Goal: Task Accomplishment & Management: Manage account settings

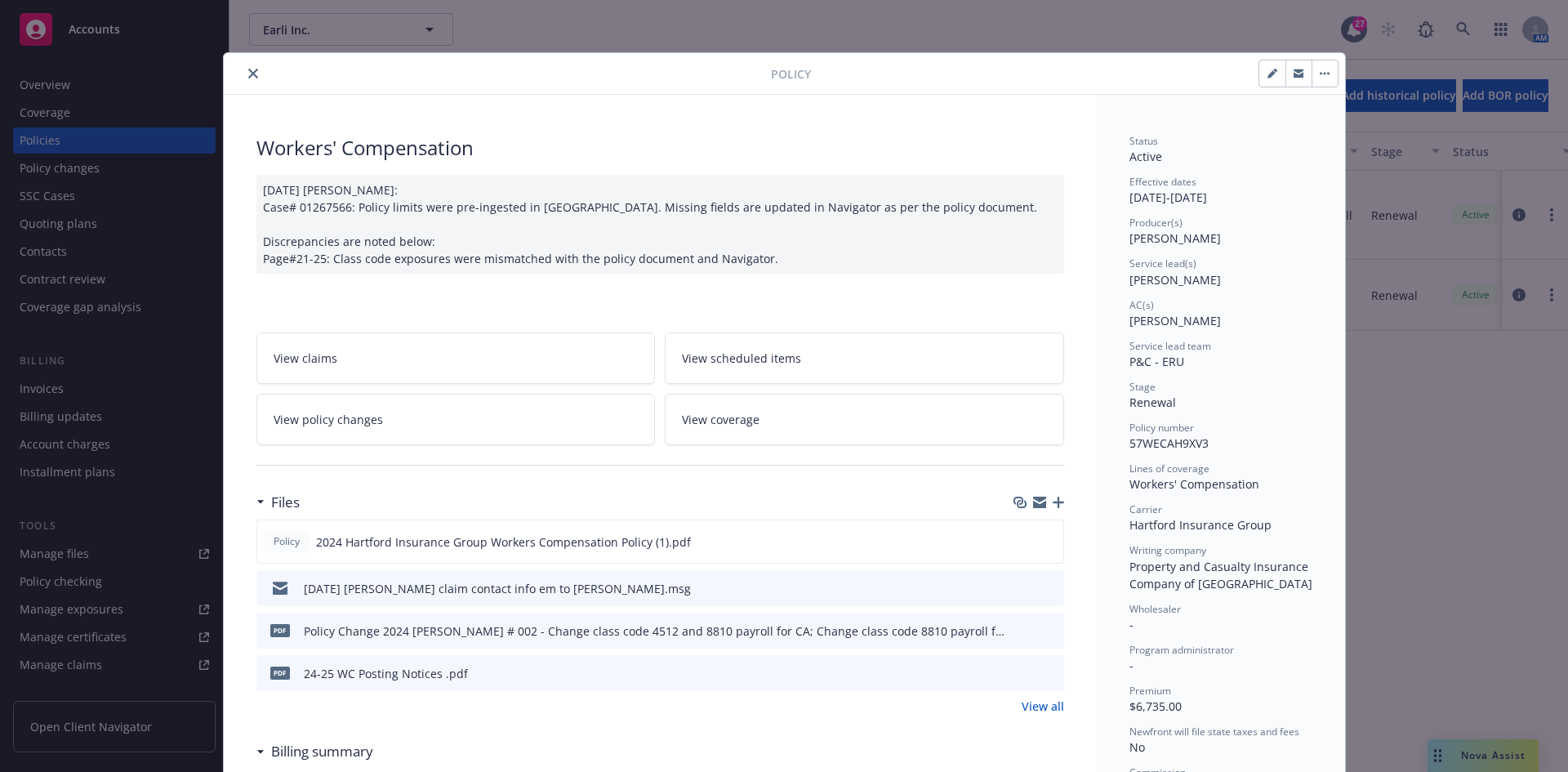
click at [249, 73] on icon "close" at bounding box center [253, 73] width 9 height 9
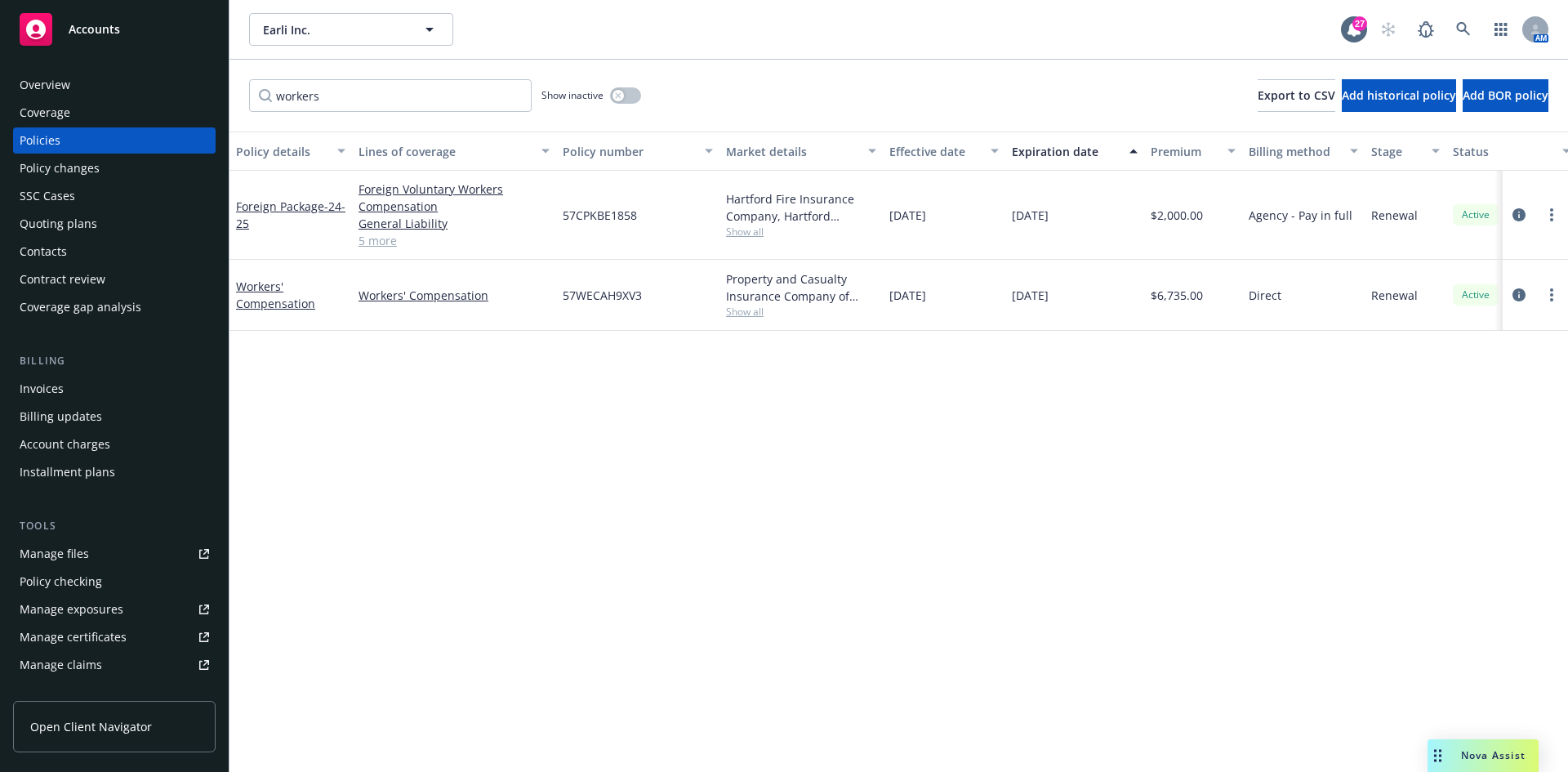
click at [159, 28] on div "Accounts" at bounding box center [114, 29] width 190 height 32
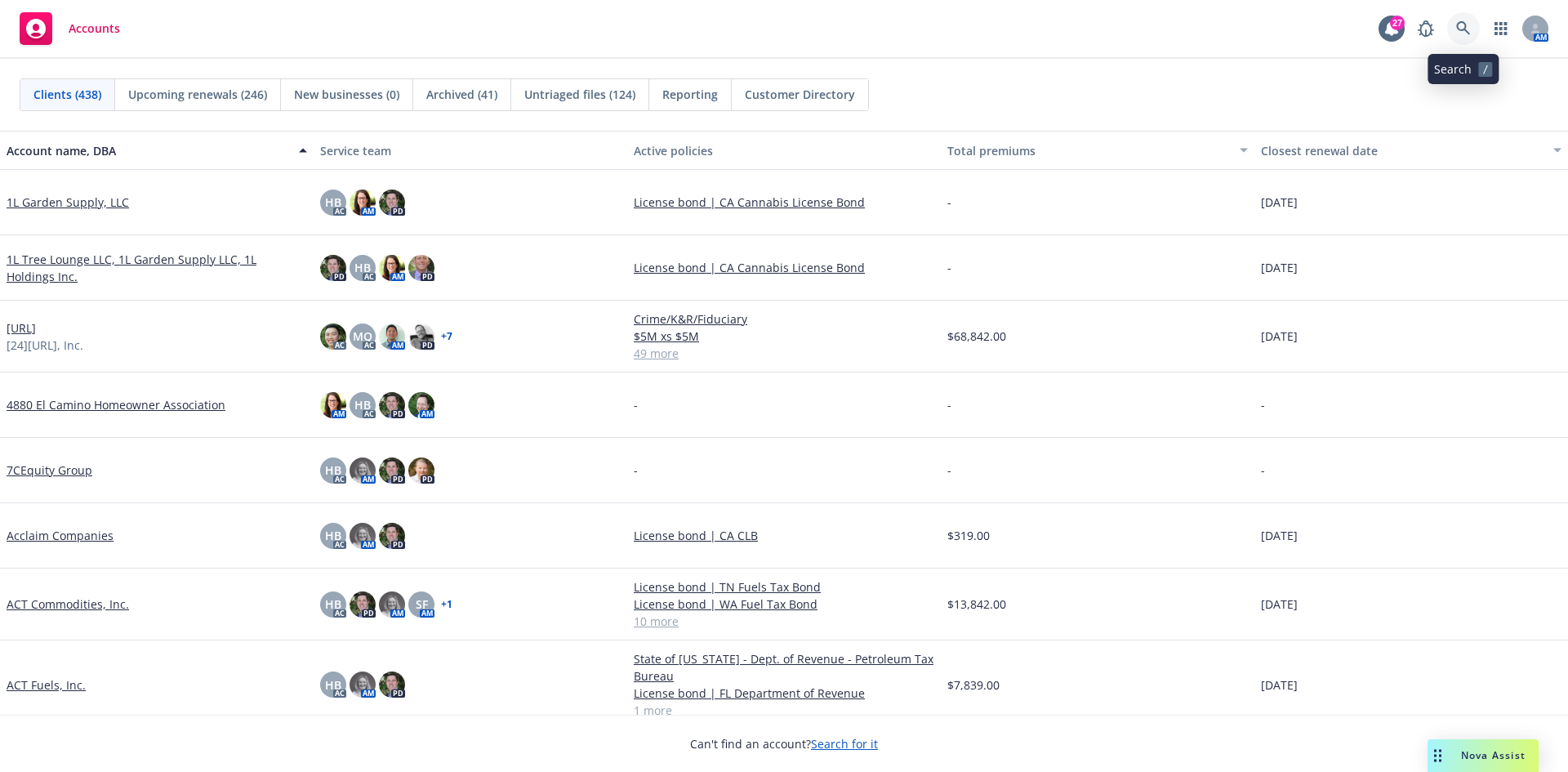
click at [1450, 32] on link at bounding box center [1464, 28] width 32 height 32
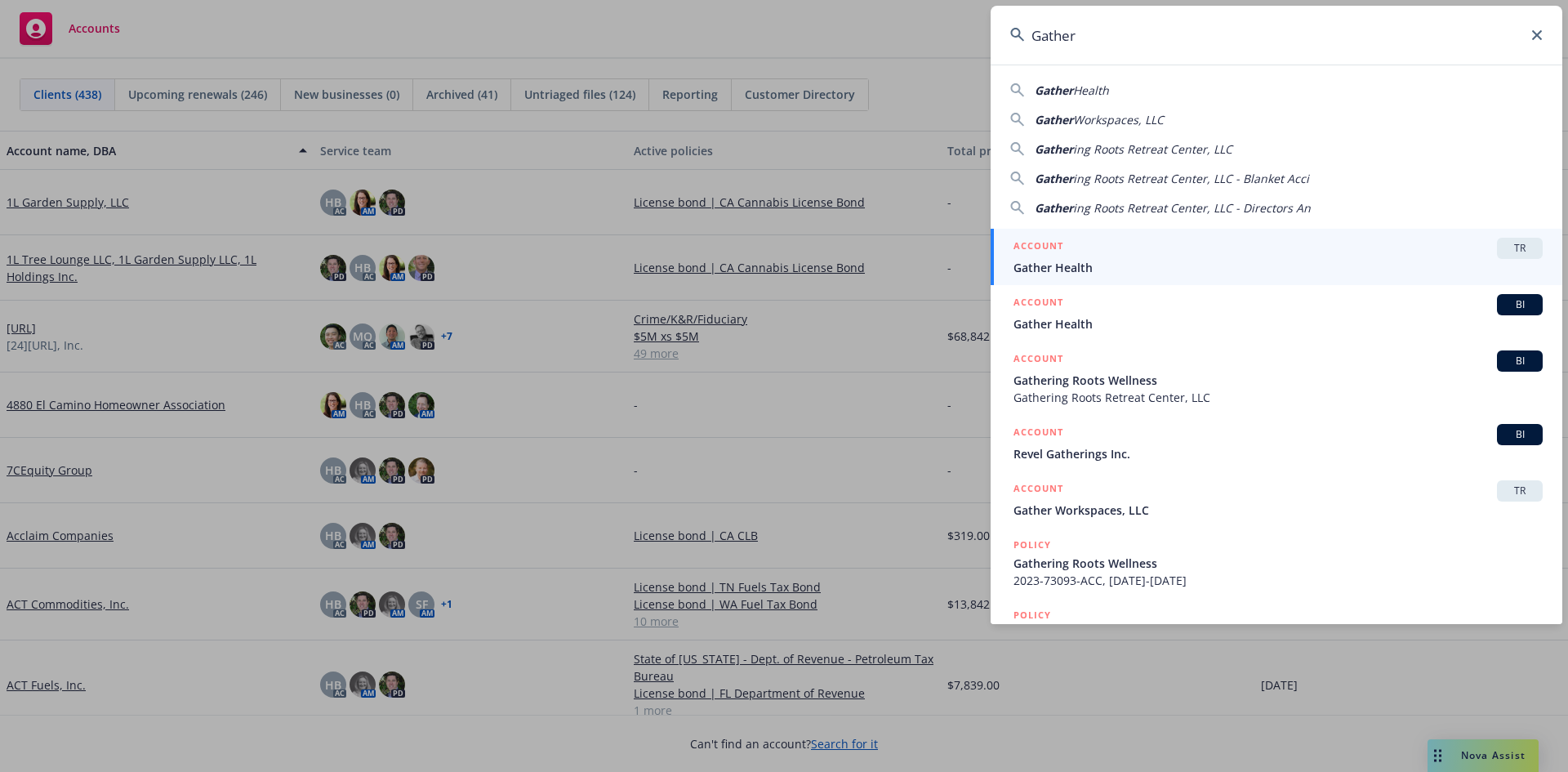
type input "Gather"
click at [1050, 248] on h5 "ACCOUNT" at bounding box center [1039, 247] width 50 height 20
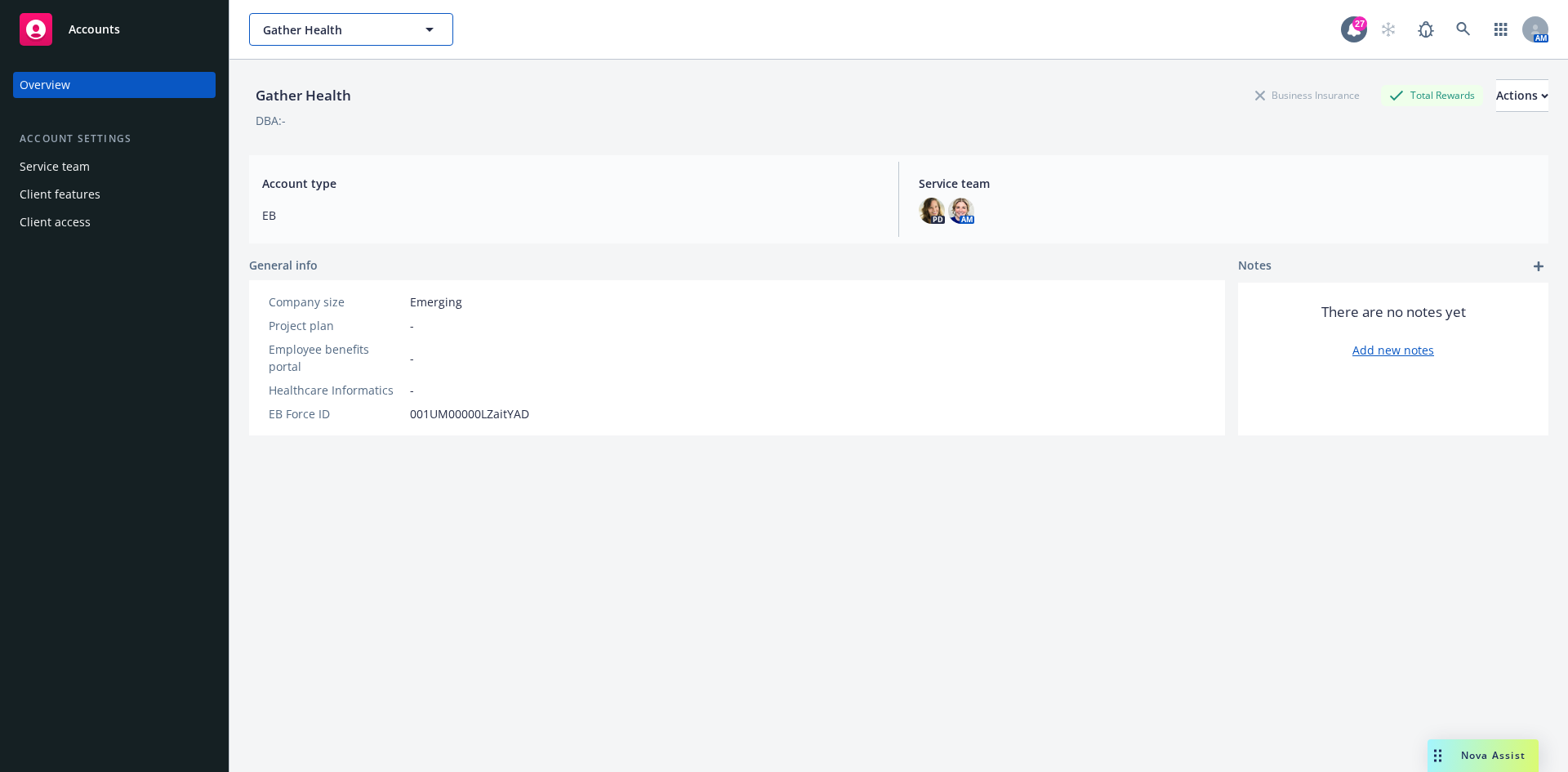
click at [302, 32] on span "Gather Health" at bounding box center [333, 30] width 141 height 17
type input "Gather"
click at [910, 108] on div "Gather Health Business Insurance Total Rewards Actions" at bounding box center [899, 96] width 1300 height 32
click at [173, 20] on div "Accounts" at bounding box center [114, 29] width 190 height 32
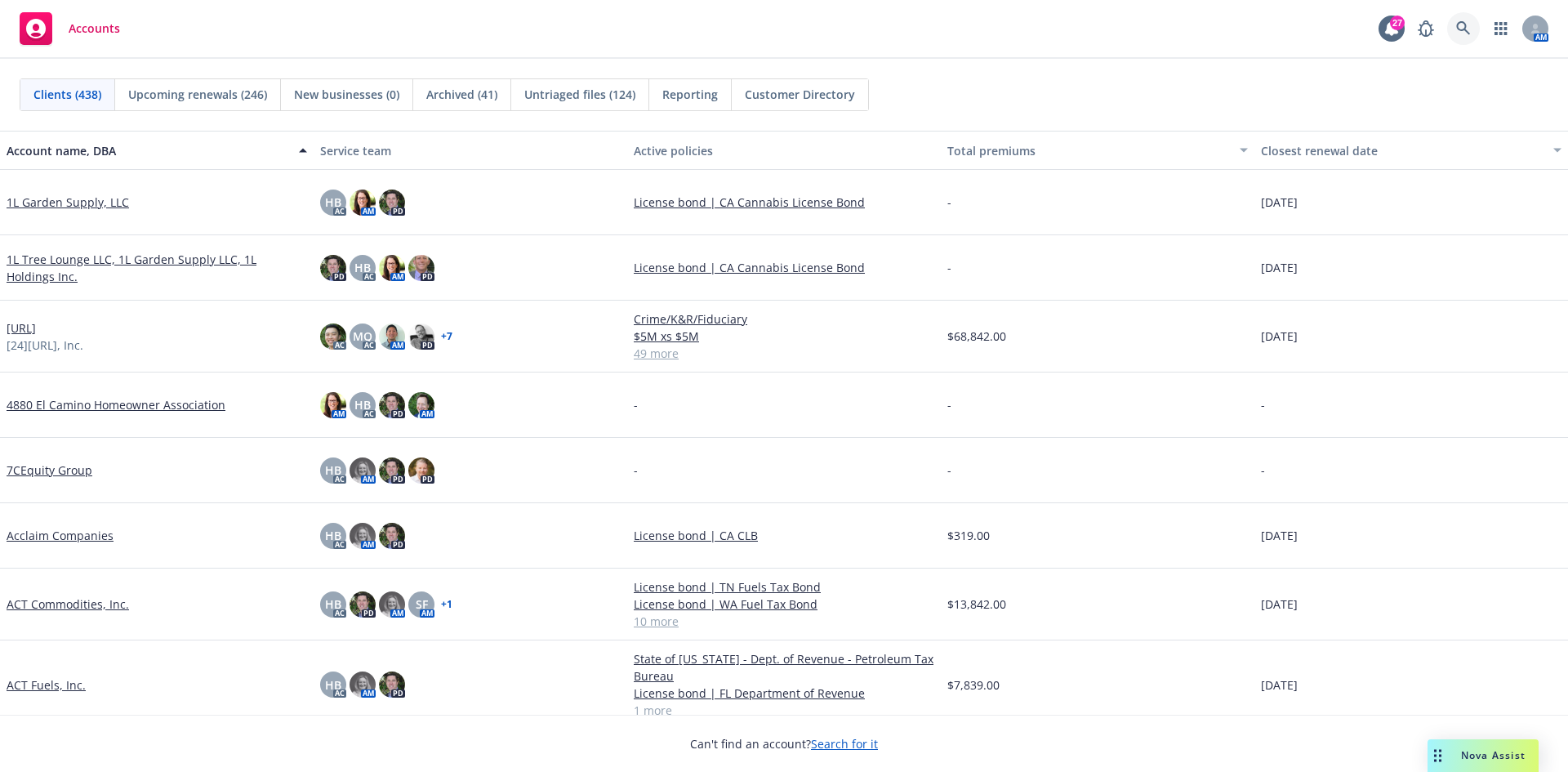
click at [1476, 28] on link at bounding box center [1464, 28] width 32 height 32
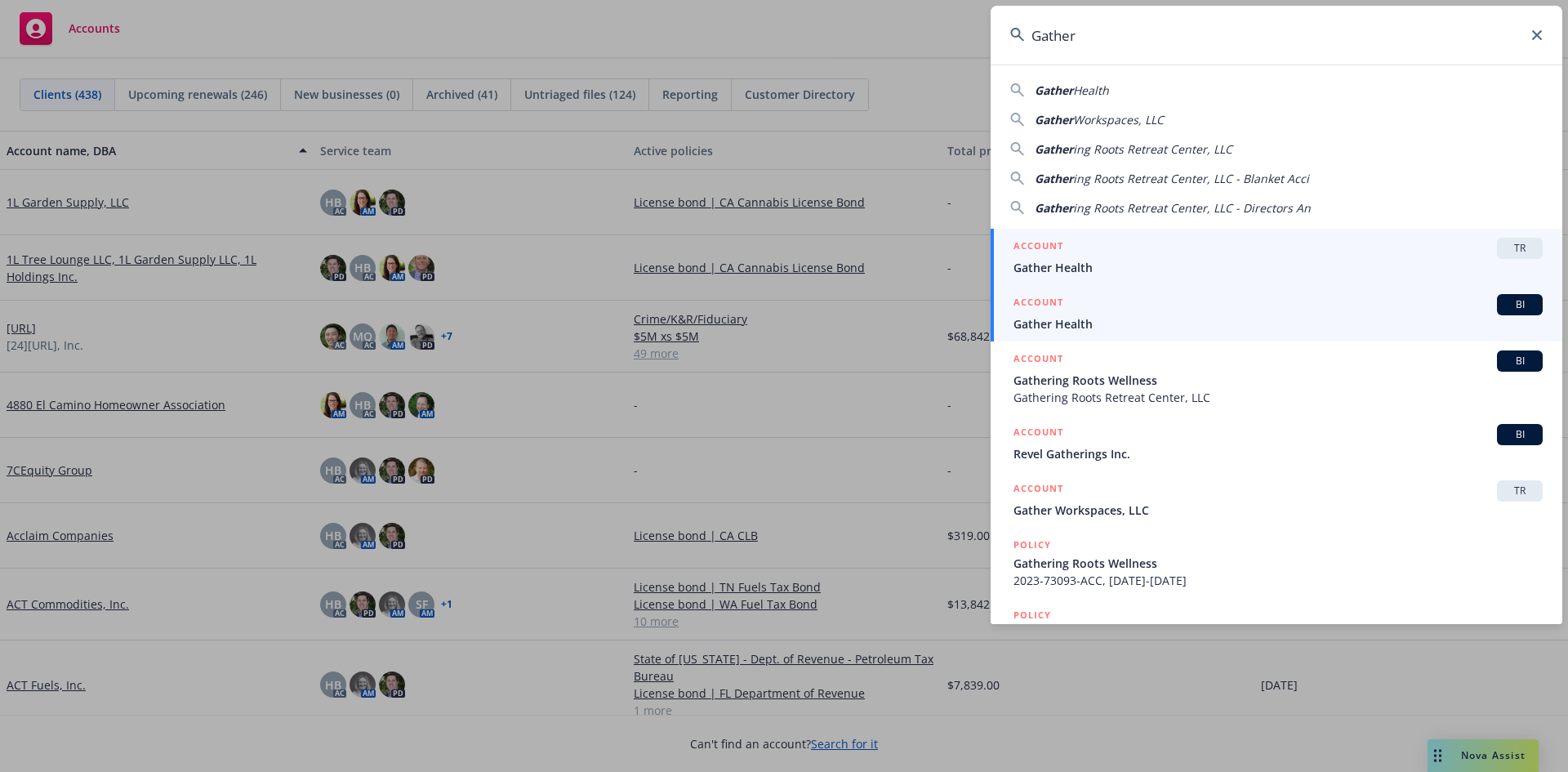
type input "Gather"
click at [1110, 313] on div "ACCOUNT BI" at bounding box center [1278, 304] width 529 height 21
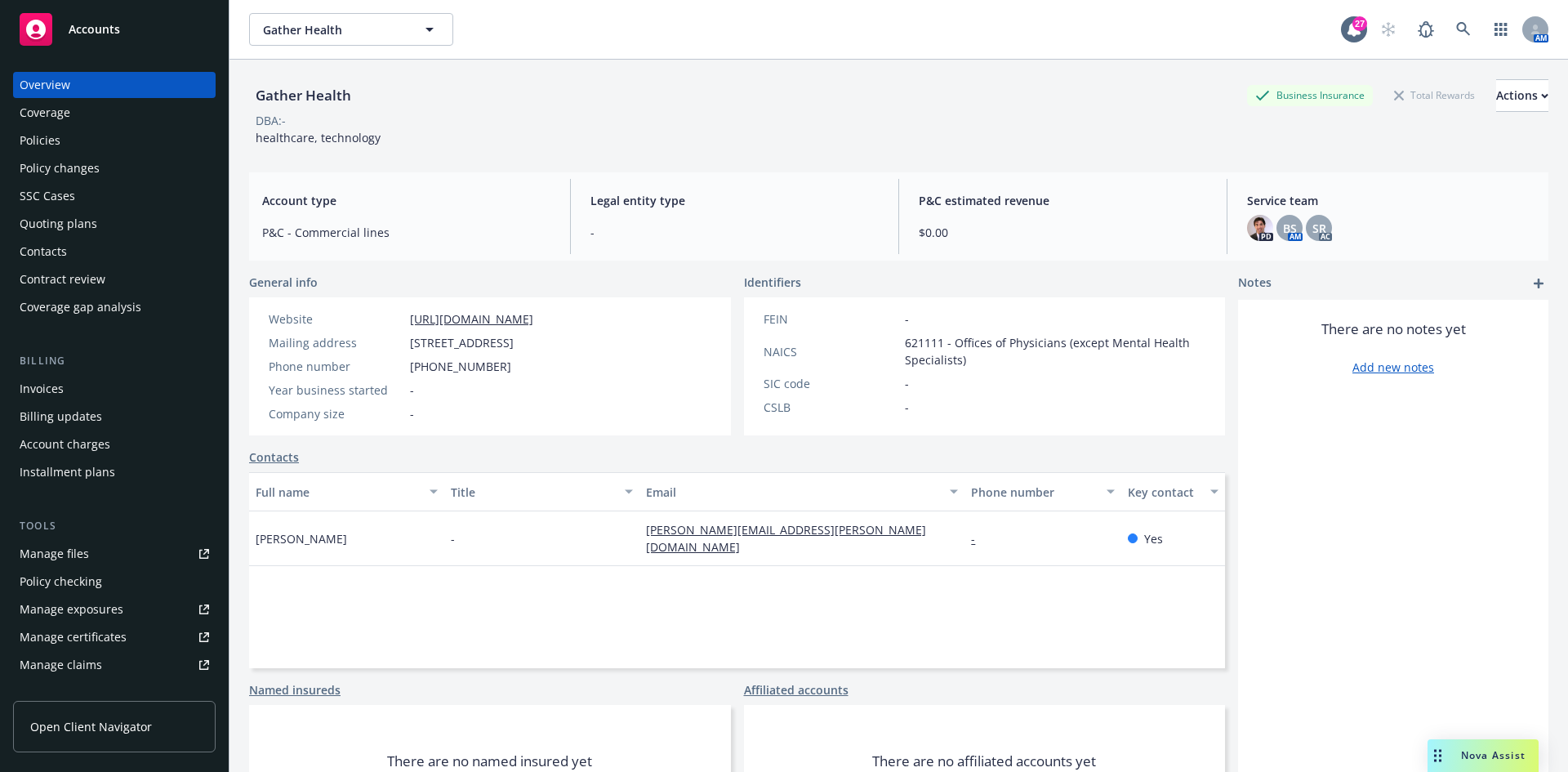
click at [83, 177] on div "Policy changes" at bounding box center [60, 168] width 80 height 26
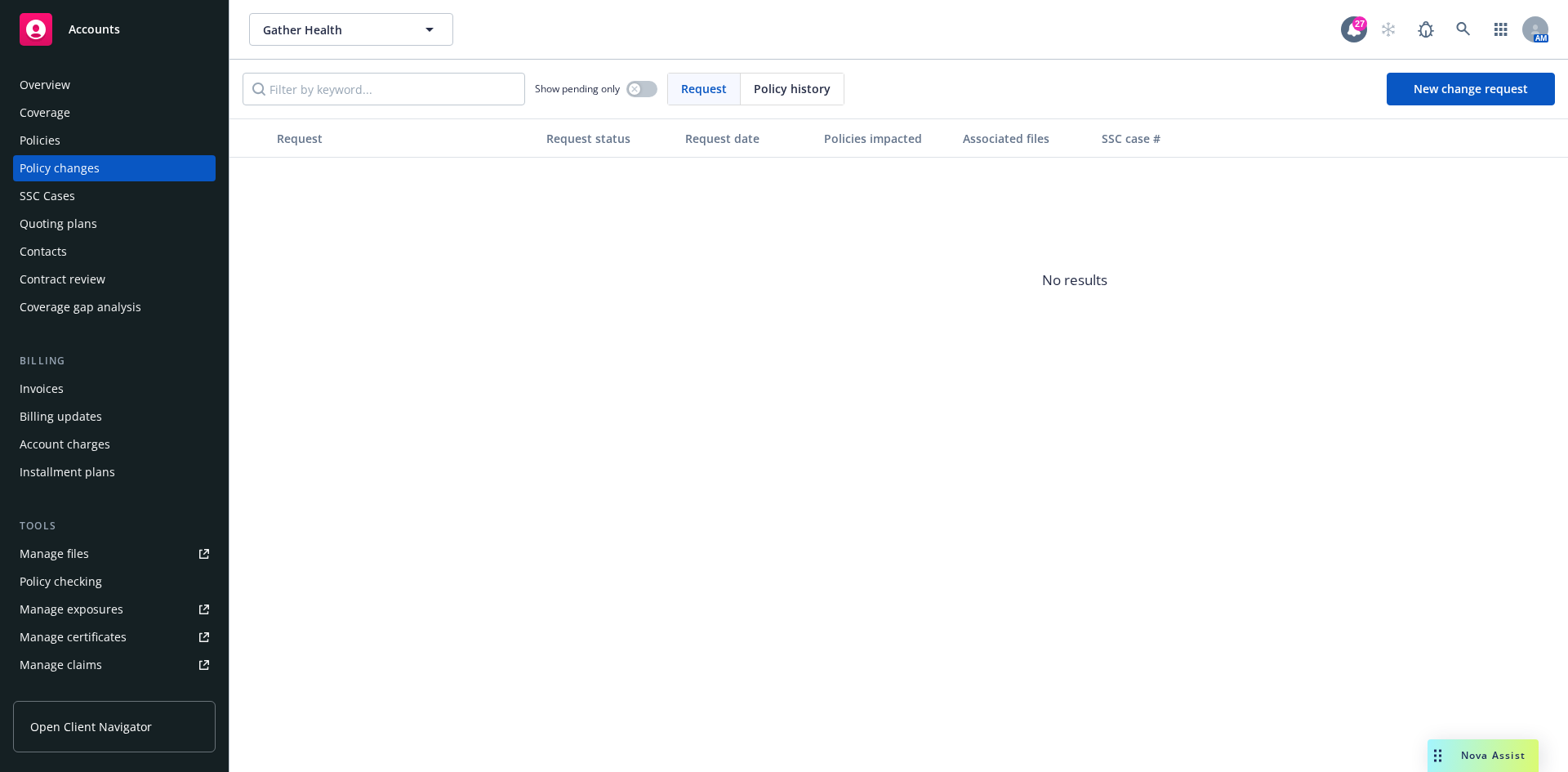
click at [49, 129] on div "Policies" at bounding box center [40, 140] width 41 height 26
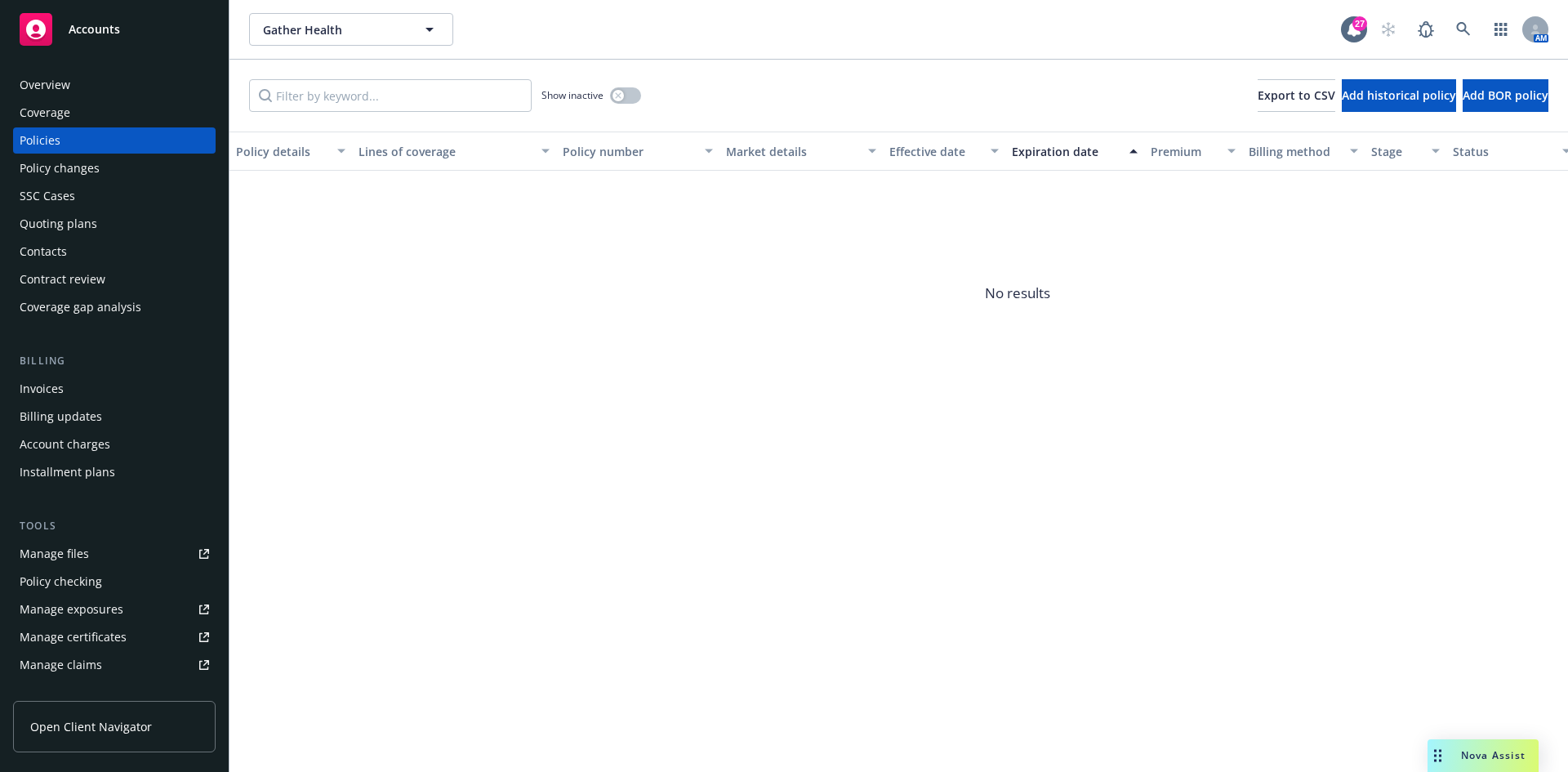
click at [77, 214] on div "Quoting plans" at bounding box center [58, 224] width 78 height 26
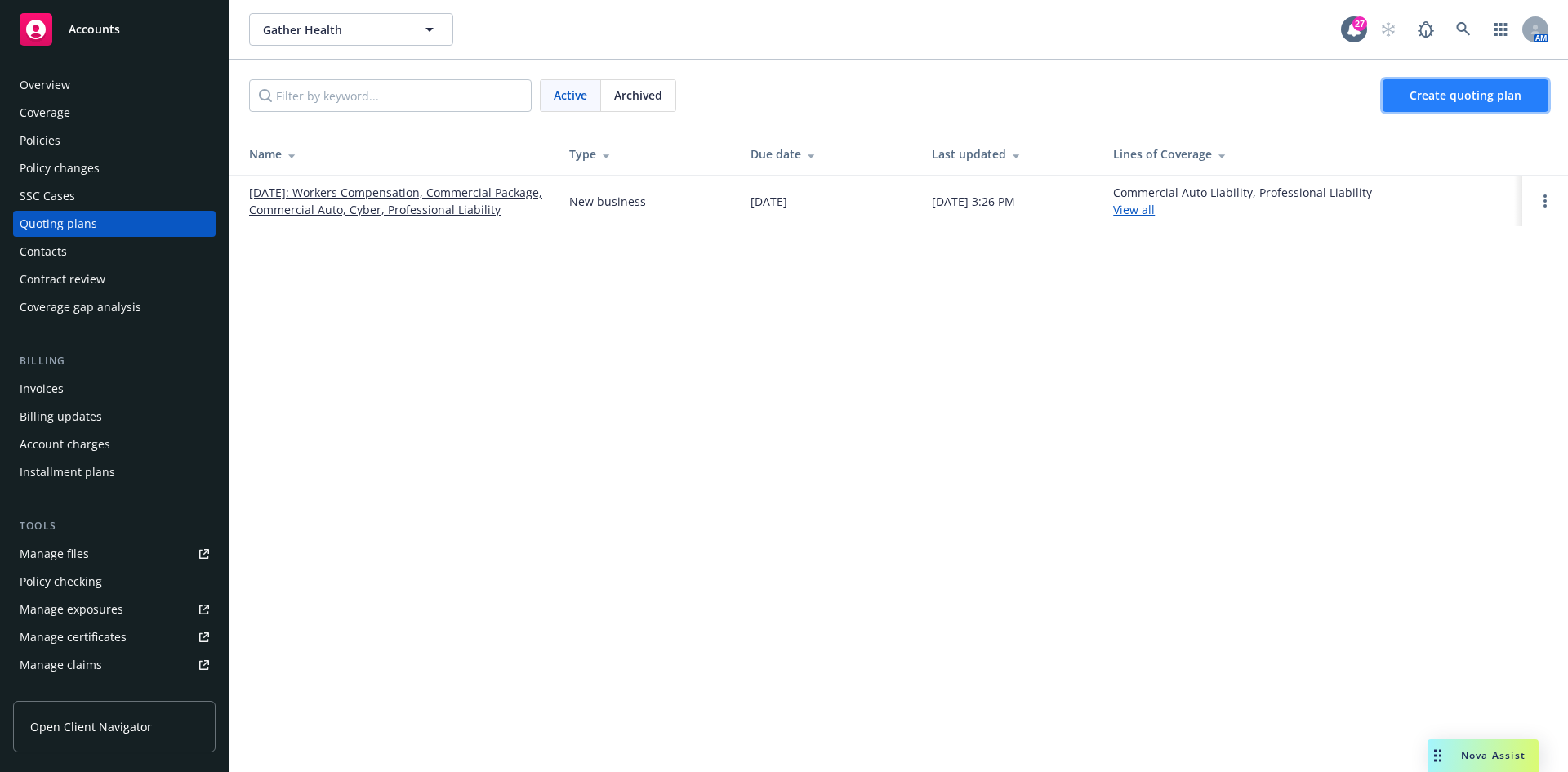
click at [1443, 96] on span "Create quoting plan" at bounding box center [1466, 95] width 112 height 15
click at [31, 254] on div "Contacts" at bounding box center [43, 251] width 47 height 26
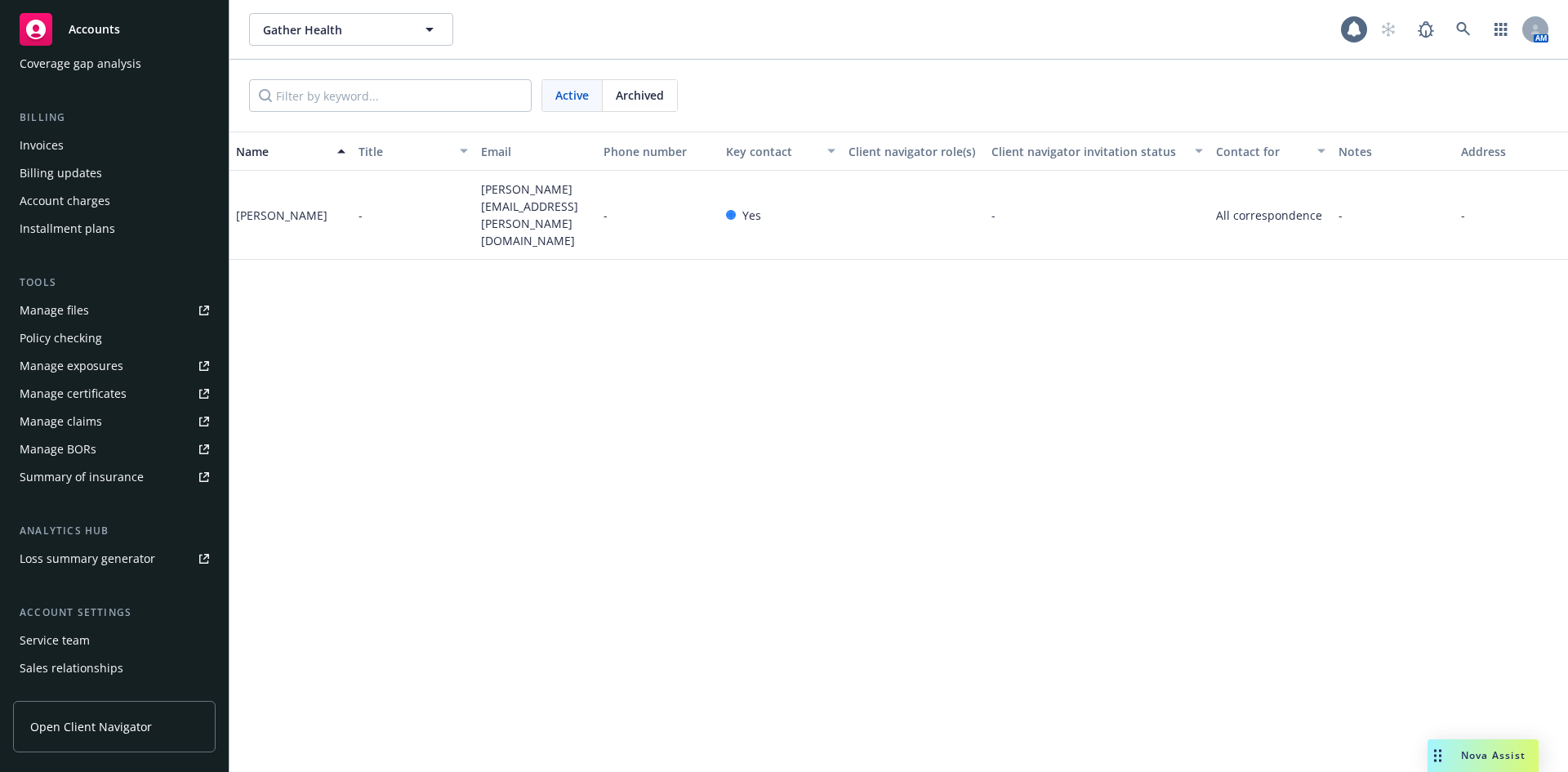
scroll to position [245, 0]
click at [46, 308] on div "Manage files" at bounding box center [54, 308] width 69 height 26
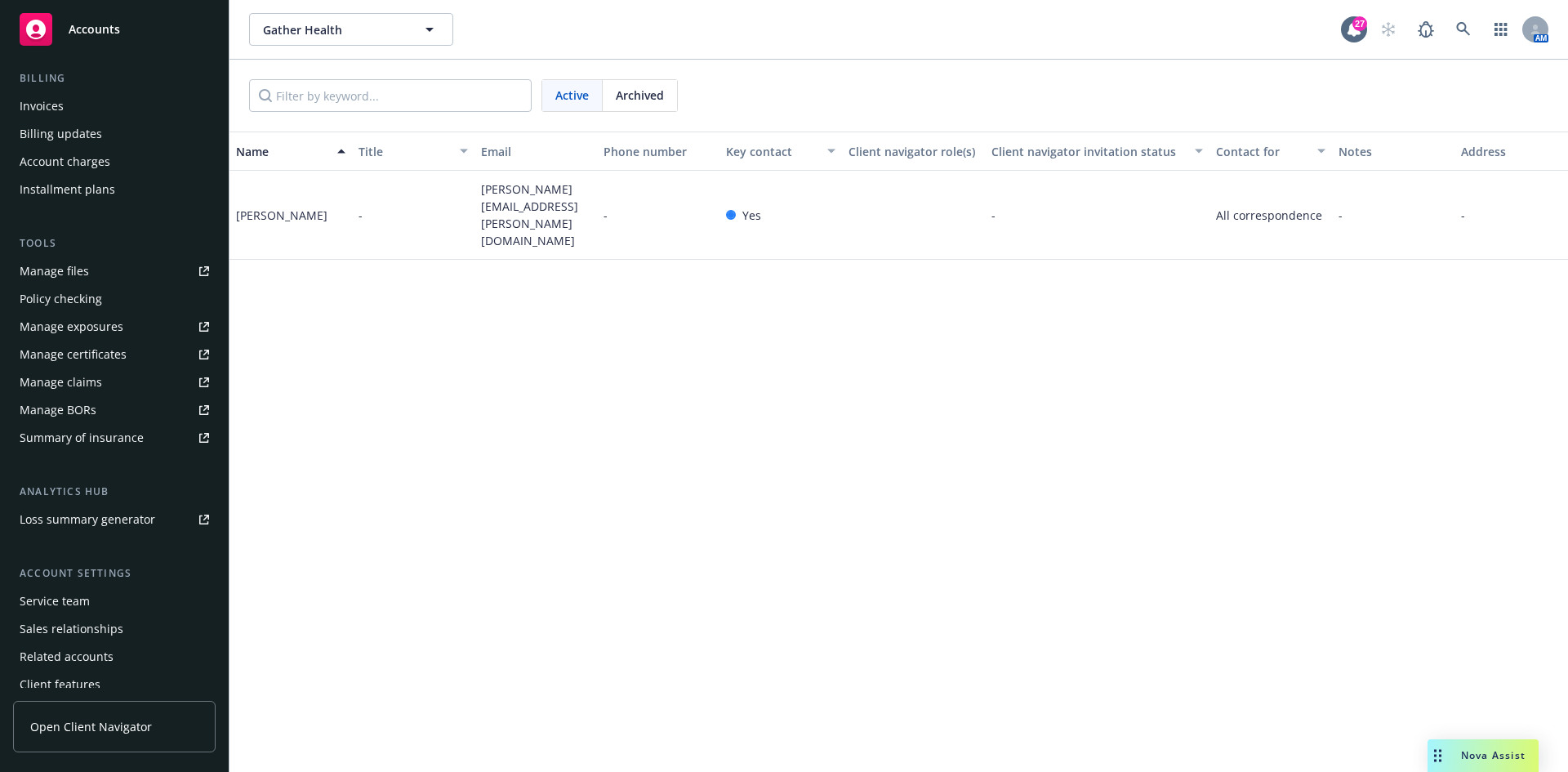
scroll to position [320, 0]
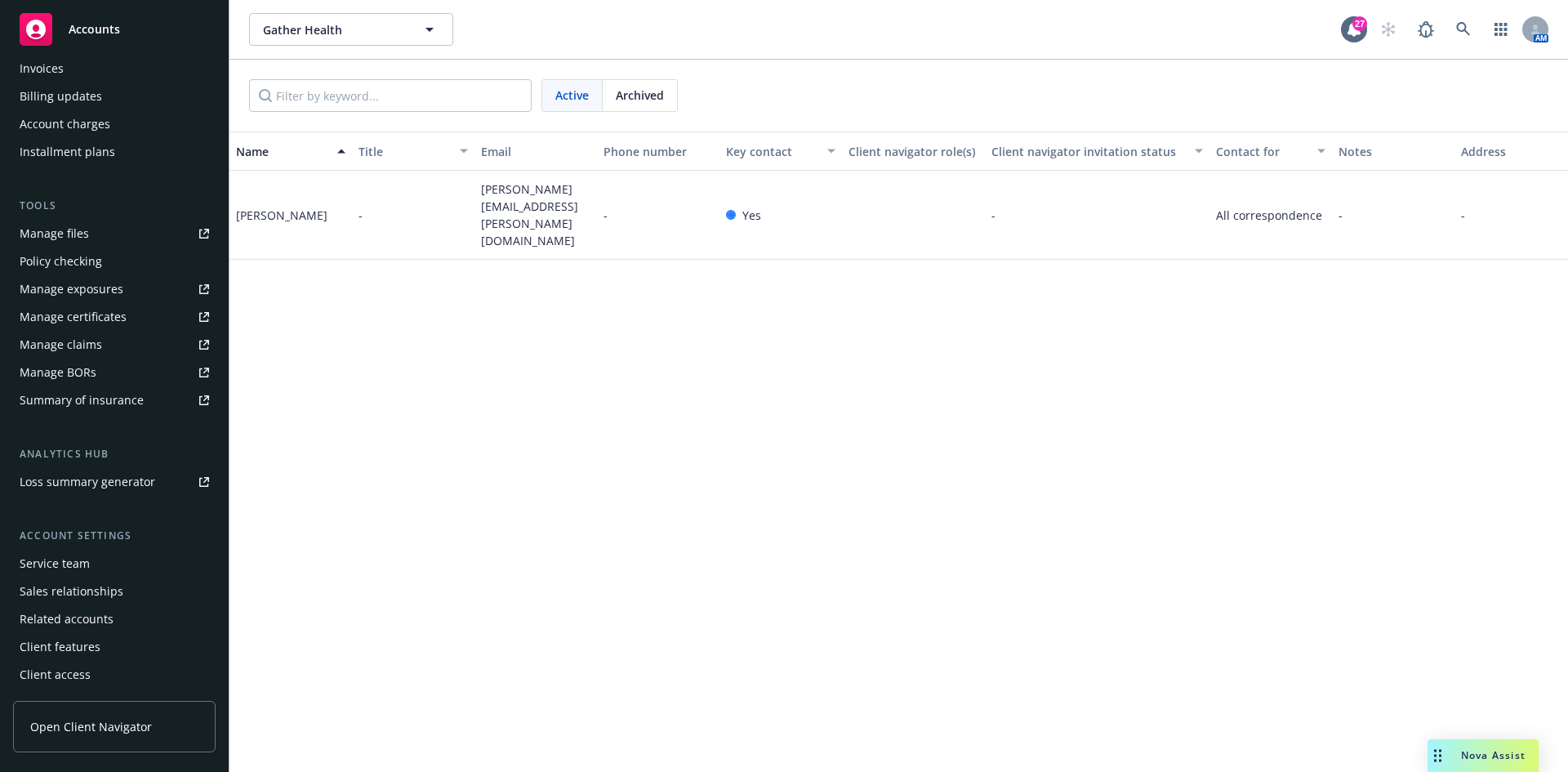
click at [45, 565] on div "Service team" at bounding box center [55, 564] width 70 height 26
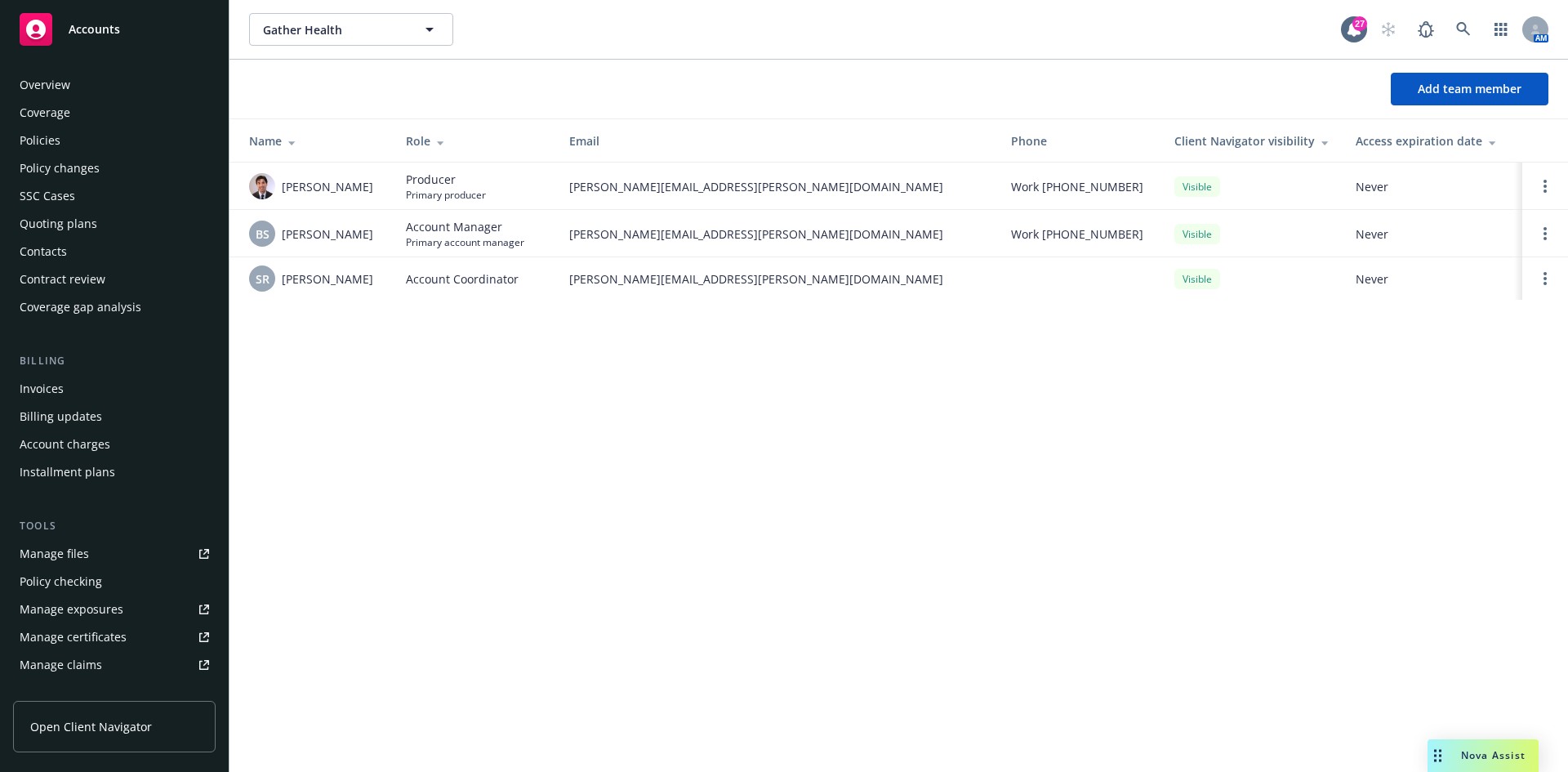
click at [79, 224] on div "Quoting plans" at bounding box center [58, 224] width 78 height 26
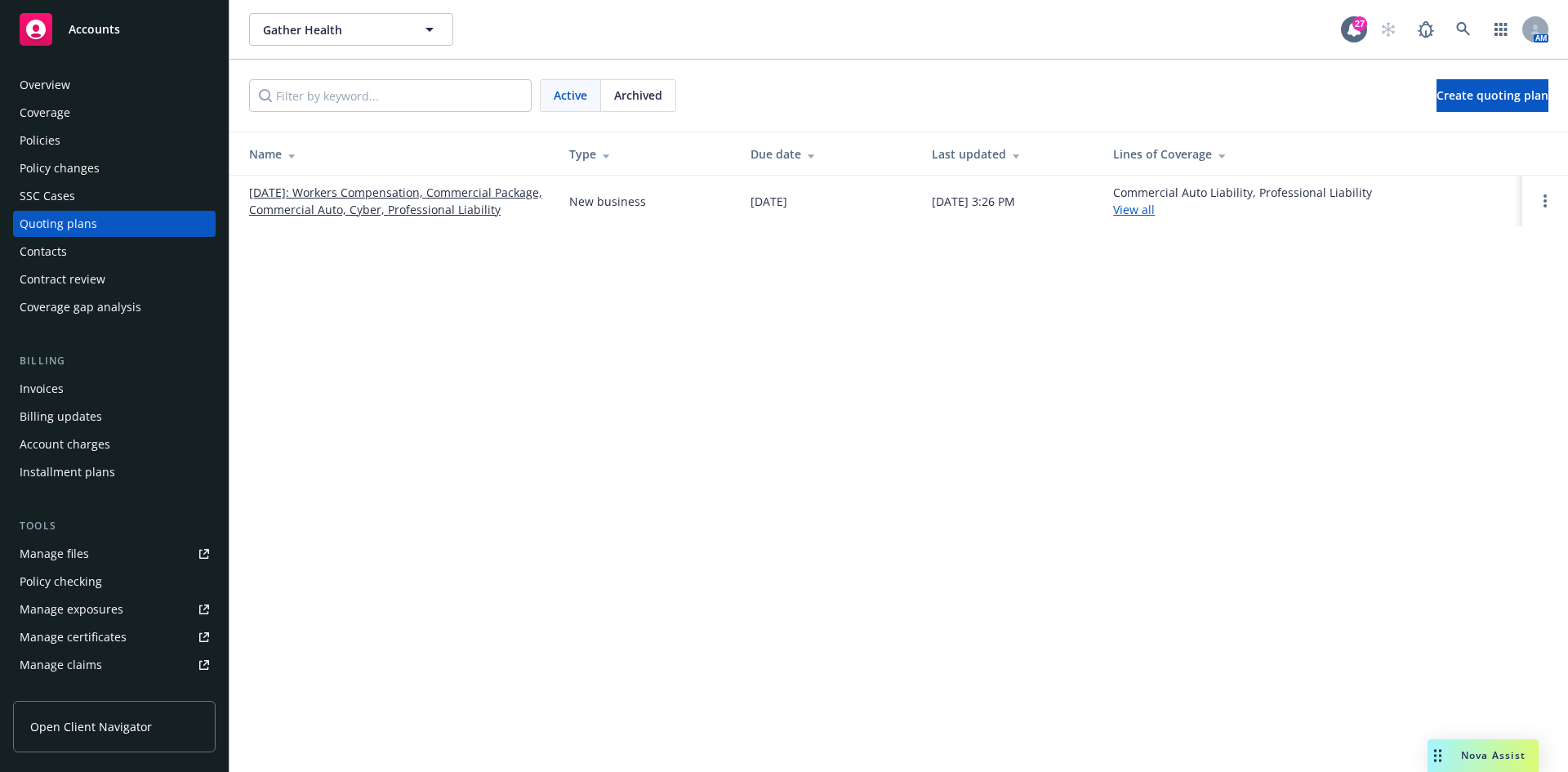
click at [56, 79] on div "Overview" at bounding box center [44, 85] width 50 height 26
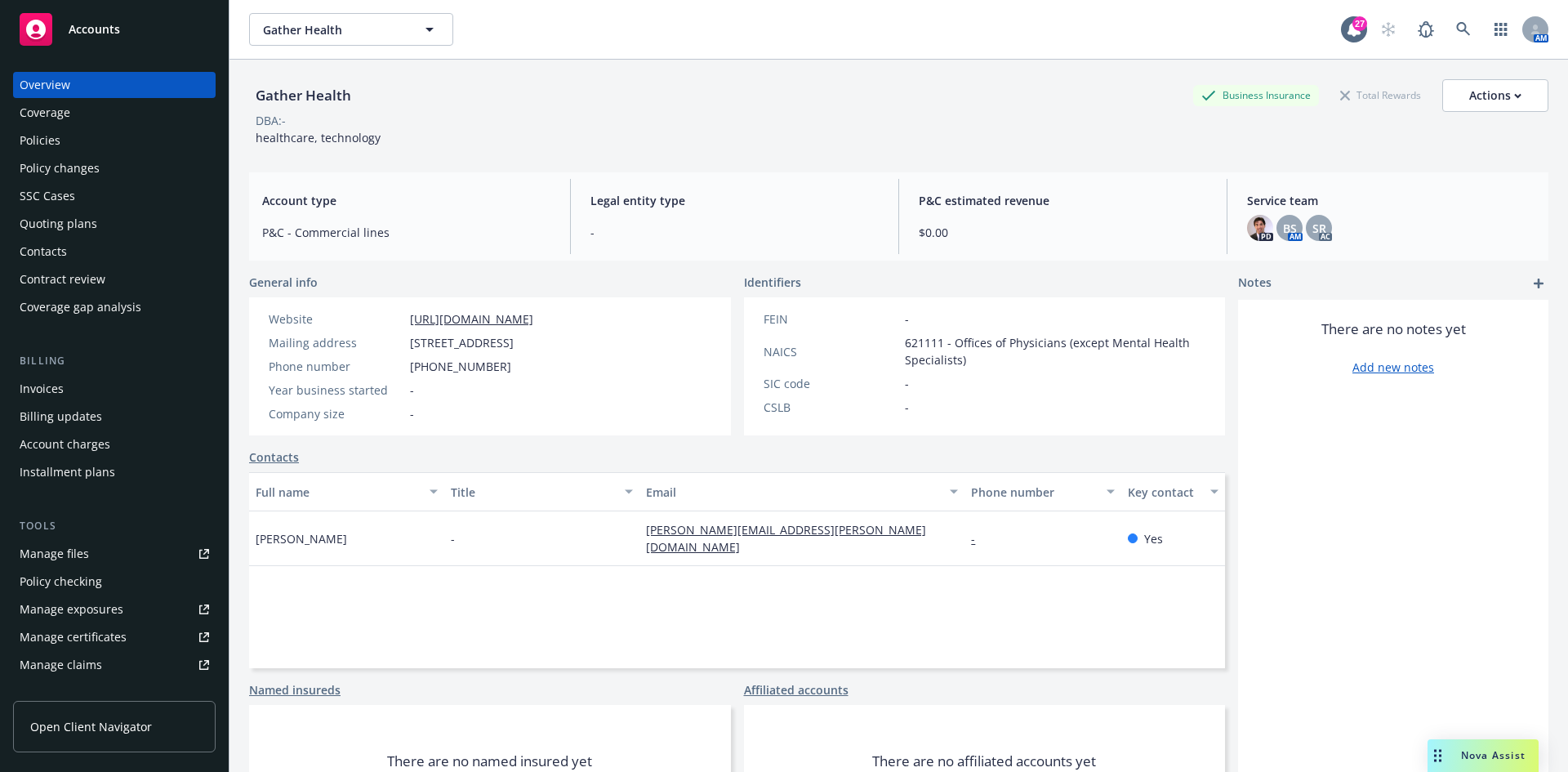
click at [291, 85] on div "Gather Health" at bounding box center [303, 95] width 108 height 21
click at [290, 92] on div "Gather Health" at bounding box center [303, 95] width 108 height 21
copy div "Gather Health"
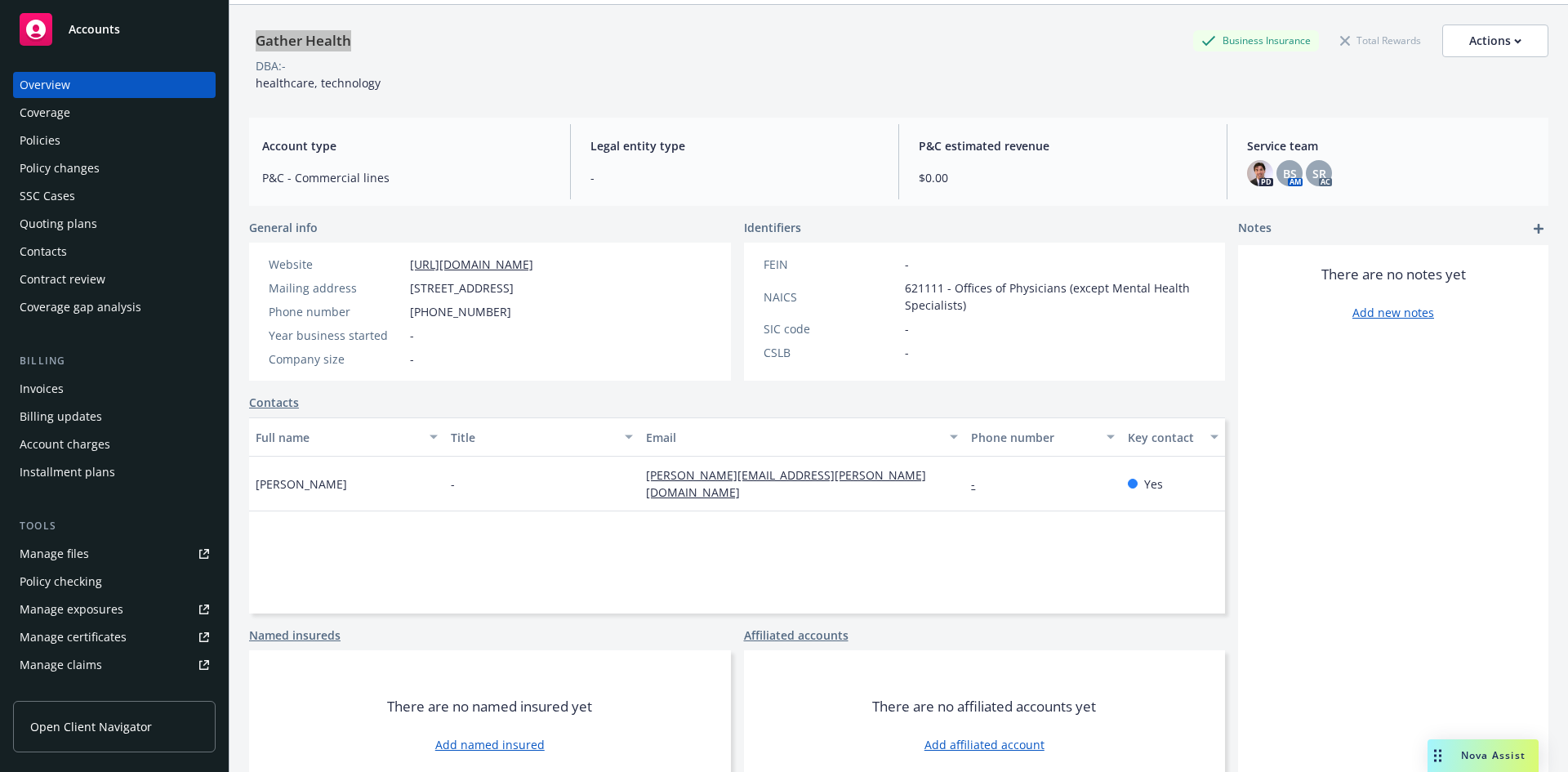
scroll to position [82, 0]
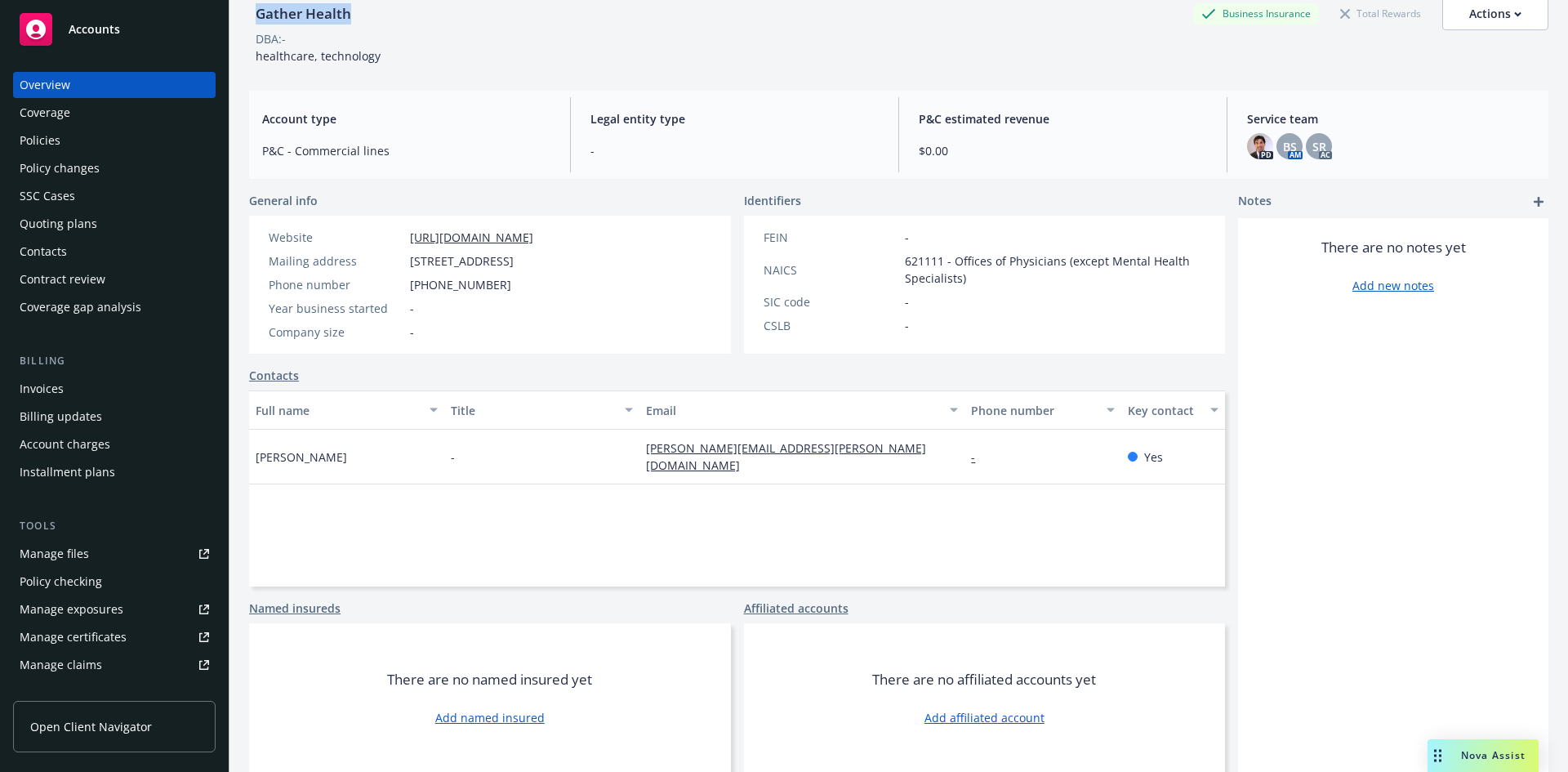
drag, startPoint x: 407, startPoint y: 258, endPoint x: 575, endPoint y: 265, distance: 168.1
click at [540, 265] on div "Mailing address 131 Dartmouth Street, 3rd Floor, Unit 80, Boston, MA, 02116" at bounding box center [401, 261] width 278 height 17
click at [514, 261] on span "[STREET_ADDRESS]" at bounding box center [461, 261] width 103 height 17
click at [514, 260] on span "[STREET_ADDRESS]" at bounding box center [461, 261] width 103 height 17
drag, startPoint x: 408, startPoint y: 260, endPoint x: 623, endPoint y: 265, distance: 215.1
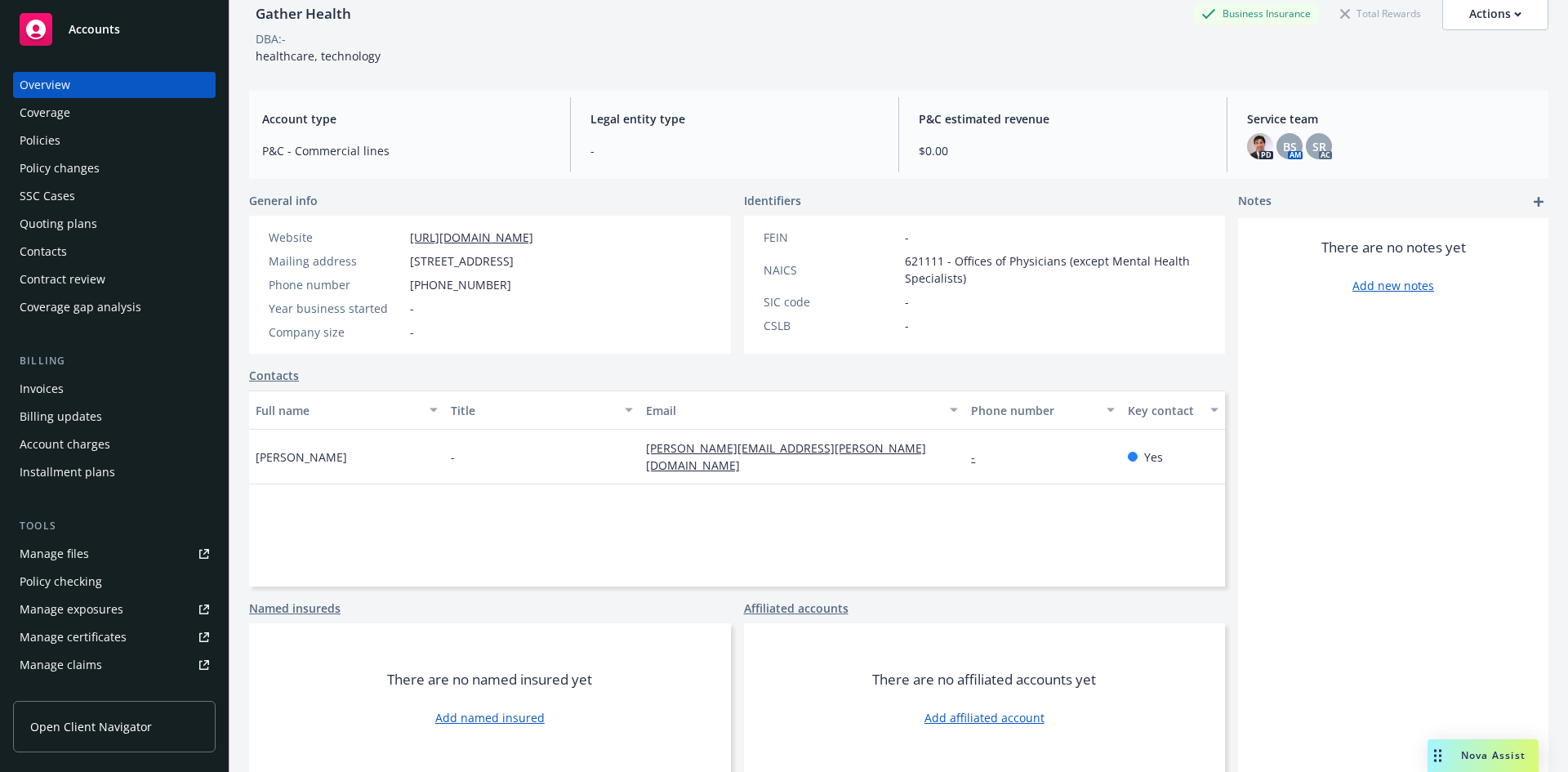
click at [540, 265] on div "Mailing address 131 Dartmouth Street, 3rd Floor, Unit 80, Boston, MA, 02116" at bounding box center [401, 261] width 278 height 17
copy span "131 Dartmouth Street, 3rd Floor, Unit 80"
click at [514, 259] on span "[STREET_ADDRESS]" at bounding box center [461, 261] width 103 height 17
drag, startPoint x: 629, startPoint y: 264, endPoint x: 689, endPoint y: 267, distance: 60.1
click at [514, 267] on span "[STREET_ADDRESS]" at bounding box center [461, 261] width 103 height 17
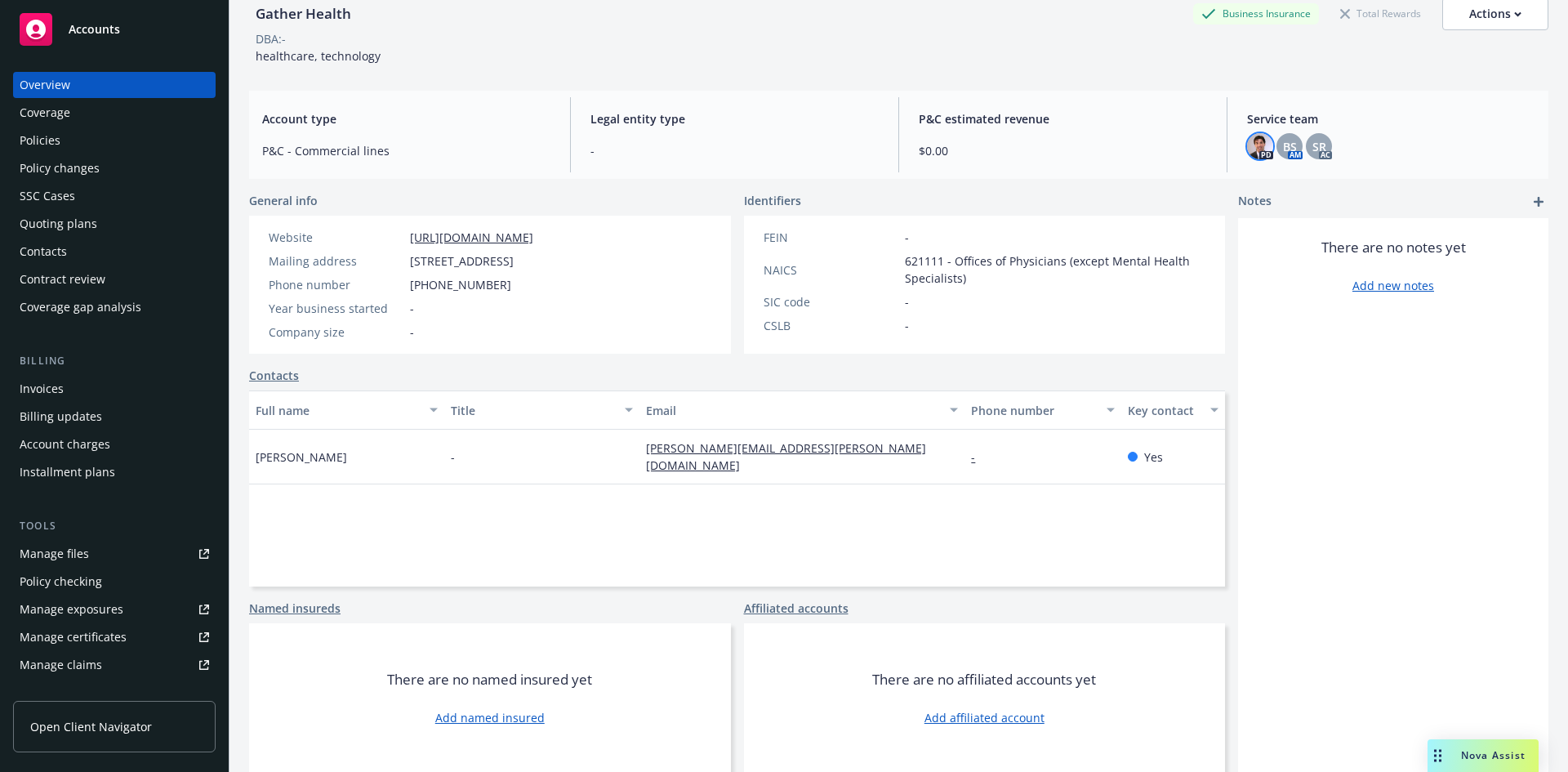
click at [1254, 151] on img at bounding box center [1261, 146] width 26 height 26
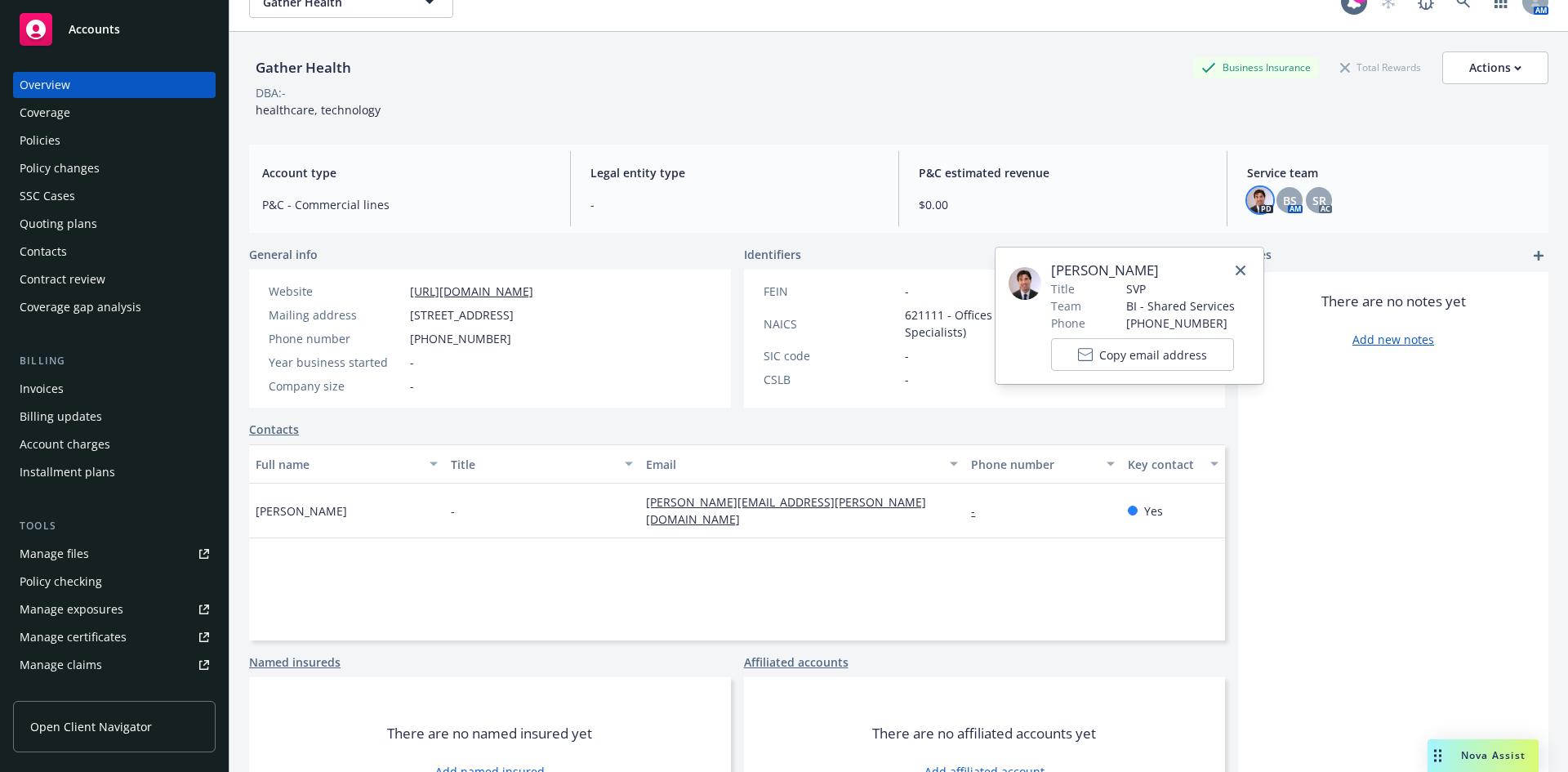
scroll to position [0, 0]
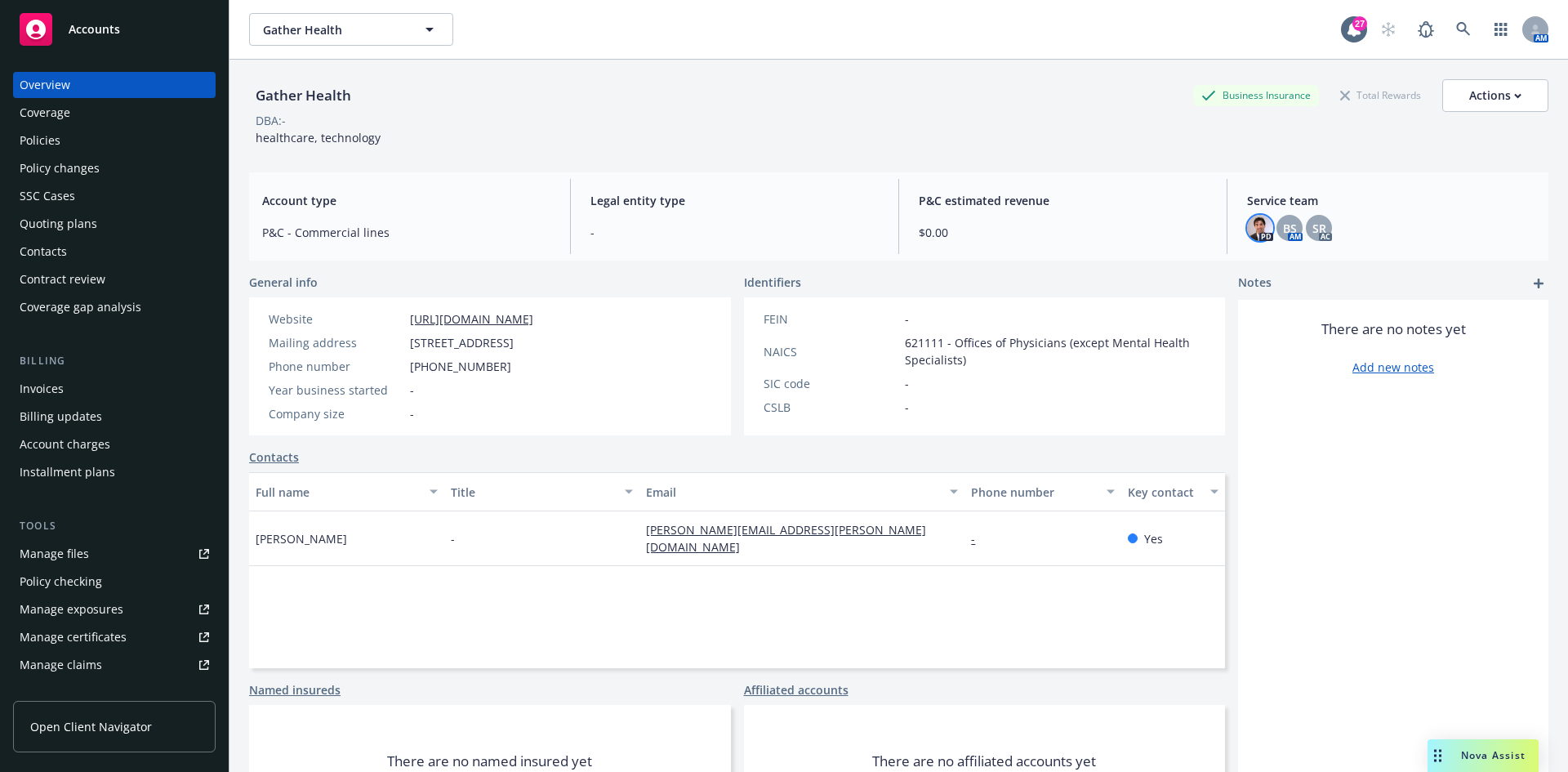
click at [67, 231] on div "Quoting plans" at bounding box center [58, 224] width 78 height 26
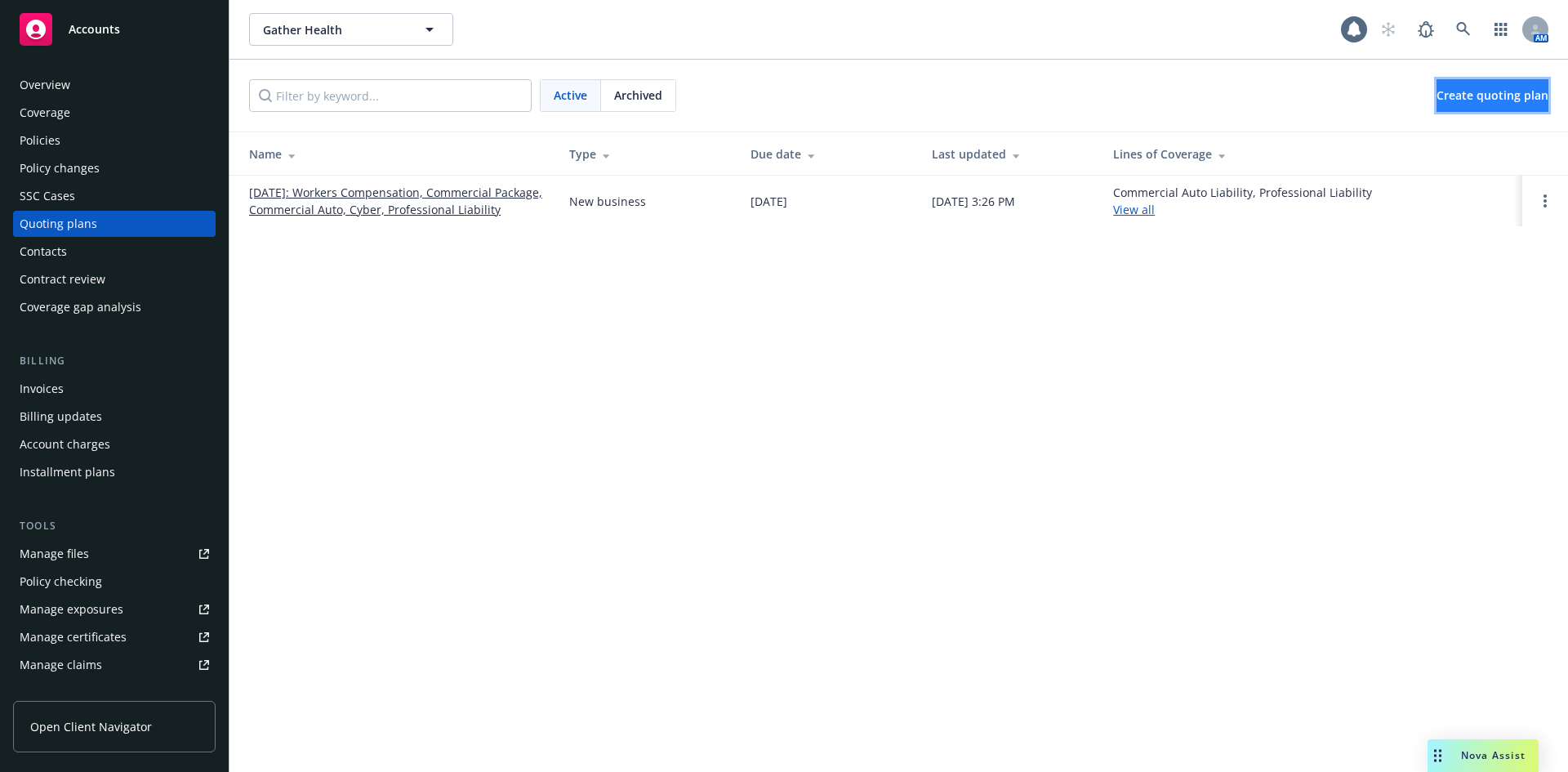
click at [1483, 96] on span "Create quoting plan" at bounding box center [1492, 95] width 112 height 15
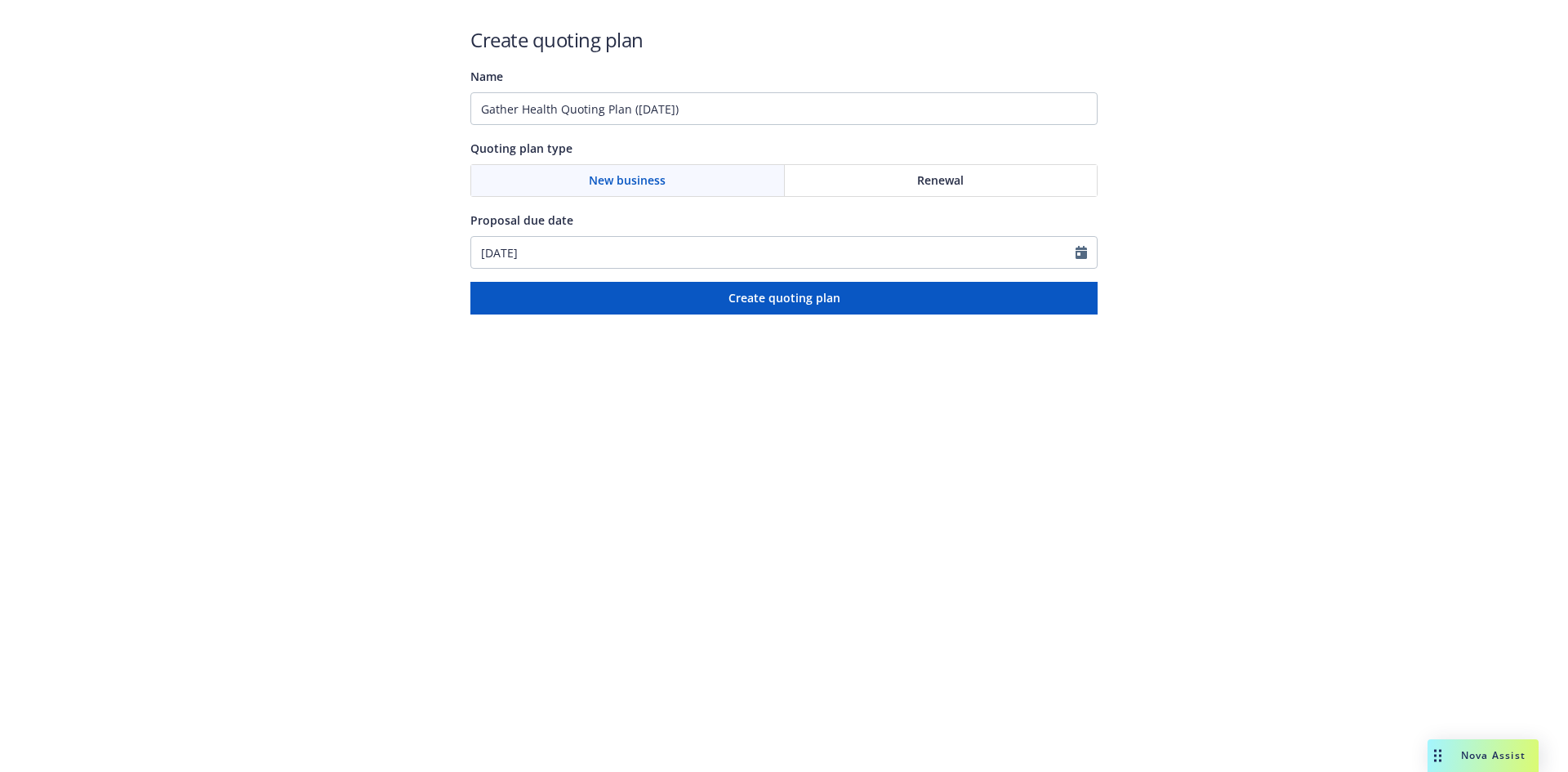
click at [986, 180] on div "Renewal" at bounding box center [941, 180] width 313 height 31
drag, startPoint x: 774, startPoint y: 114, endPoint x: 256, endPoint y: 66, distance: 520.2
click at [256, 66] on div "Create quoting plan Name Gather Health Quoting Plan (2025-09-11) Quoting plan t…" at bounding box center [784, 157] width 1568 height 314
click at [624, 104] on input "Bond #" at bounding box center [784, 108] width 628 height 32
paste input "107820361 - State of Rhode Island (Irrevocable Bi-Weekly Payment Bond)"
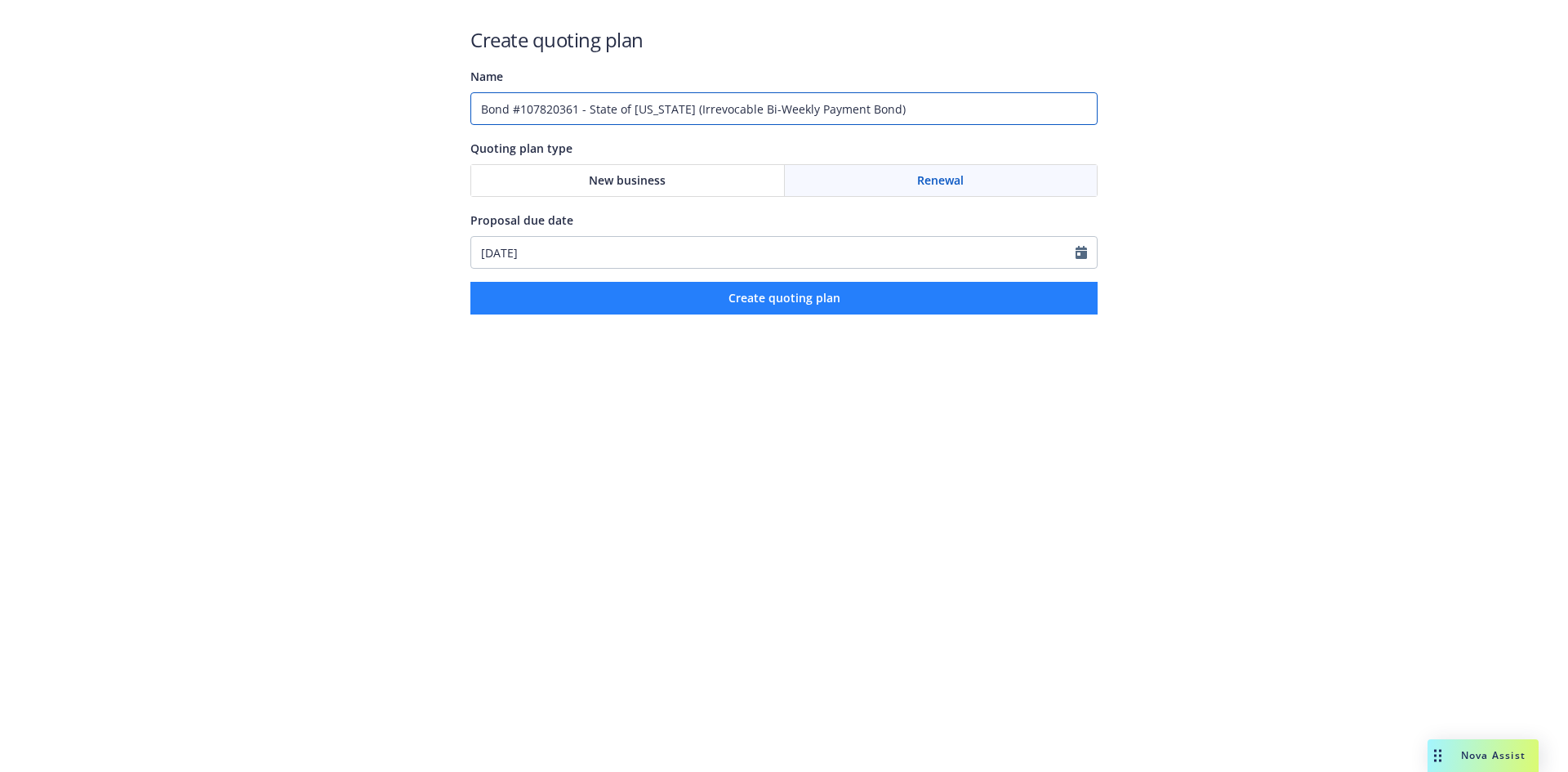
type input "Bond #107820361 - State of [US_STATE] (Irrevocable Bi-Weekly Payment Bond)"
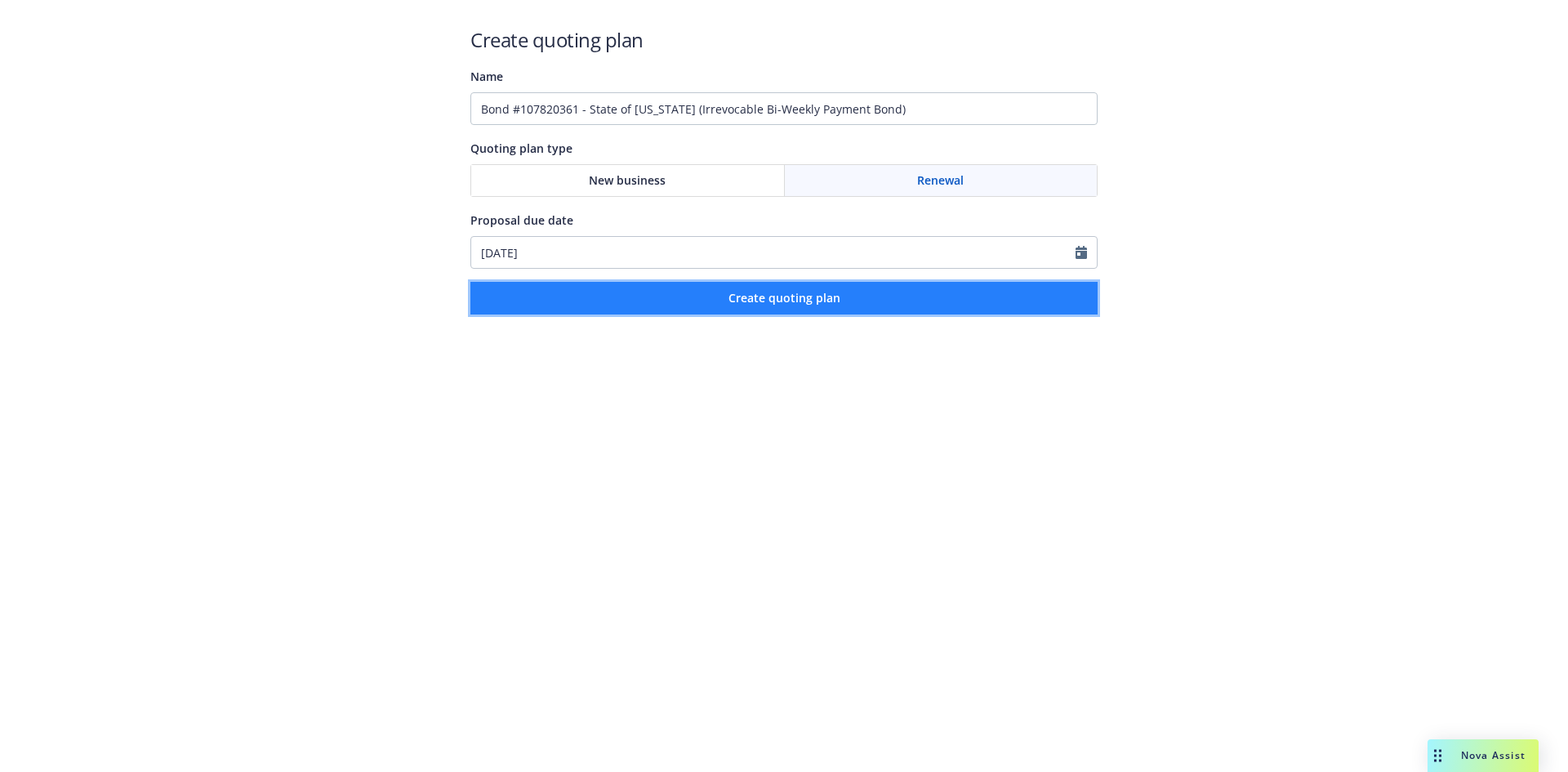
click at [698, 302] on button "Create quoting plan" at bounding box center [784, 298] width 628 height 32
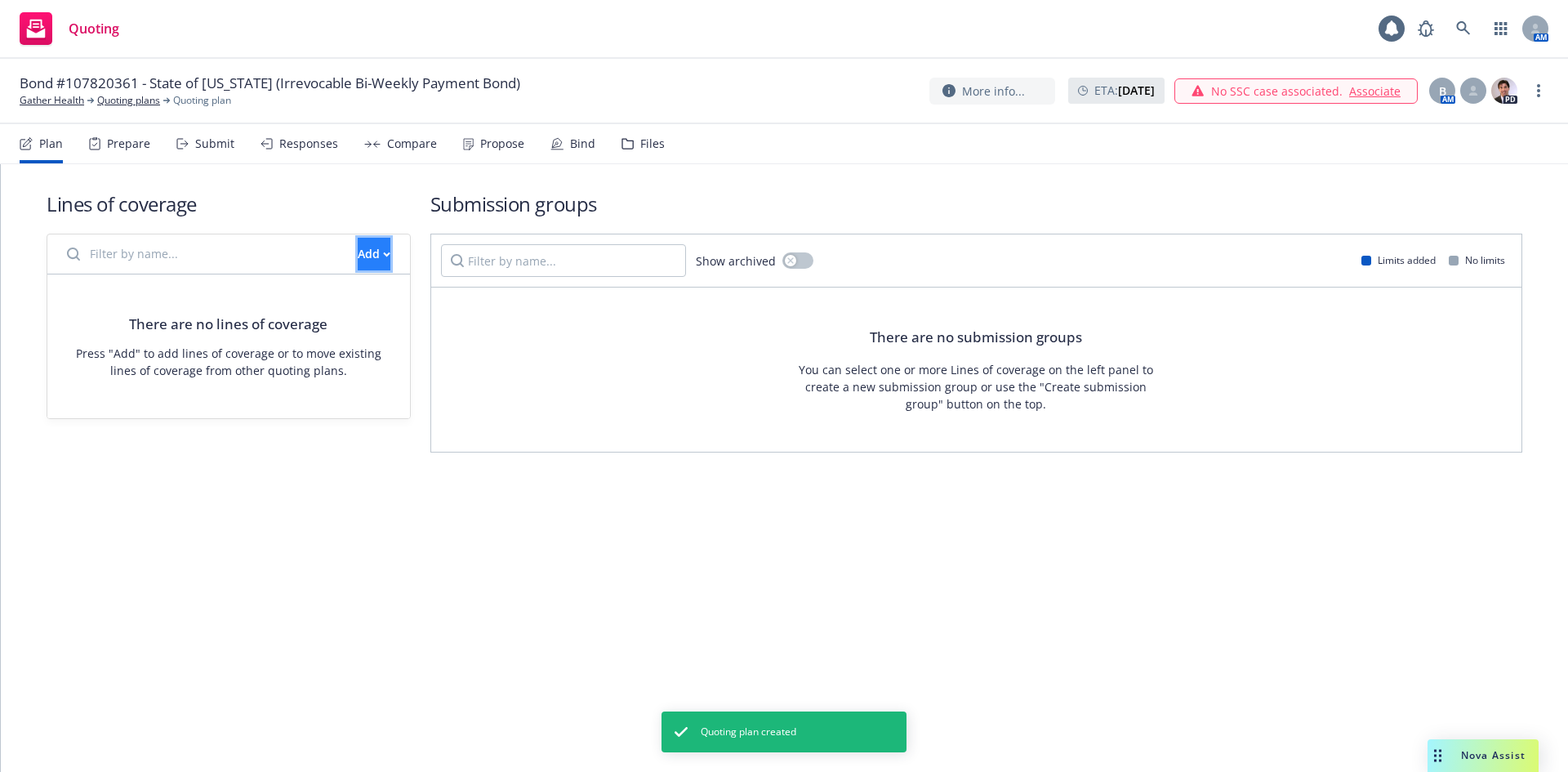
click at [358, 252] on div "Add" at bounding box center [374, 254] width 32 height 31
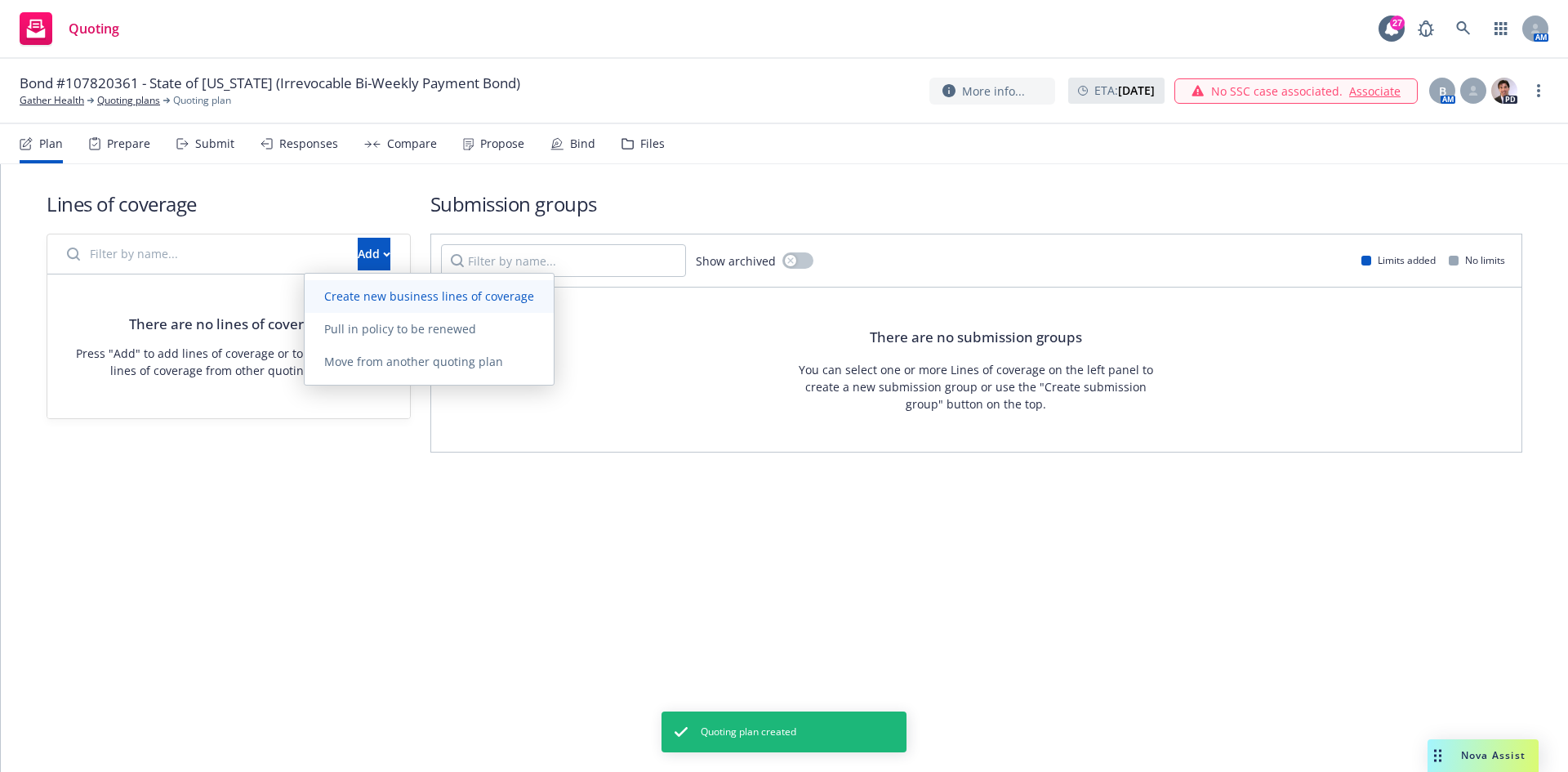
click at [348, 283] on link "Create new business lines of coverage" at bounding box center [430, 296] width 249 height 32
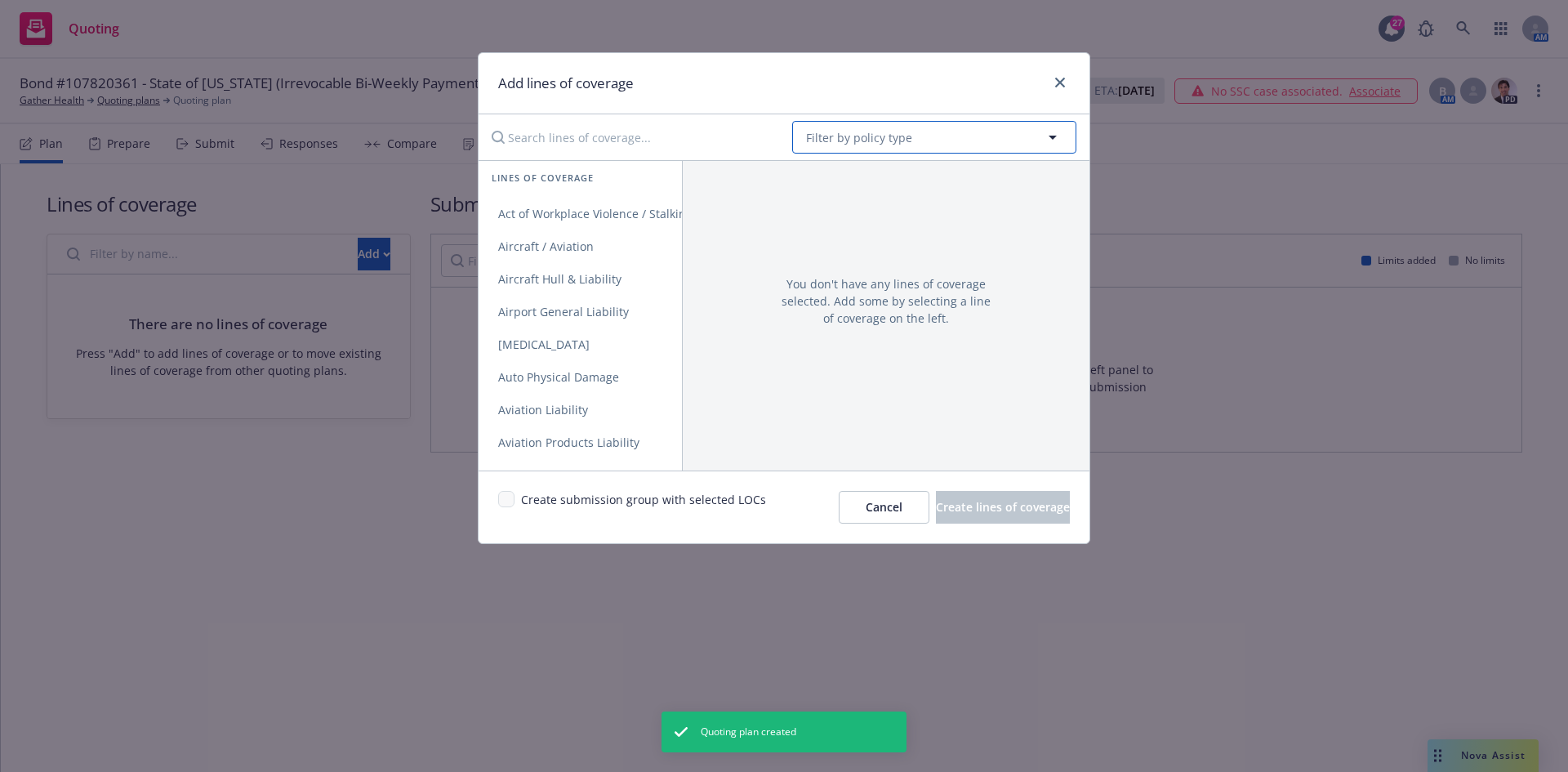
click at [898, 129] on span "Filter by policy type" at bounding box center [859, 137] width 106 height 17
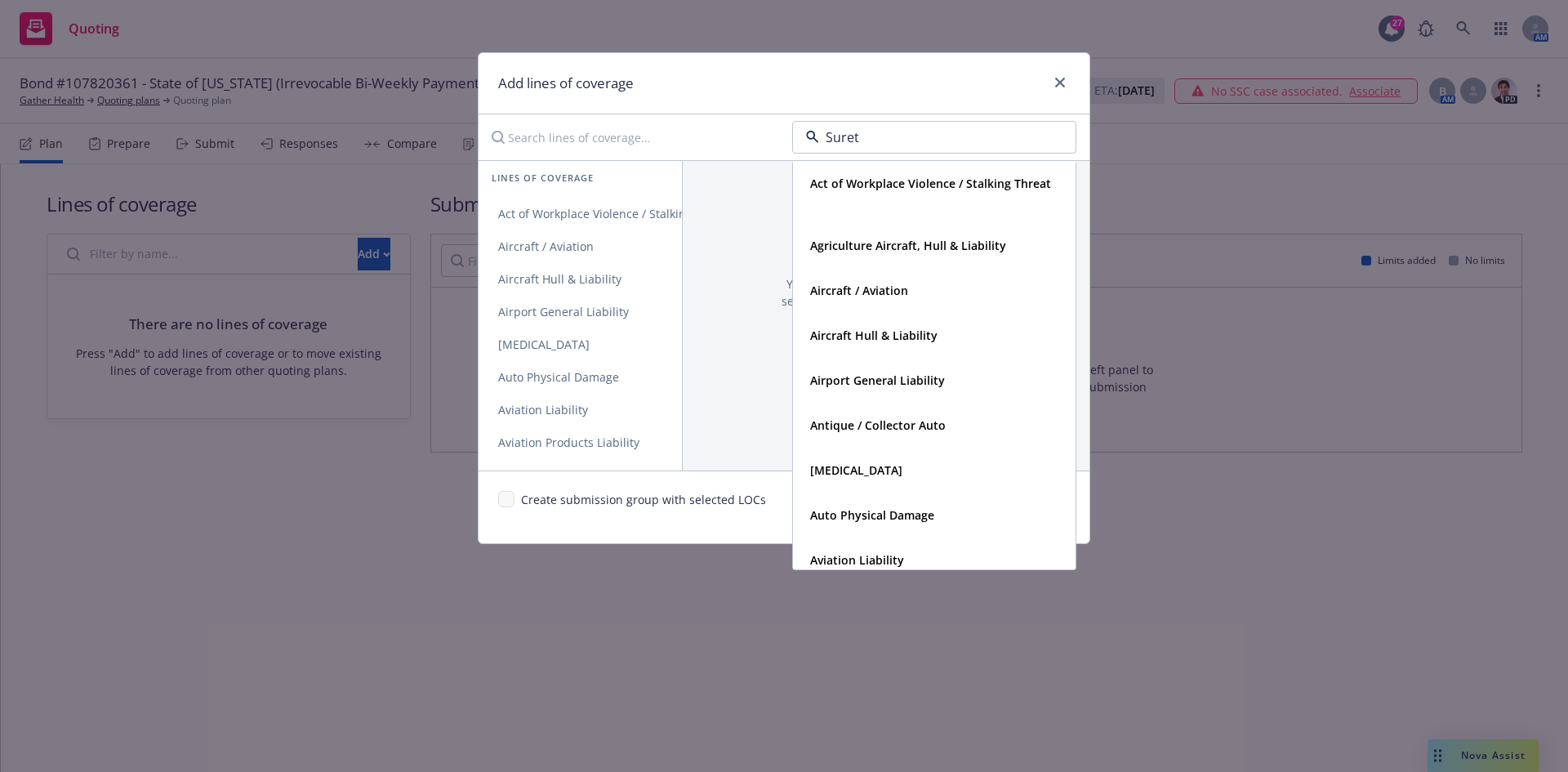
type input "Surety"
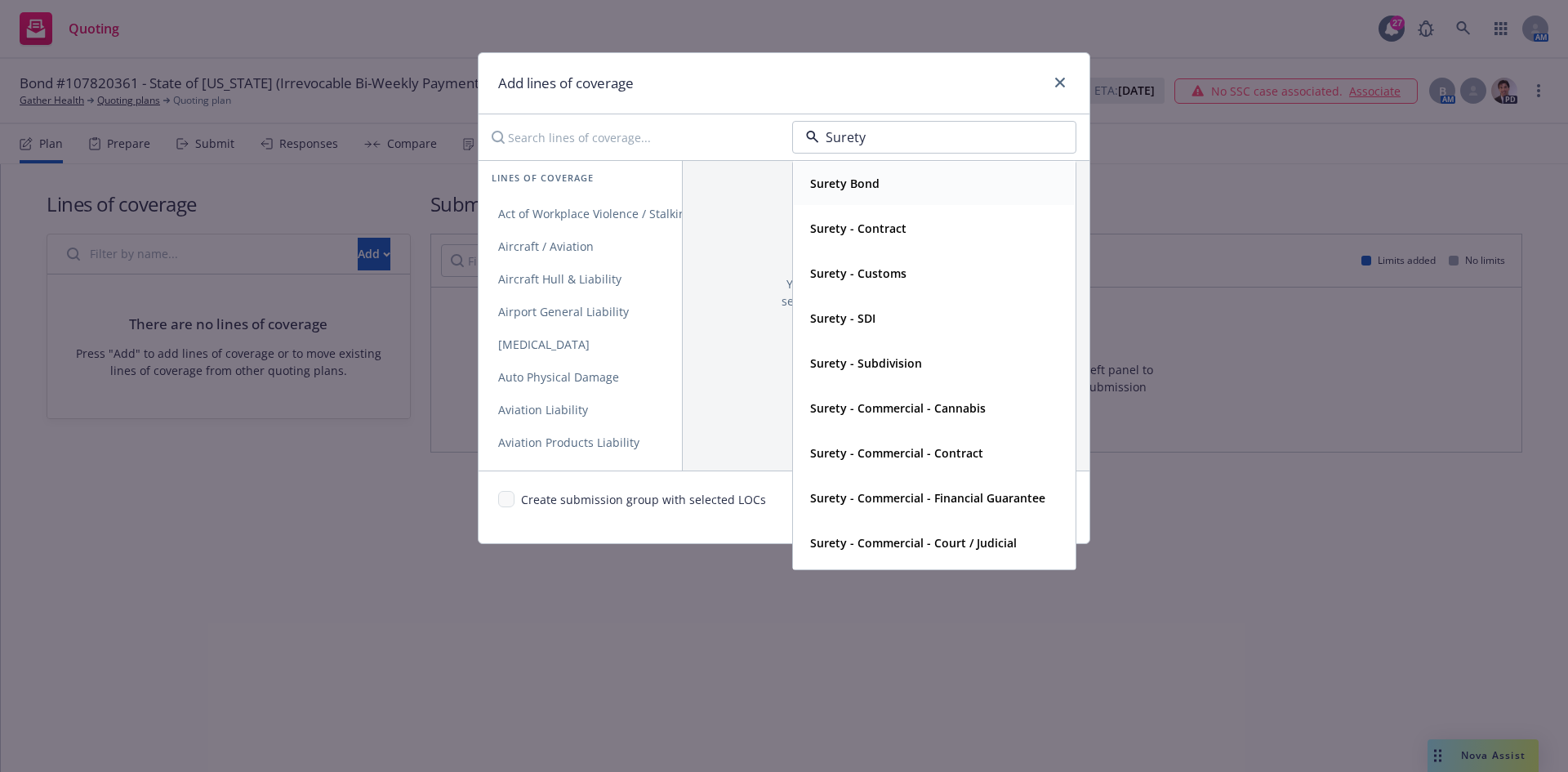
click at [864, 186] on strong "Surety Bond" at bounding box center [845, 184] width 69 height 15
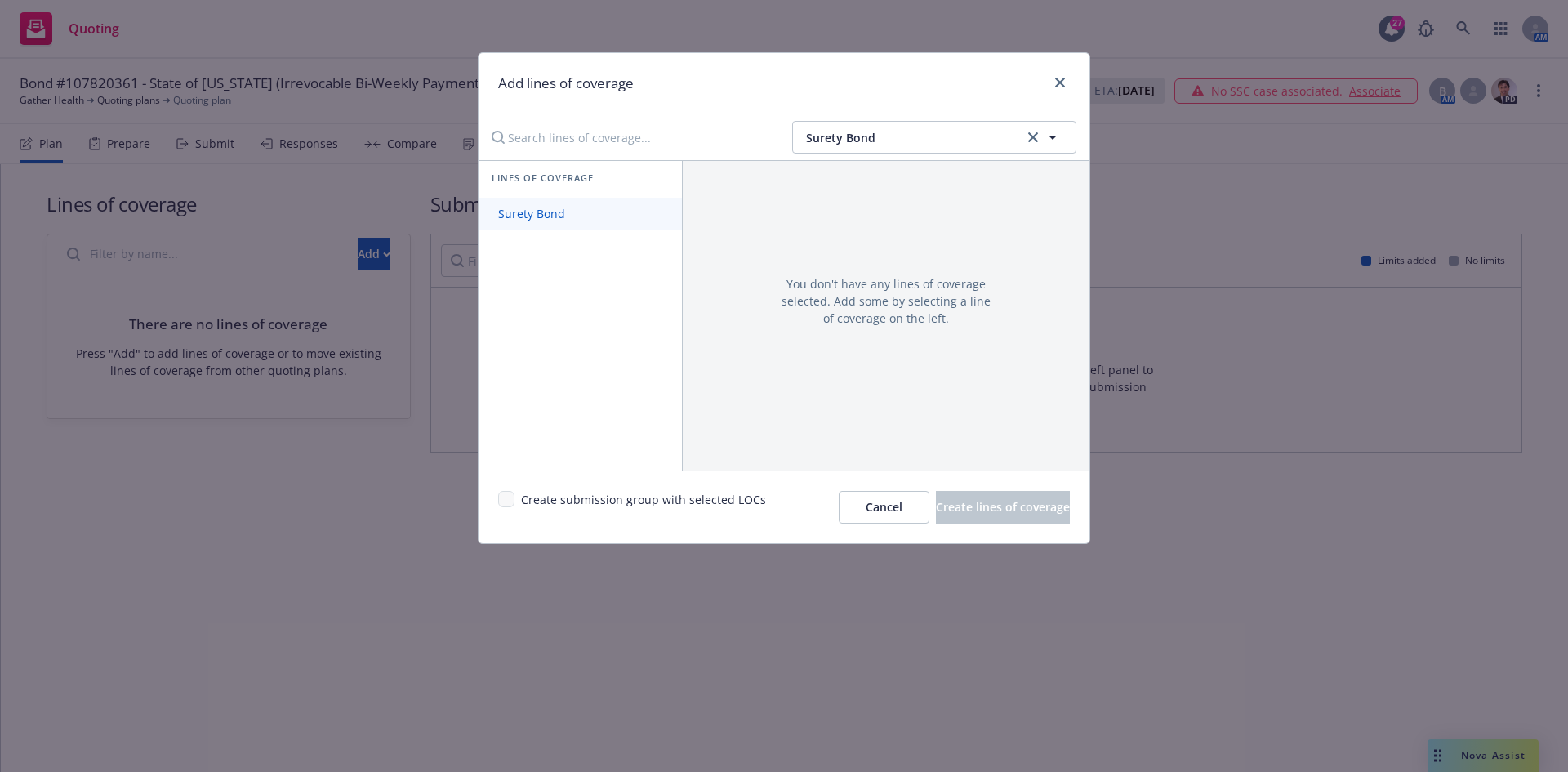
click at [572, 212] on span "Surety Bond" at bounding box center [532, 213] width 106 height 15
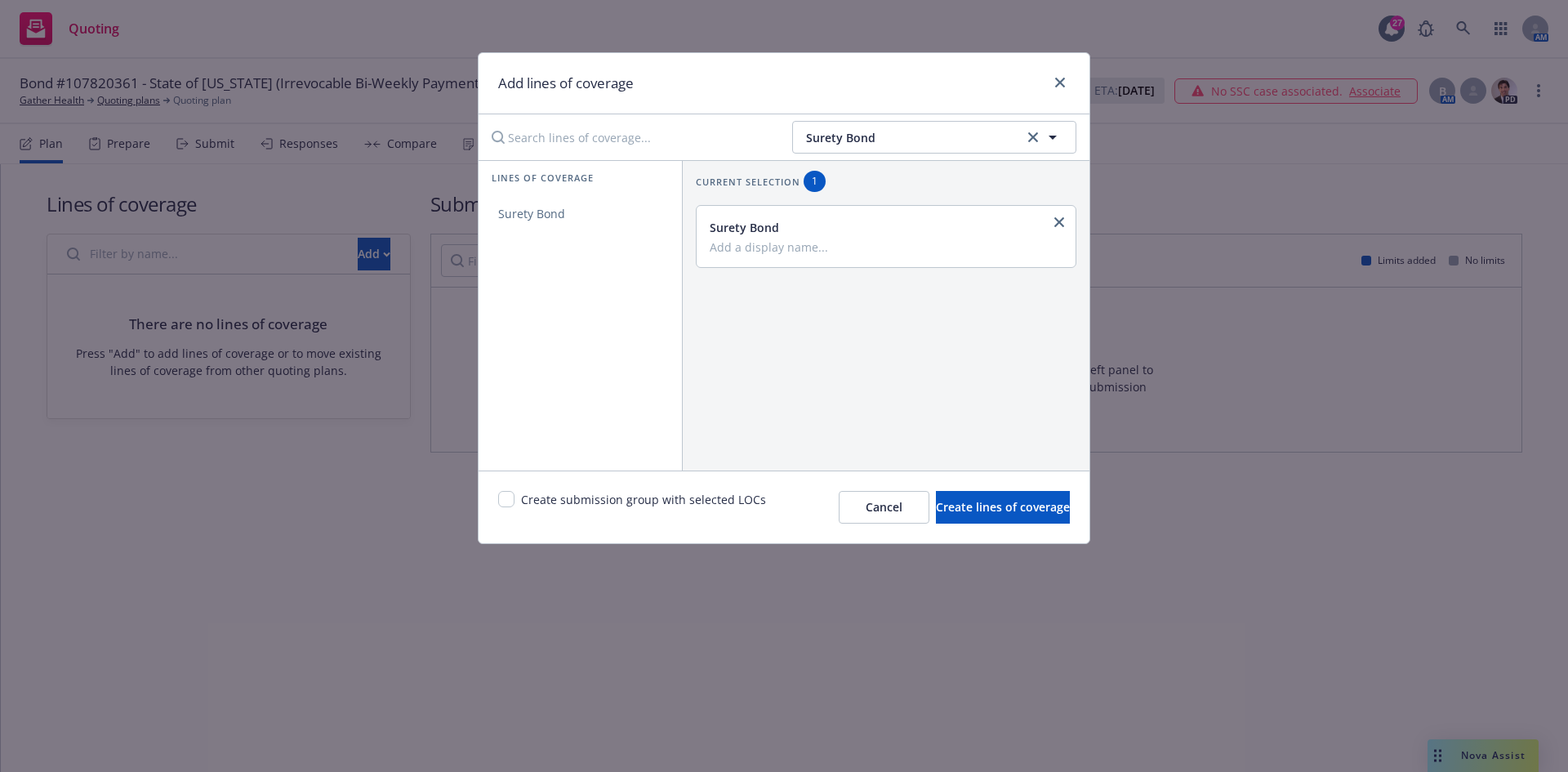
click at [775, 245] on input "Add a display name..." at bounding box center [884, 246] width 349 height 15
type input "Miscellaneous"
click at [505, 497] on input "checkbox" at bounding box center [506, 499] width 16 height 16
checkbox input "true"
click at [936, 500] on span "Create lines of coverage" at bounding box center [1003, 506] width 134 height 15
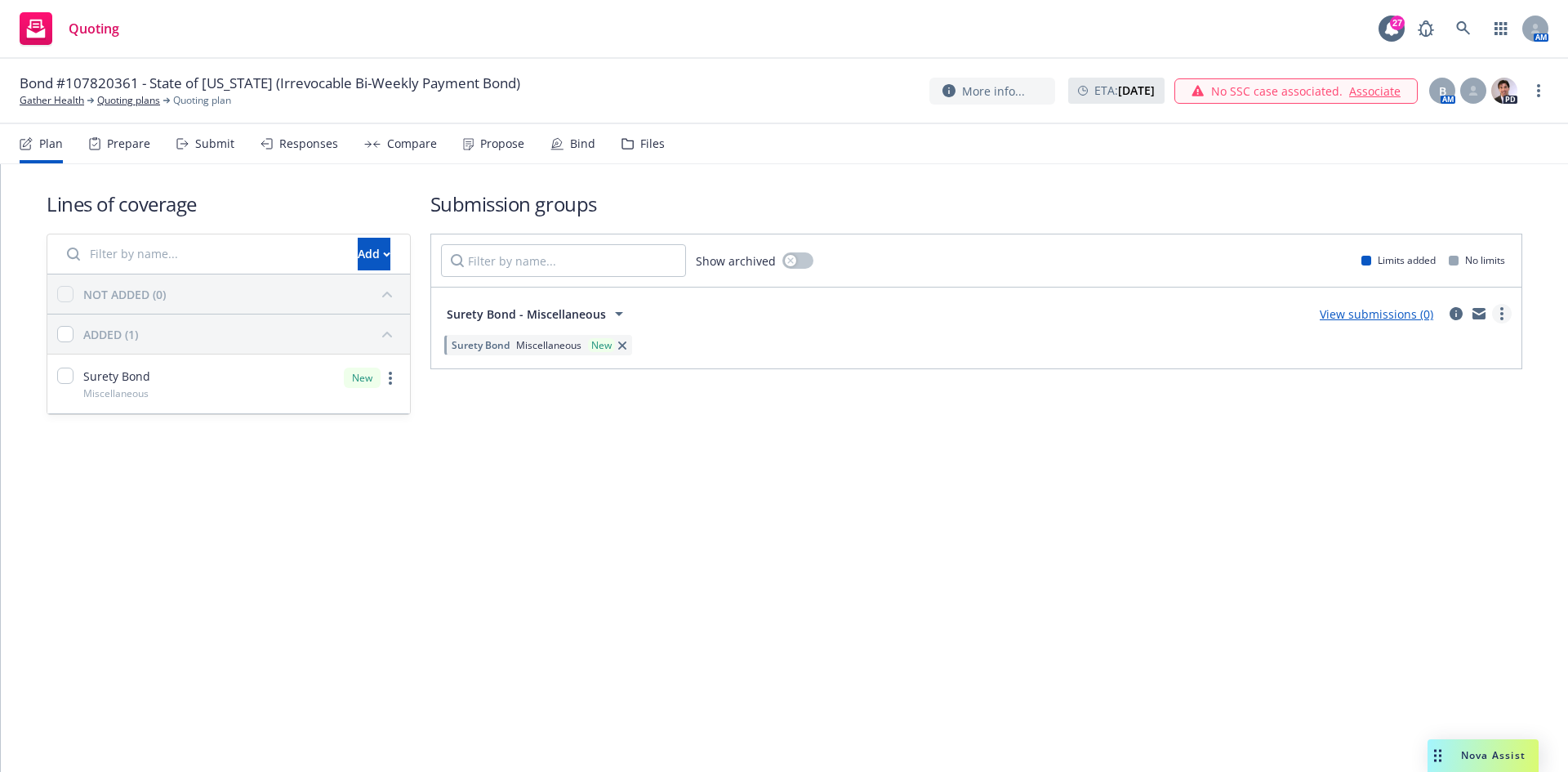
click at [1497, 314] on link "more" at bounding box center [1502, 313] width 20 height 20
click at [1462, 345] on link "View more details" at bounding box center [1425, 354] width 173 height 32
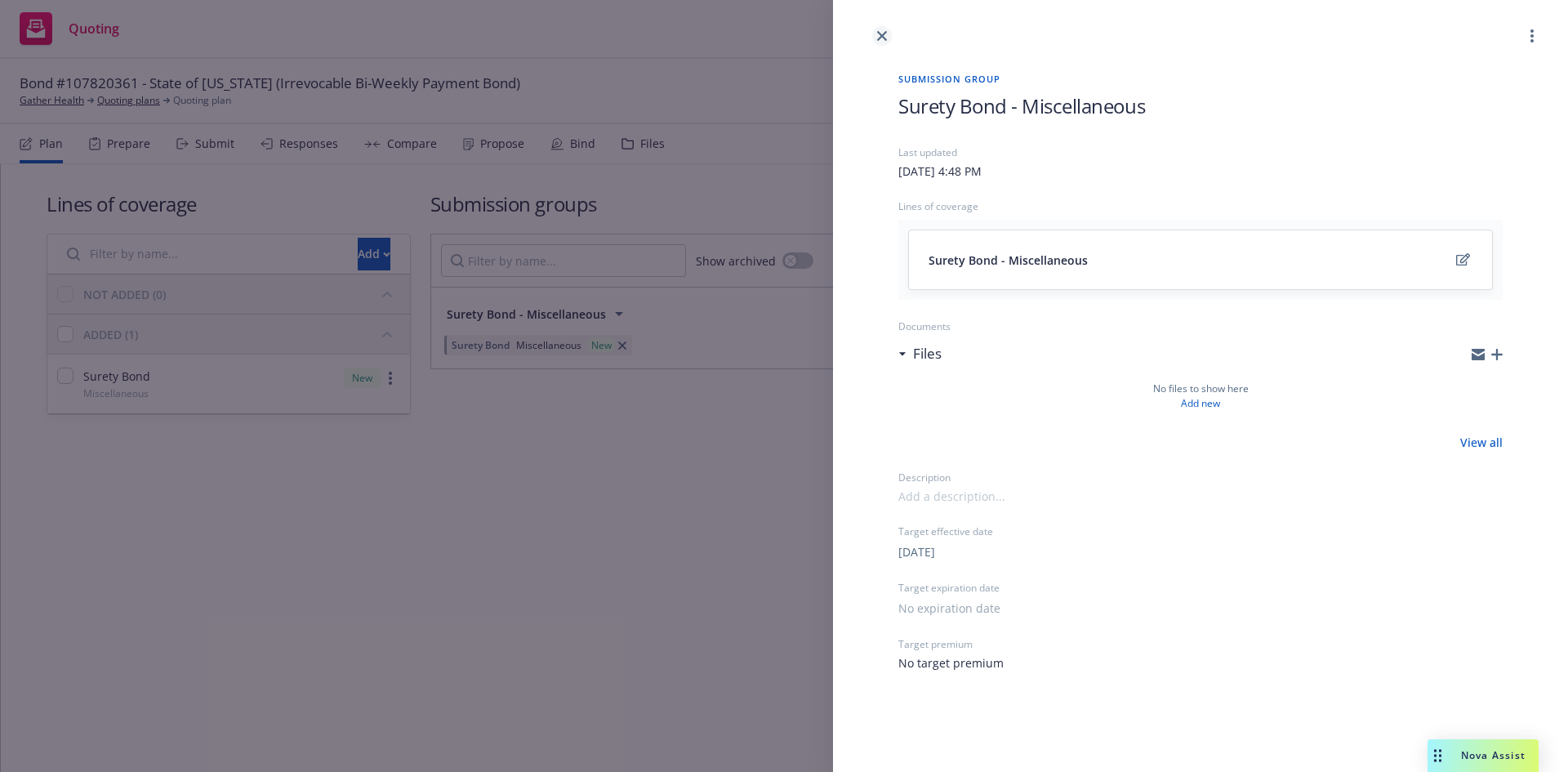
click at [881, 35] on icon "close" at bounding box center [881, 35] width 9 height 9
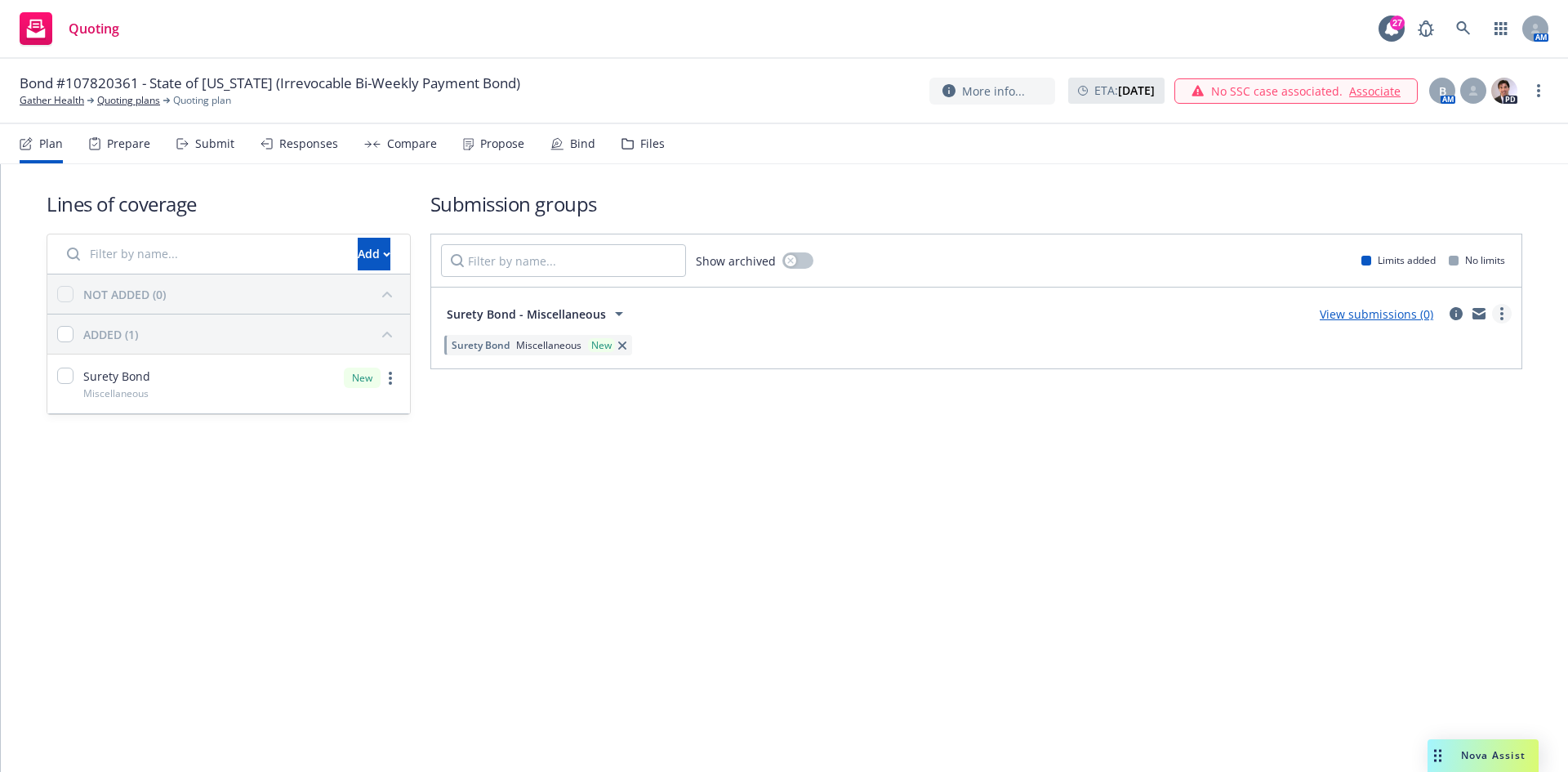
click at [1501, 304] on link "more" at bounding box center [1502, 313] width 20 height 20
click at [1395, 517] on span "Create policy (fast track)" at bounding box center [1425, 517] width 171 height 15
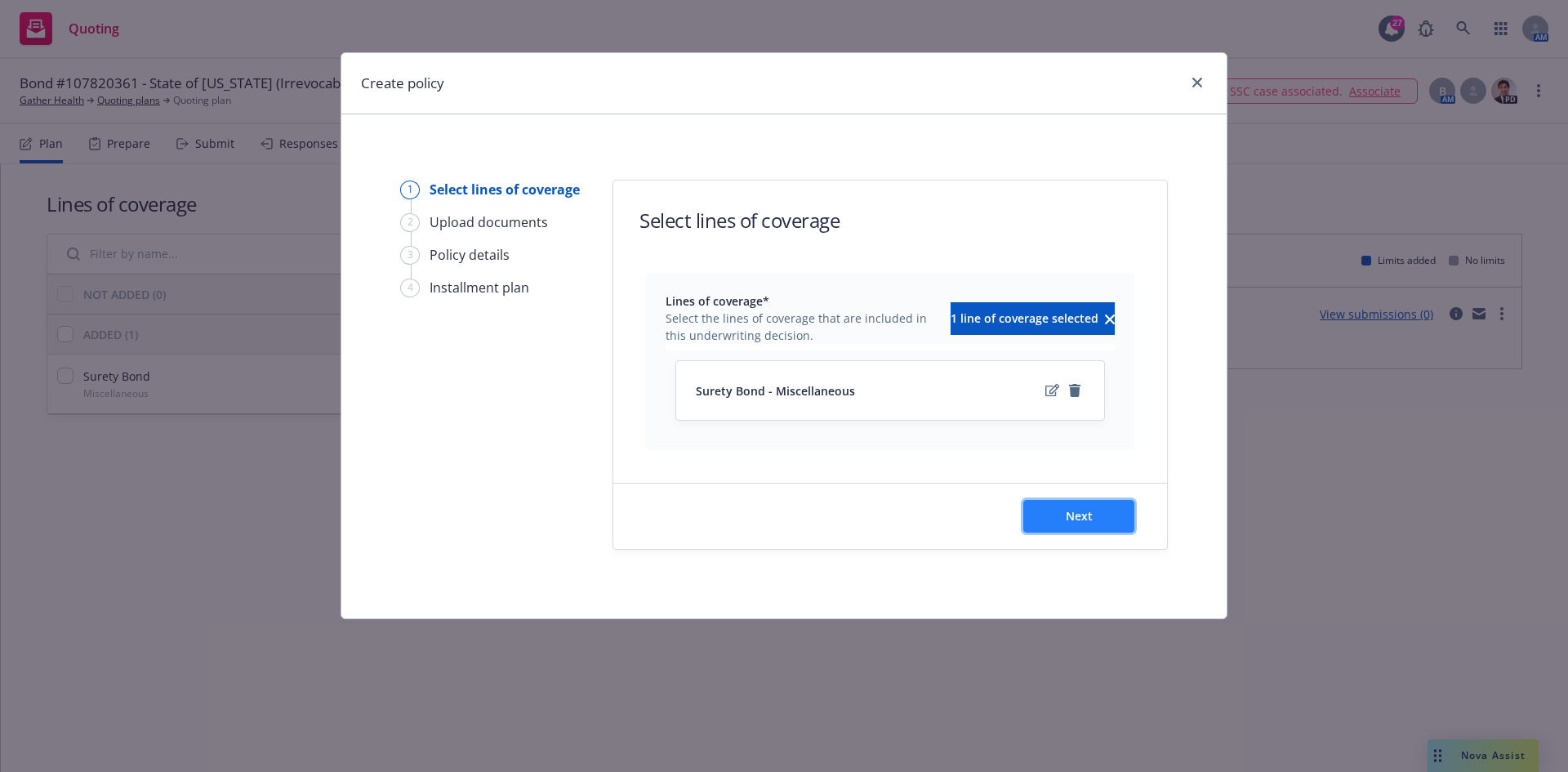
click at [1060, 500] on button "Next" at bounding box center [1079, 516] width 111 height 32
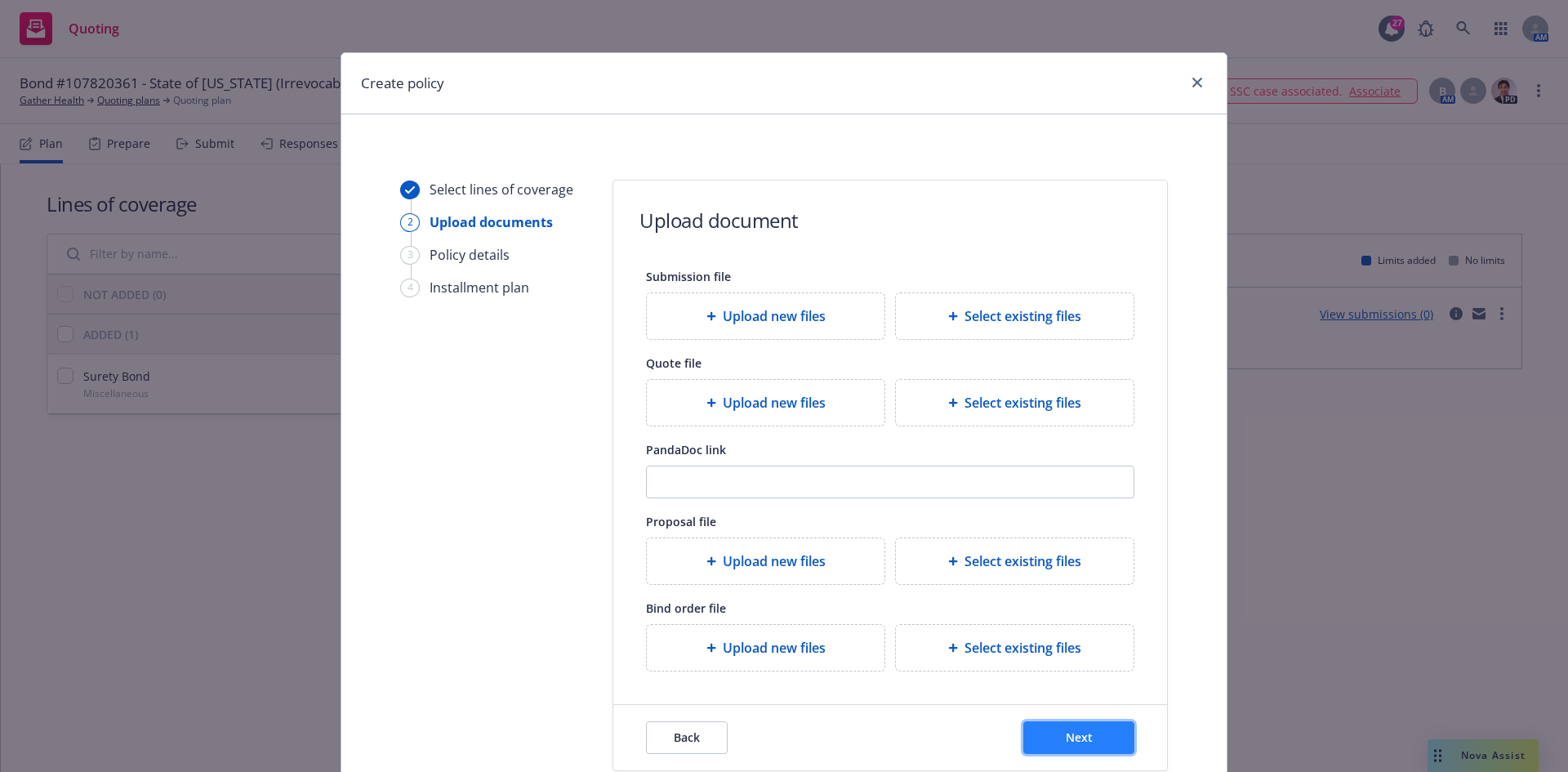
click at [1075, 728] on button "Next" at bounding box center [1079, 738] width 111 height 32
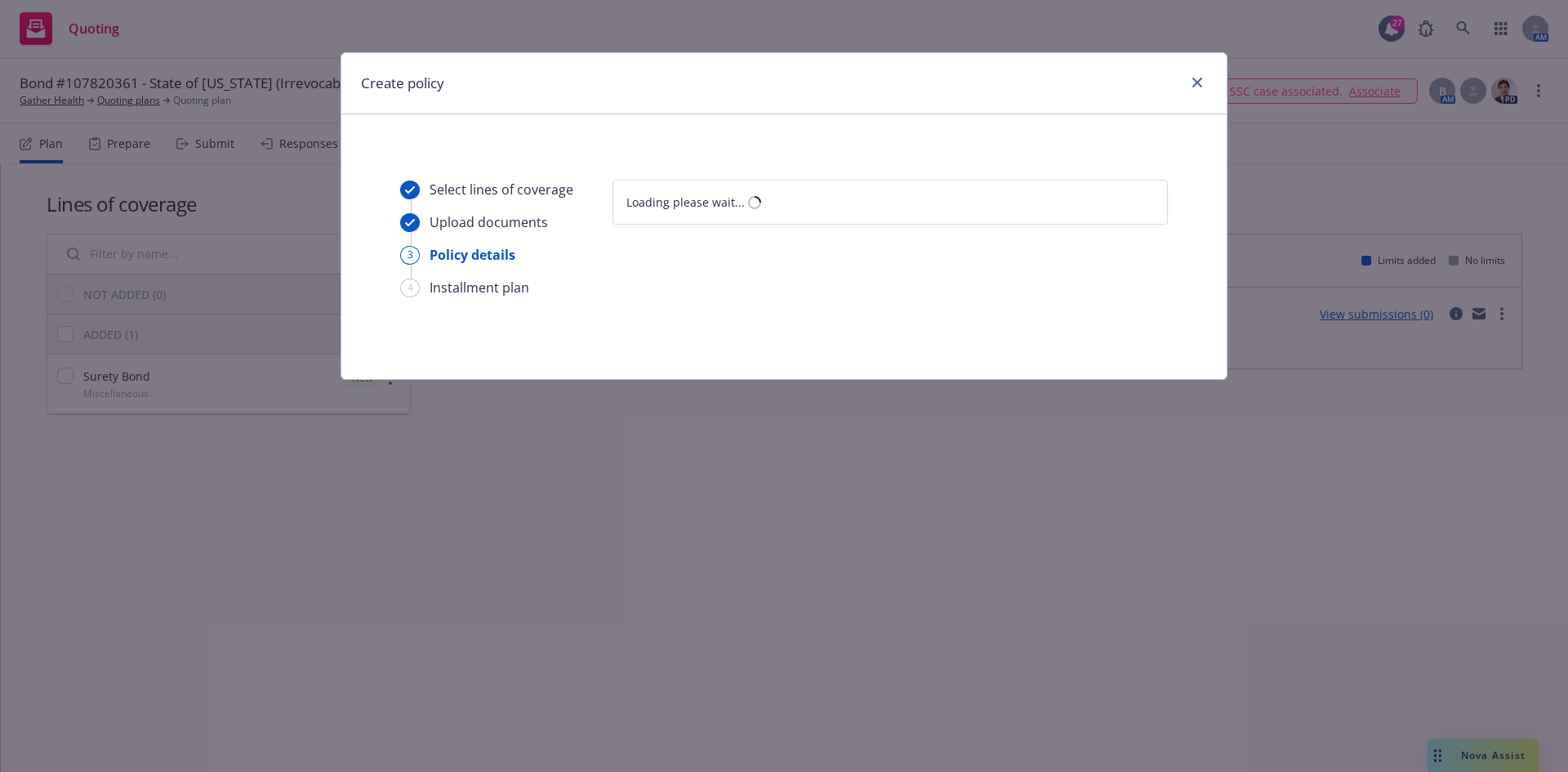
select select "12"
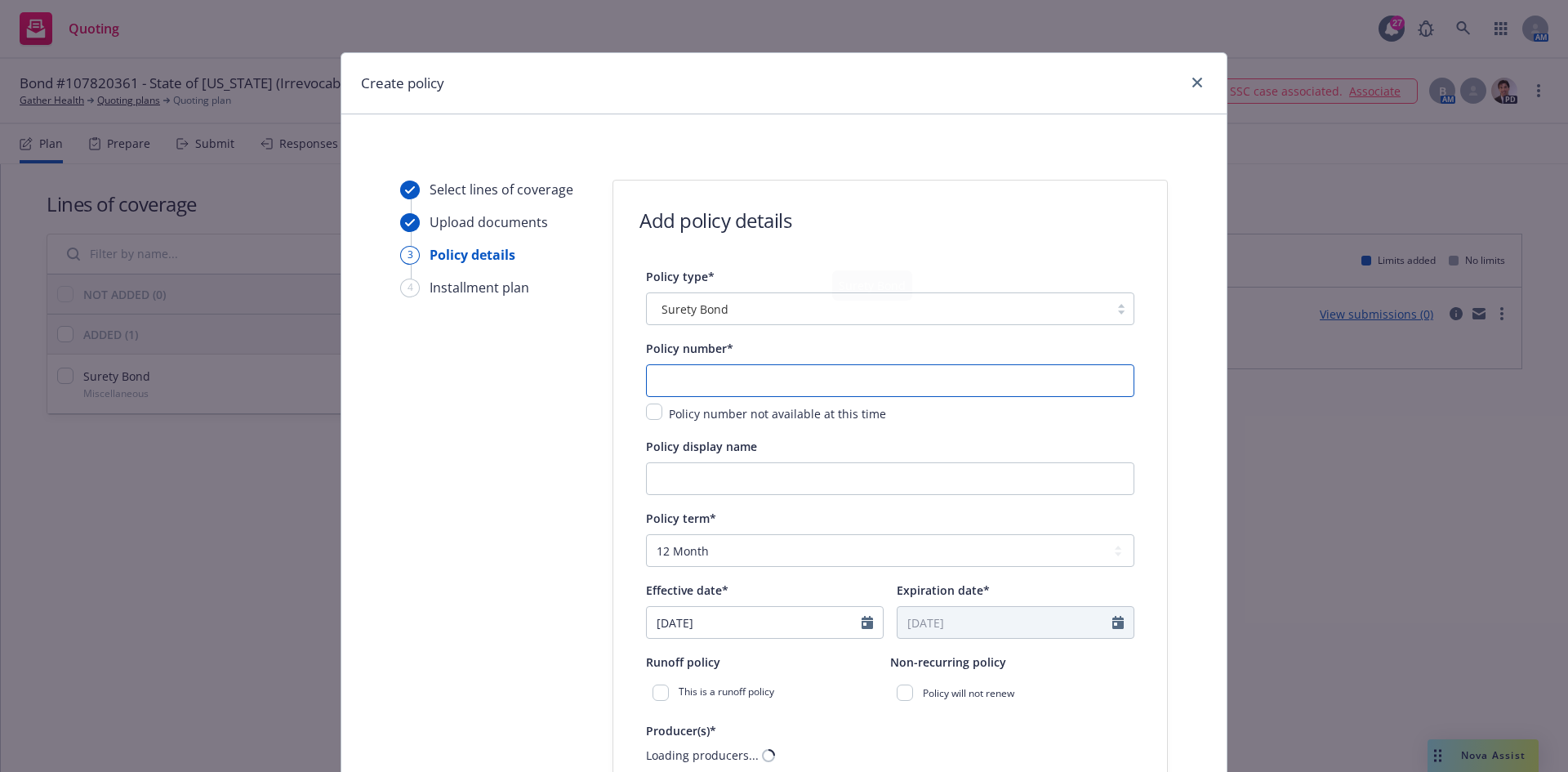
click at [732, 381] on input "text" at bounding box center [891, 381] width 489 height 32
click at [711, 388] on input "text" at bounding box center [891, 381] width 489 height 32
paste input "107820361"
type input "107820361"
drag, startPoint x: 698, startPoint y: 476, endPoint x: 647, endPoint y: 462, distance: 52.9
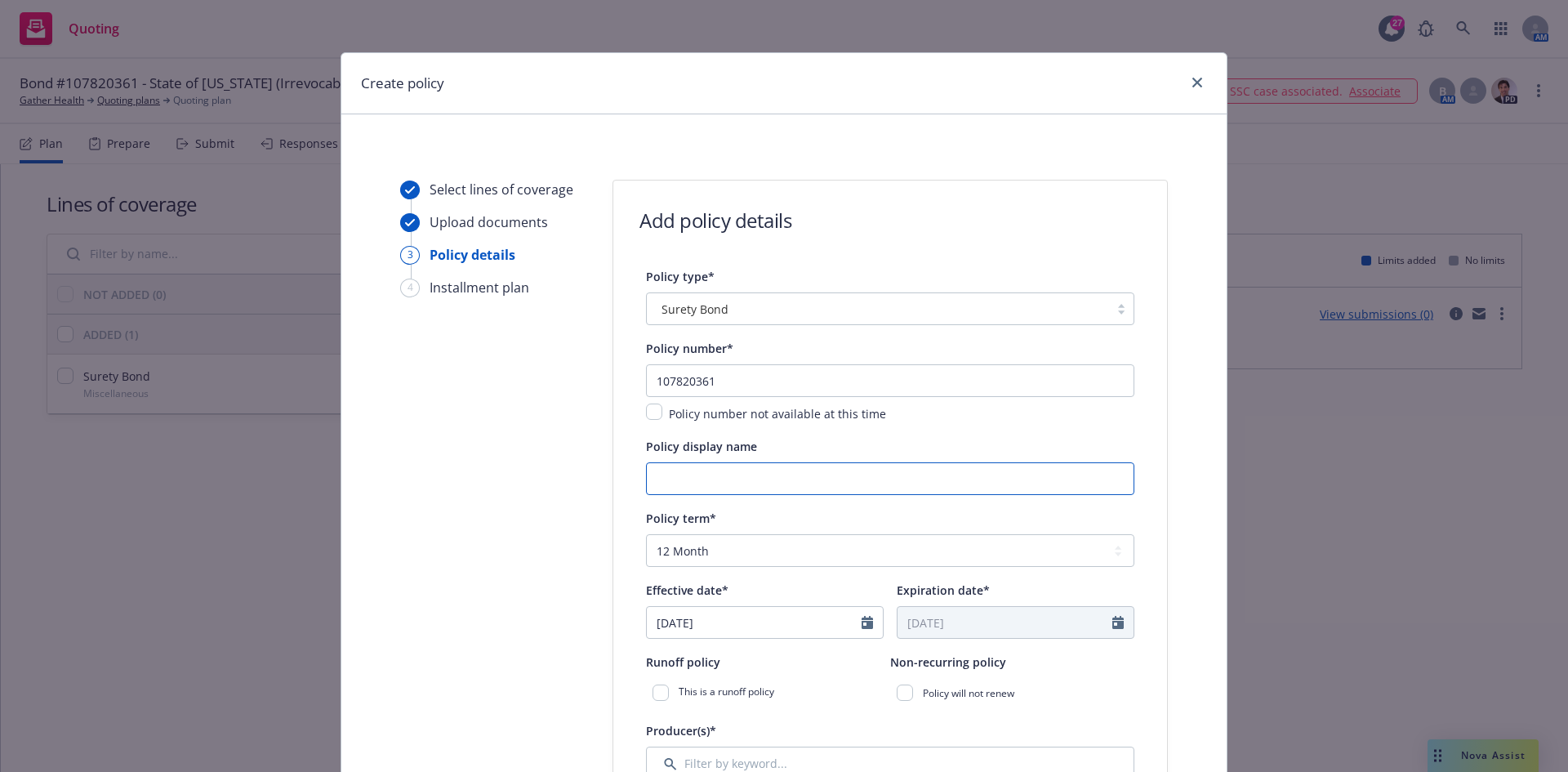
click at [698, 476] on input "Policy display name" at bounding box center [891, 478] width 489 height 32
click at [681, 474] on input "Policy display name" at bounding box center [891, 478] width 489 height 32
paste input "107820361 - State of Rhode Island (Irrevocable Bi-Weekly Payment Bond)"
drag, startPoint x: 717, startPoint y: 479, endPoint x: 283, endPoint y: 481, distance: 434.0
click at [296, 481] on div "Create policy Select lines of coverage Upload documents 3 Policy details 4 Inst…" at bounding box center [784, 386] width 1568 height 772
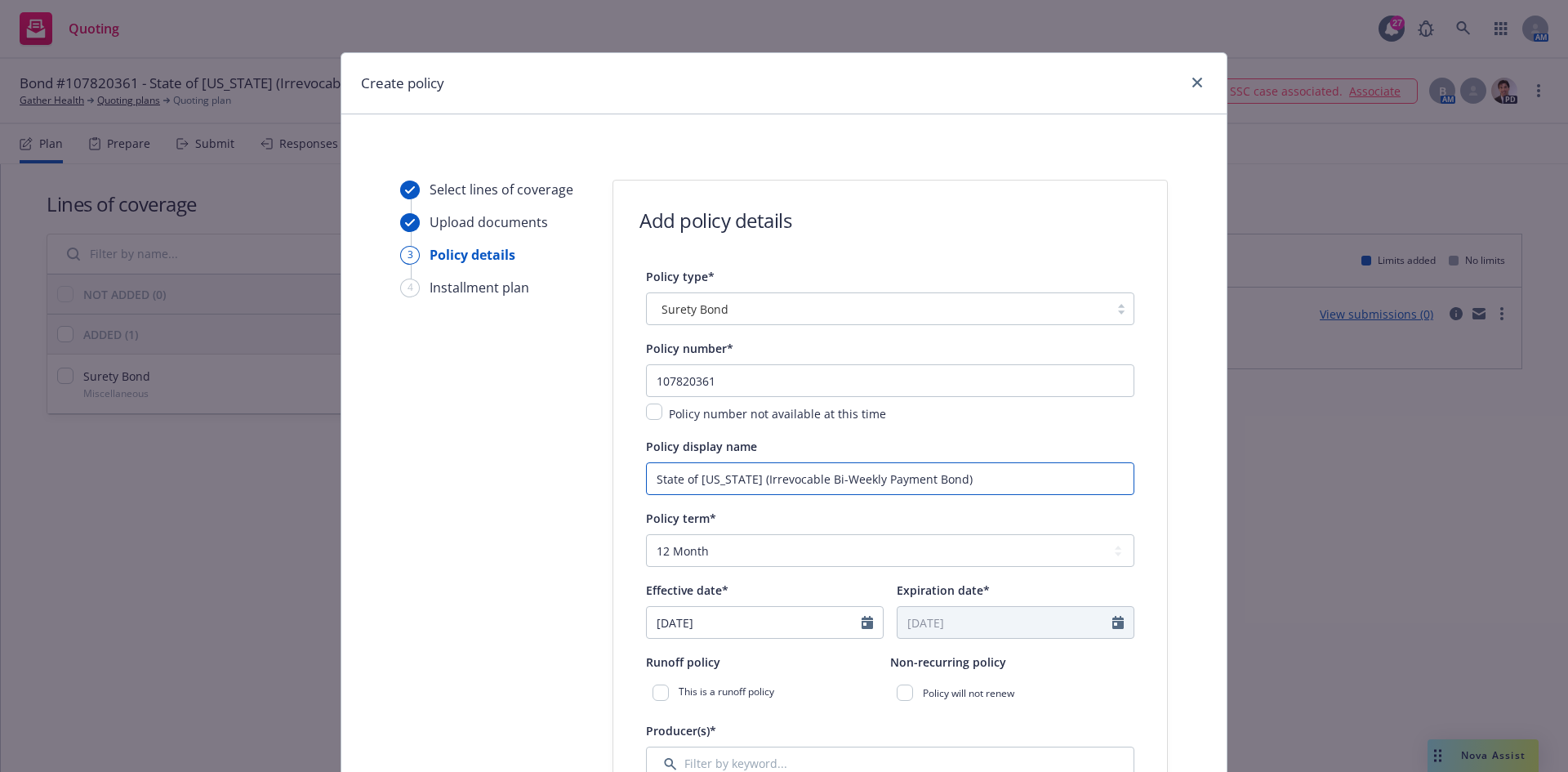
click at [767, 479] on input "State of Rhode Island (Irrevocable Bi-Weekly Payment Bond)" at bounding box center [891, 478] width 489 height 32
click at [998, 488] on input "State of Rhode Island - Irrevocable Bi-Weekly Payment Bond)" at bounding box center [891, 478] width 489 height 32
type input "State of Rhode Island - Irrevocable Bi-Weekly Payment Bond"
select select "9"
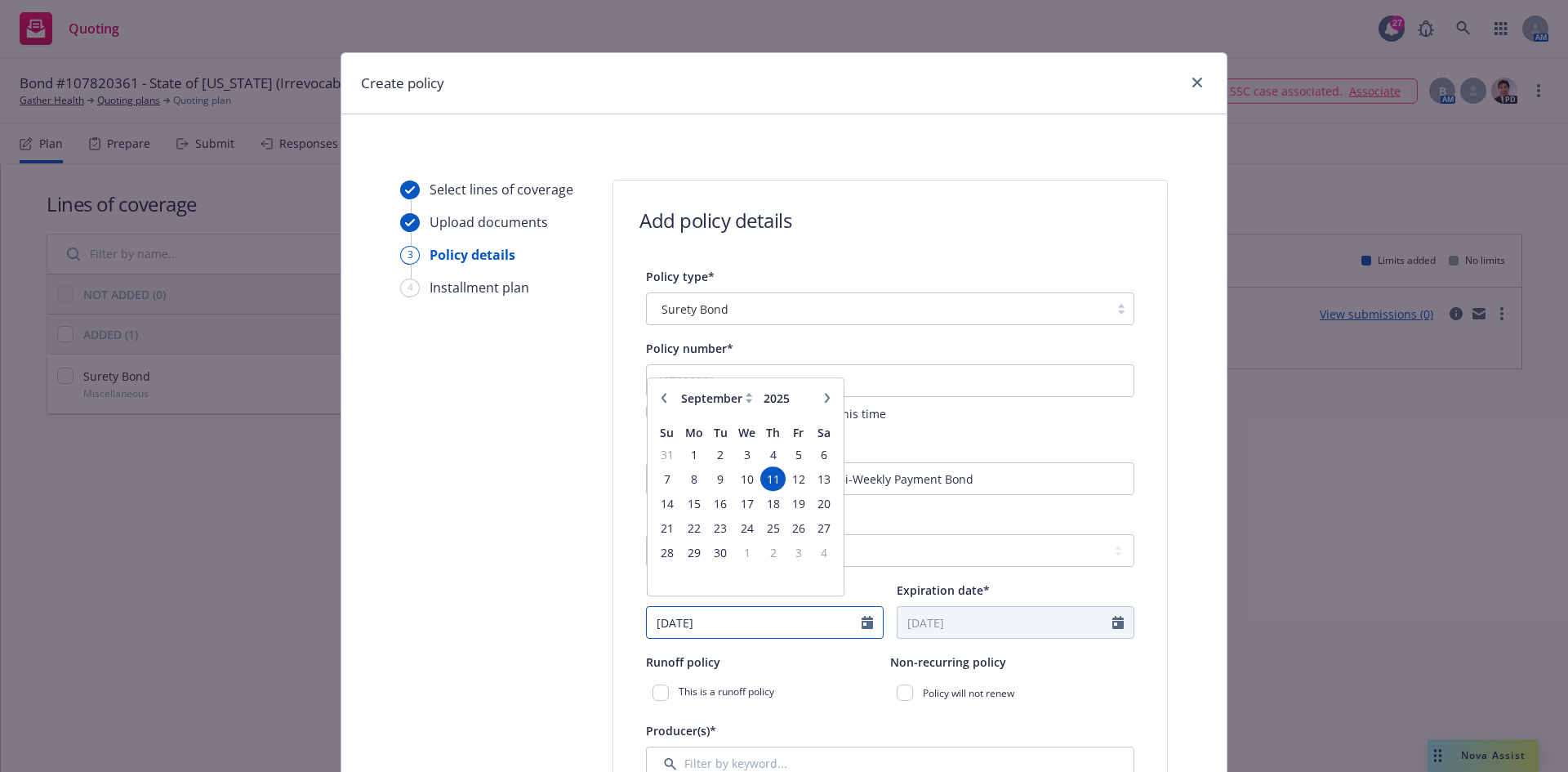
click at [671, 630] on input "09/11/2025" at bounding box center [755, 623] width 215 height 31
drag, startPoint x: 739, startPoint y: 629, endPoint x: 462, endPoint y: 629, distance: 277.0
type input "04/17/2025"
type input "04/17/2026"
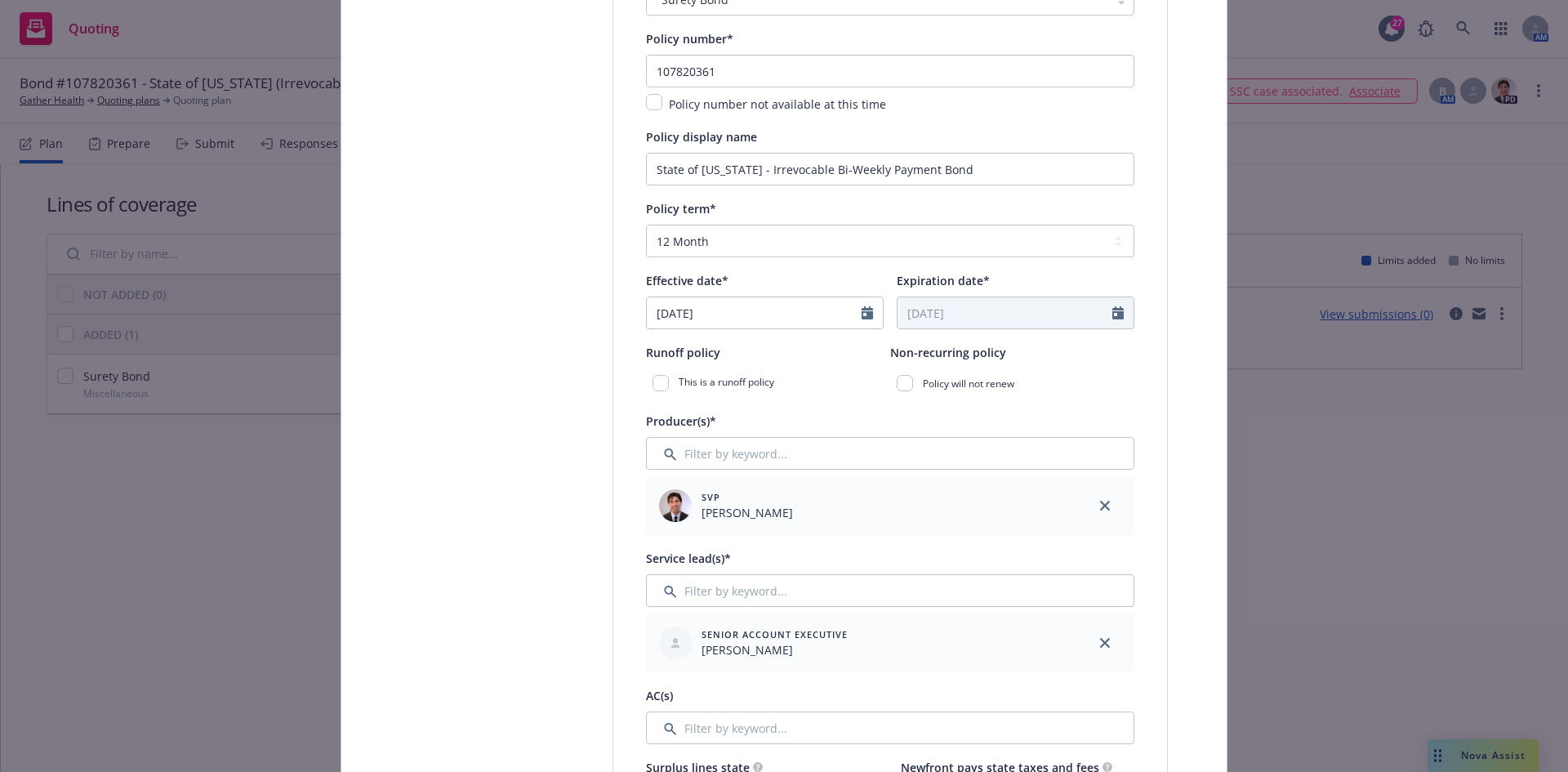
scroll to position [327, 0]
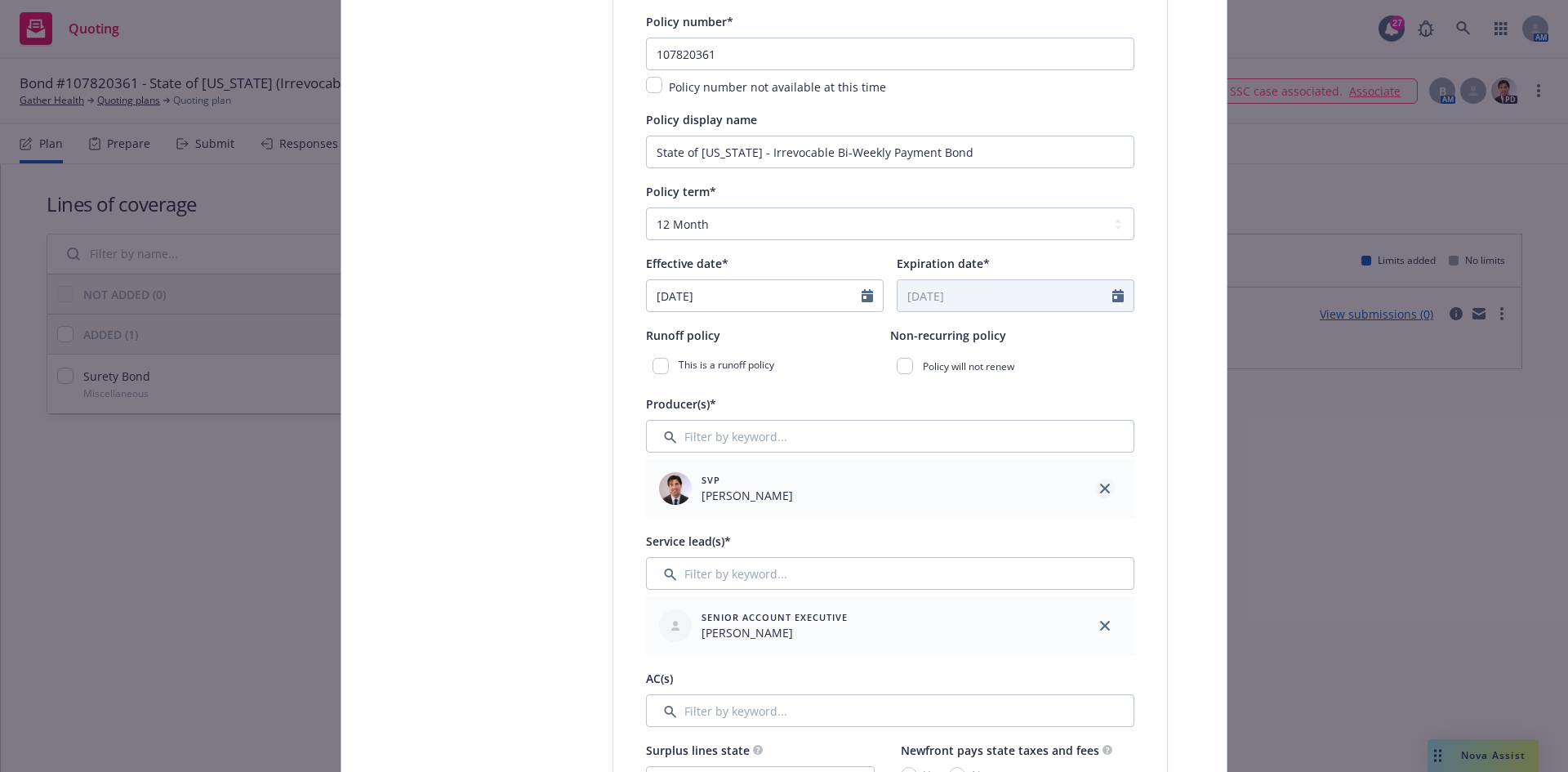
click at [1102, 491] on icon "close" at bounding box center [1104, 488] width 9 height 9
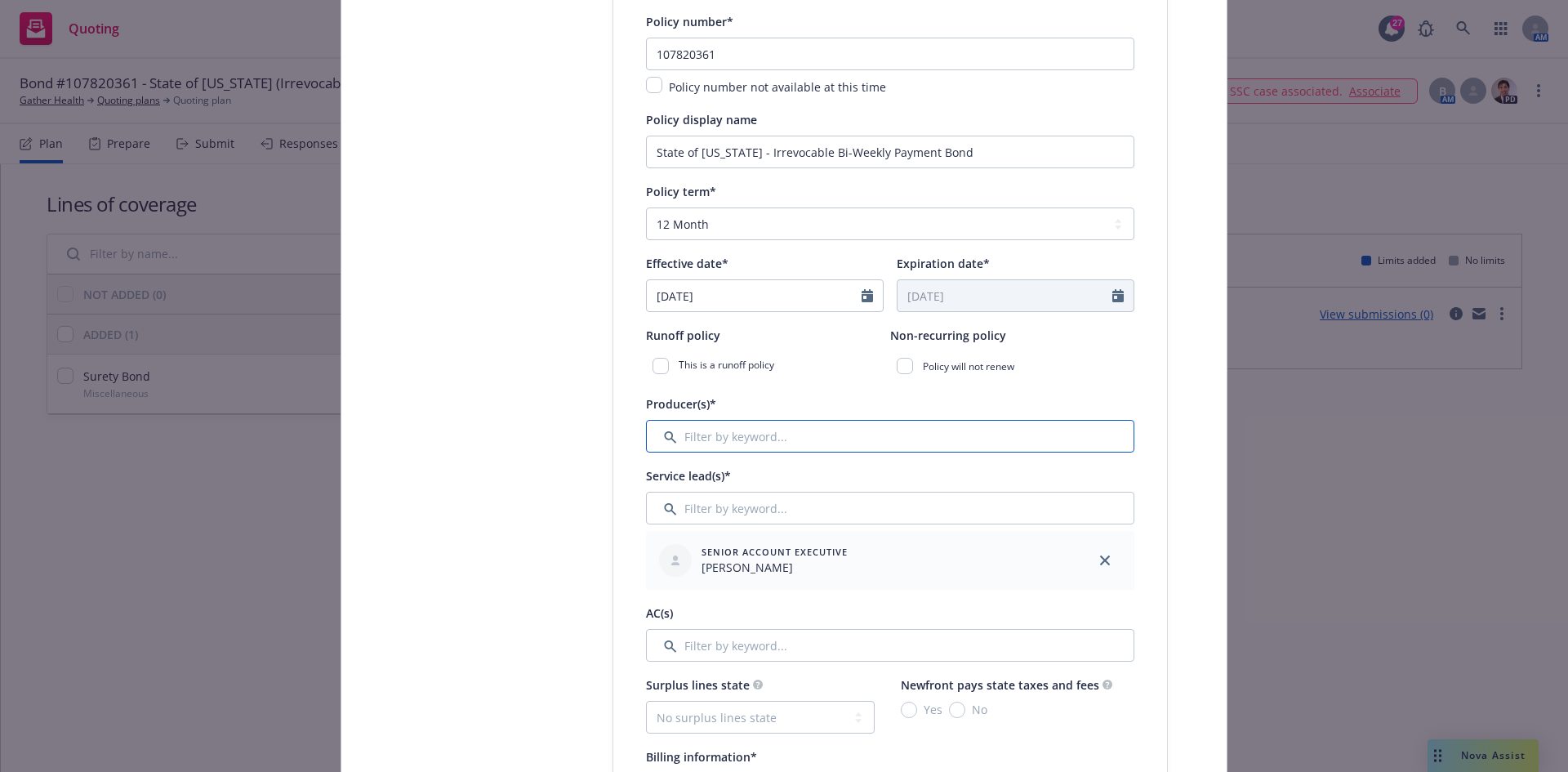
click at [830, 434] on input "Filter by keyword..." at bounding box center [891, 436] width 489 height 32
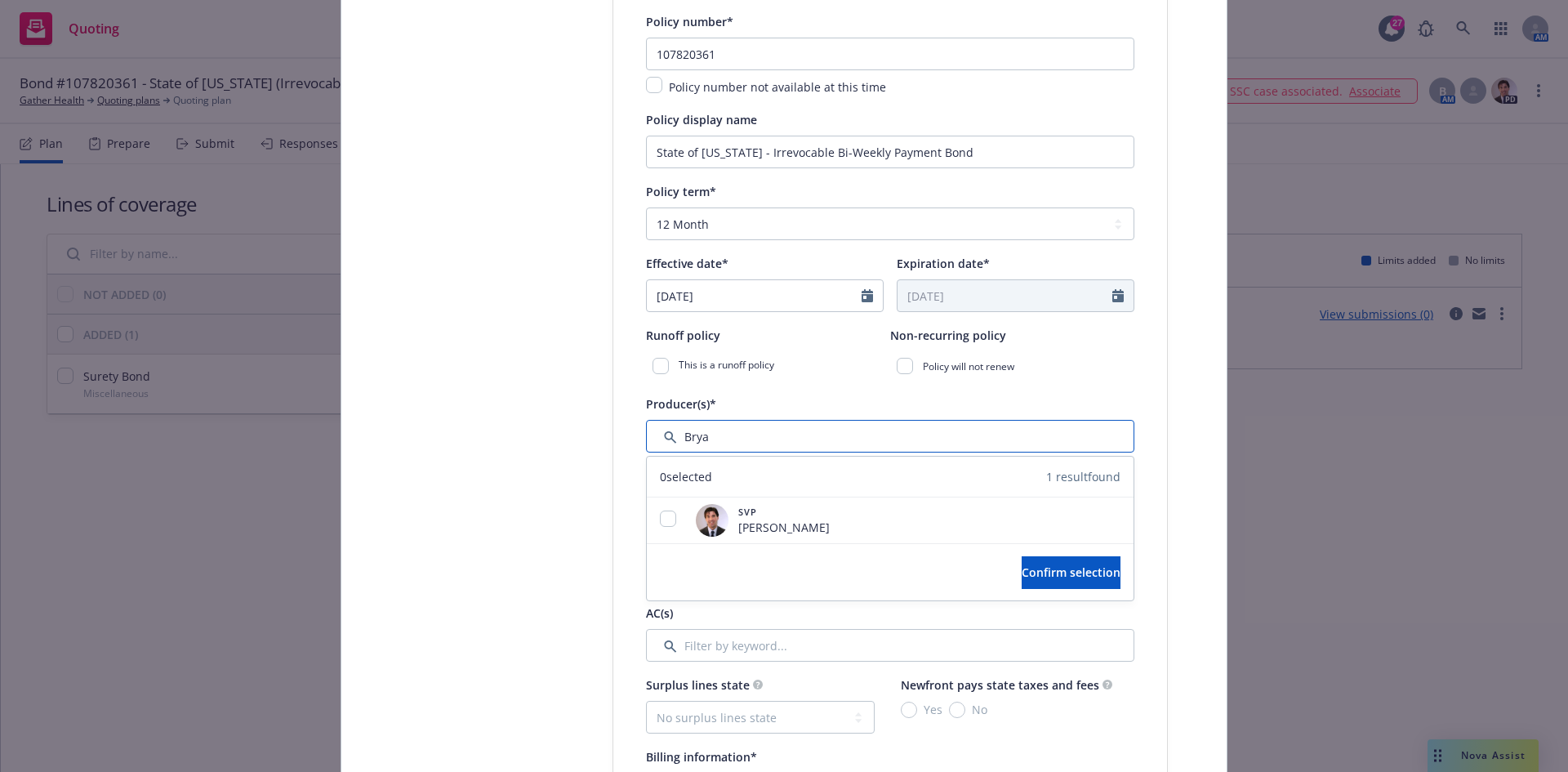
type input "Brya"
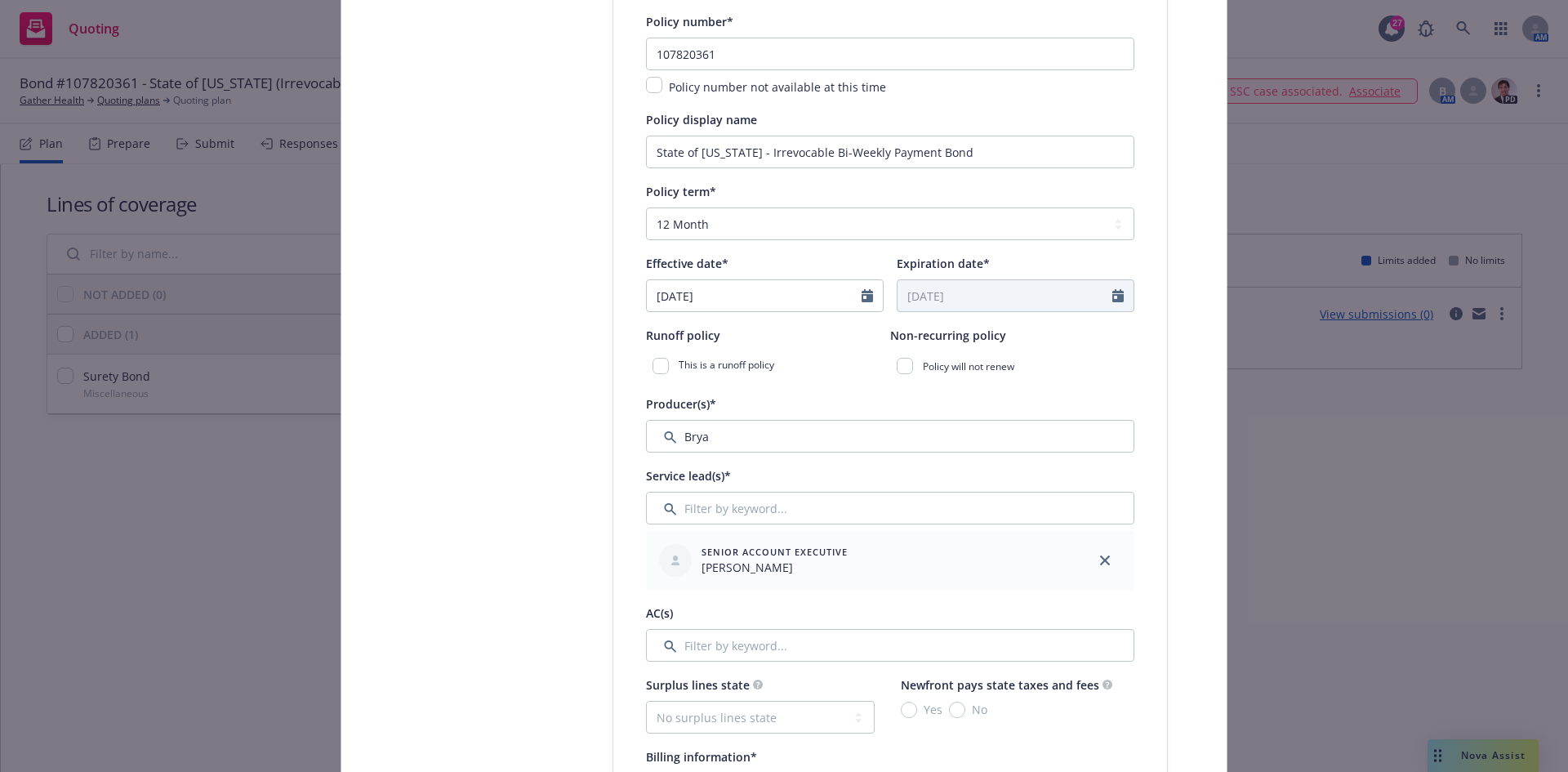
drag, startPoint x: 1102, startPoint y: 557, endPoint x: 970, endPoint y: 529, distance: 134.9
click at [1096, 554] on link "close" at bounding box center [1105, 560] width 20 height 20
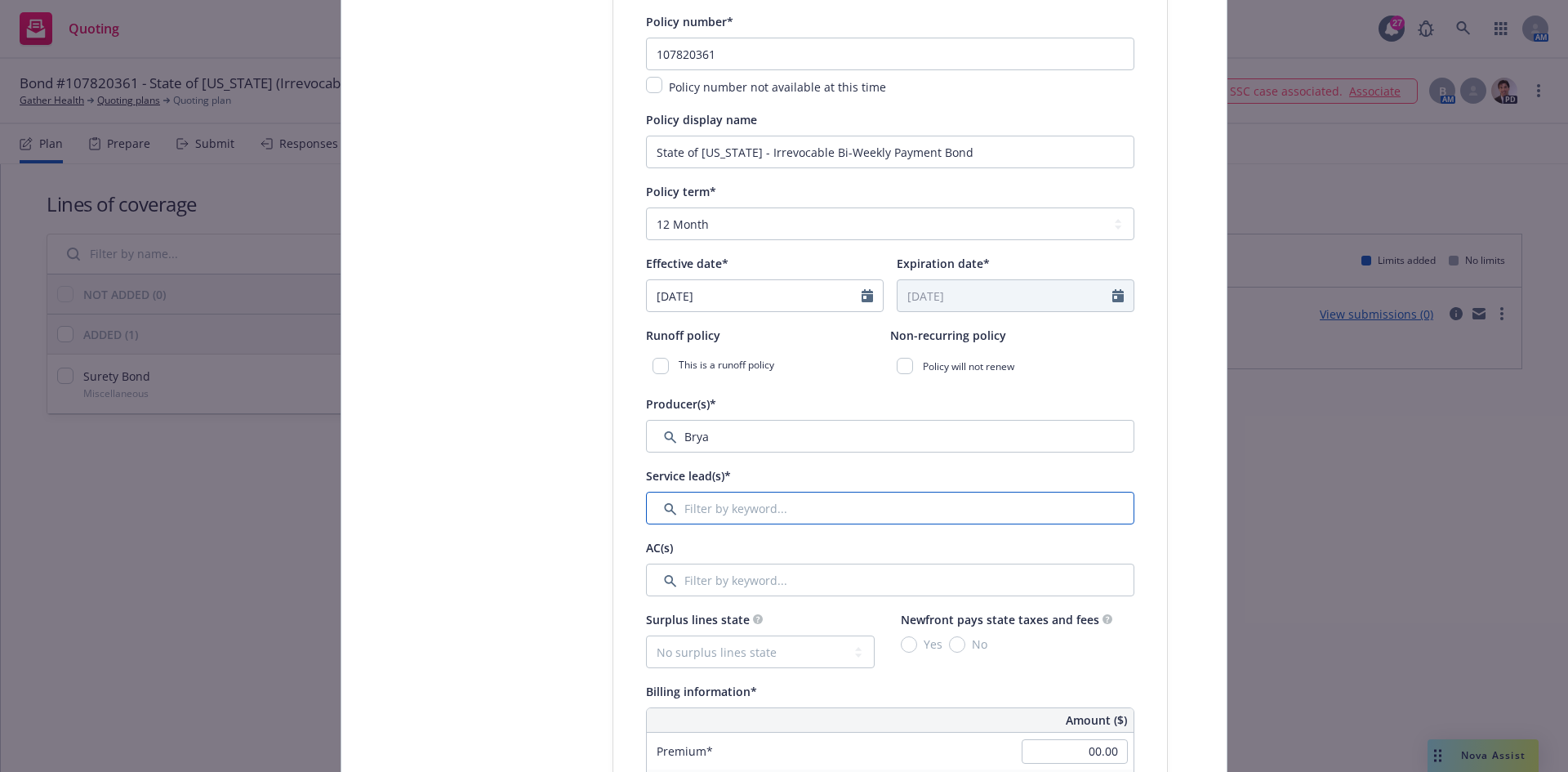
click at [777, 498] on input "Filter by keyword..." at bounding box center [891, 508] width 489 height 32
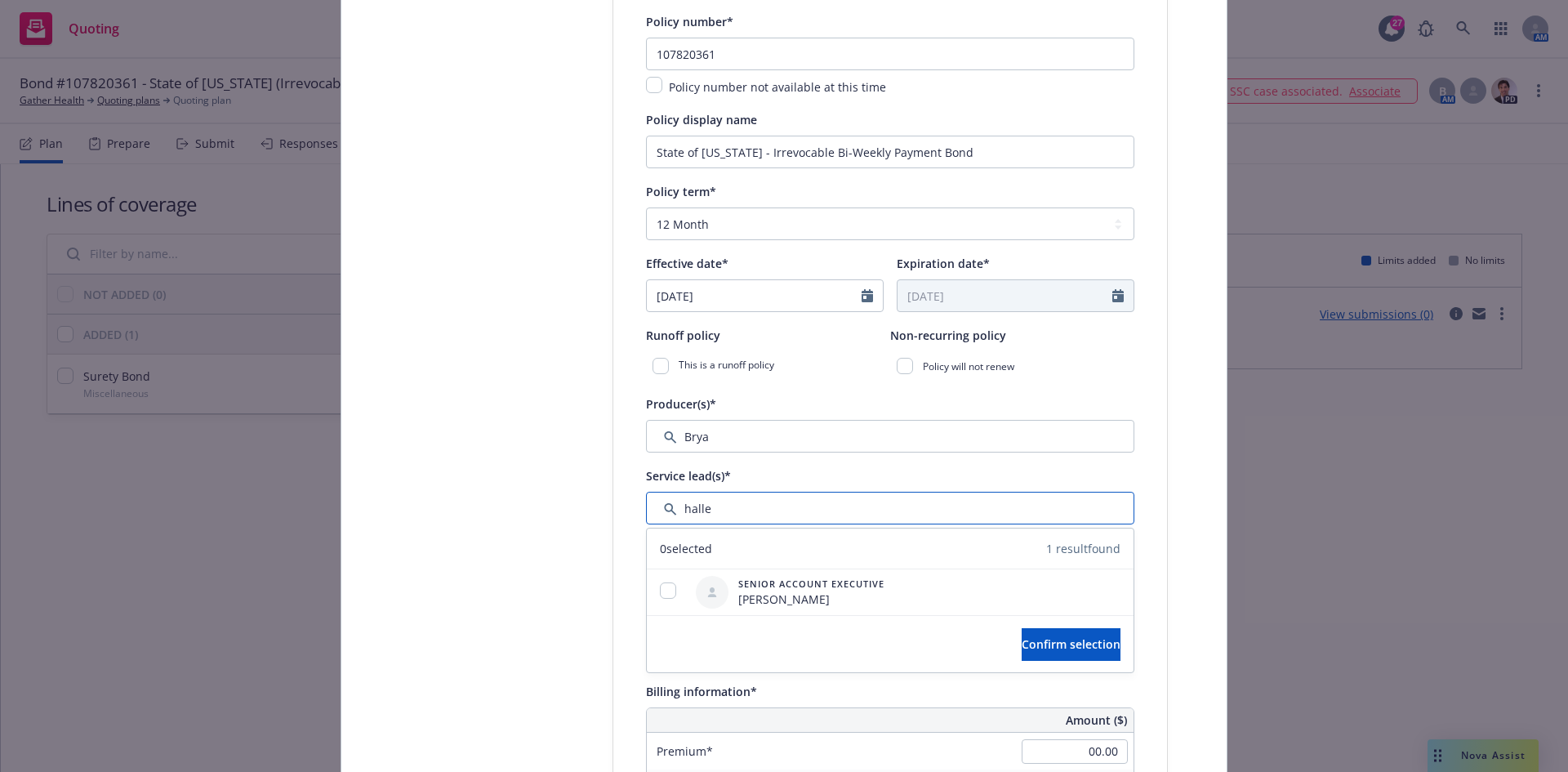
type input "halle"
click at [660, 593] on input "checkbox" at bounding box center [668, 590] width 16 height 16
checkbox input "true"
click at [1038, 636] on span "Confirm selection" at bounding box center [1072, 644] width 99 height 15
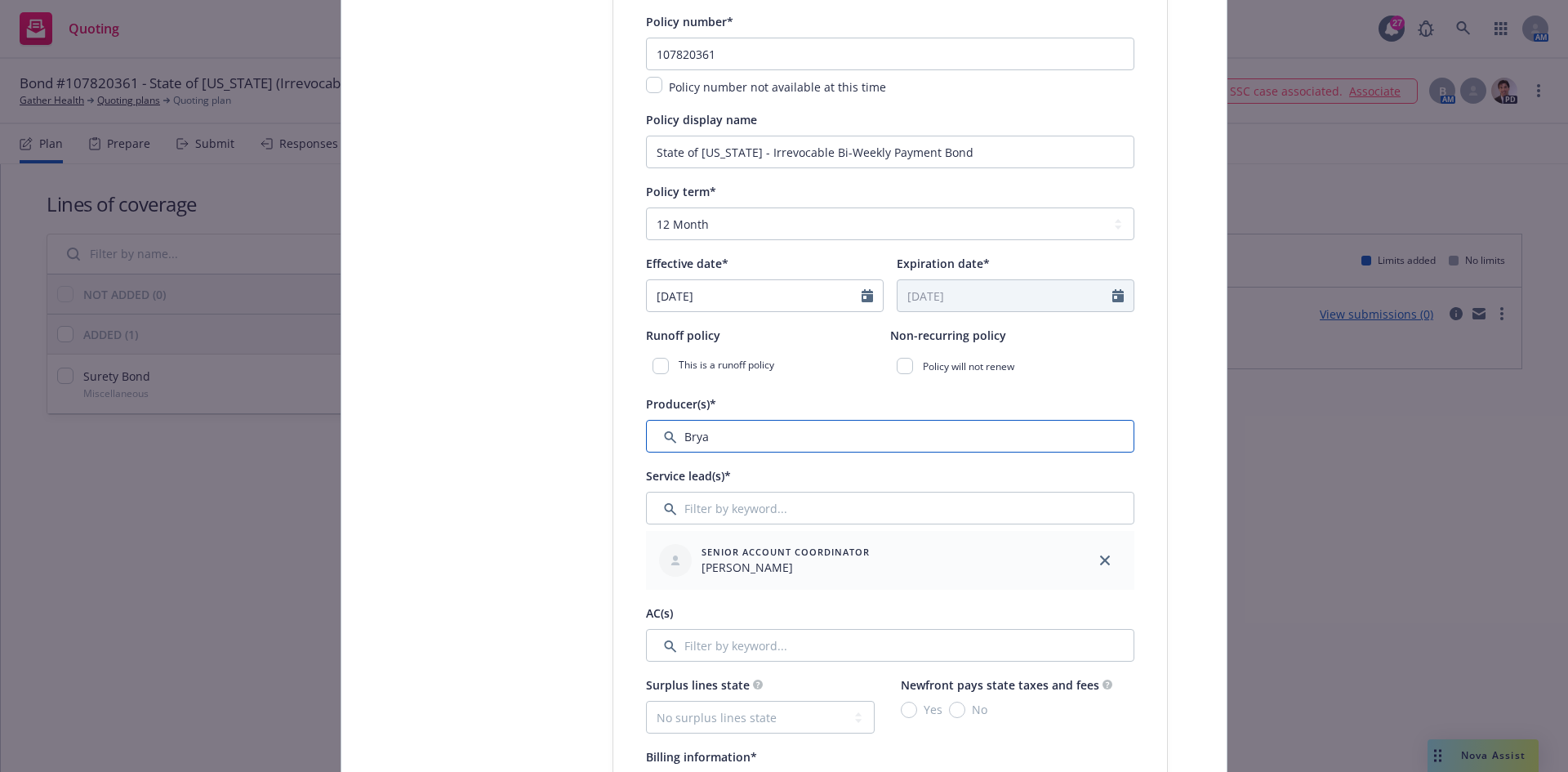
click at [758, 425] on input "Filter by keyword..." at bounding box center [891, 436] width 489 height 32
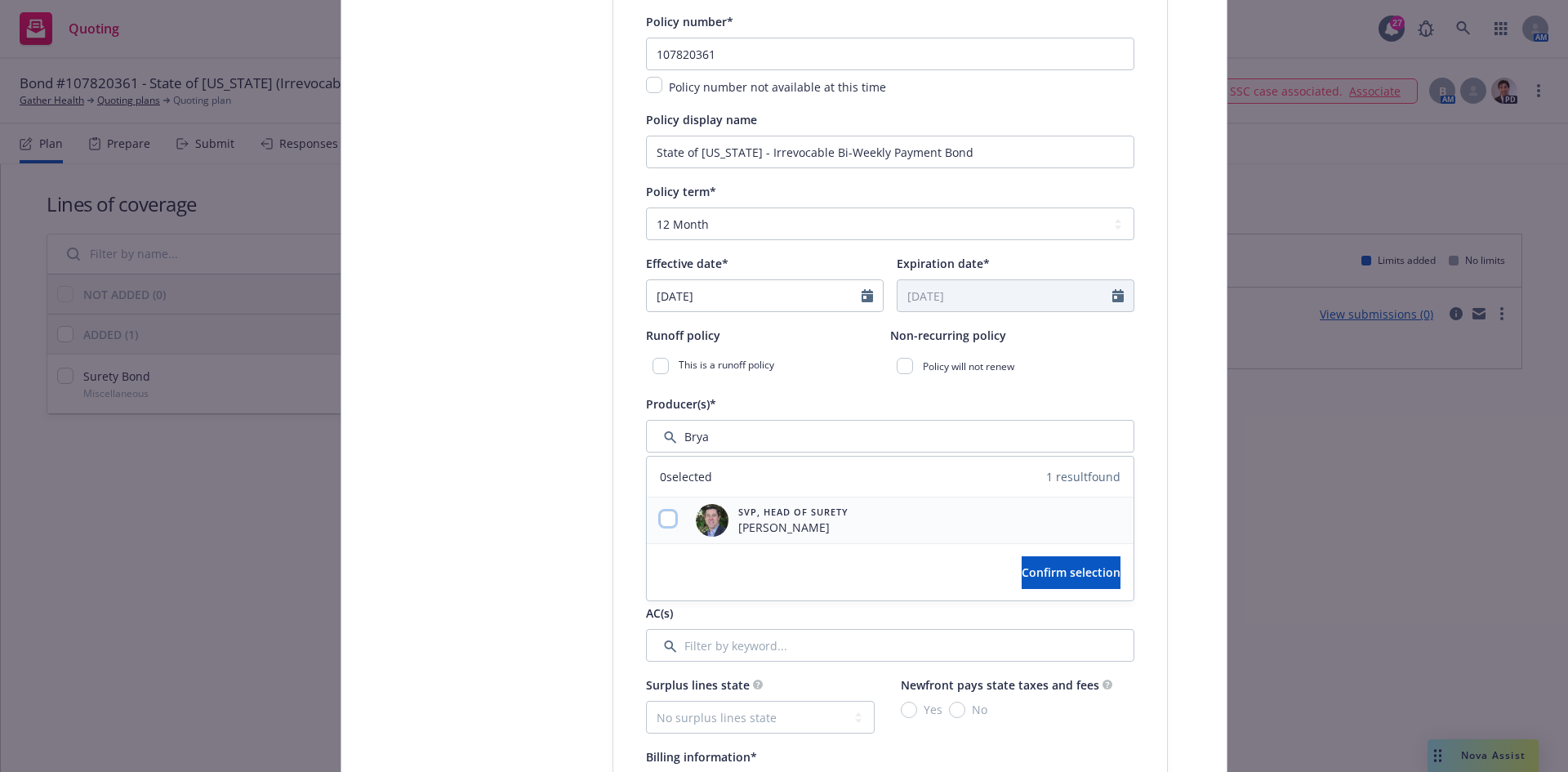
click at [660, 521] on input "checkbox" at bounding box center [668, 518] width 16 height 16
checkbox input "true"
click at [1079, 581] on button "Confirm selection" at bounding box center [1072, 572] width 99 height 32
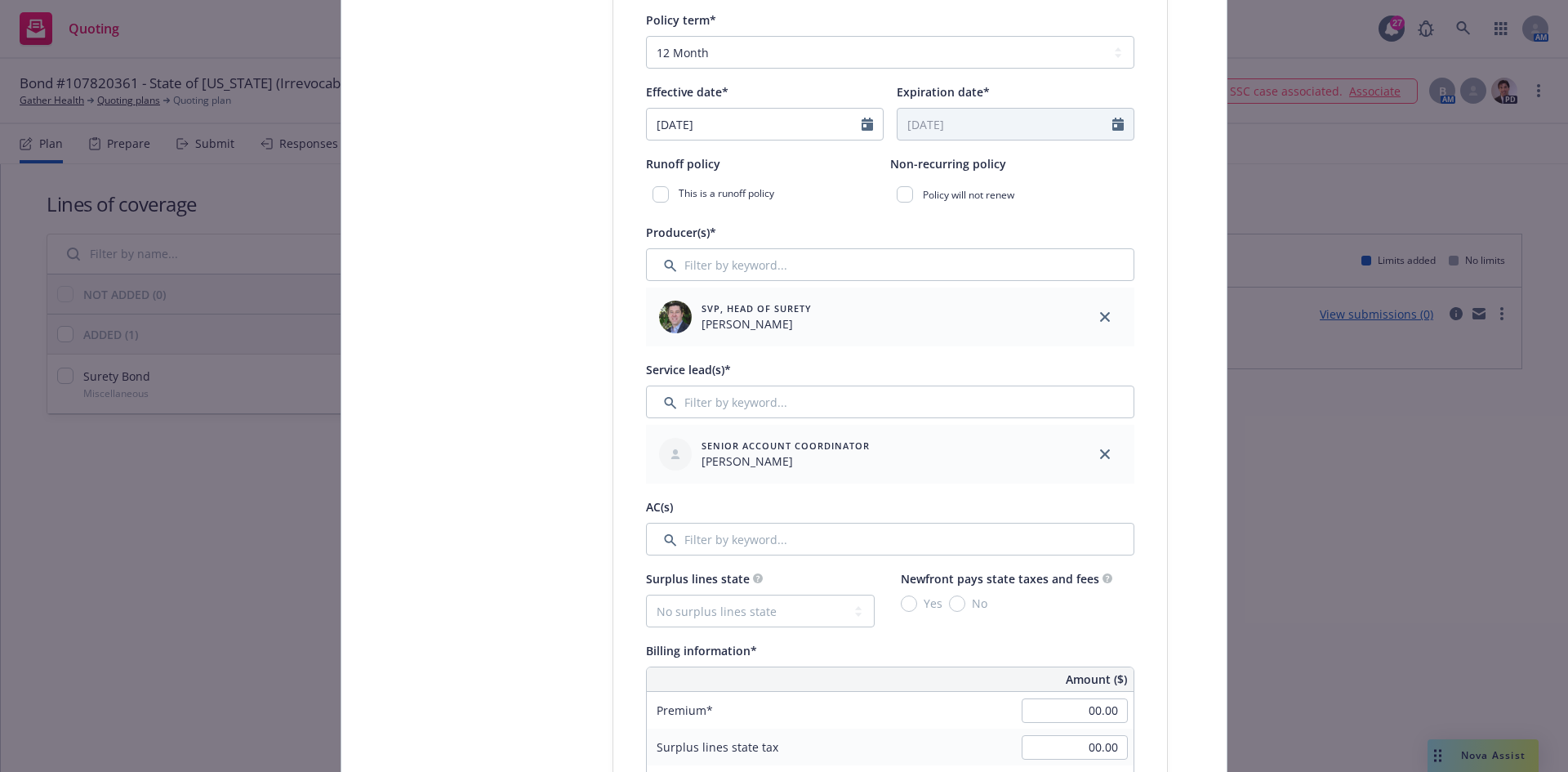
scroll to position [653, 0]
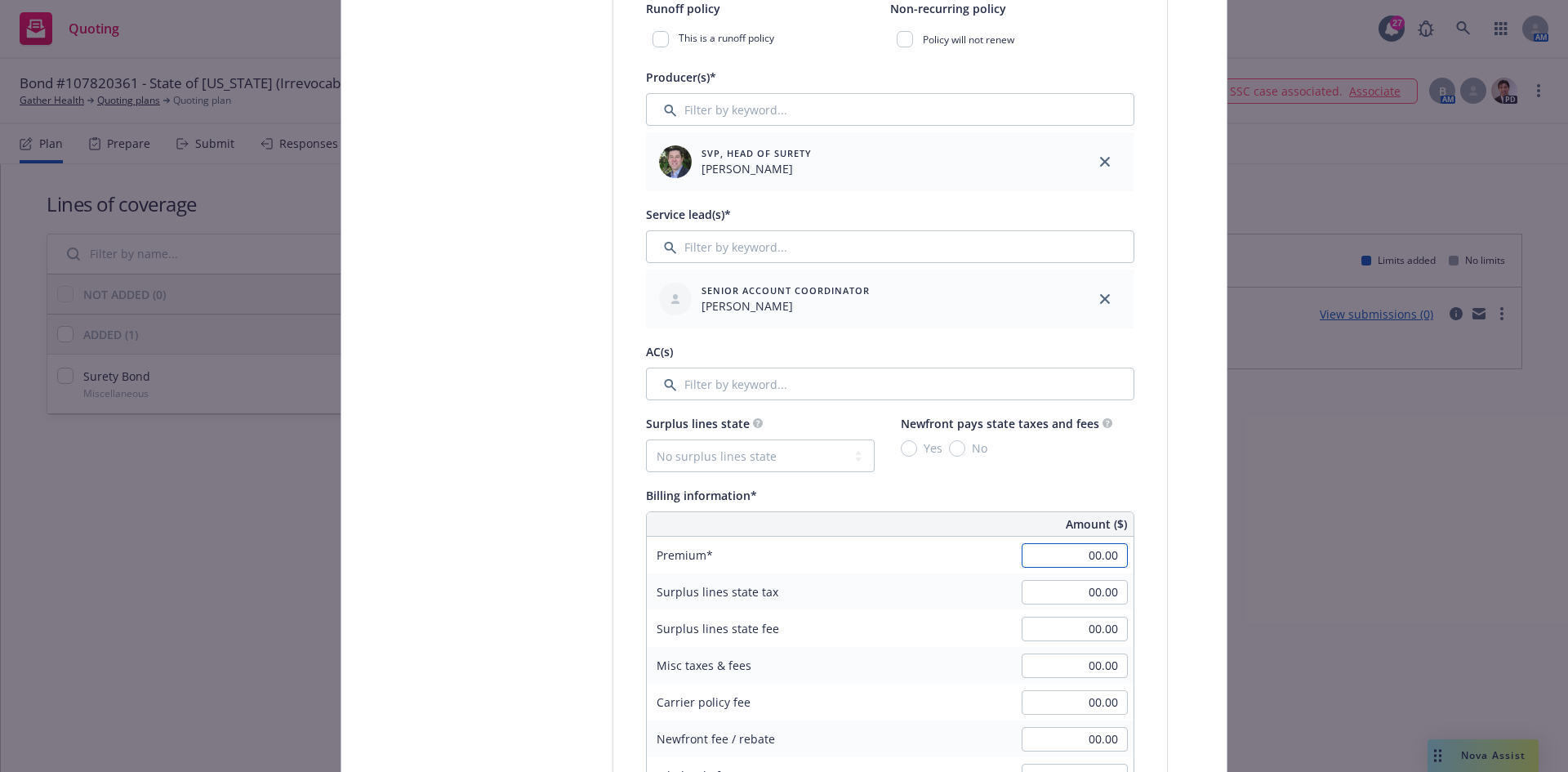
click at [1059, 556] on input "00.00" at bounding box center [1075, 555] width 106 height 25
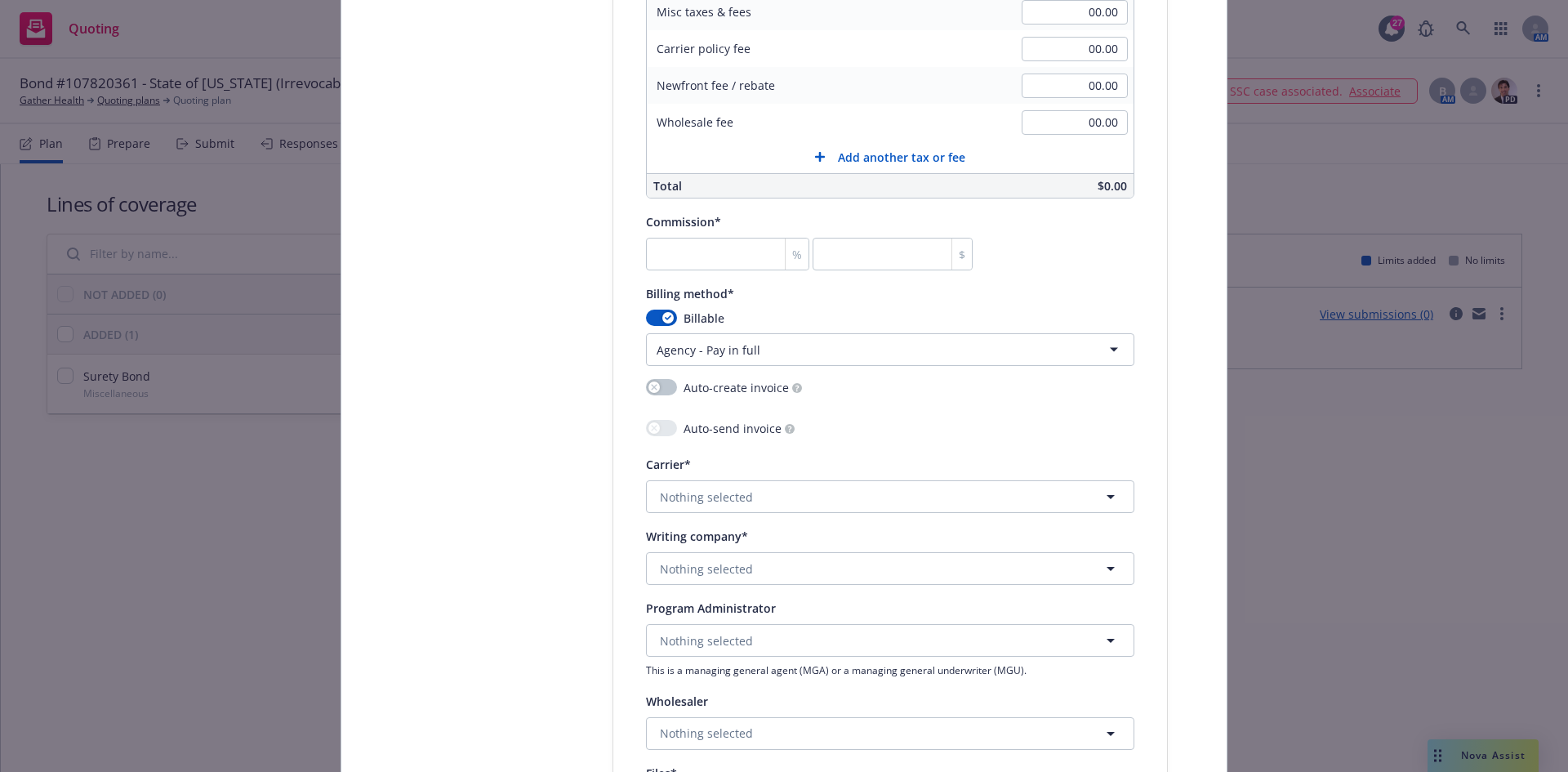
scroll to position [1389, 0]
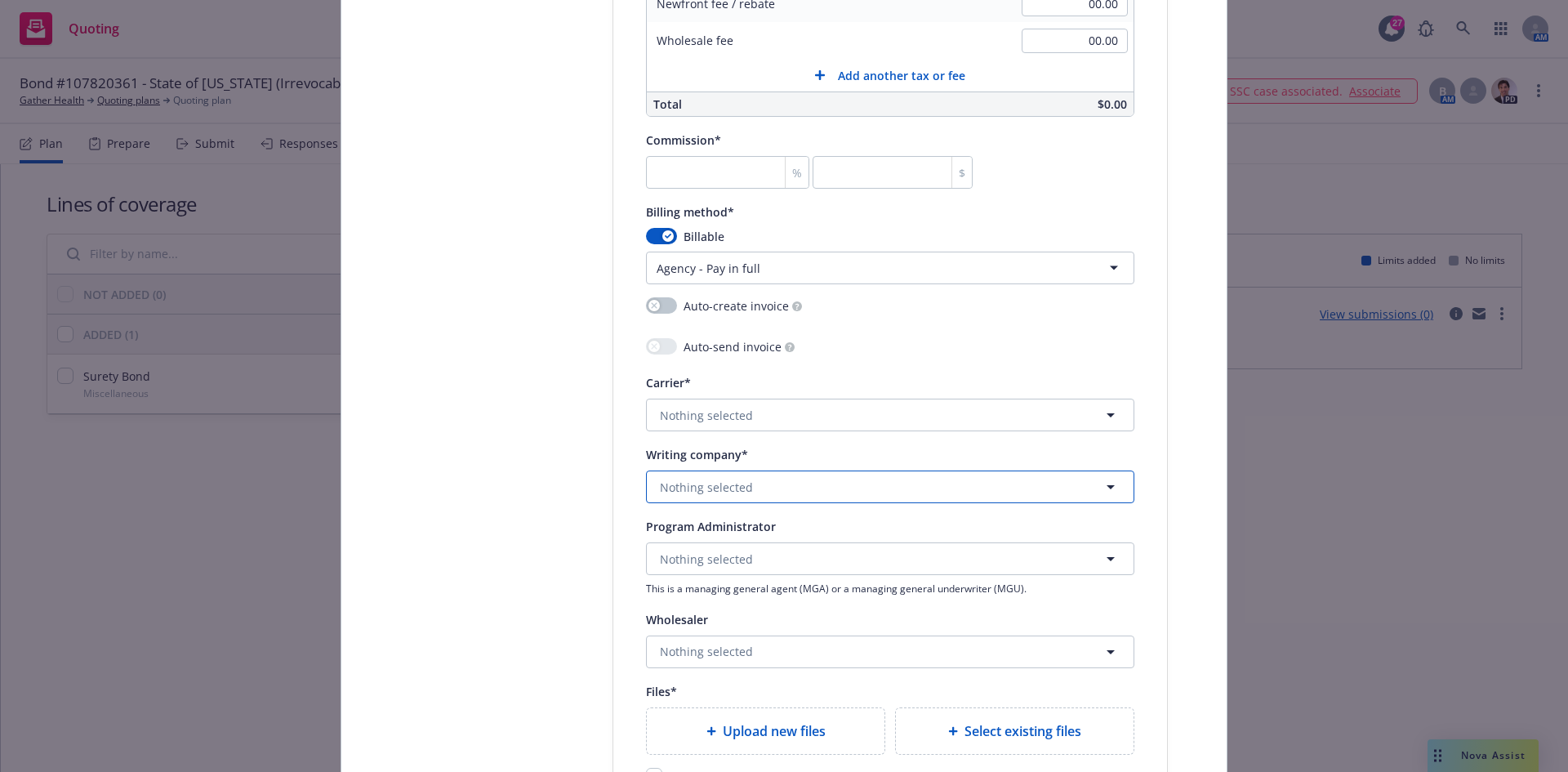
click at [700, 479] on span "Nothing selected" at bounding box center [706, 488] width 93 height 17
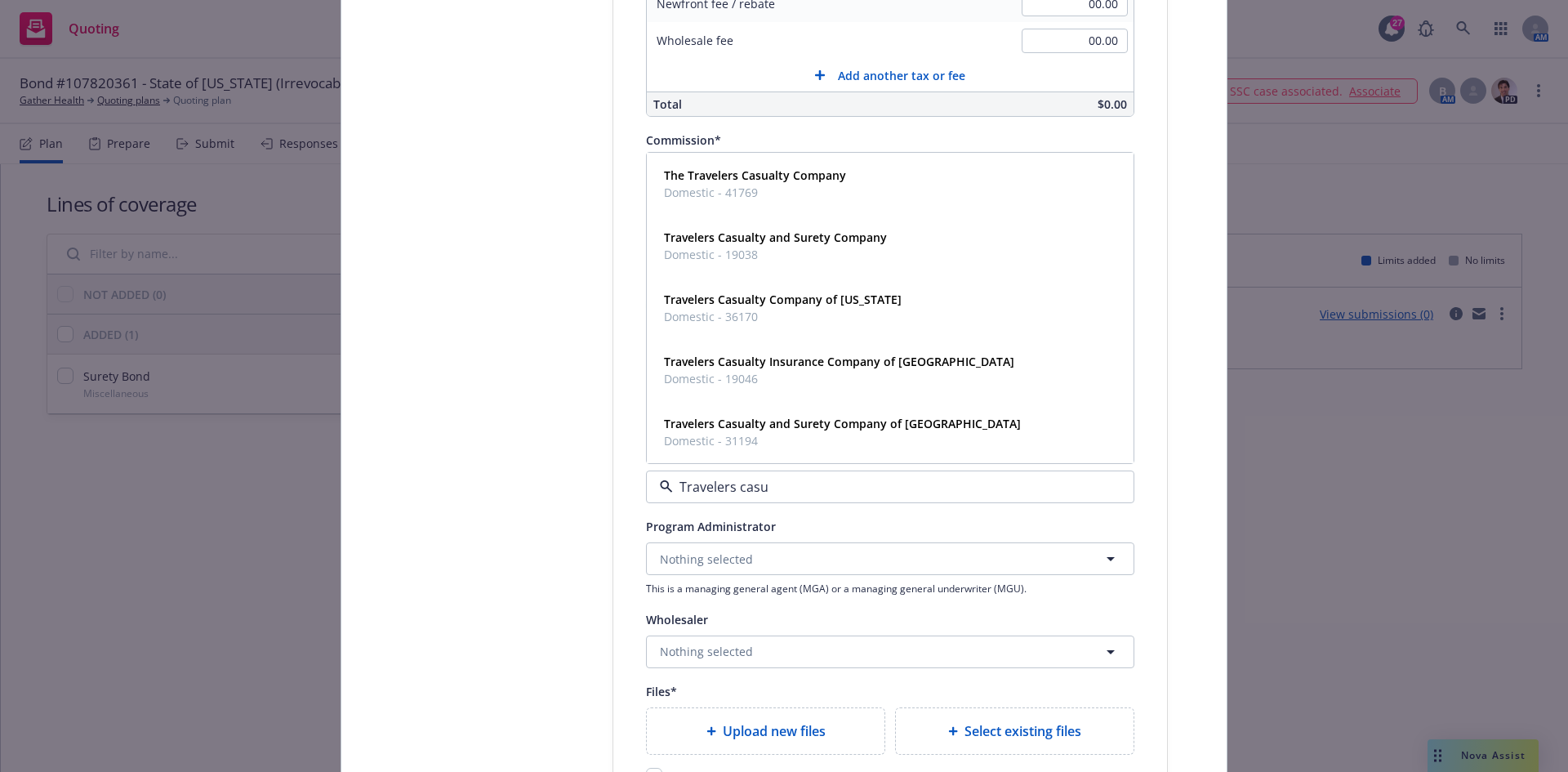
type input "Travelers casua"
click at [858, 436] on span "Domestic - 31194" at bounding box center [843, 441] width 357 height 17
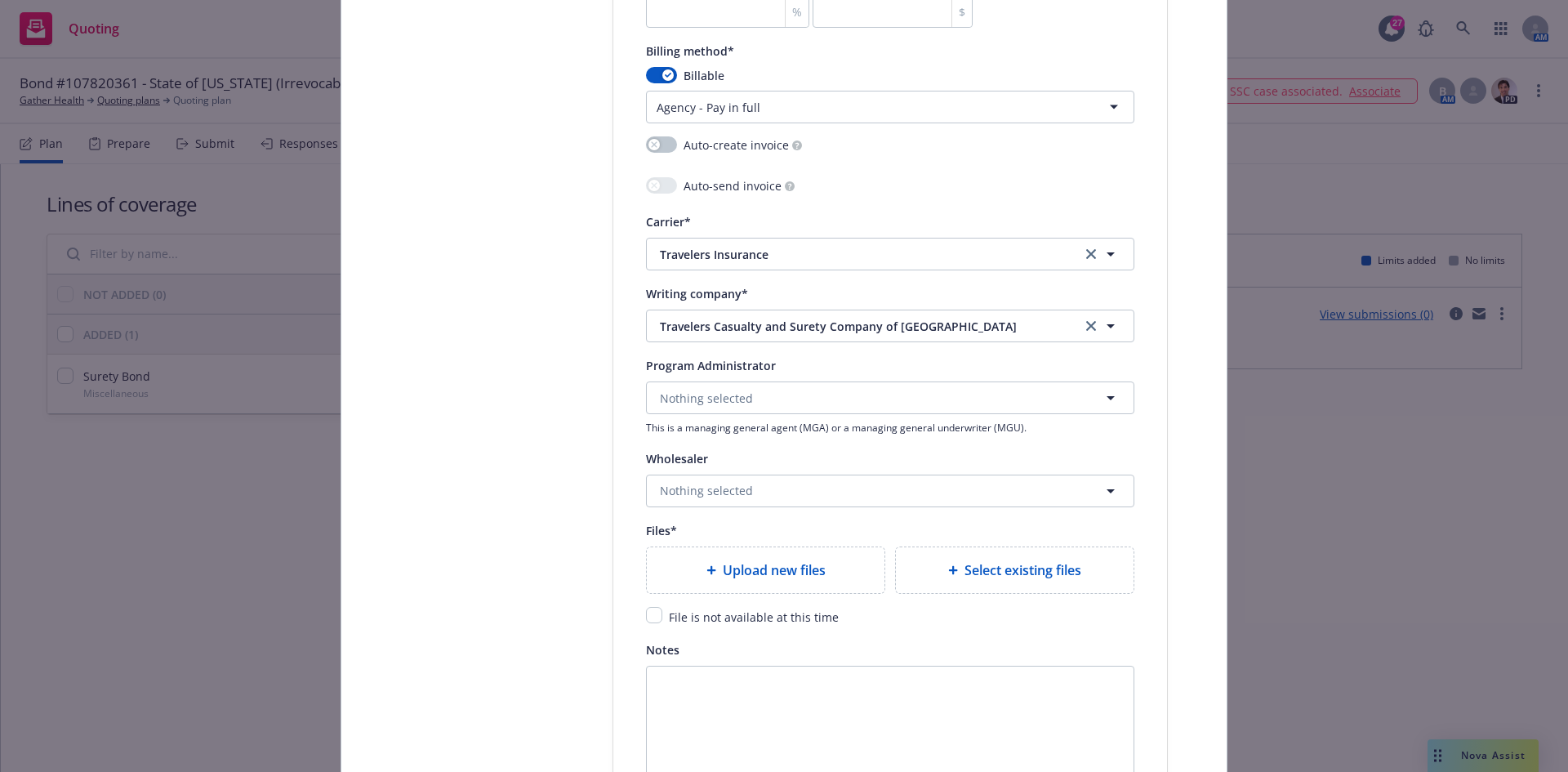
scroll to position [1552, 0]
click at [647, 605] on input "checkbox" at bounding box center [654, 612] width 16 height 16
checkbox input "true"
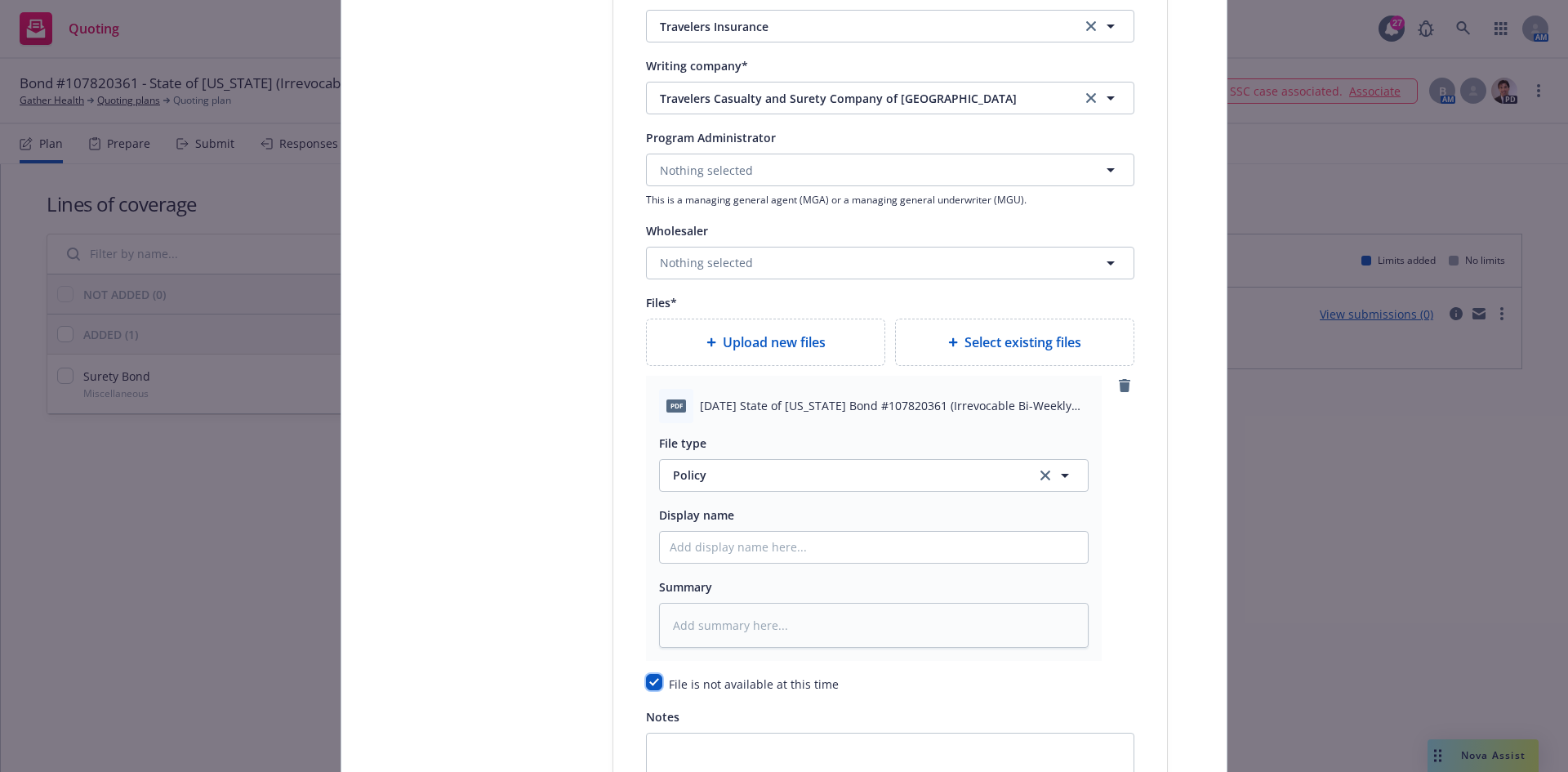
scroll to position [1787, 0]
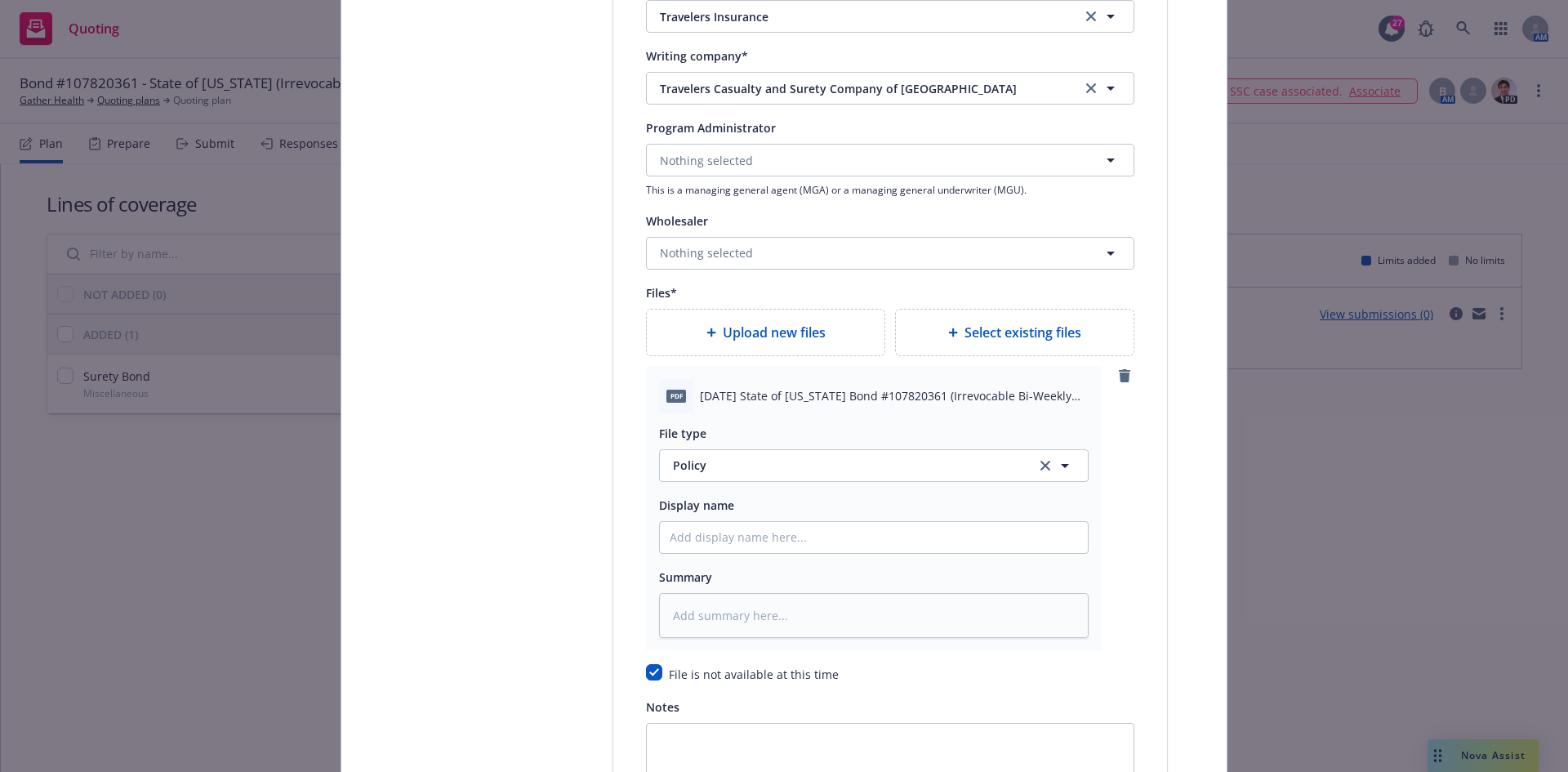
click at [776, 389] on span "2023 04 17 State of Rhode Island Bond #107820361 (Irrevocable Bi-Weekly Payment…" at bounding box center [894, 395] width 389 height 17
copy span "2023 04 17 State of Rhode Island Bond #107820361 (Irrevocable Bi-Weekly Payment…"
click at [713, 525] on input "Policy display name" at bounding box center [874, 537] width 428 height 31
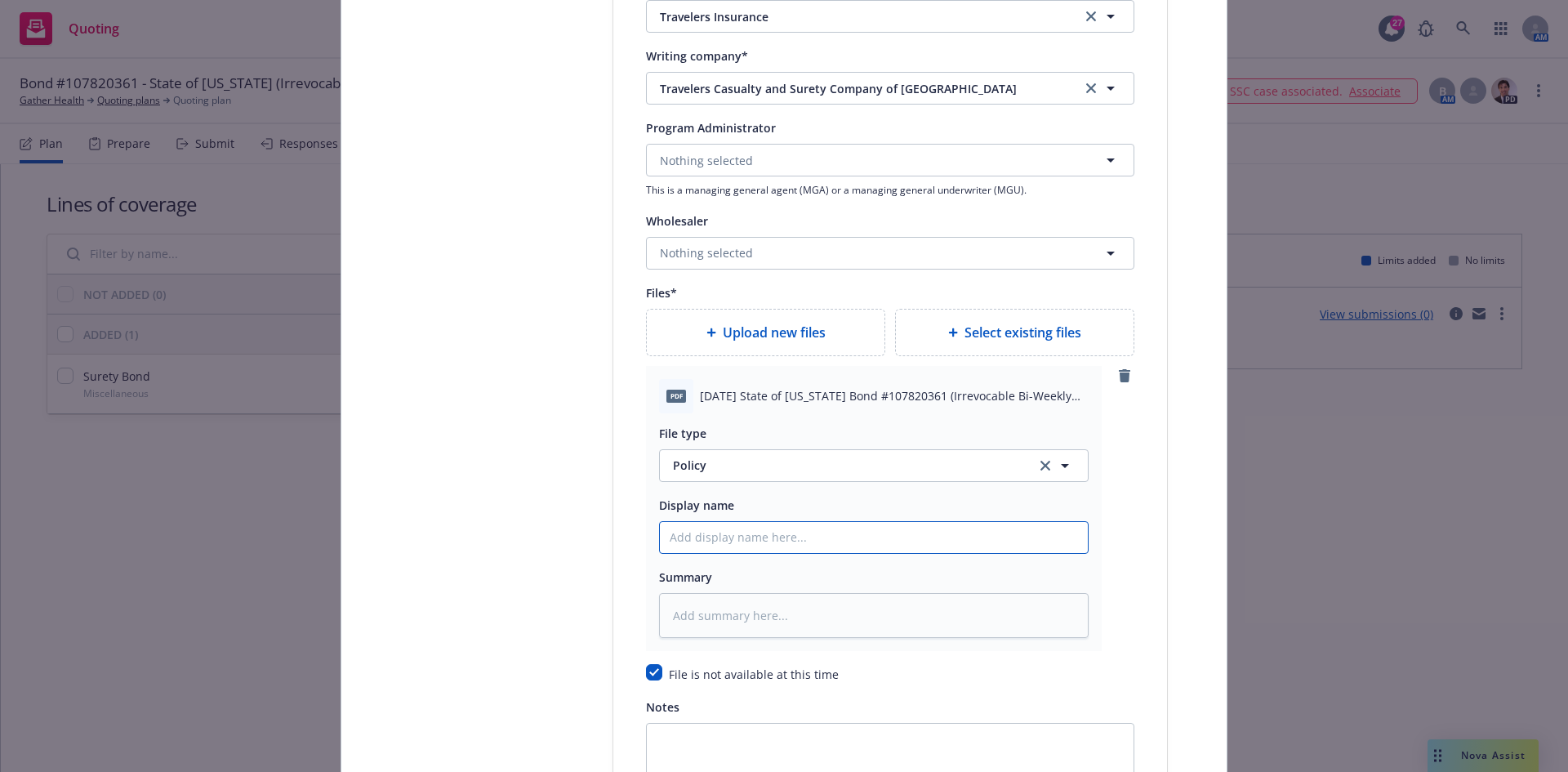
paste input "2023 04 17 State of Rhode Island Bond #107820361 (Irrevocable Bi-Weekly Payment…"
type textarea "x"
type input "2023 04 17 State of Rhode Island Bond #107820361 (Irrevocable Bi-Weekly Payment…"
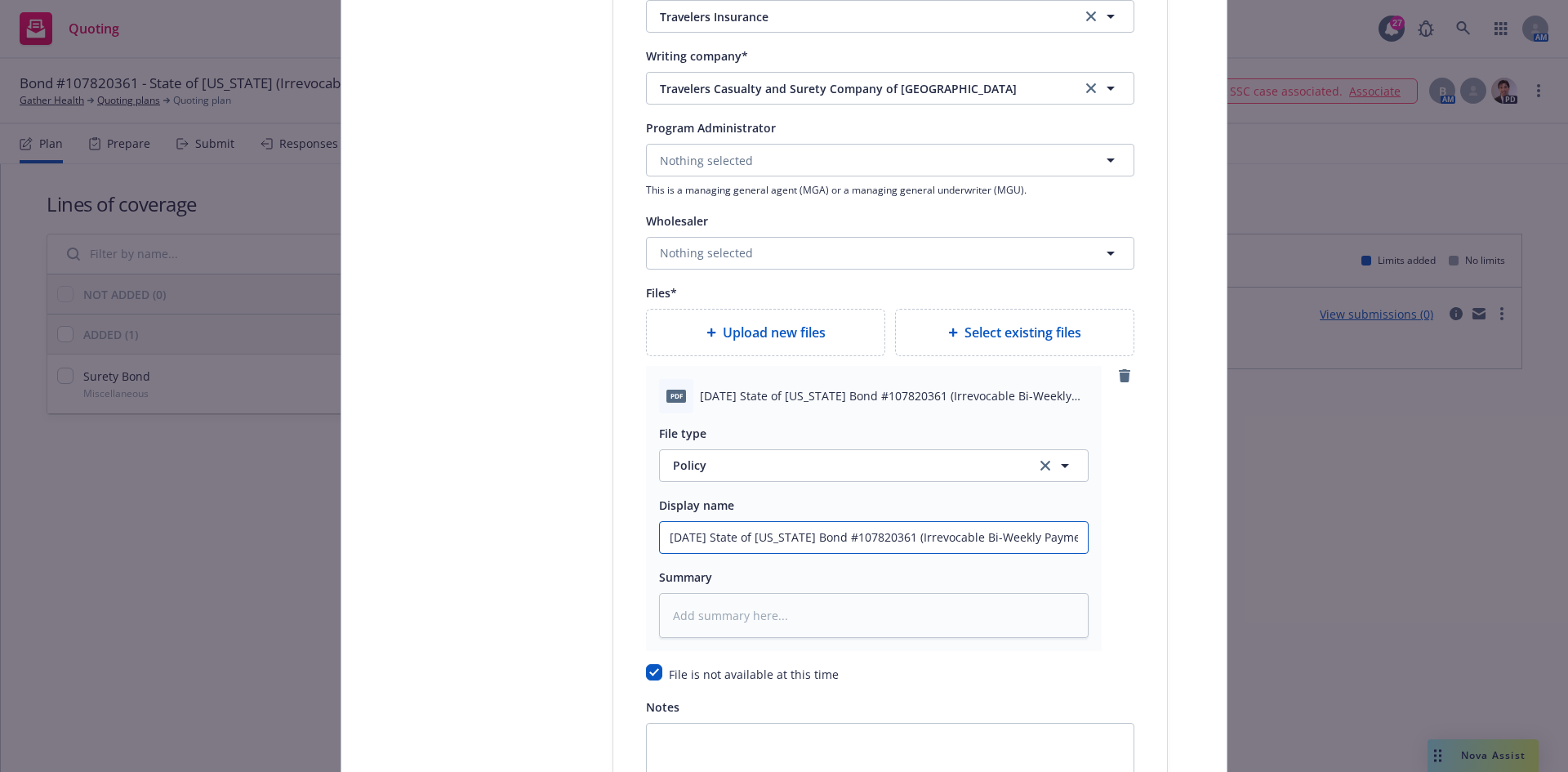
type textarea "x"
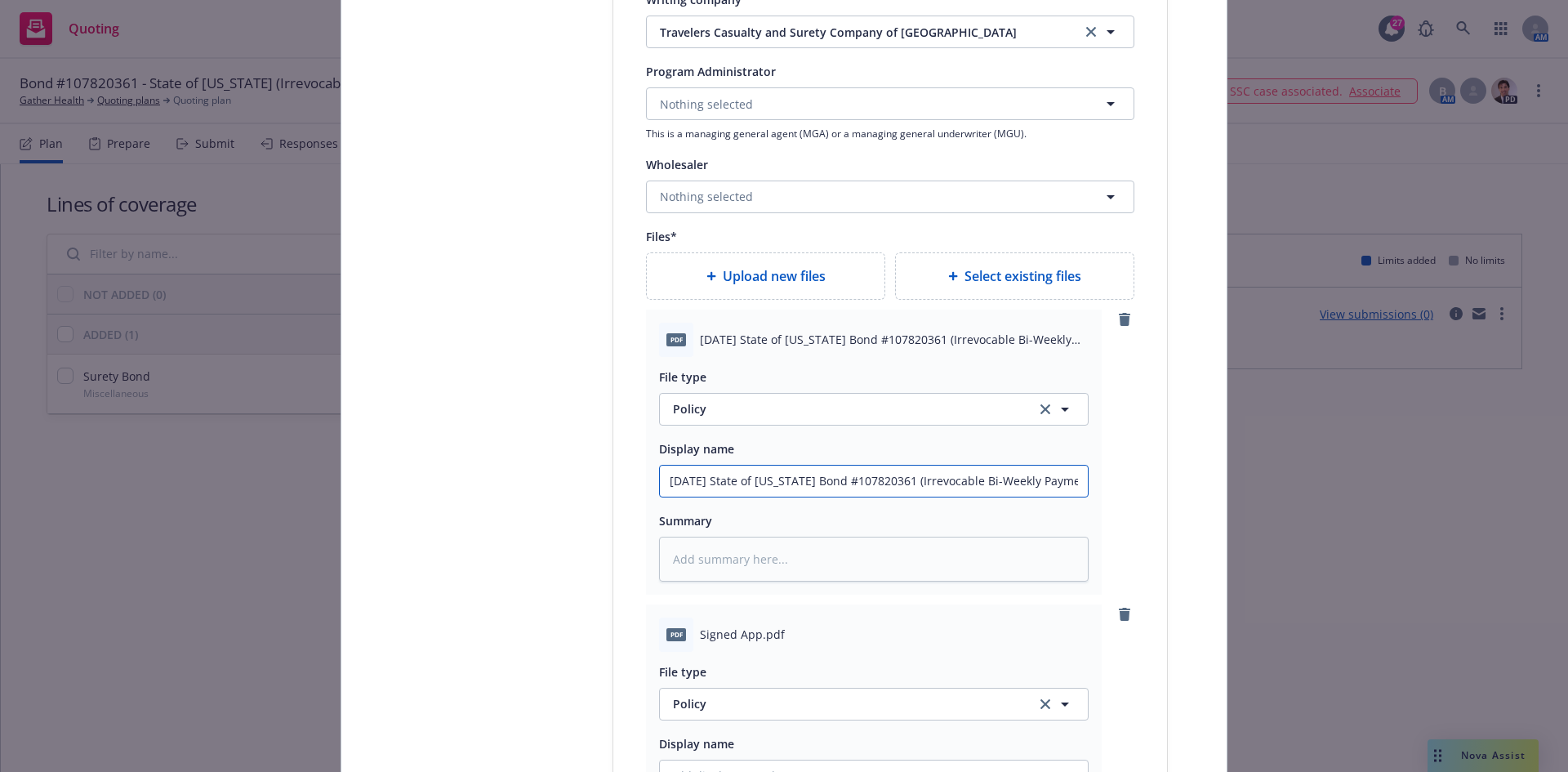
scroll to position [1869, 0]
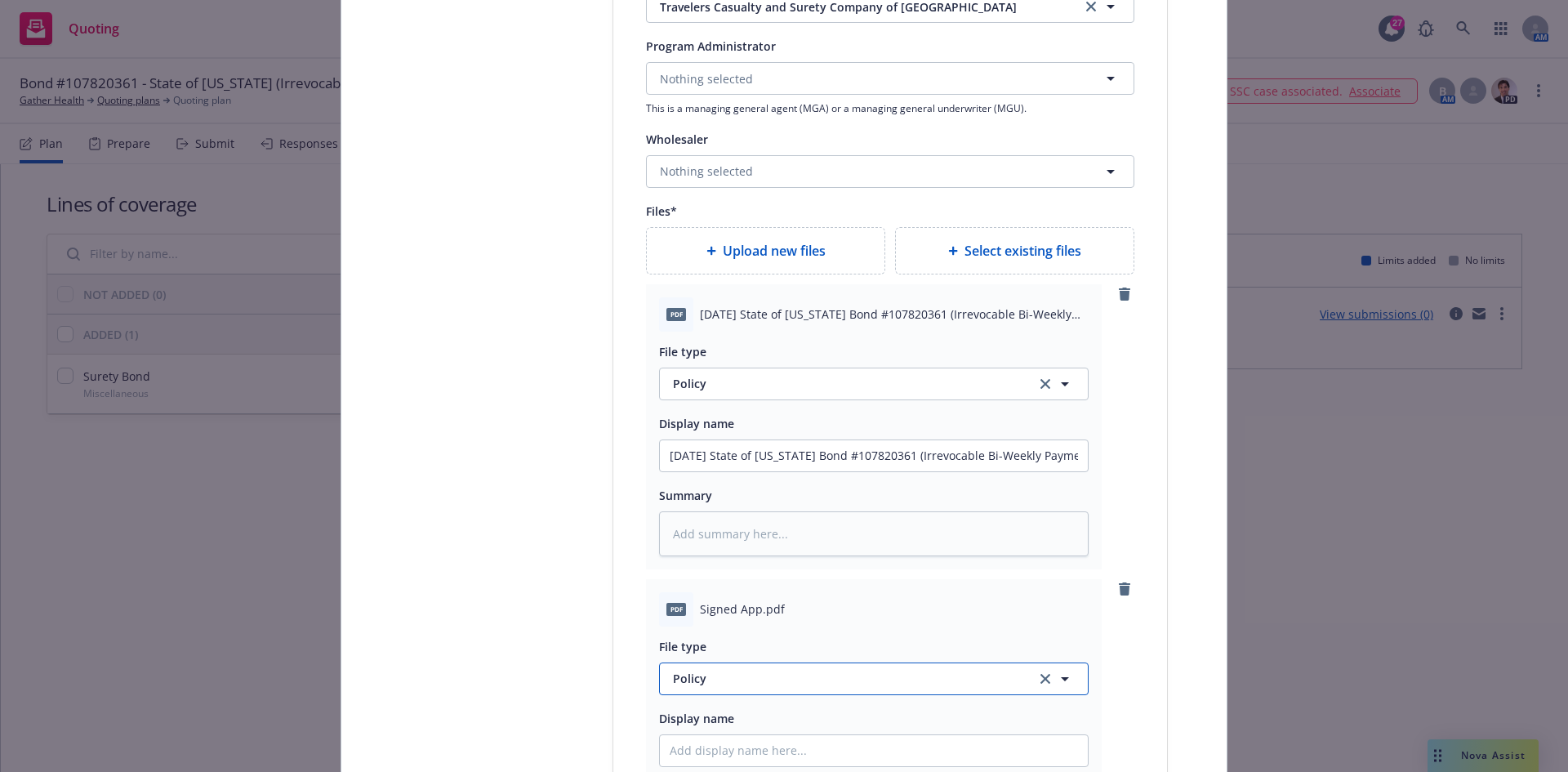
click at [707, 668] on button "Policy" at bounding box center [874, 679] width 430 height 32
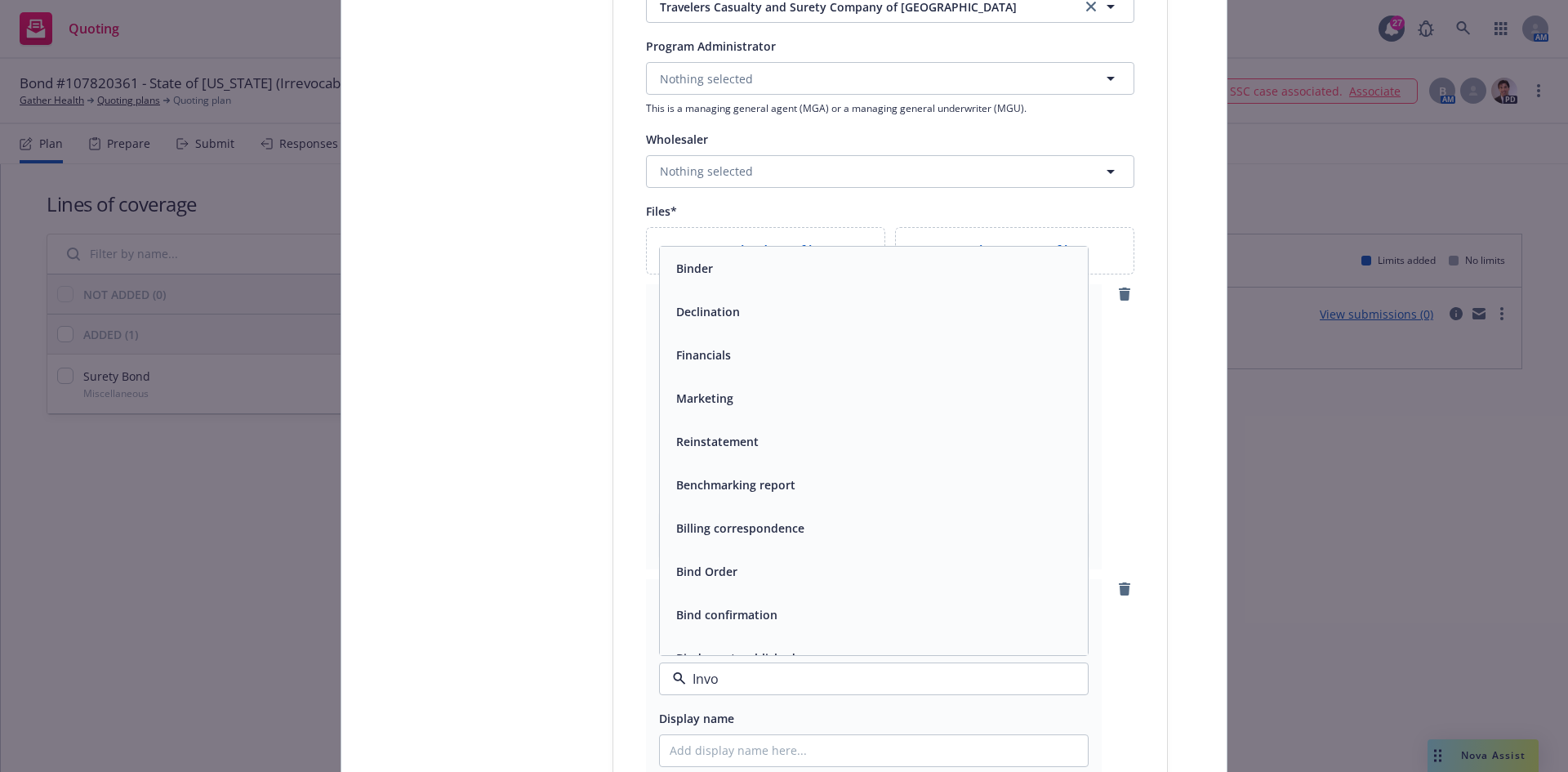
type input "Invoi"
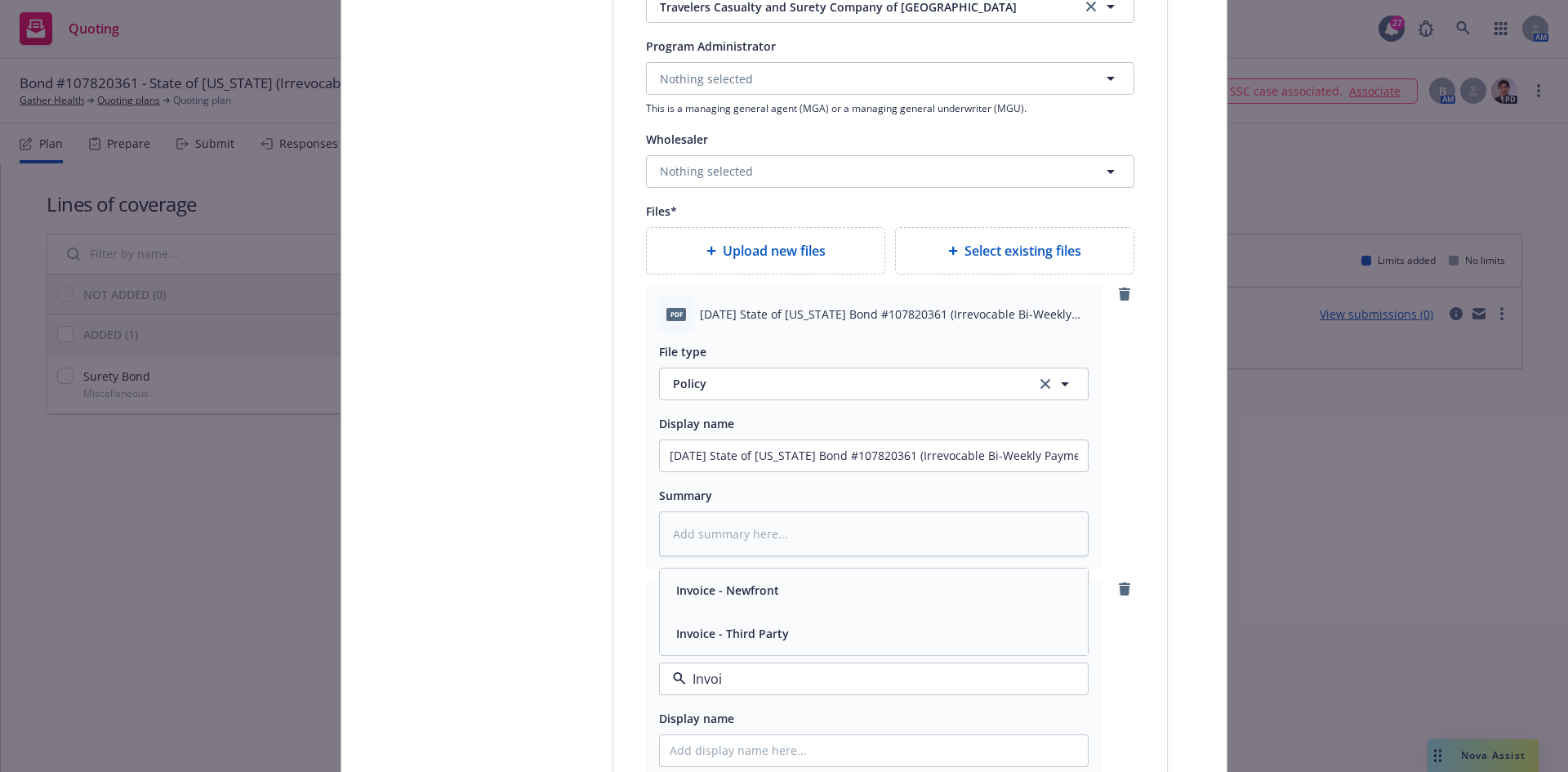
click at [739, 635] on span "Invoice - Third Party" at bounding box center [733, 634] width 113 height 17
type textarea "x"
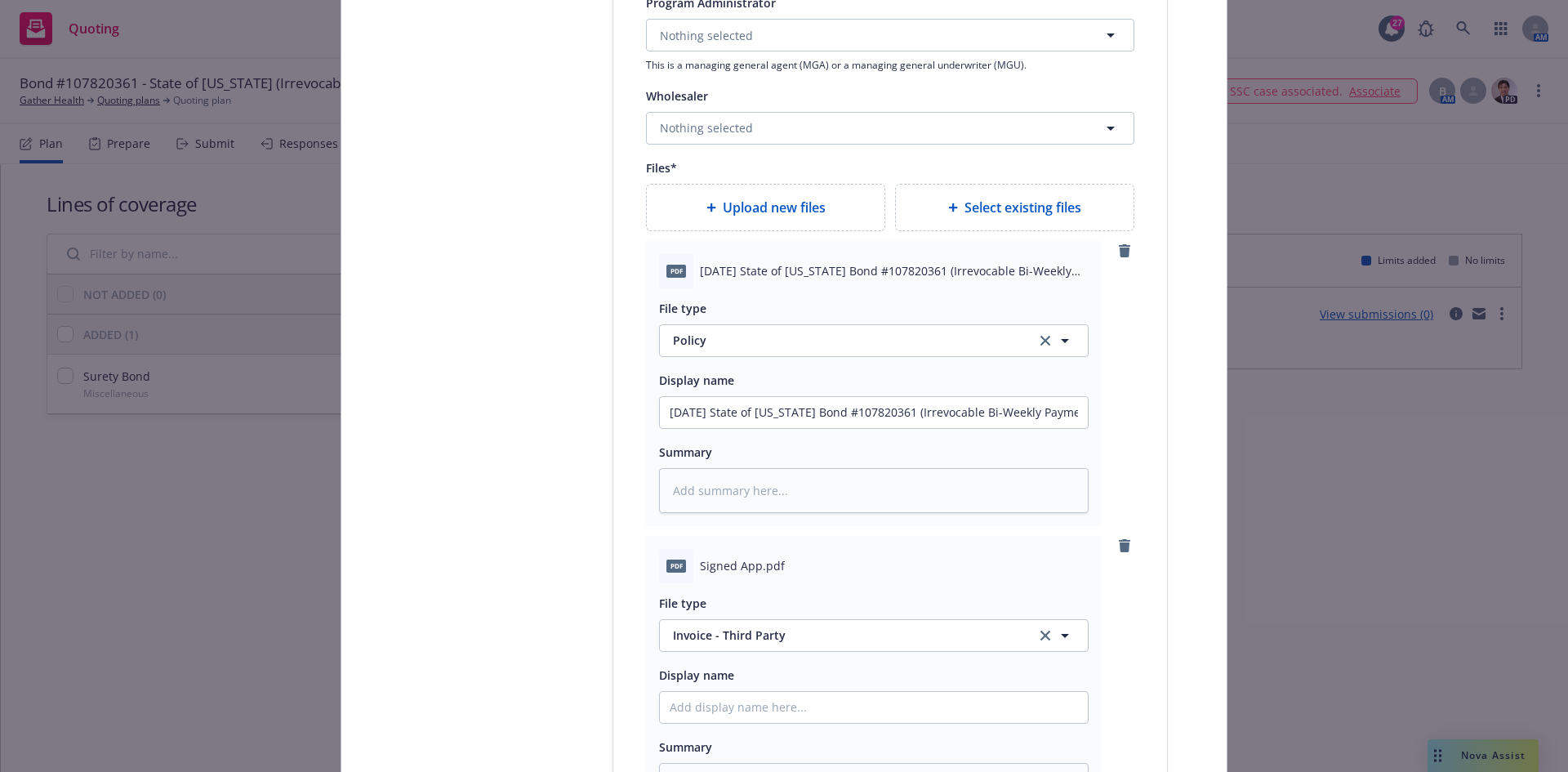
scroll to position [1950, 0]
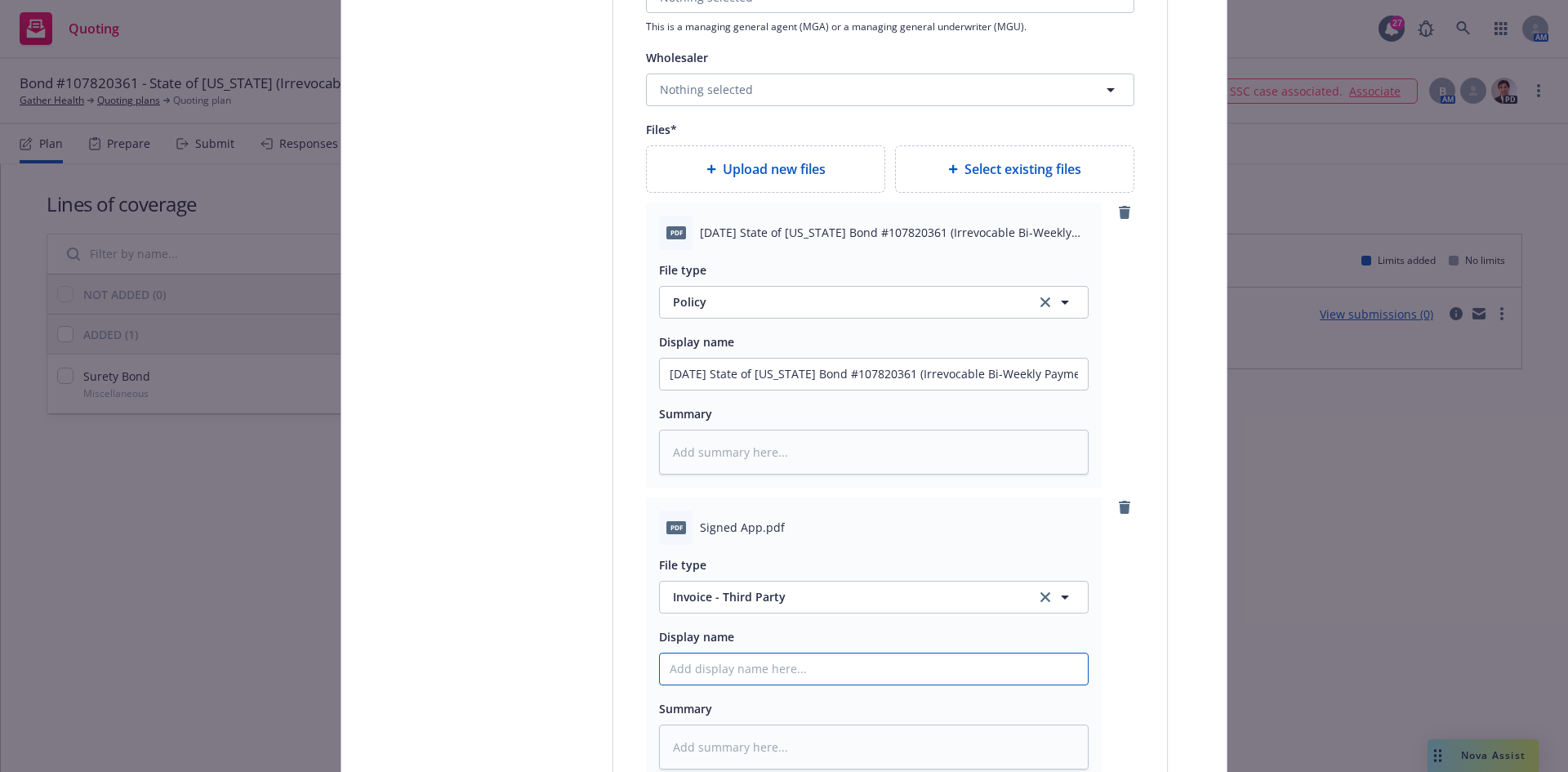
drag, startPoint x: 824, startPoint y: 668, endPoint x: 822, endPoint y: 654, distance: 14.1
click at [824, 664] on input "Policy display name" at bounding box center [874, 669] width 428 height 31
click at [673, 594] on span "Invoice - Third Party" at bounding box center [845, 597] width 344 height 17
type input "Appl"
click at [723, 470] on span "Application - signed" at bounding box center [732, 465] width 111 height 17
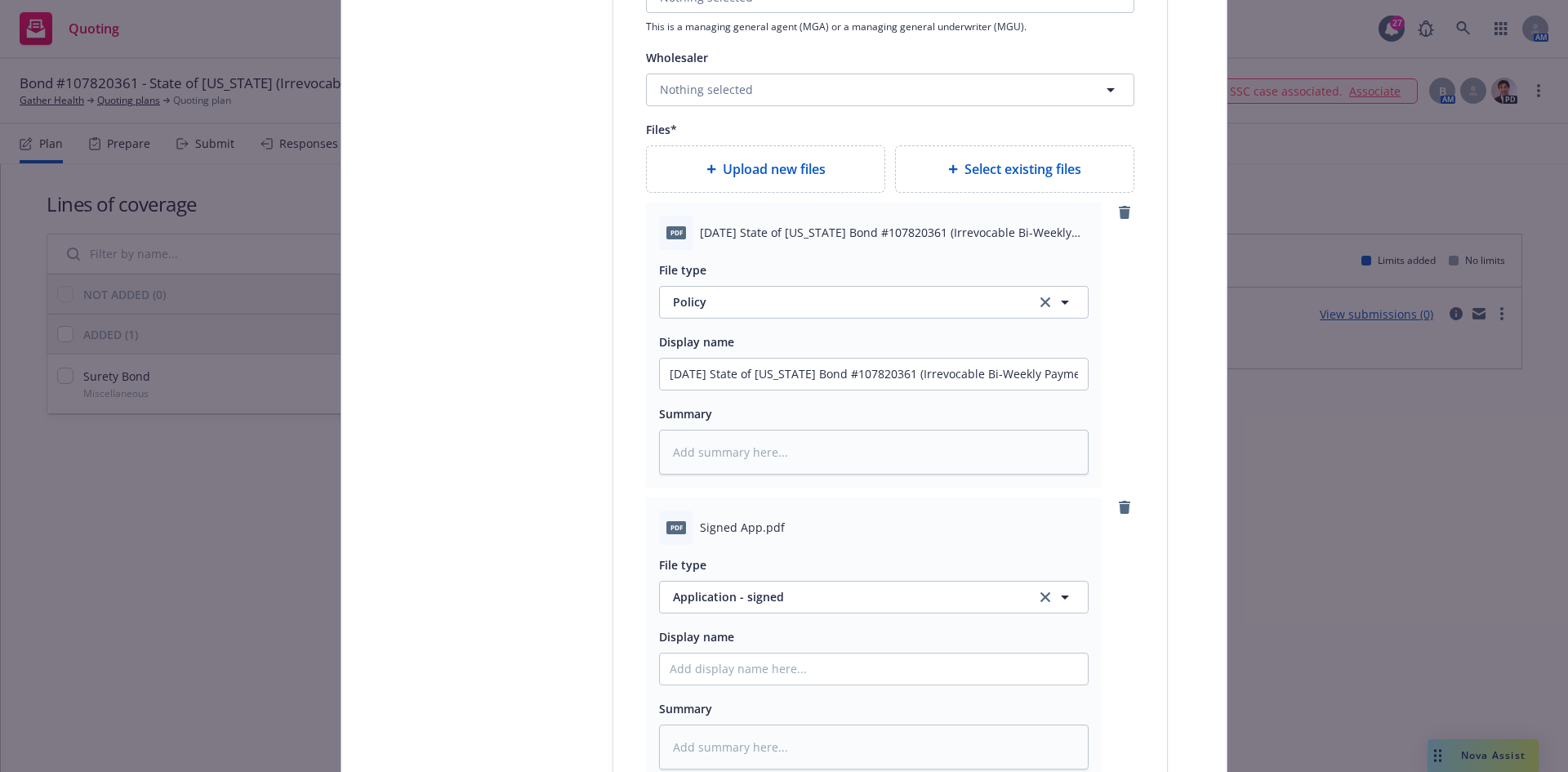
click at [723, 541] on div "pdf Signed App.pdf" at bounding box center [874, 528] width 430 height 34
click at [727, 527] on span "Signed App.pdf" at bounding box center [742, 527] width 85 height 17
copy span "Signed App.pdf"
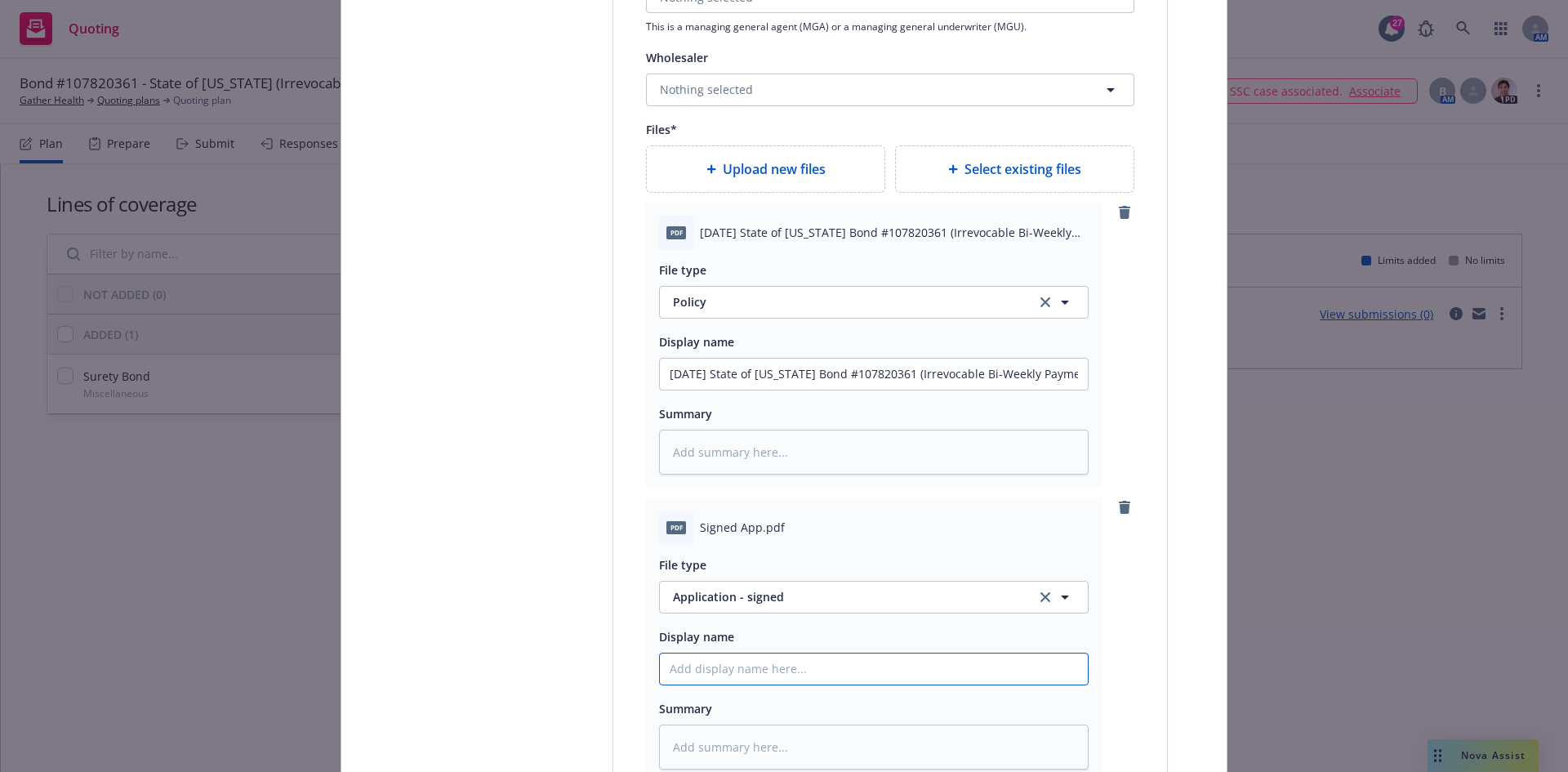
click at [704, 664] on input "Policy display name" at bounding box center [874, 669] width 428 height 31
paste input "Signed App.pdf"
type textarea "x"
type input "Signed App.pdf"
type textarea "x"
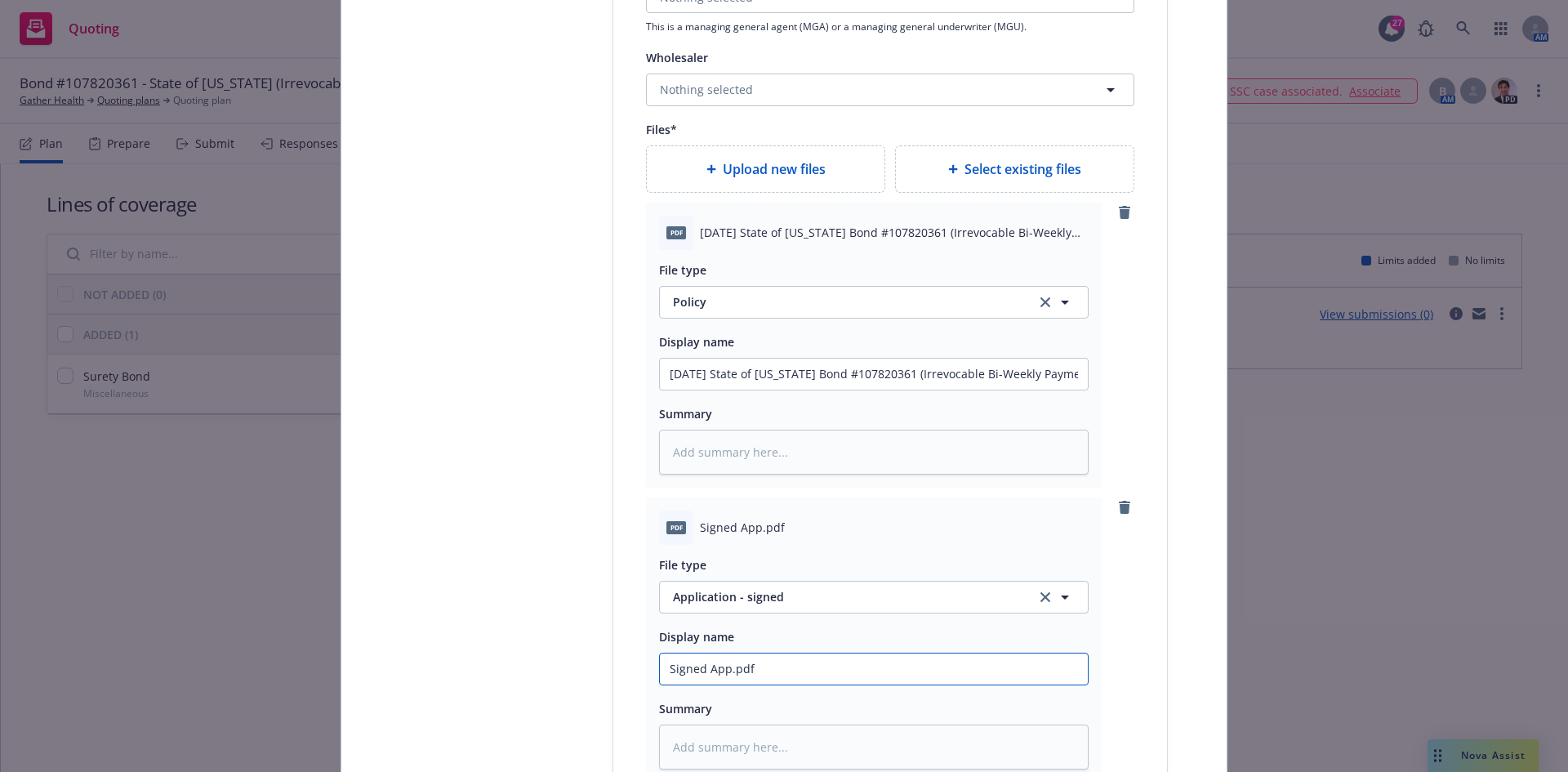
type input "Signed App.pd"
type textarea "x"
type input "Signed App.p"
type textarea "x"
type input "Signed App."
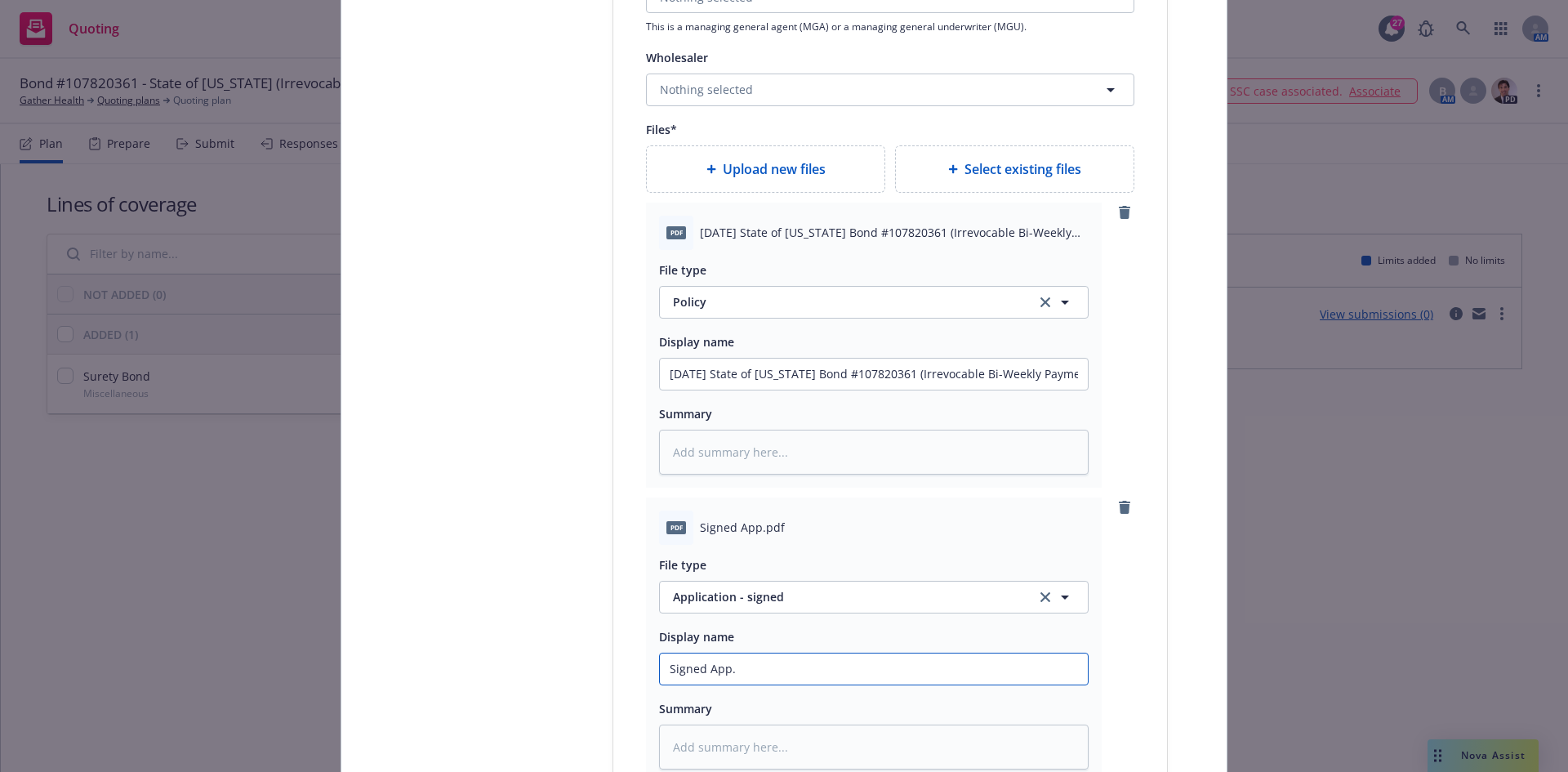
type textarea "x"
type input "Signed App"
type textarea "x"
type input "Signed App-"
type textarea "x"
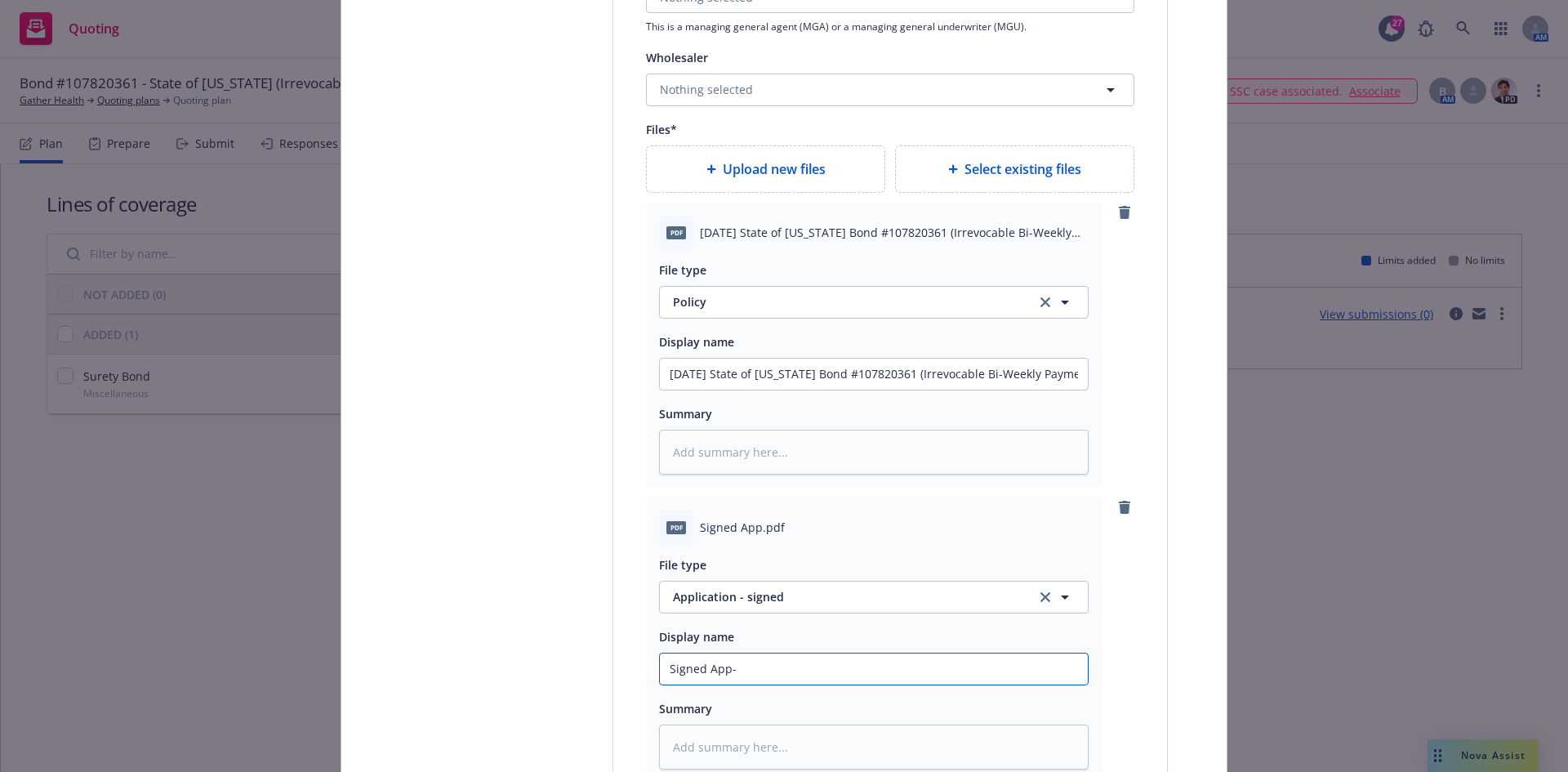
type input "Signed App-"
type textarea "x"
type input "Signed App-"
type textarea "x"
type input "Signed App"
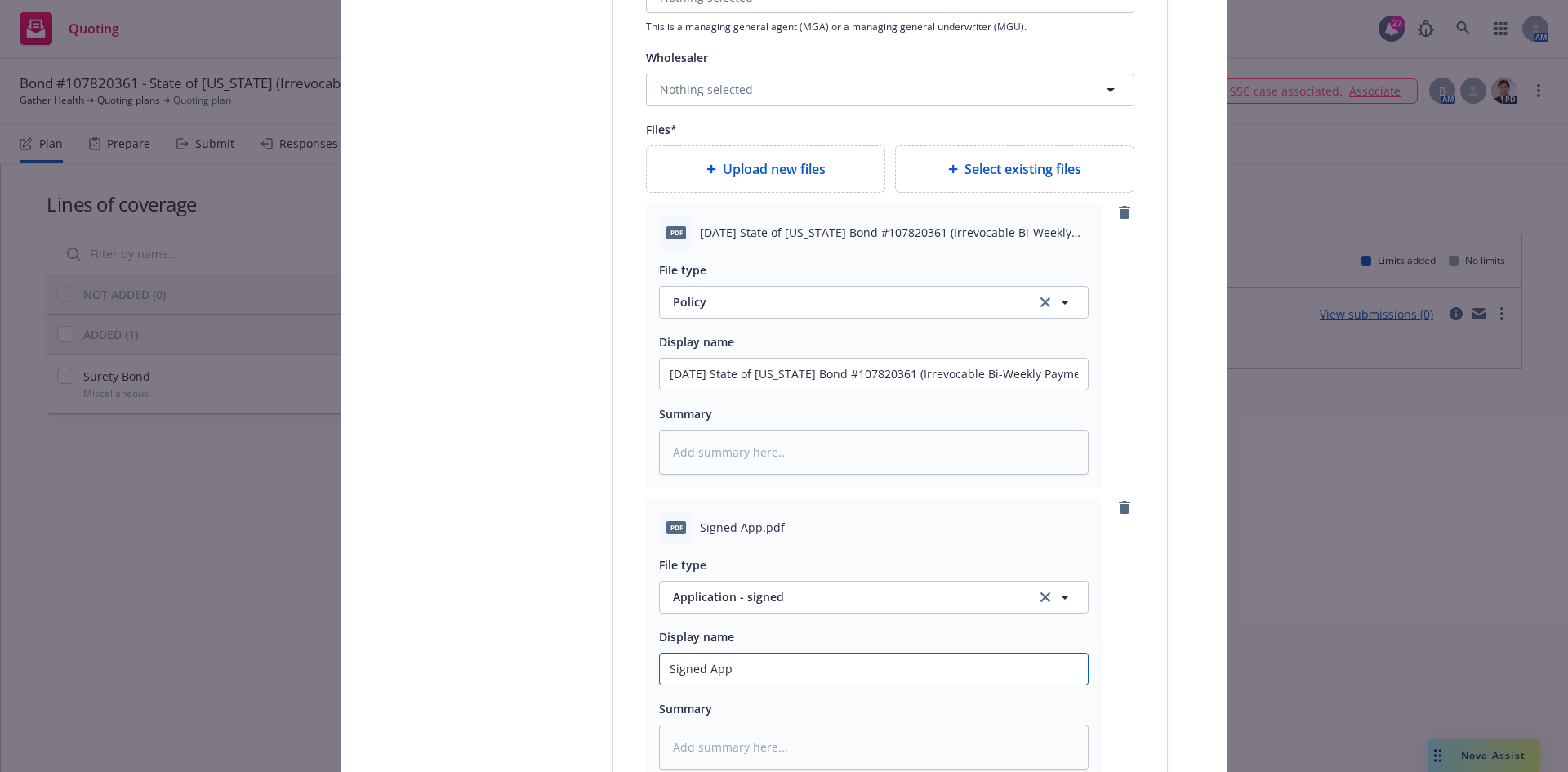
type textarea "x"
type input "Signed App"
type textarea "x"
type input "Signed App -"
type textarea "x"
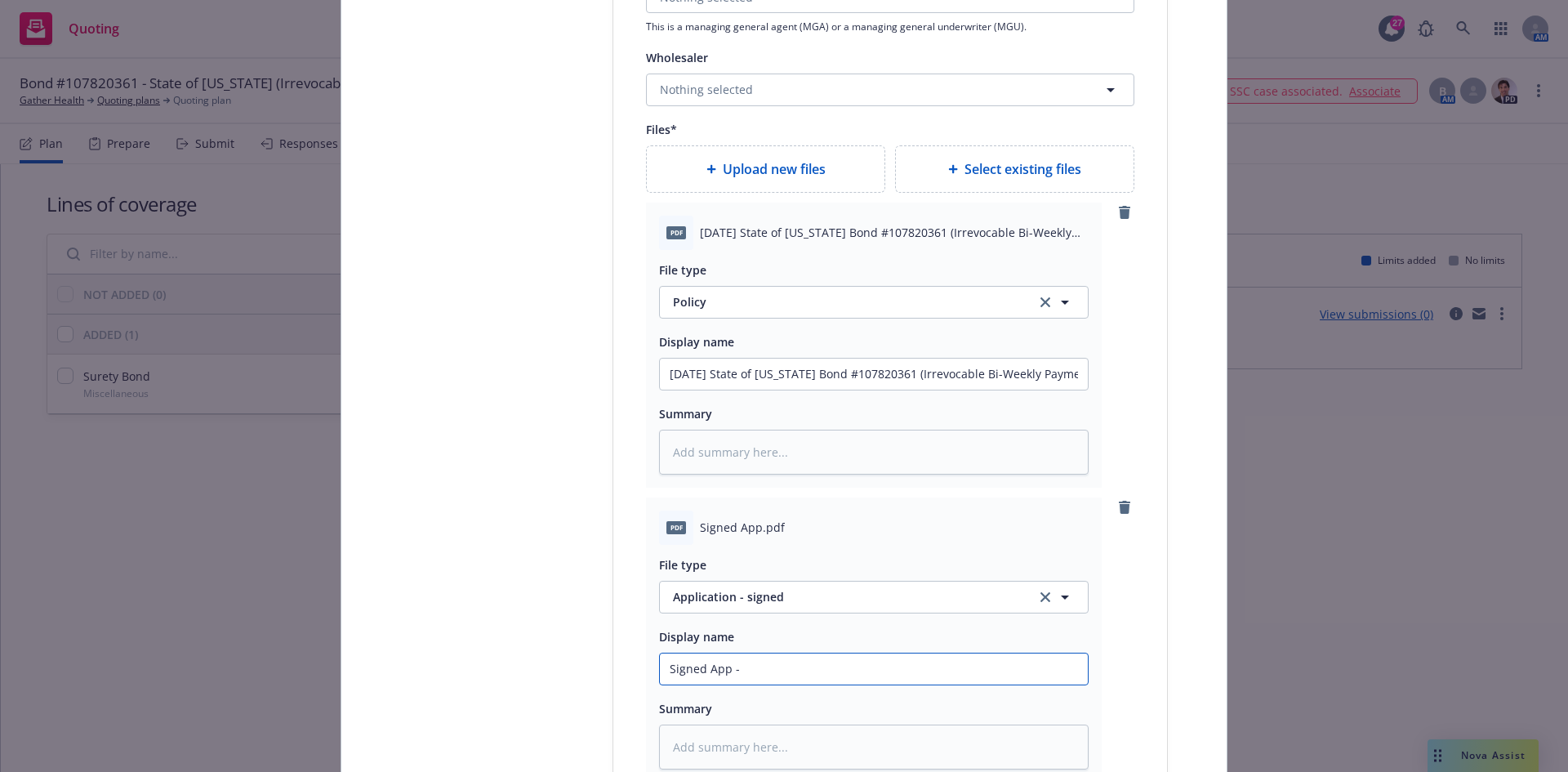
type input "Signed App -"
type textarea "x"
type input "Signed App - B"
type textarea "x"
type input "Signed App - Bo"
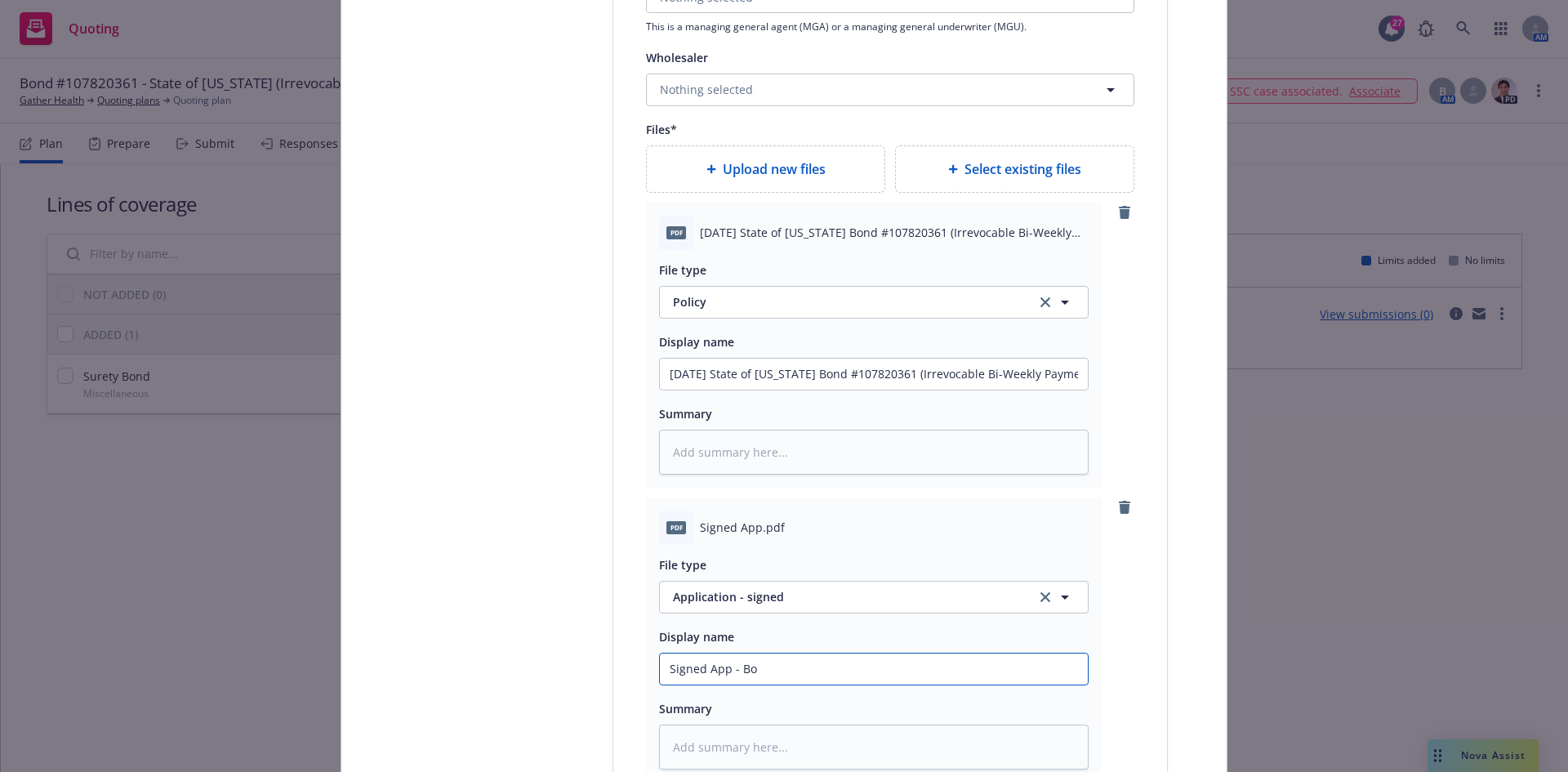
type textarea "x"
type input "Signed App - Bond"
type textarea "x"
type input "Signed App - Bond"
type textarea "x"
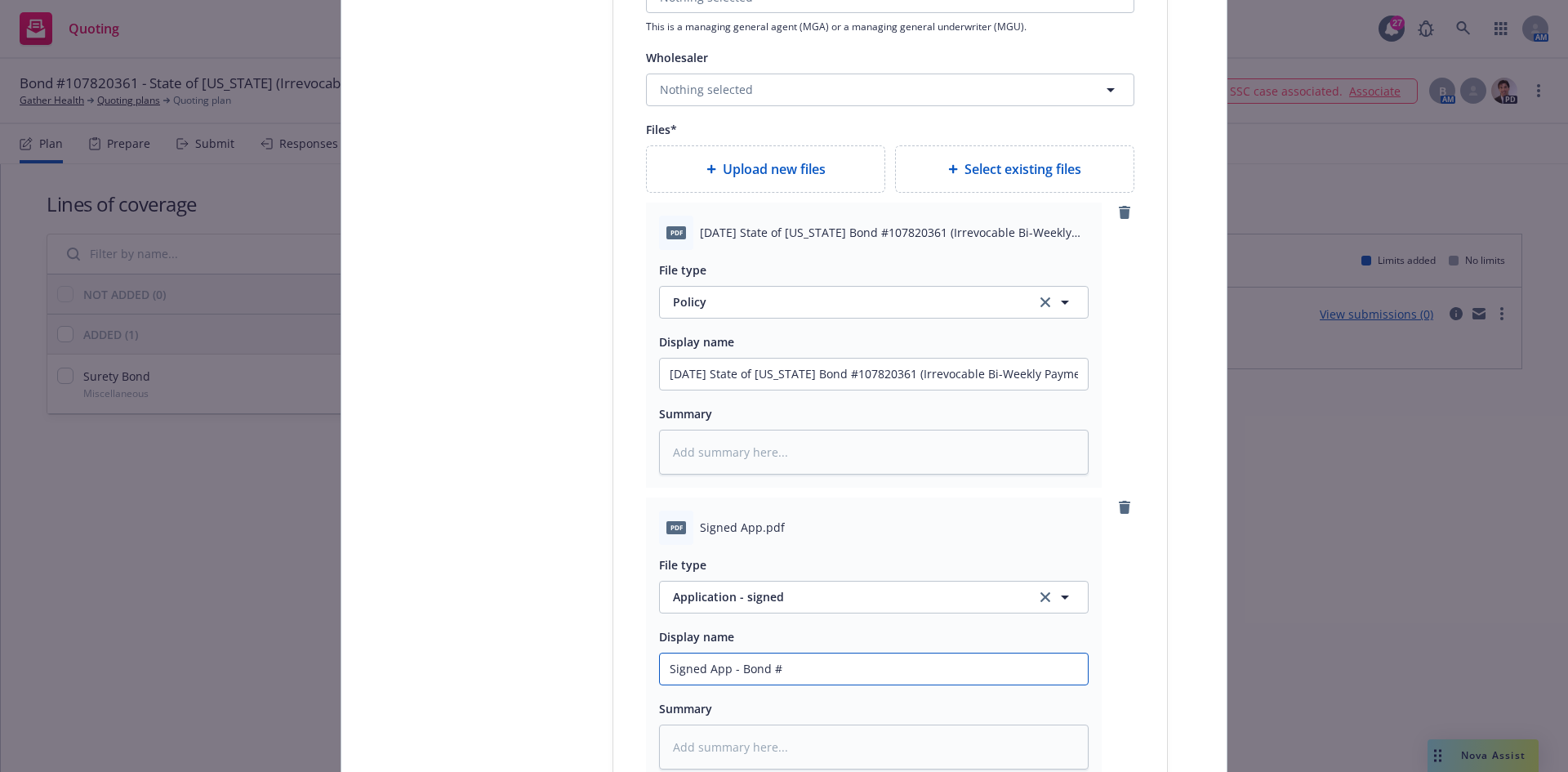
type input "Signed App - Bond #"
click at [812, 657] on input "Signed App - Bond #" at bounding box center [874, 669] width 428 height 31
paste input "107820361"
type textarea "x"
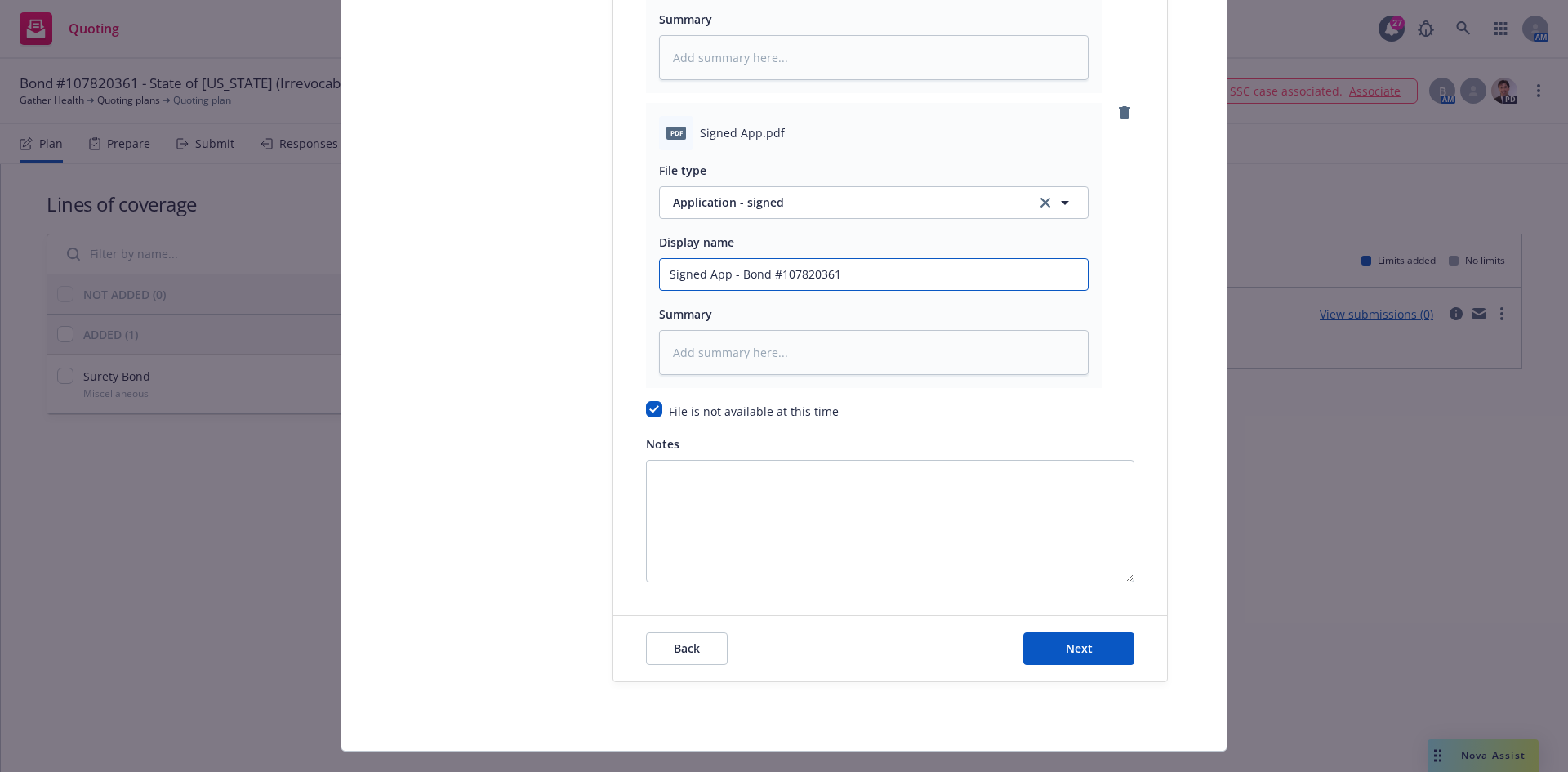
scroll to position [2377, 0]
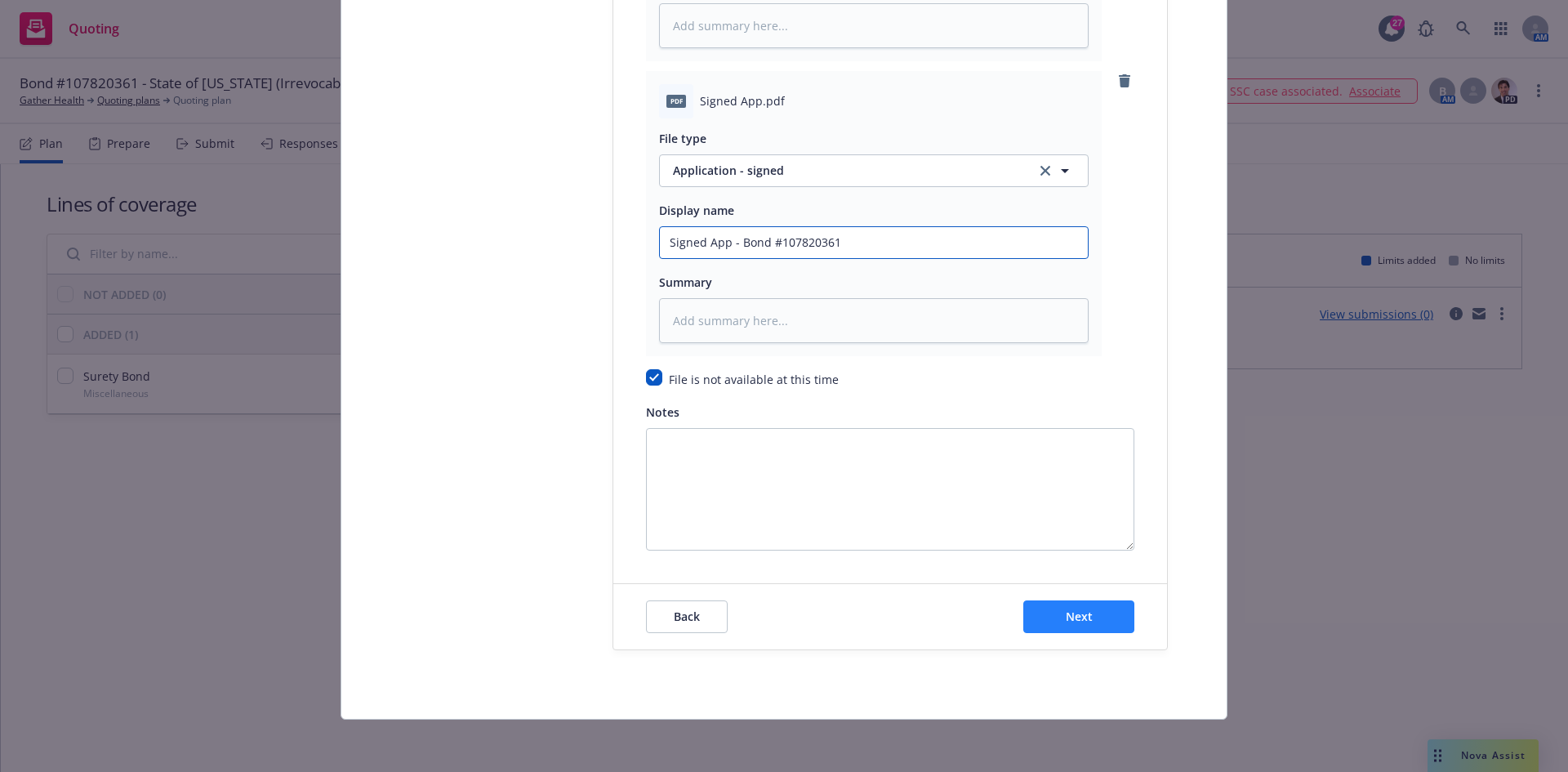
type input "Signed App - Bond #107820361"
click at [1044, 630] on button "Next" at bounding box center [1079, 617] width 111 height 32
type textarea "x"
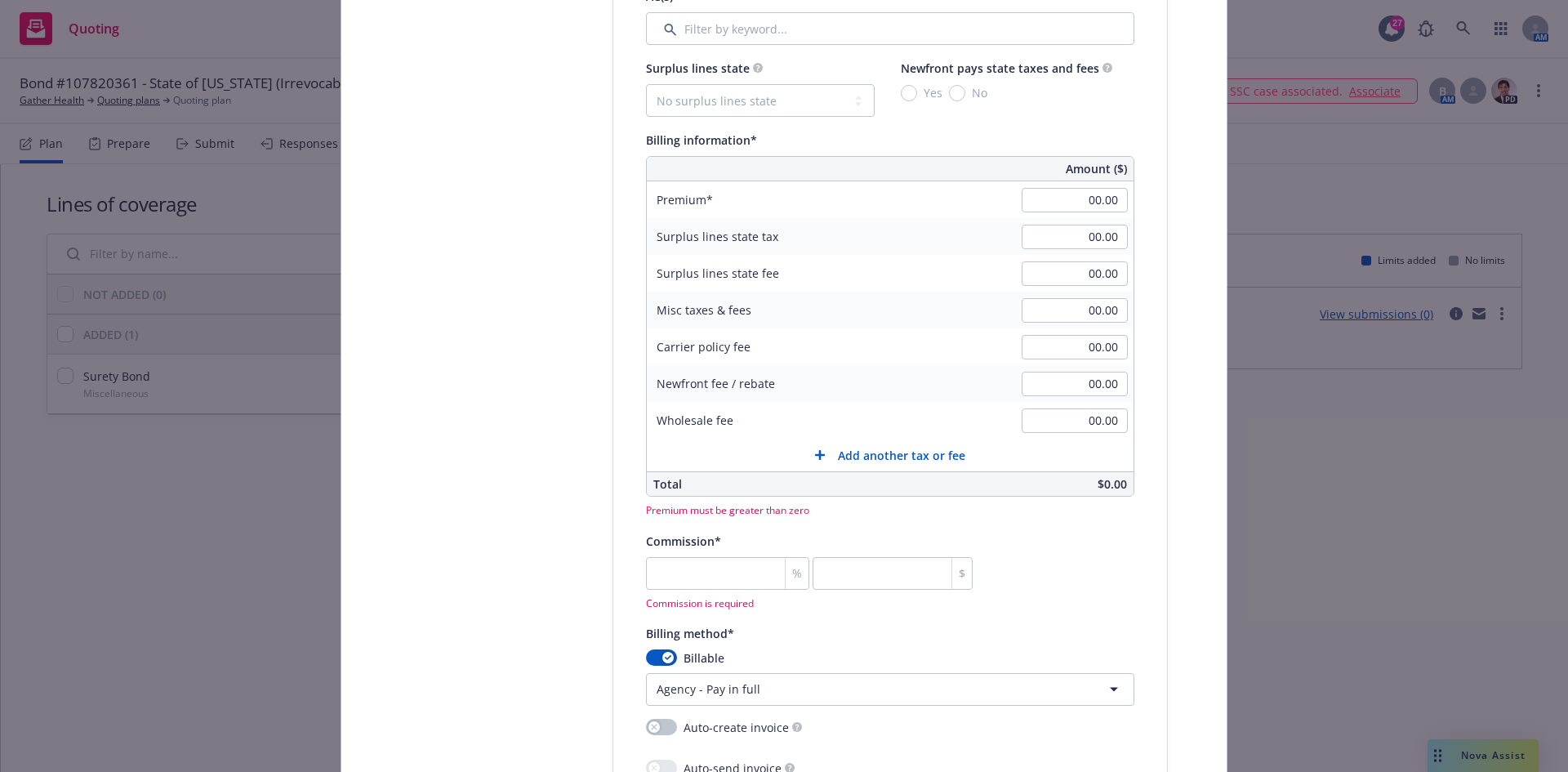
scroll to position [988, 0]
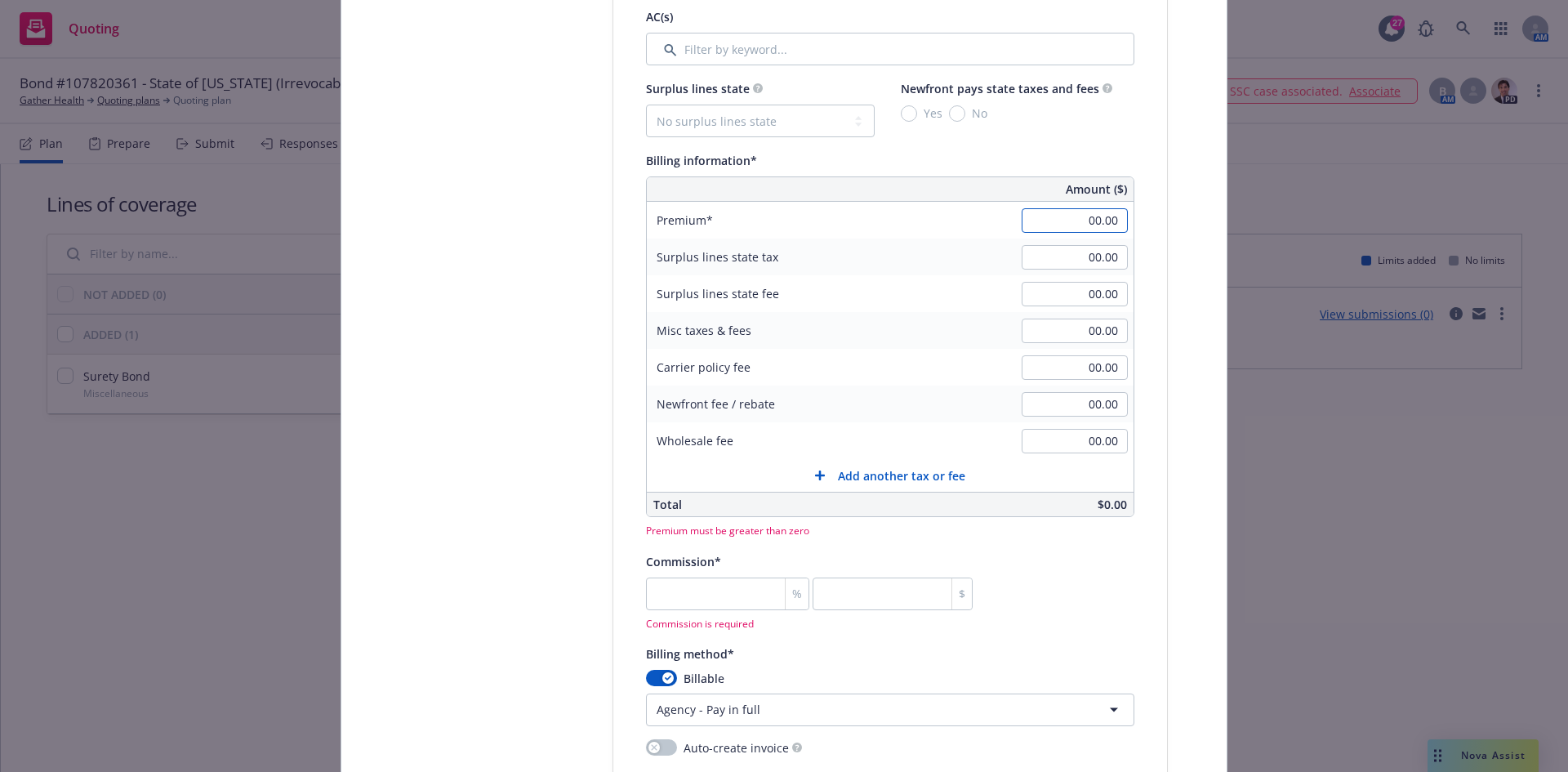
click at [1063, 216] on input "00.00" at bounding box center [1075, 220] width 106 height 25
type input "2,500.00"
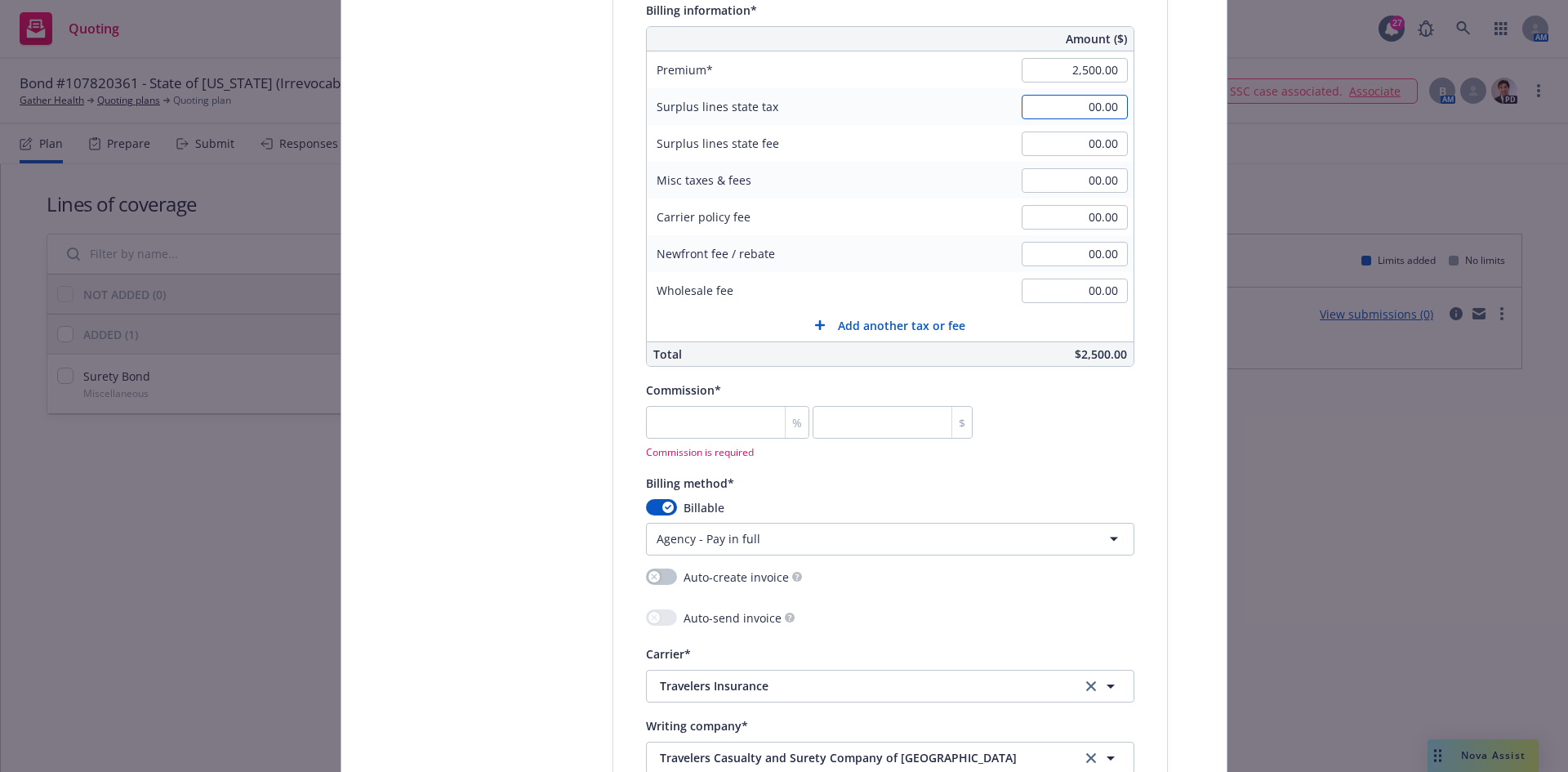
scroll to position [1152, 0]
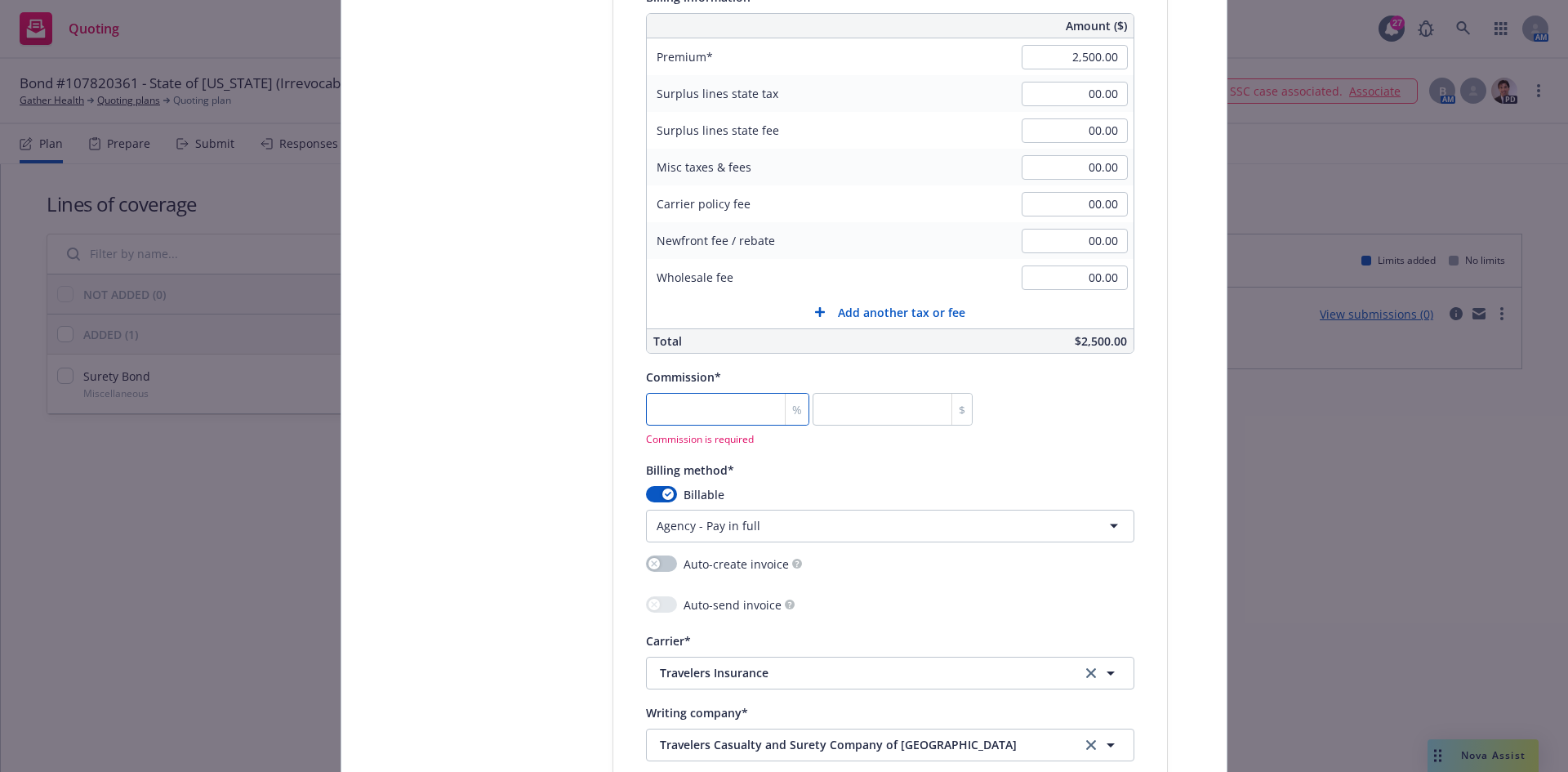
type textarea "x"
click at [732, 424] on input "number" at bounding box center [728, 409] width 163 height 32
type input "2"
type input "50"
type textarea "x"
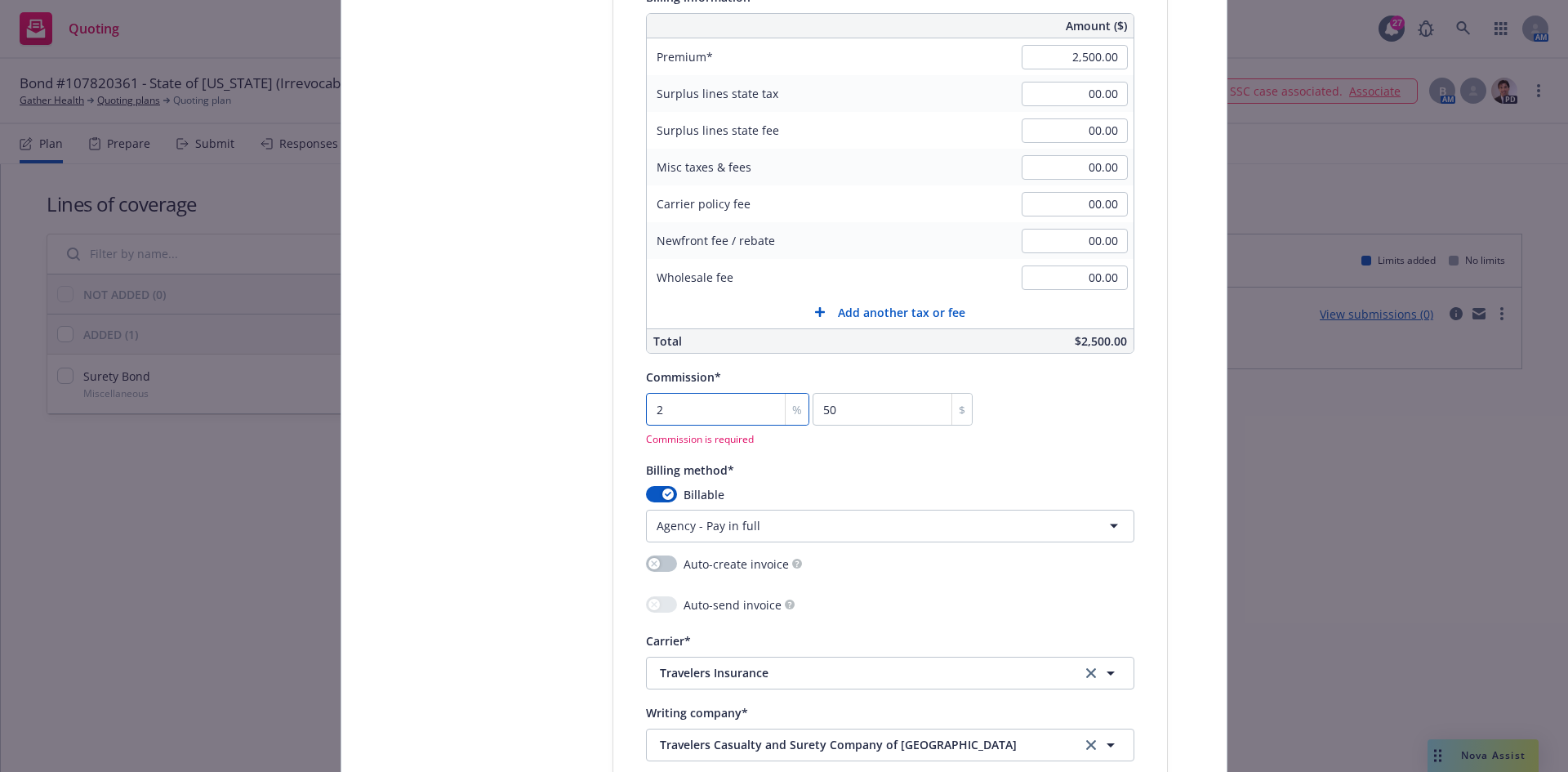
type input "20"
type input "500"
type textarea "x"
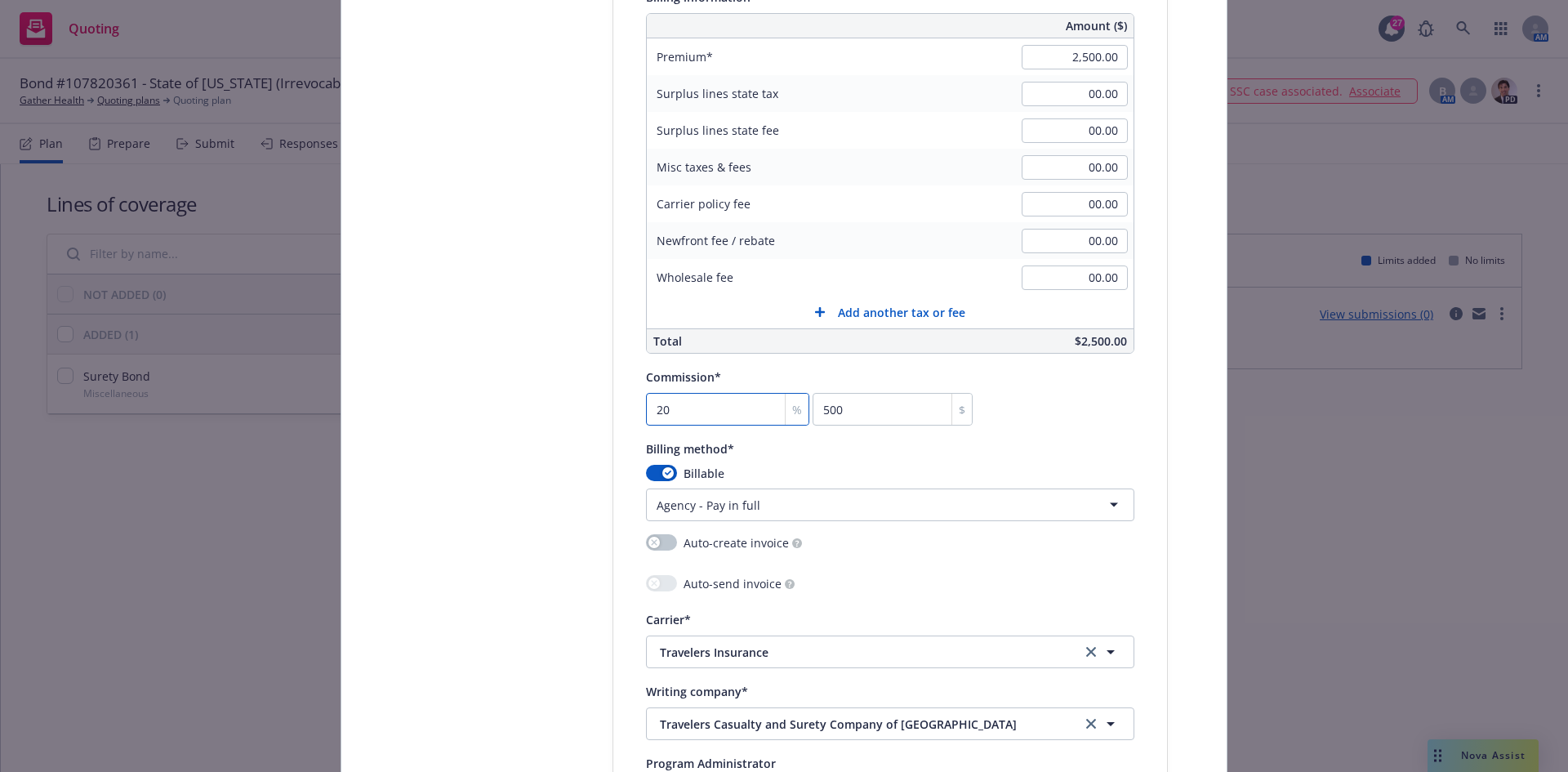
type input "2"
type input "50"
type textarea "x"
type input "0"
type textarea "x"
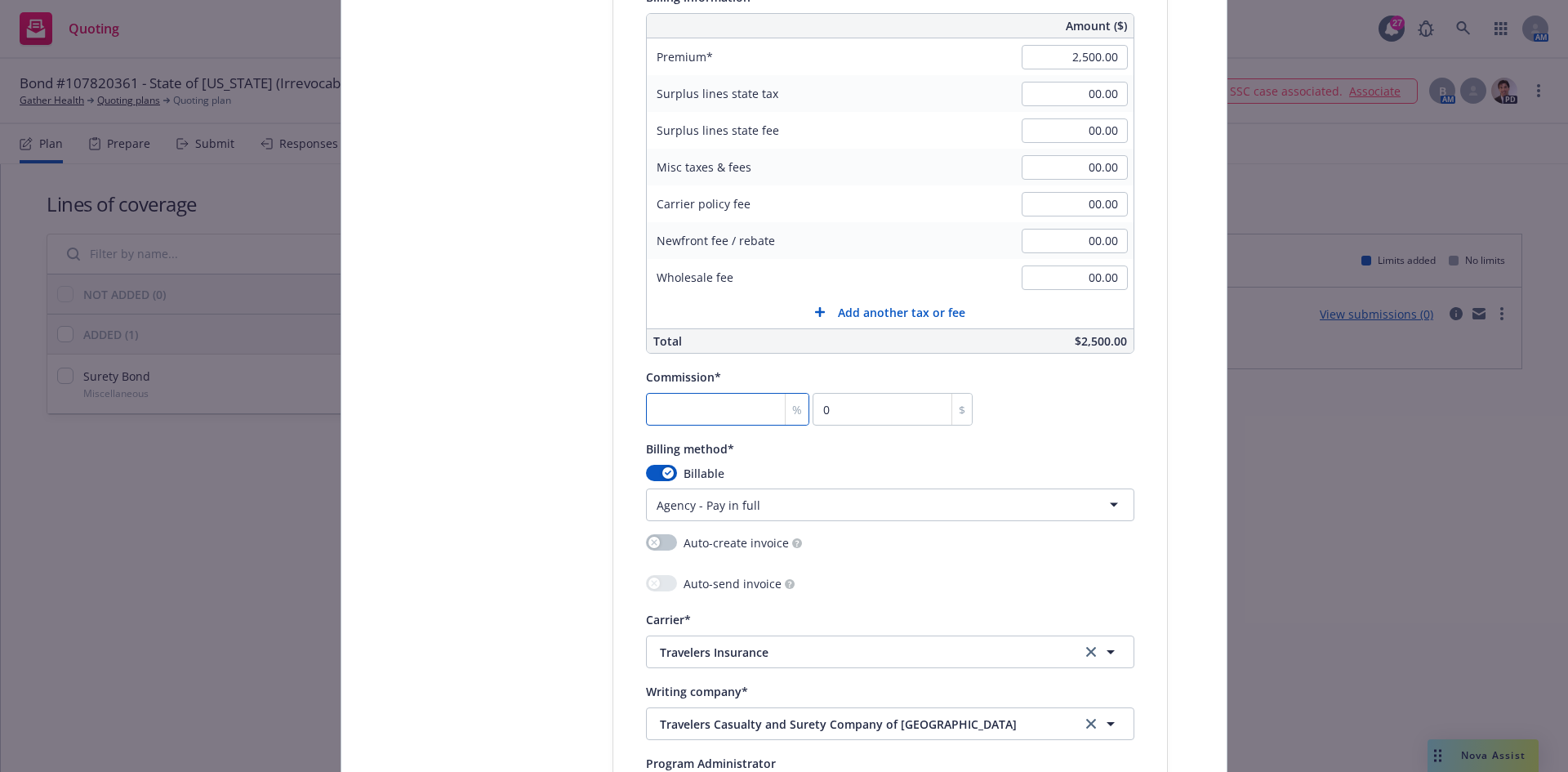
type input "3"
type input "75"
type textarea "x"
type input "30"
type input "750"
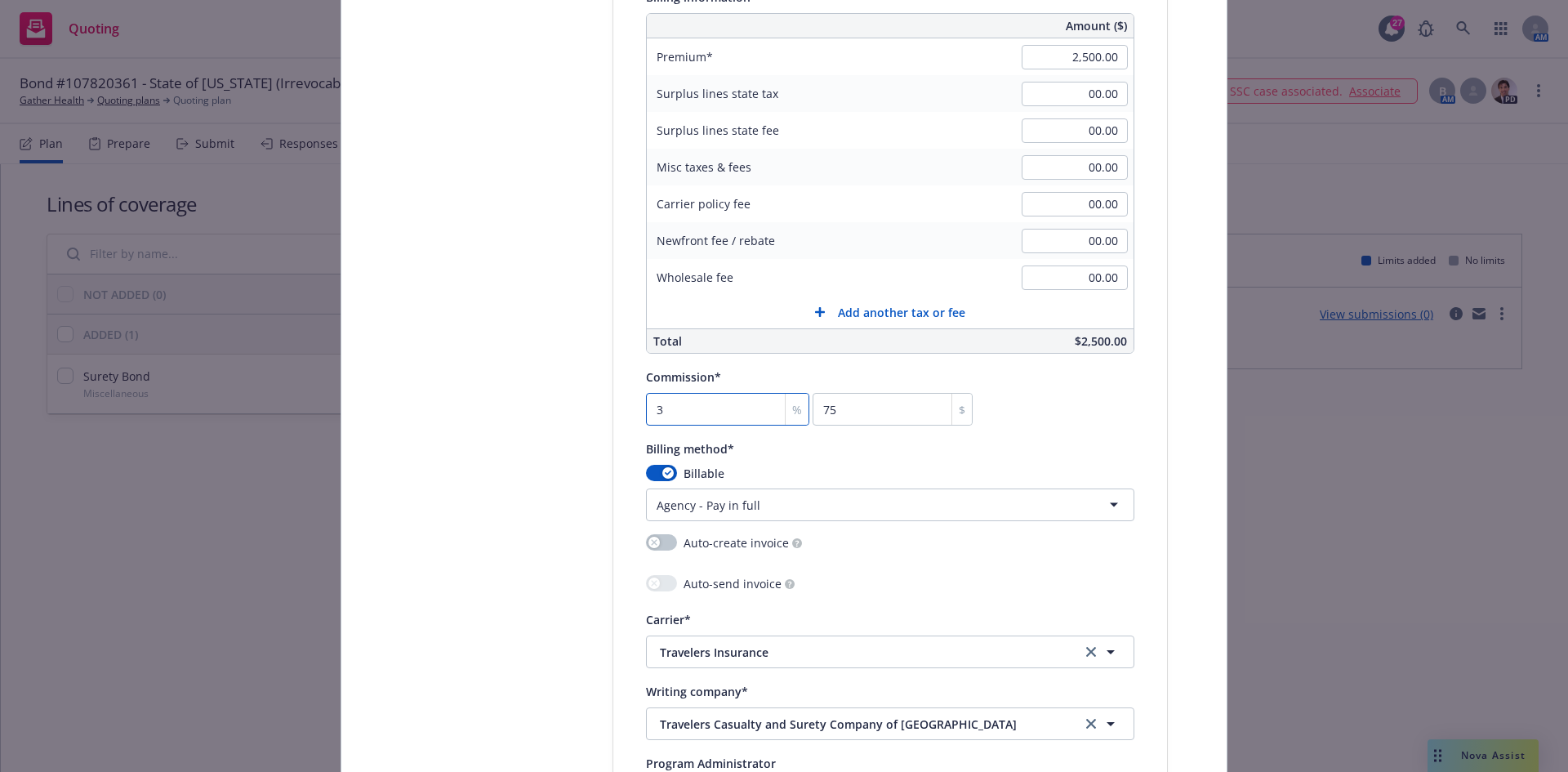
type textarea "x"
type input "30"
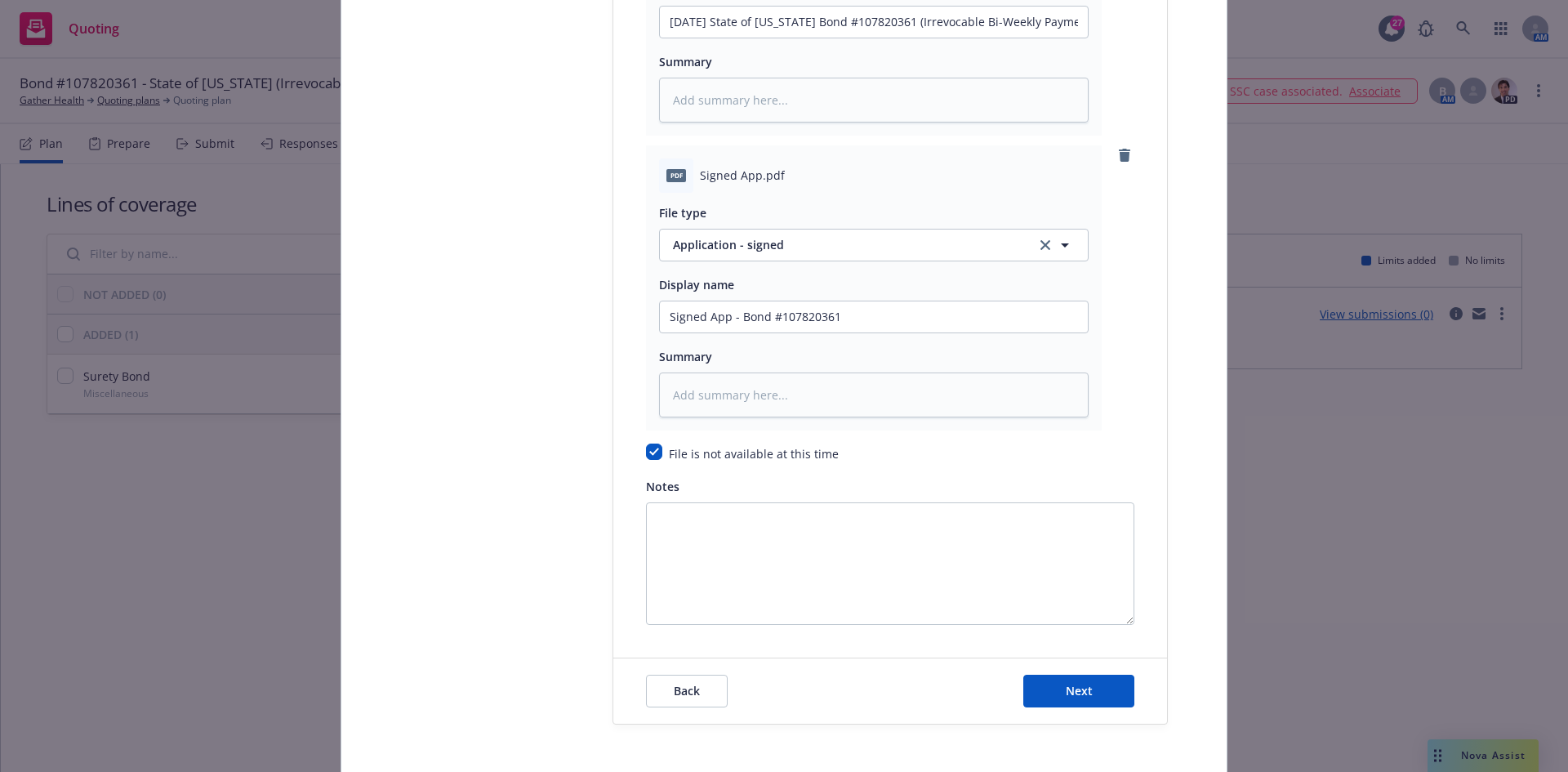
scroll to position [2377, 0]
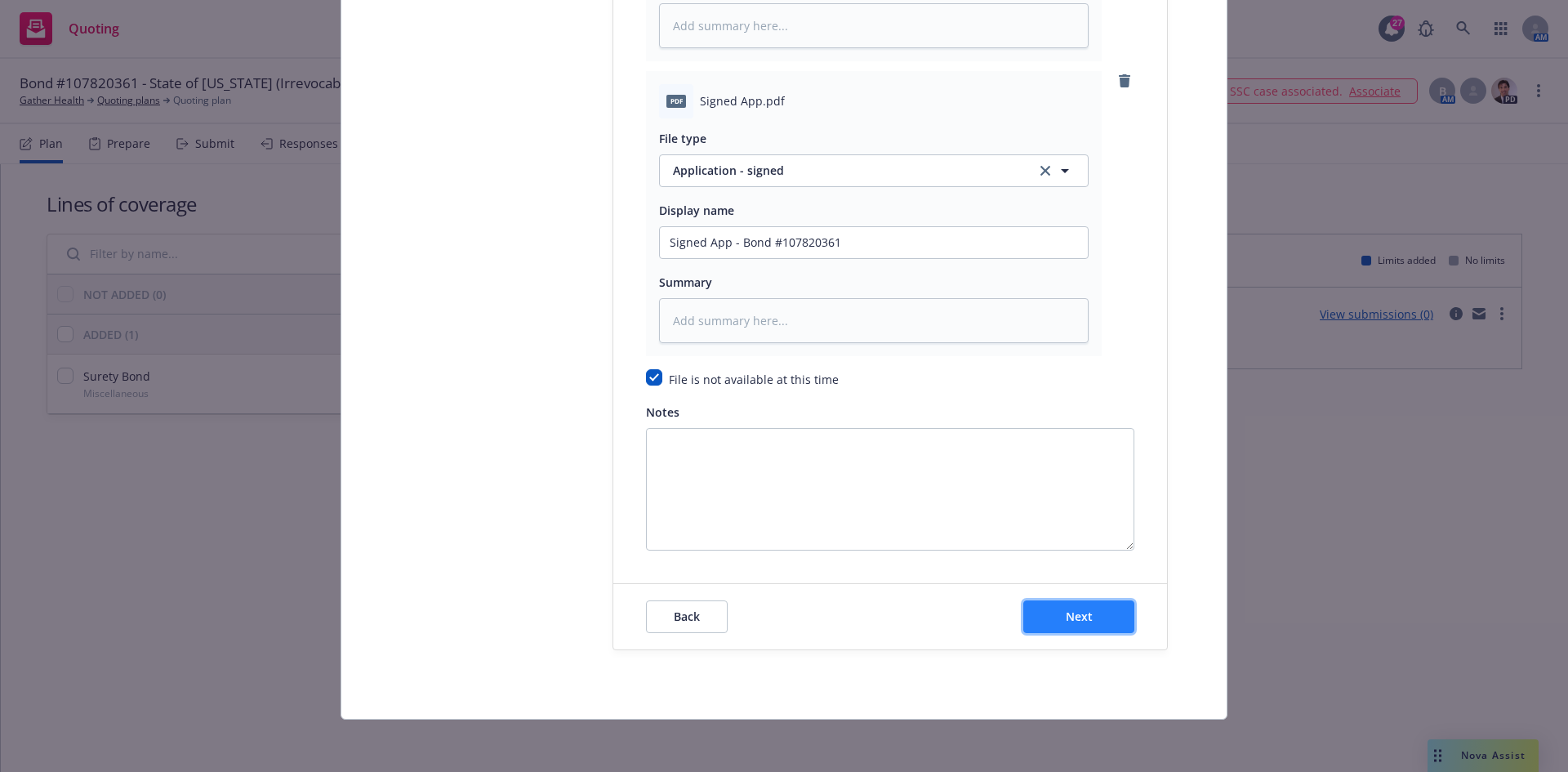
click at [1070, 611] on span "Next" at bounding box center [1079, 617] width 27 height 15
type textarea "x"
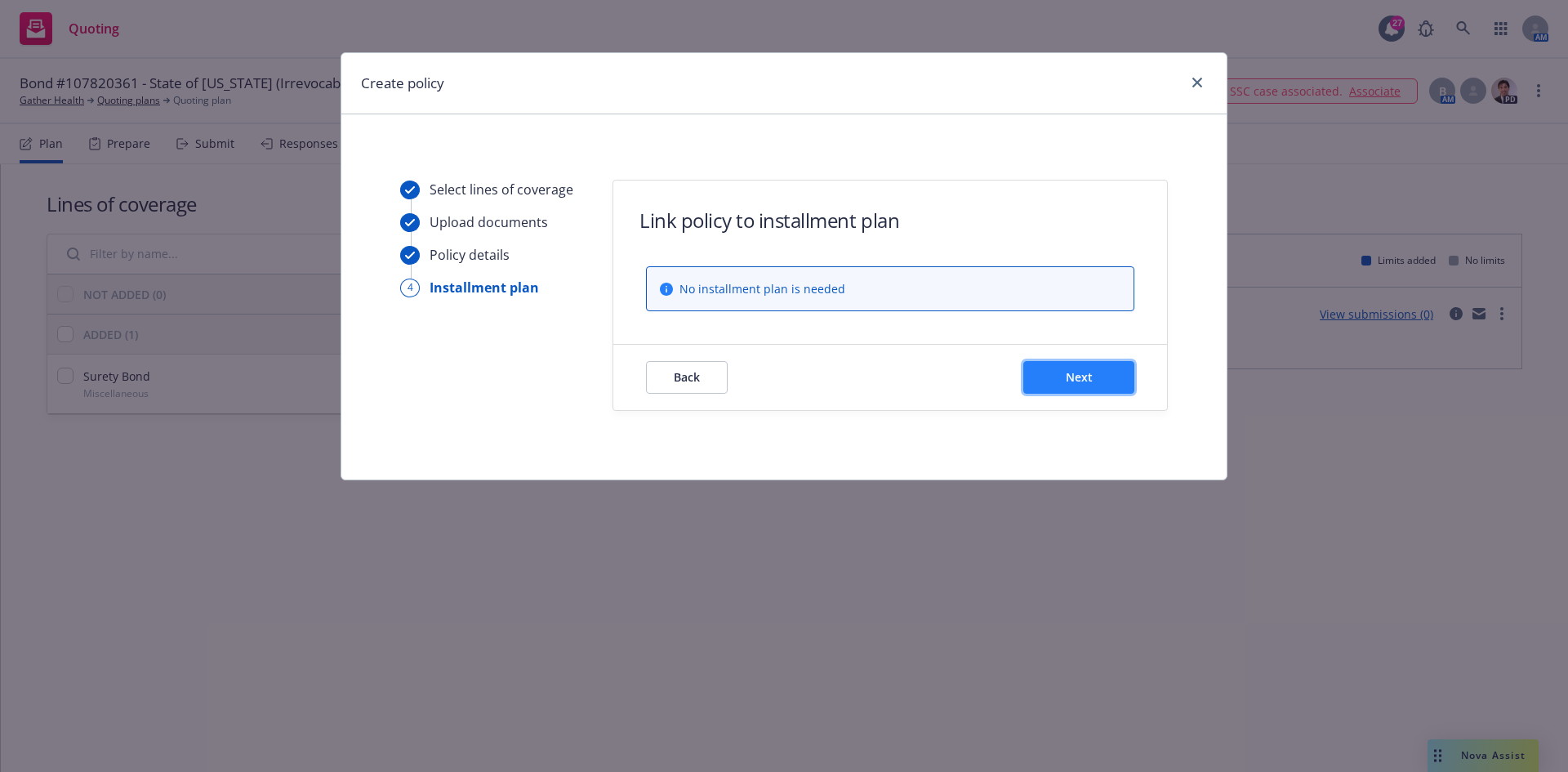
click at [1059, 385] on button "Next" at bounding box center [1079, 377] width 111 height 32
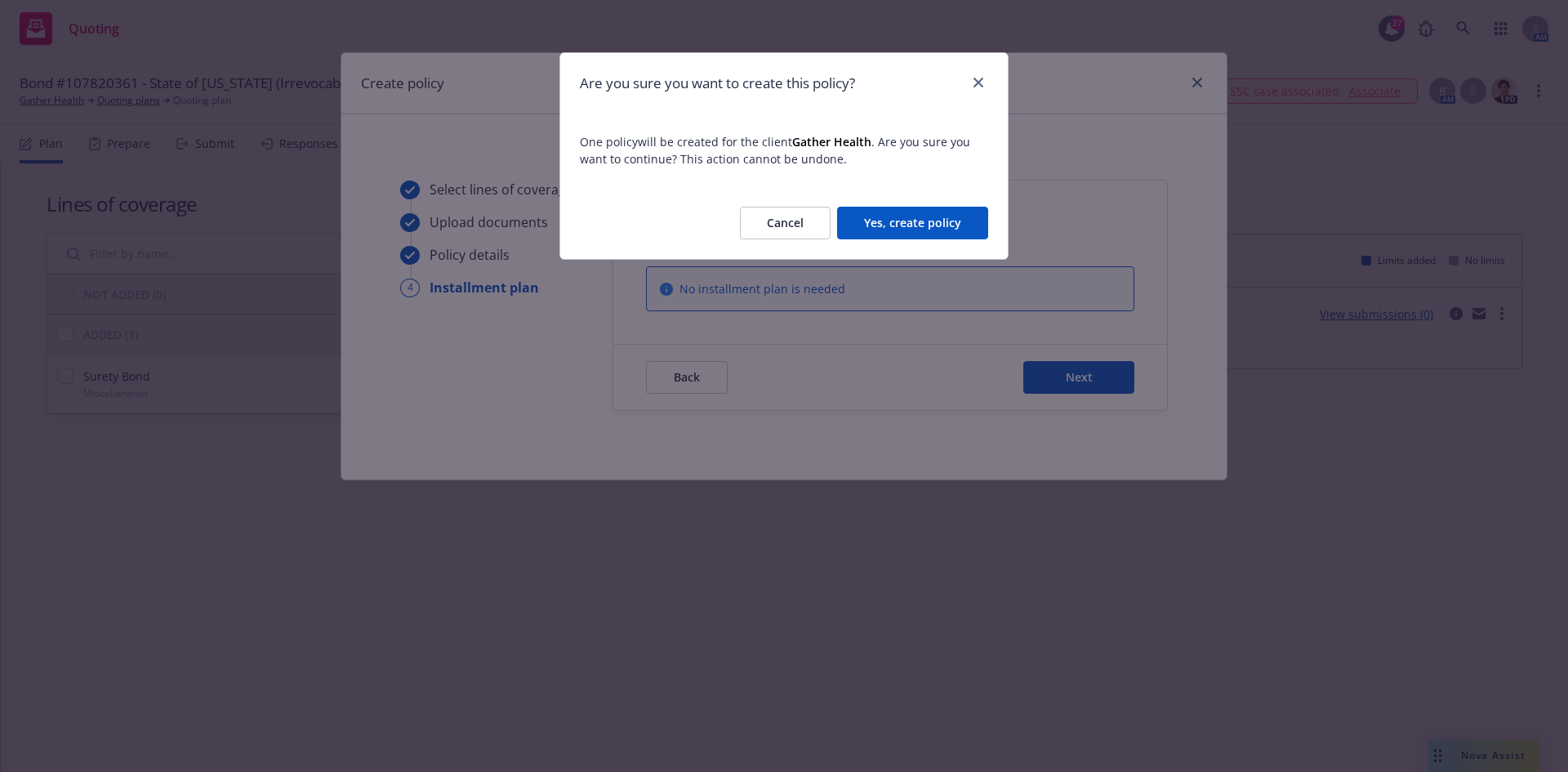
click at [948, 231] on button "Yes, create policy" at bounding box center [912, 223] width 151 height 32
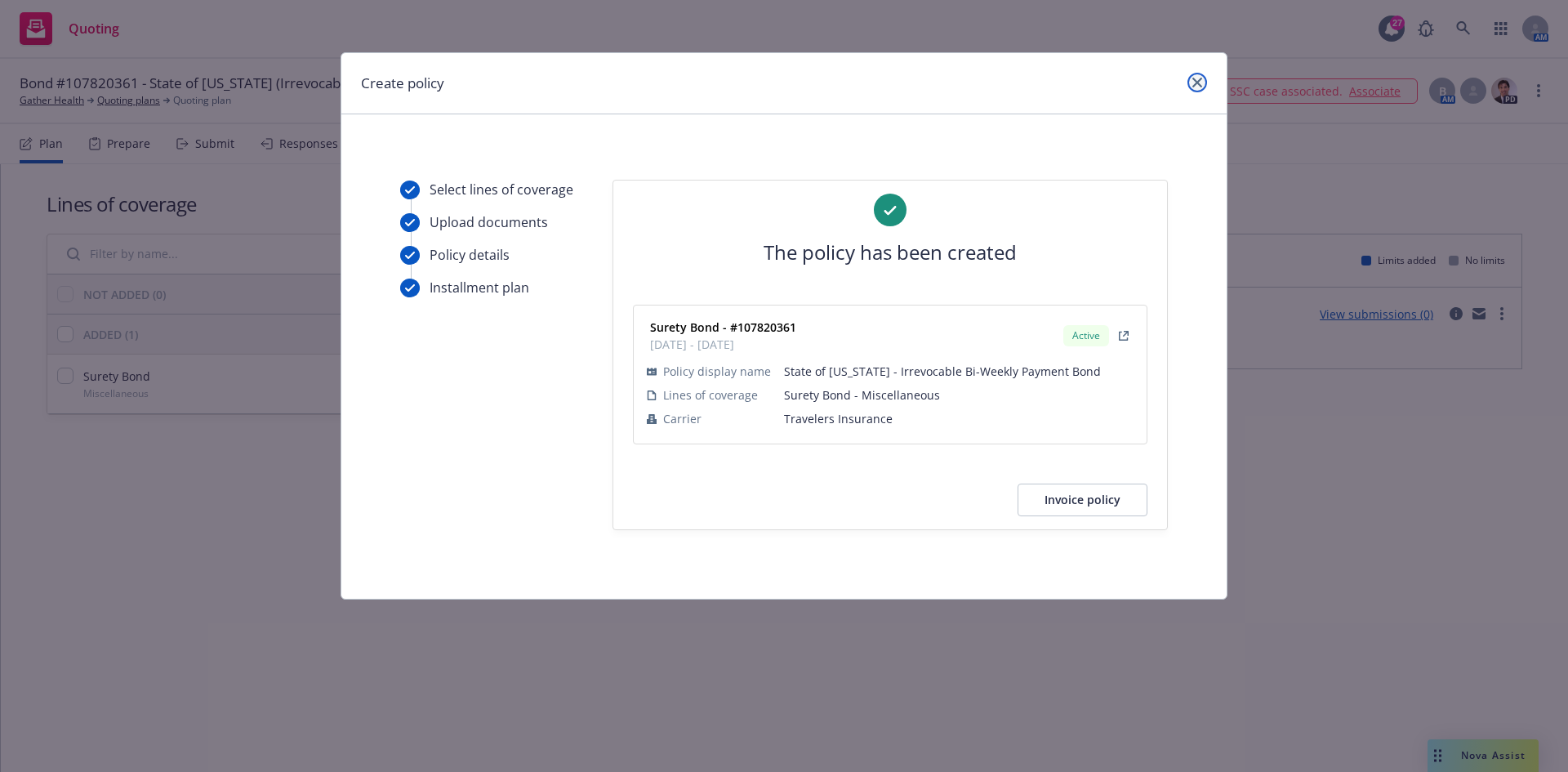
click at [1195, 85] on icon "close" at bounding box center [1196, 82] width 9 height 9
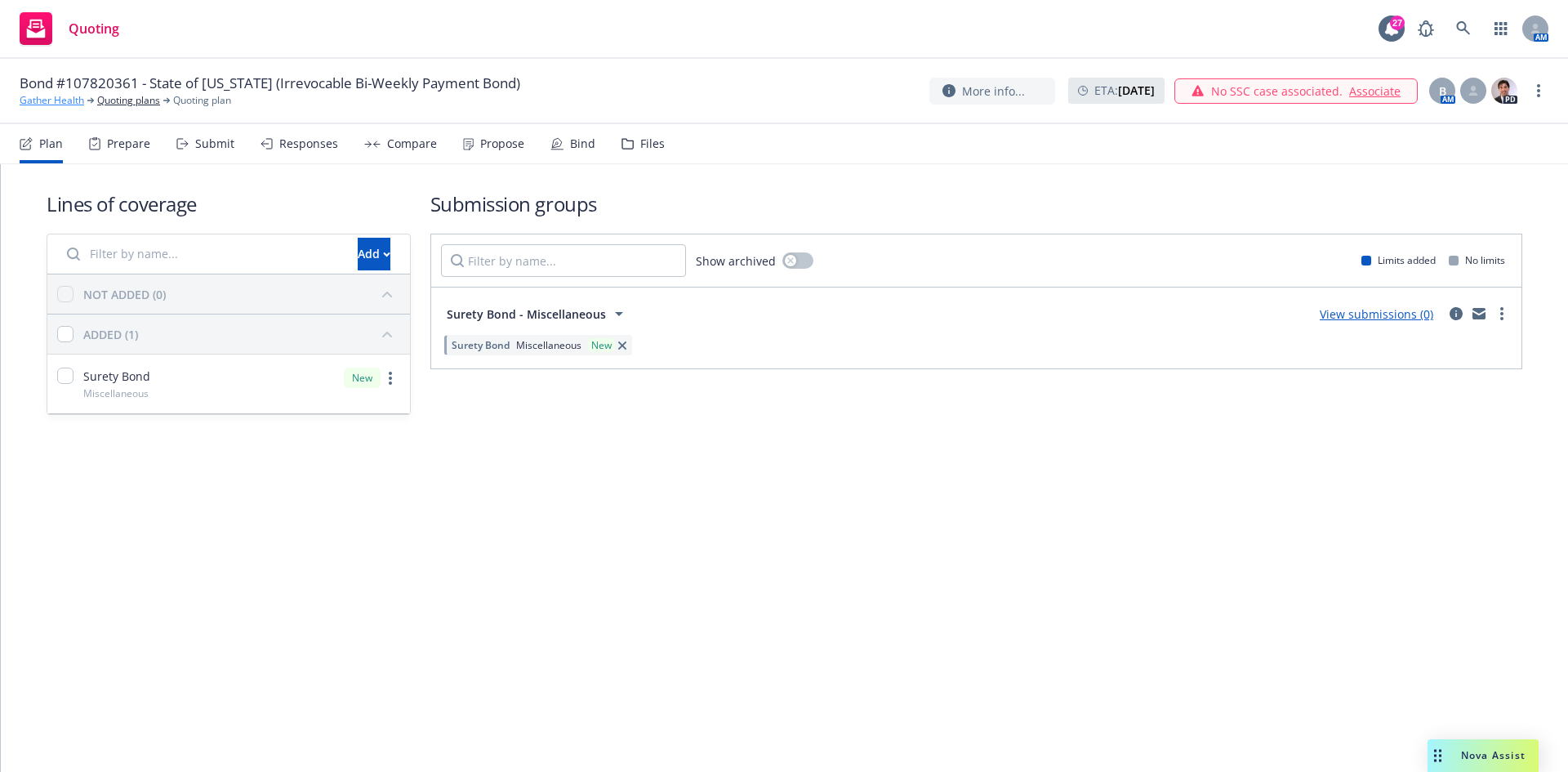
click at [67, 103] on link "Gather Health" at bounding box center [52, 100] width 65 height 15
click at [64, 102] on link "Gather Health" at bounding box center [52, 100] width 65 height 15
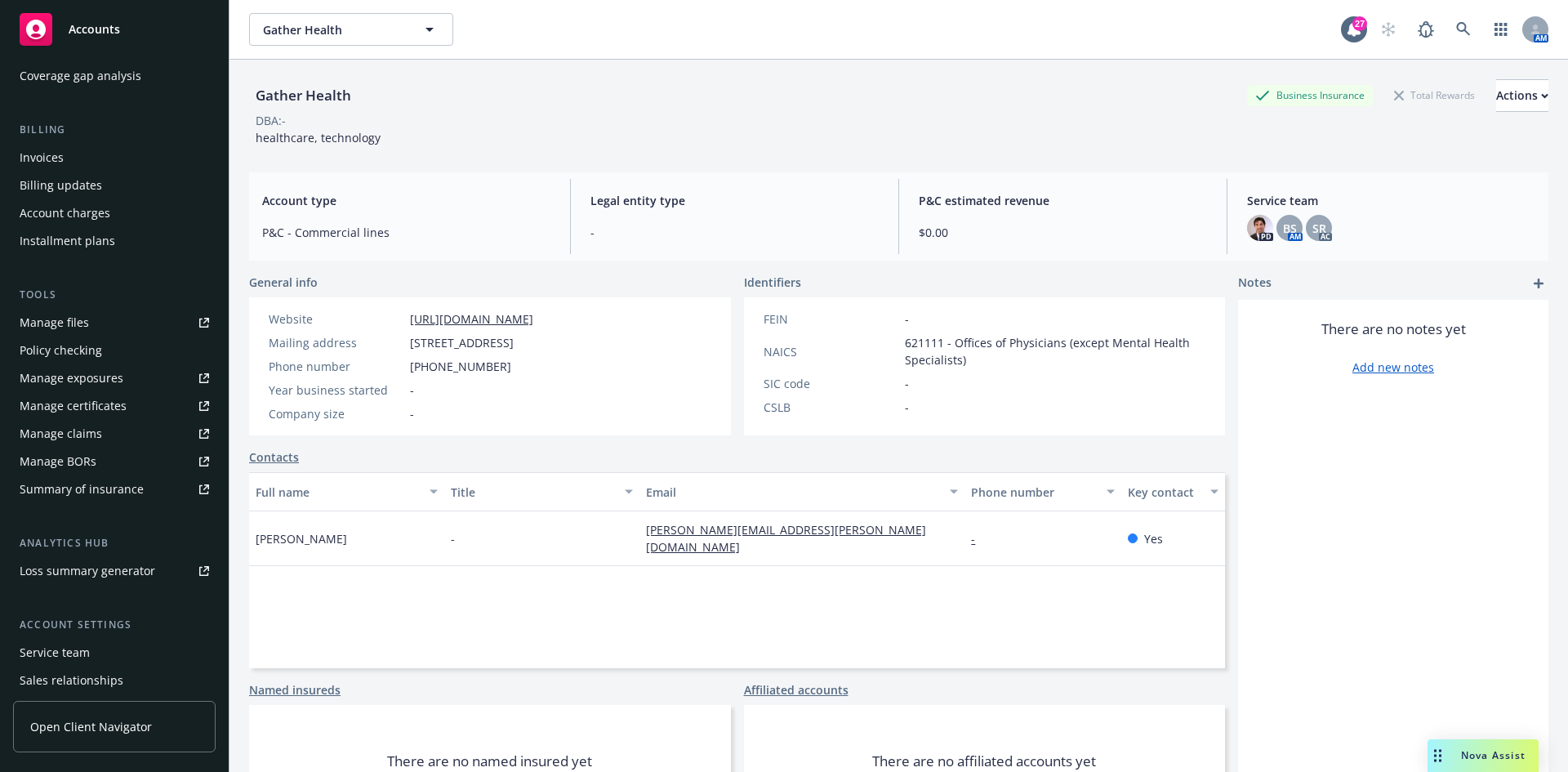
scroll to position [320, 0]
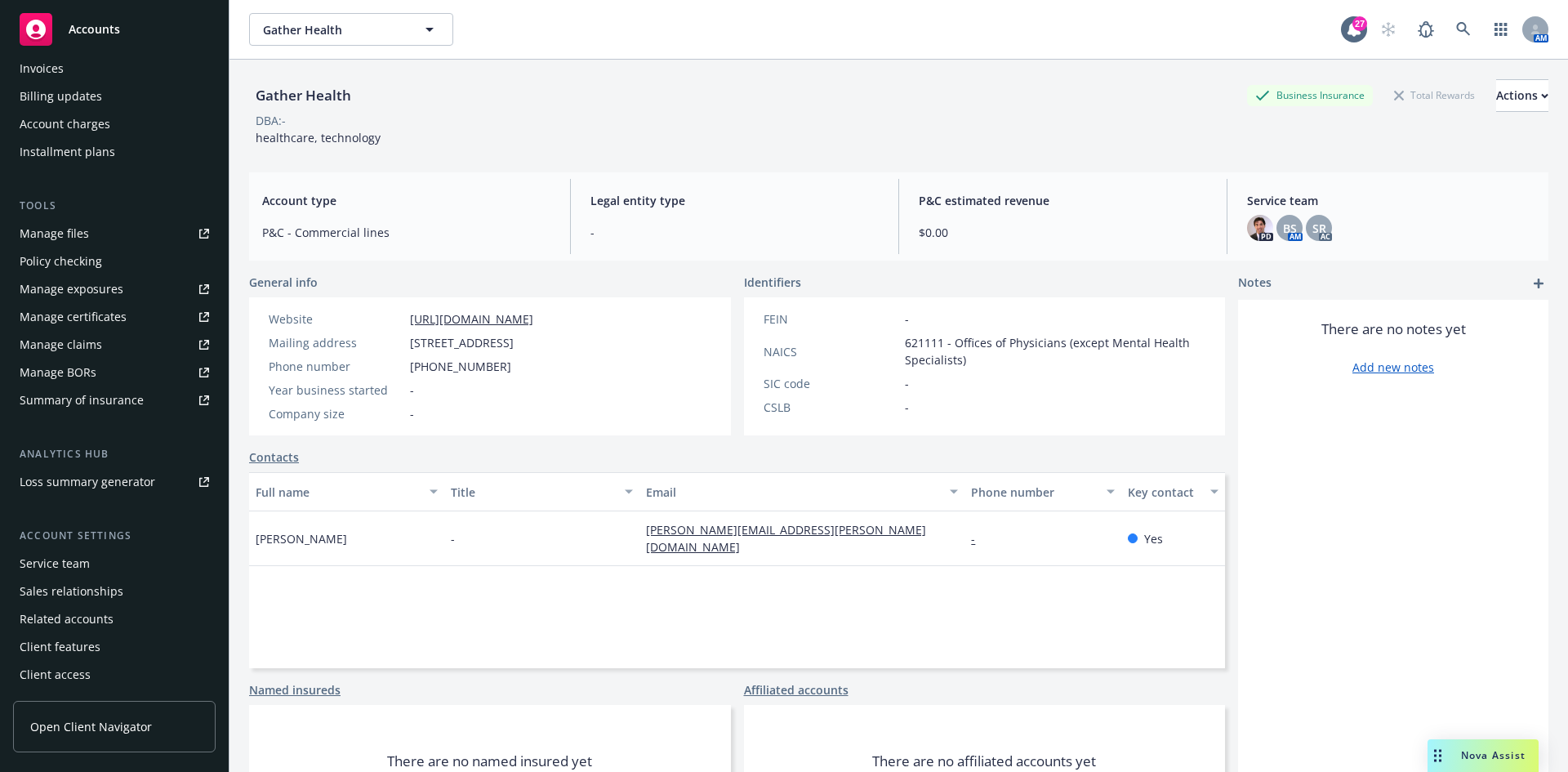
click at [58, 558] on div "Service team" at bounding box center [55, 564] width 70 height 26
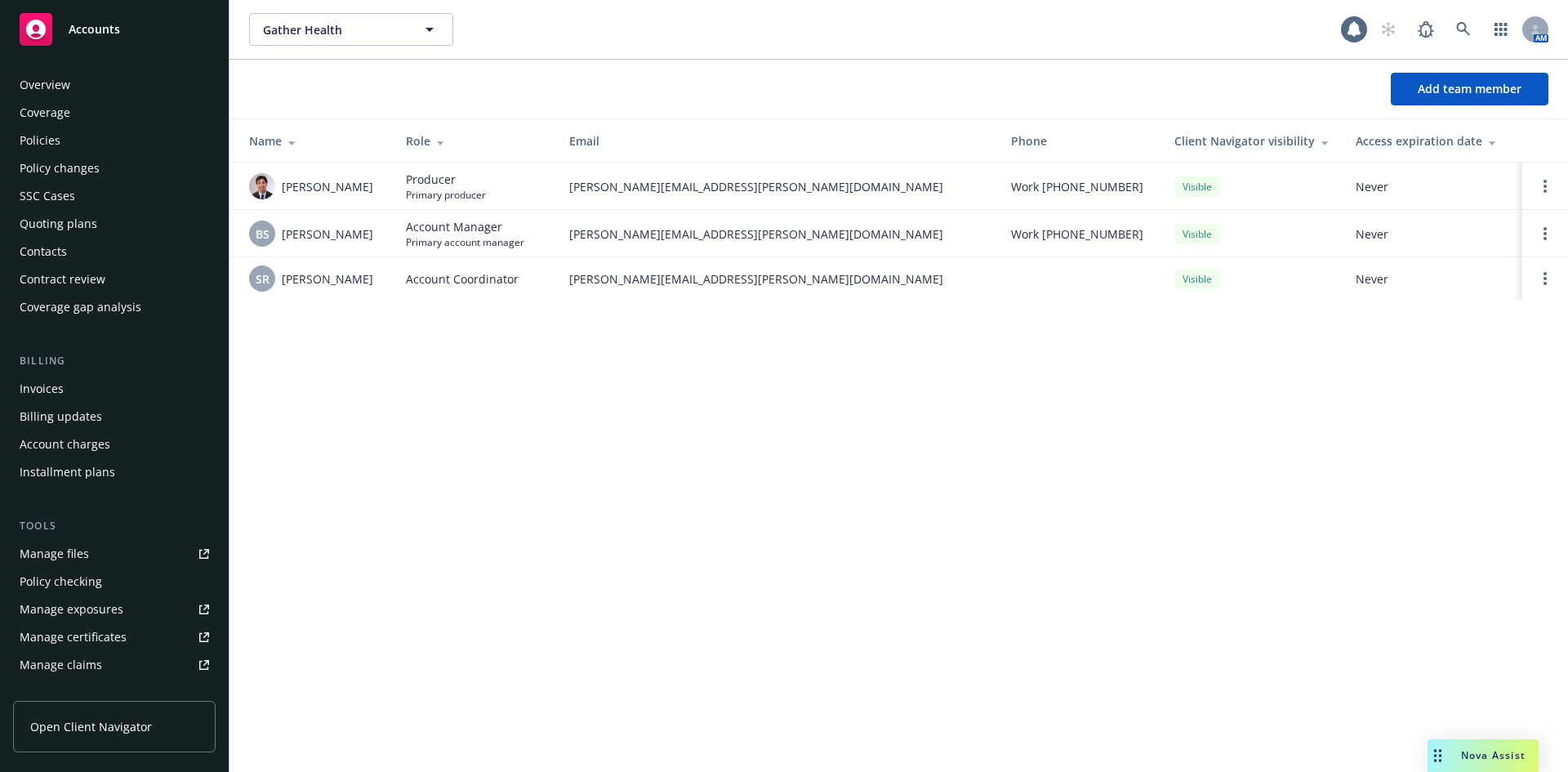
scroll to position [320, 0]
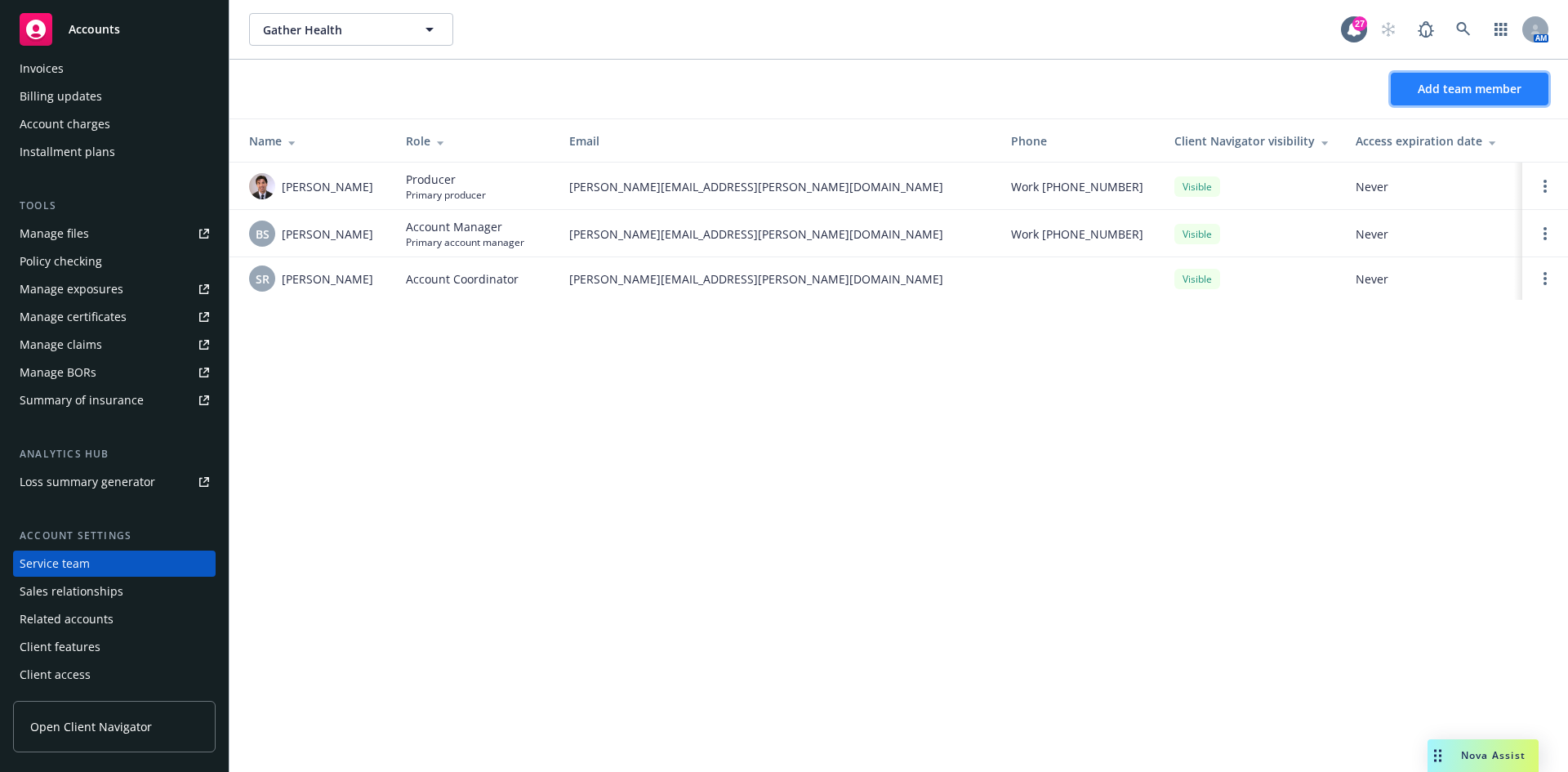
click at [1460, 81] on span "Add team member" at bounding box center [1469, 89] width 103 height 15
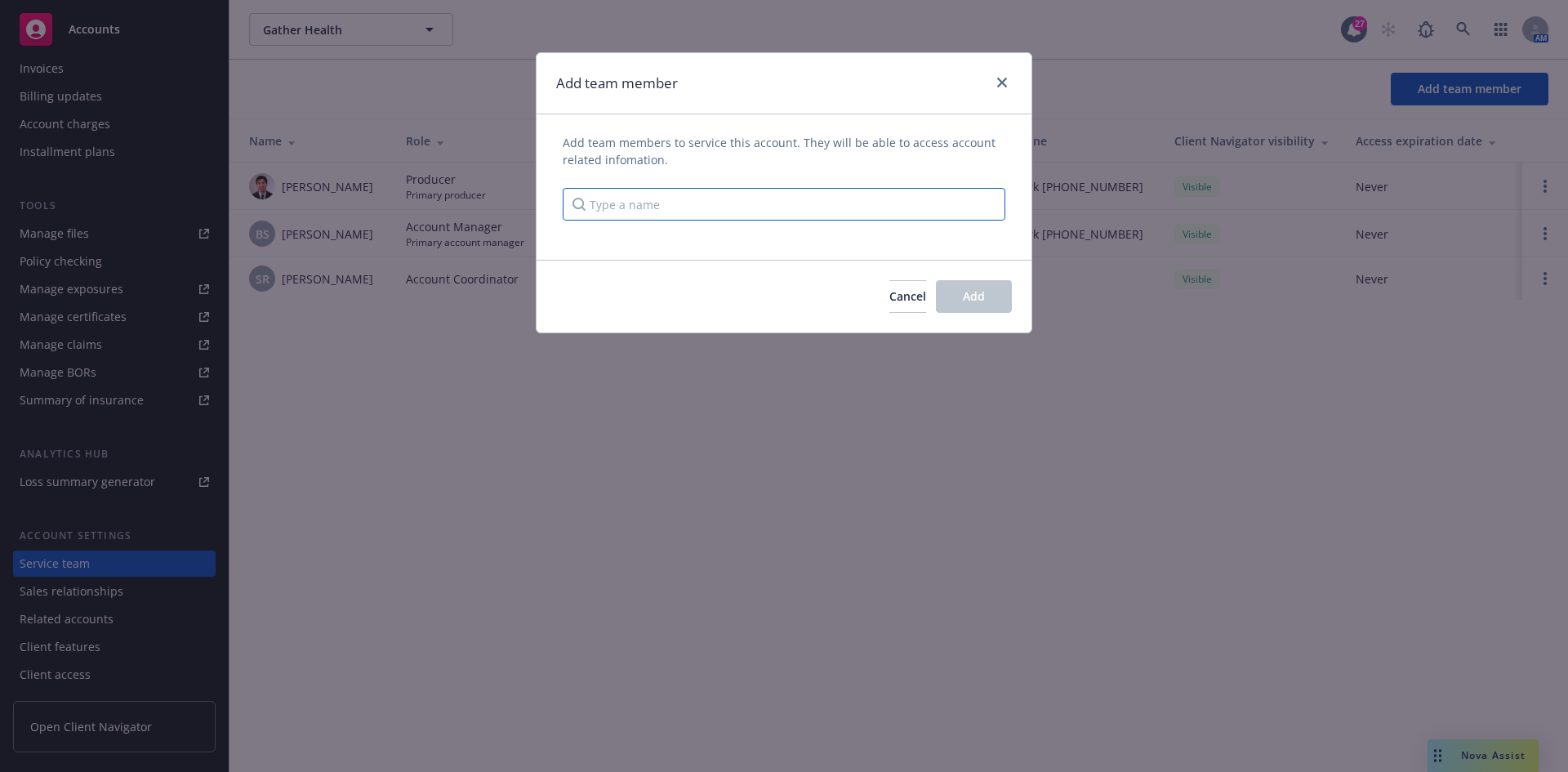
click at [696, 212] on input "Type a name" at bounding box center [784, 204] width 442 height 32
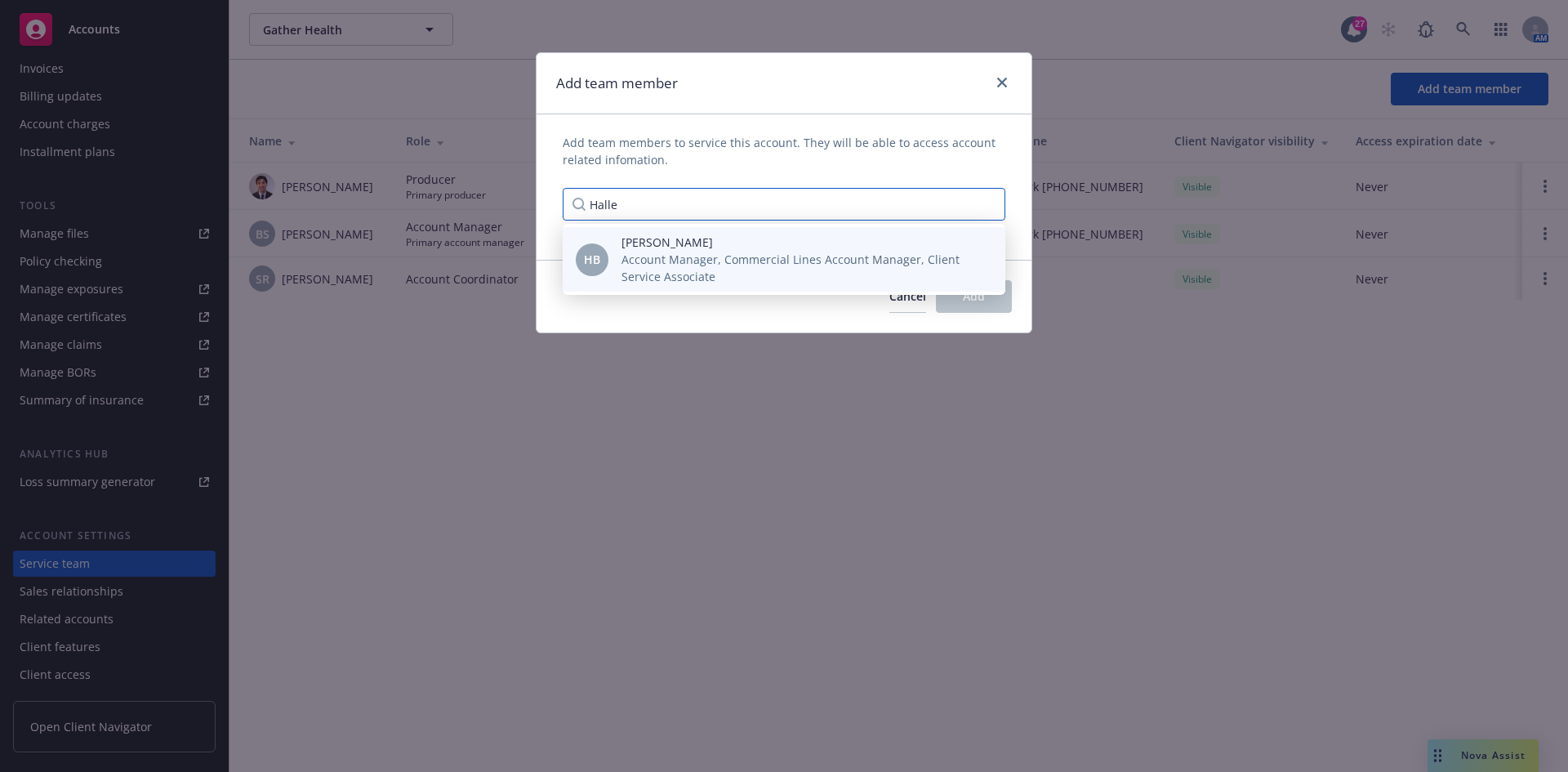
type input "Halle"
click at [681, 272] on span "Account Manager, Commercial Lines Account Manager, Client Service Associate" at bounding box center [800, 268] width 358 height 34
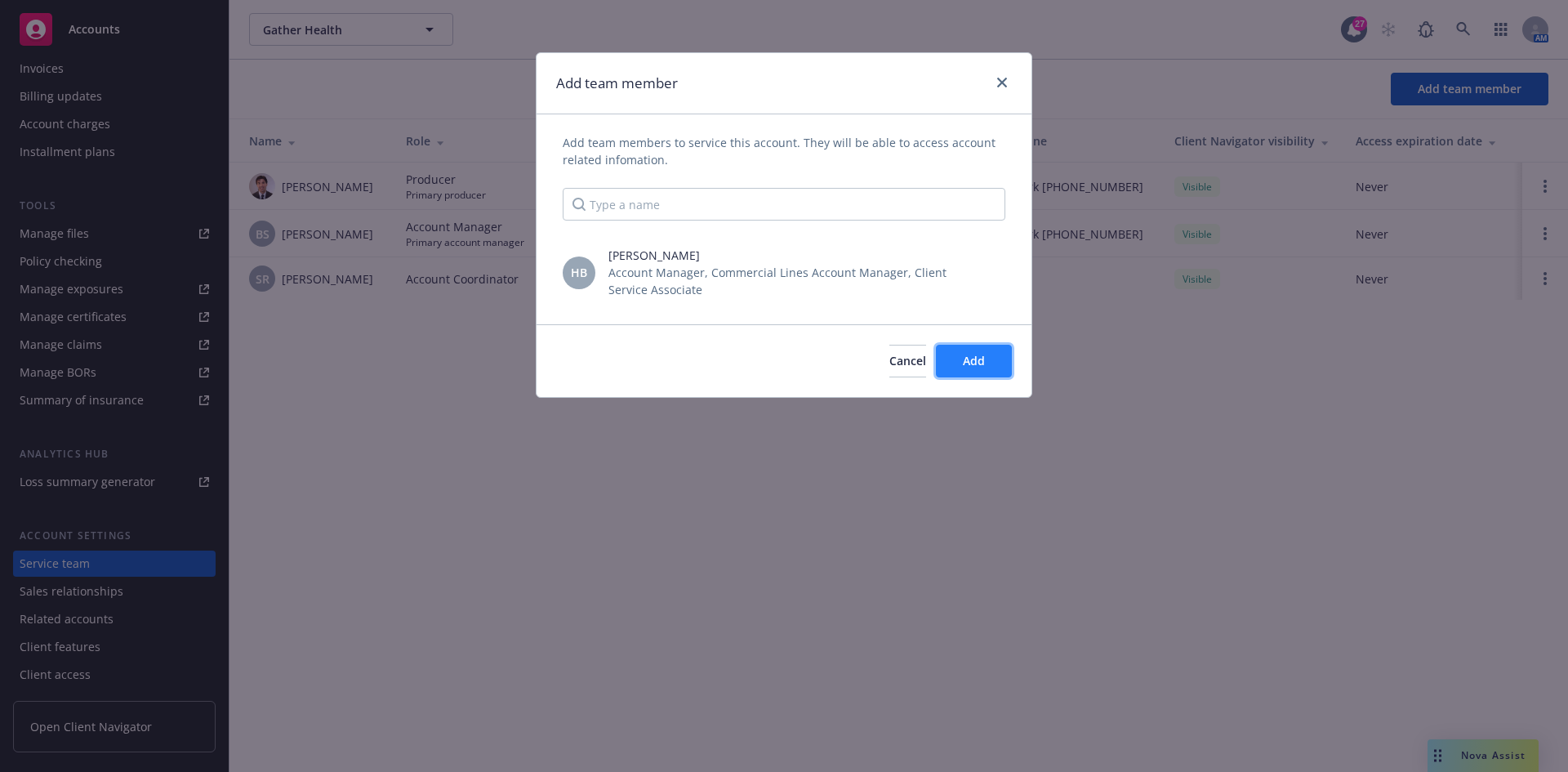
click at [995, 356] on button "Add" at bounding box center [974, 361] width 76 height 32
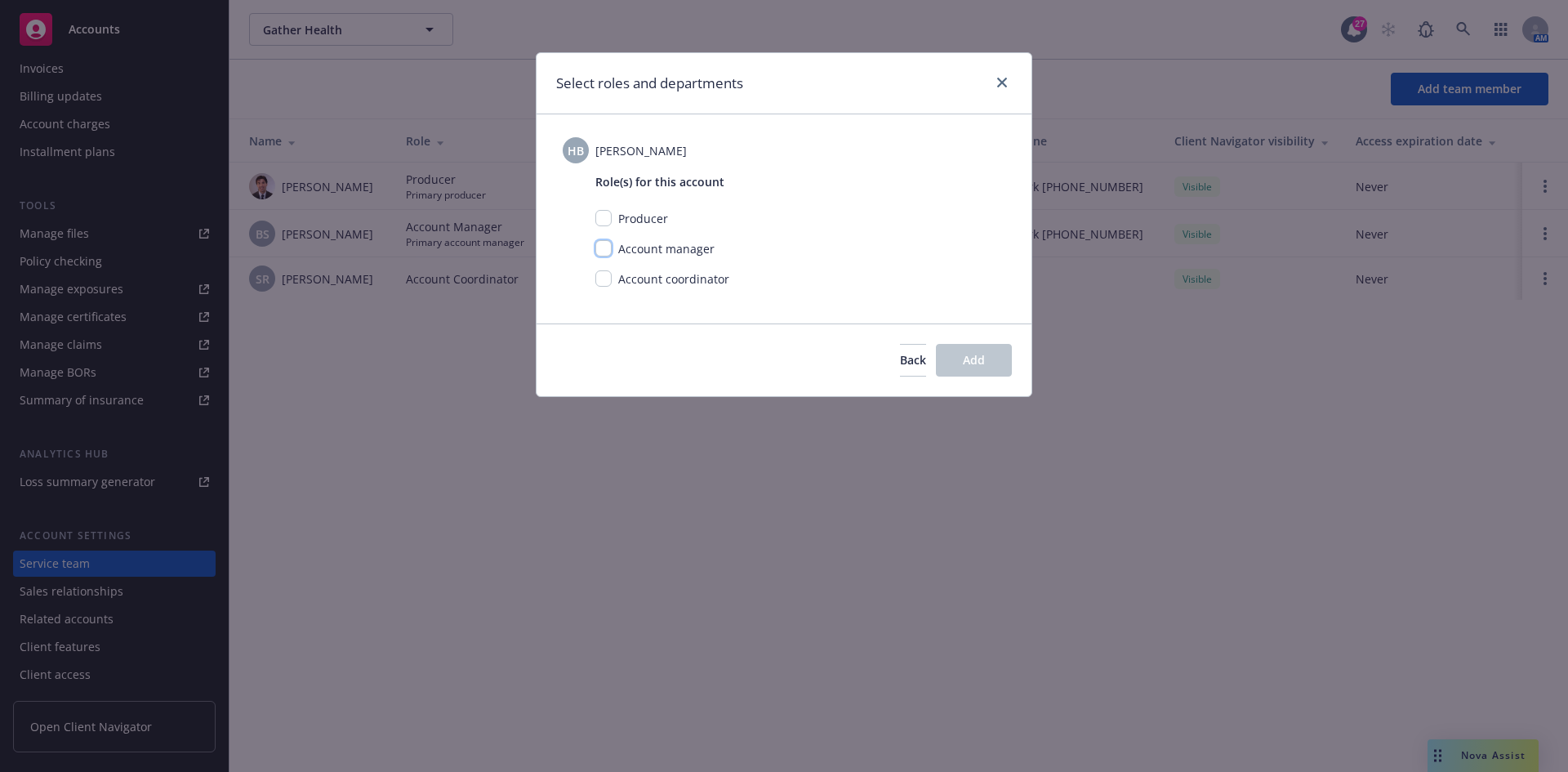
click at [604, 249] on input "checkbox" at bounding box center [603, 248] width 16 height 16
checkbox input "true"
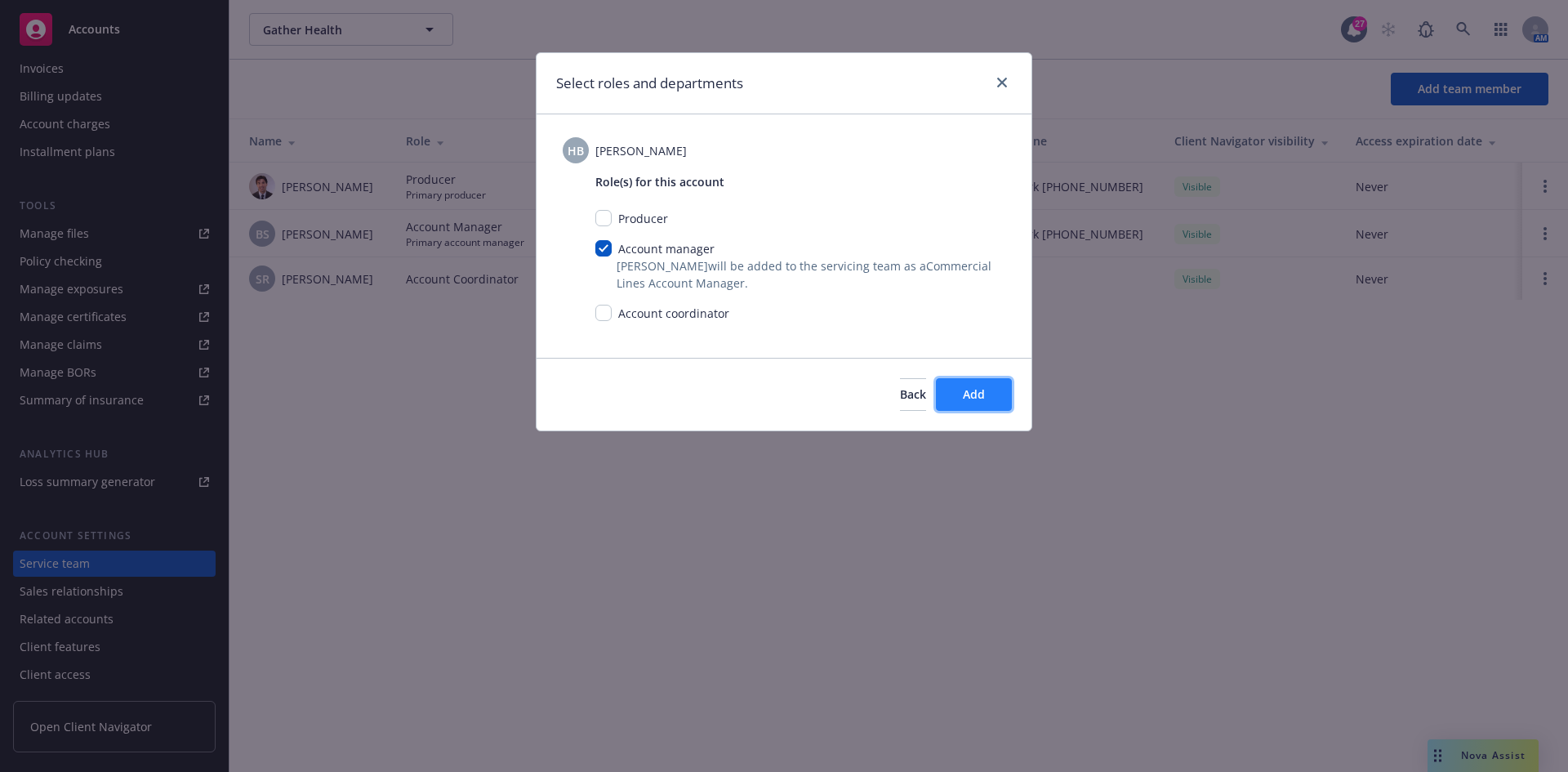
click at [961, 389] on button "Add" at bounding box center [974, 395] width 76 height 32
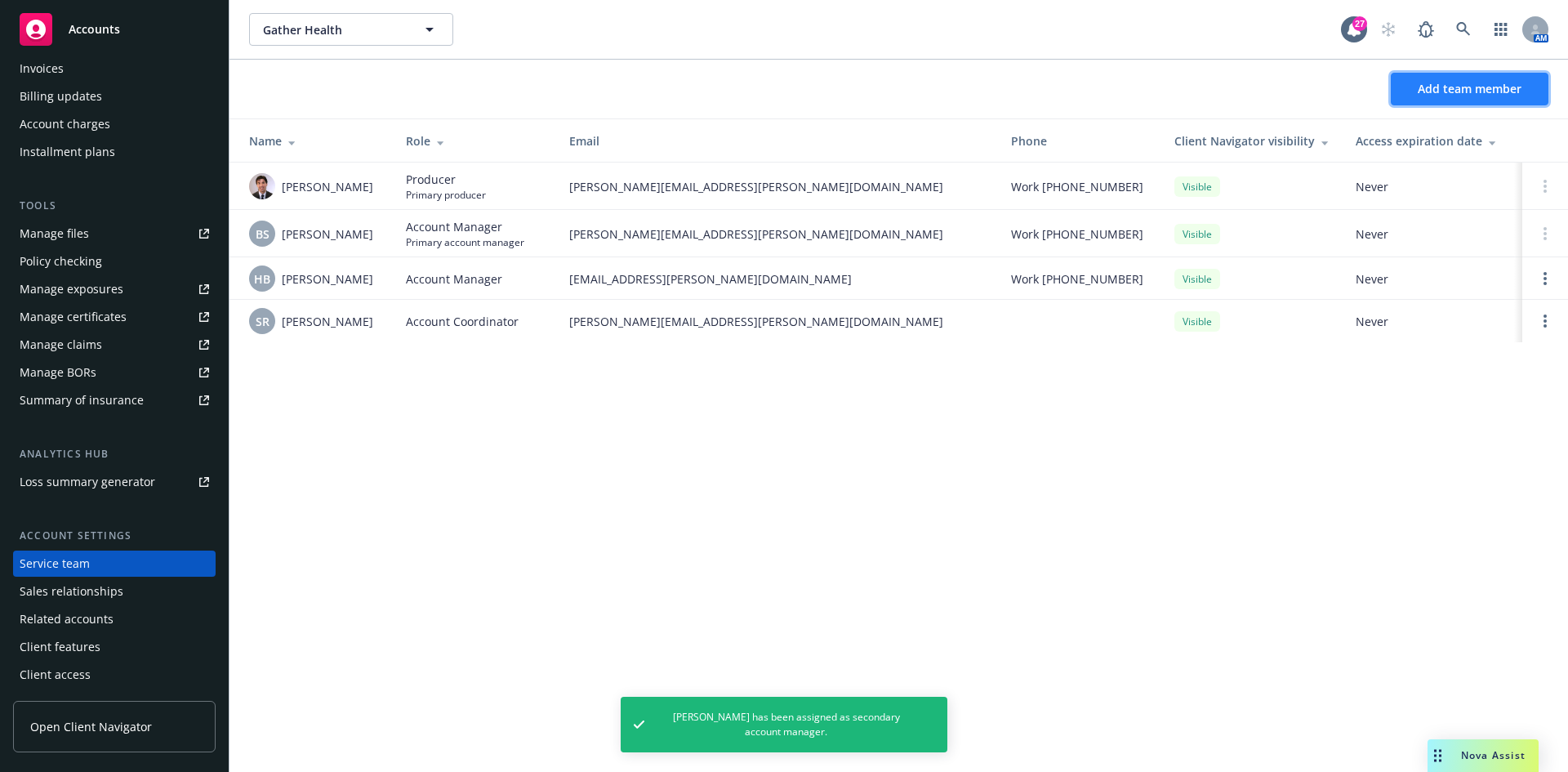
click at [1449, 88] on span "Add team member" at bounding box center [1469, 89] width 103 height 15
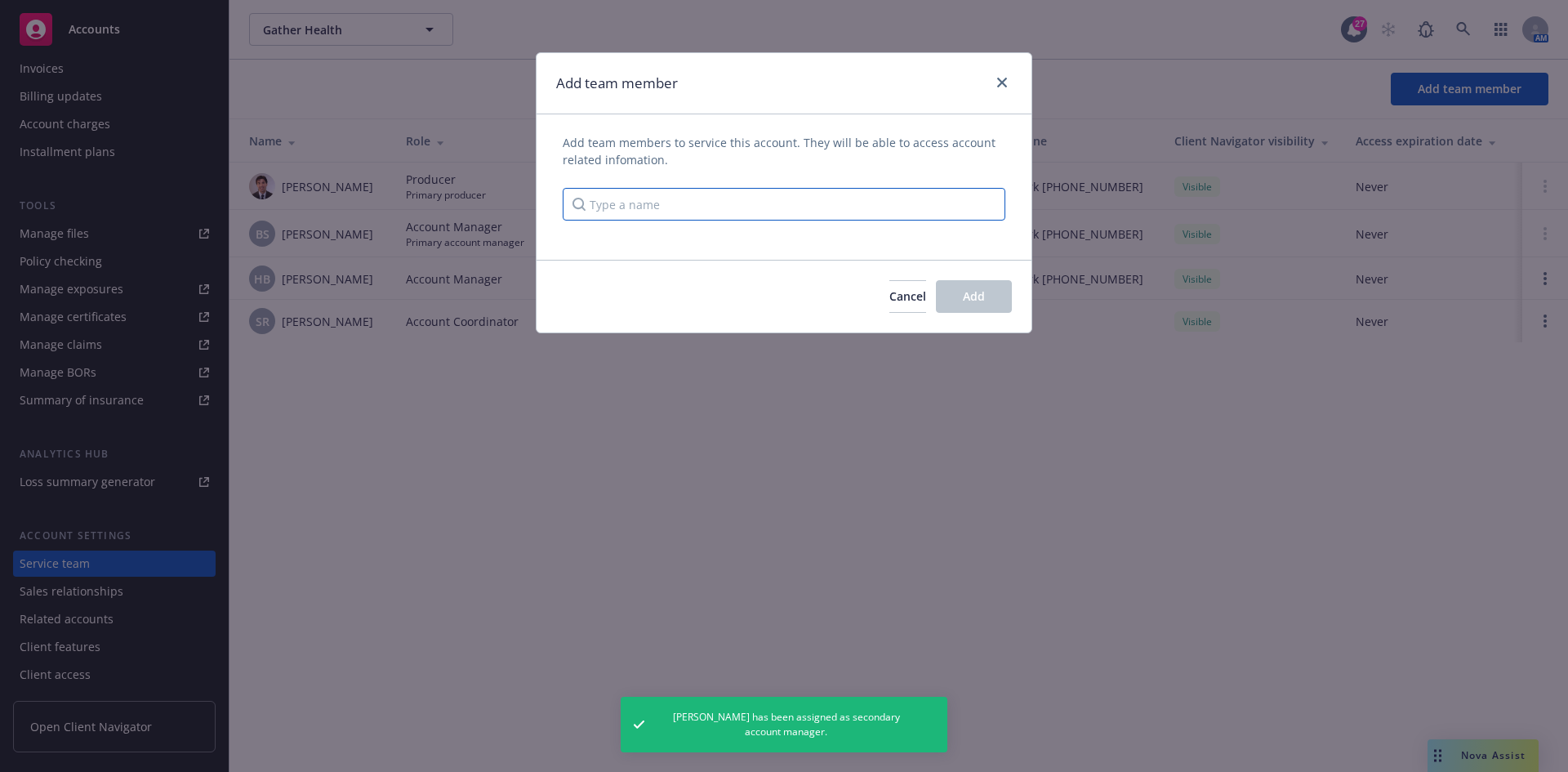
click at [678, 195] on input "Type a name" at bounding box center [784, 204] width 442 height 32
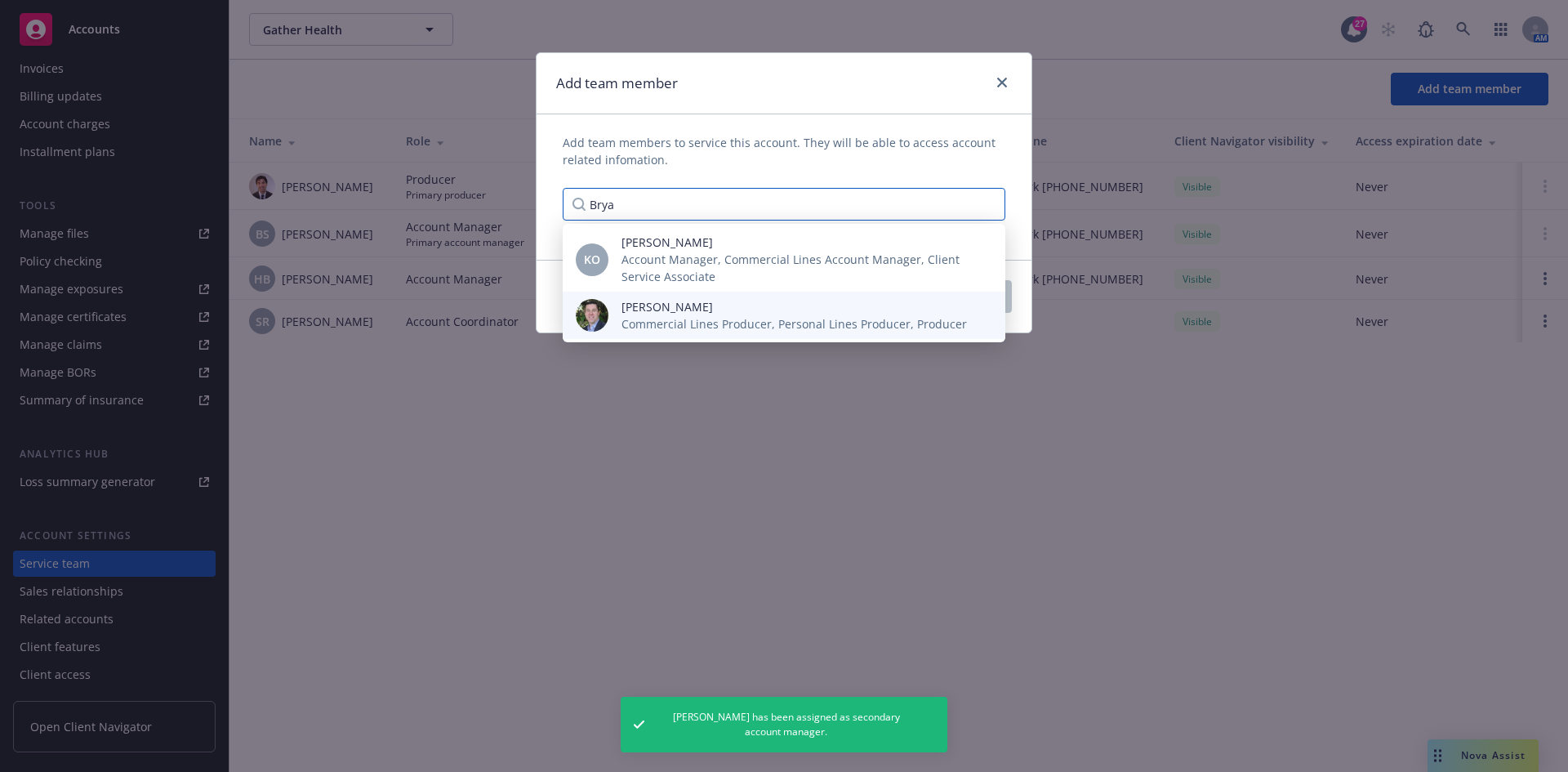
type input "Brya"
click at [658, 306] on span "Bryan Martin" at bounding box center [794, 307] width 346 height 17
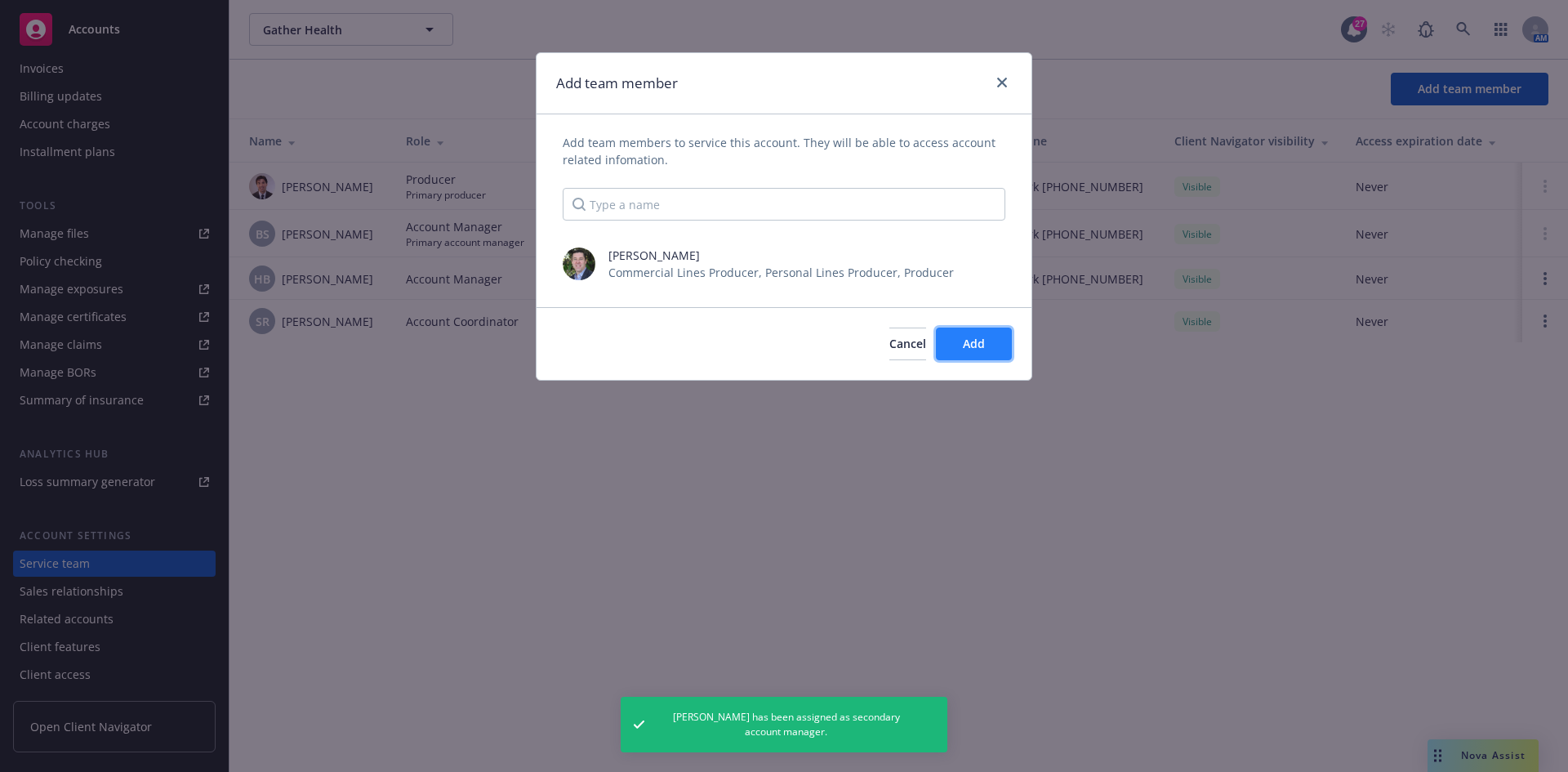
click at [975, 337] on span "Add" at bounding box center [974, 343] width 22 height 15
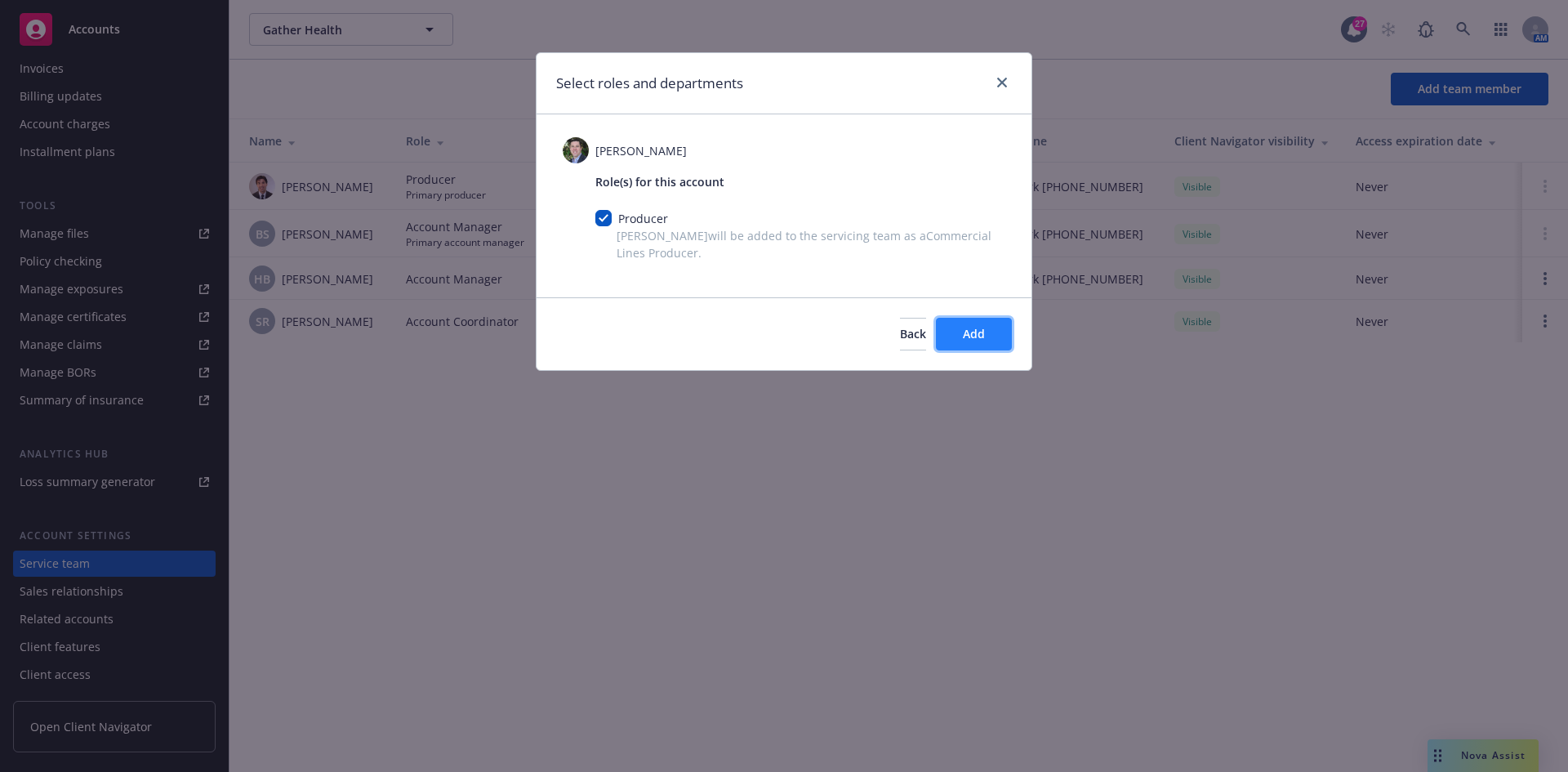
click at [965, 339] on span "Add" at bounding box center [974, 334] width 22 height 15
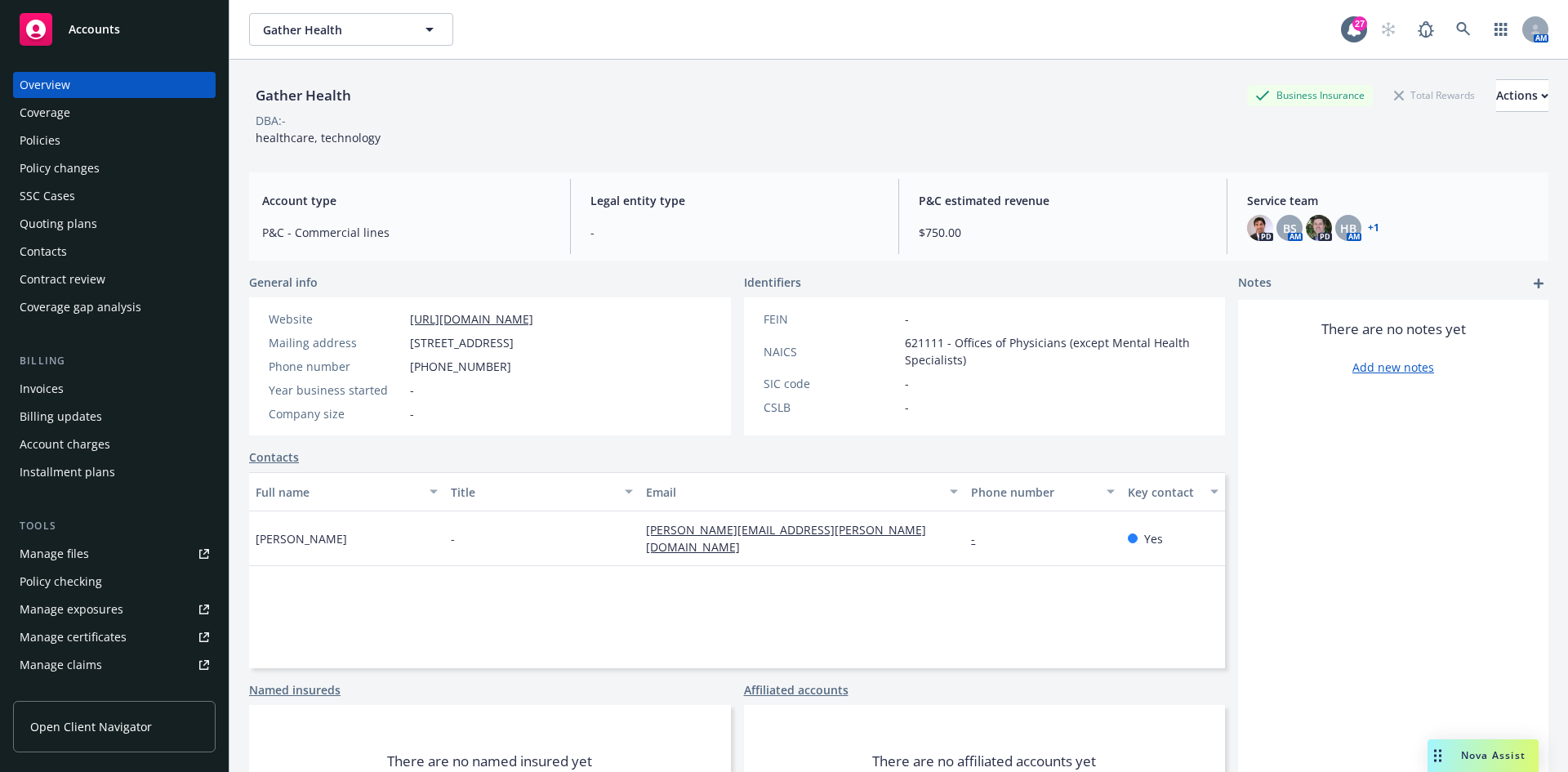
click at [61, 223] on div "Quoting plans" at bounding box center [58, 224] width 78 height 26
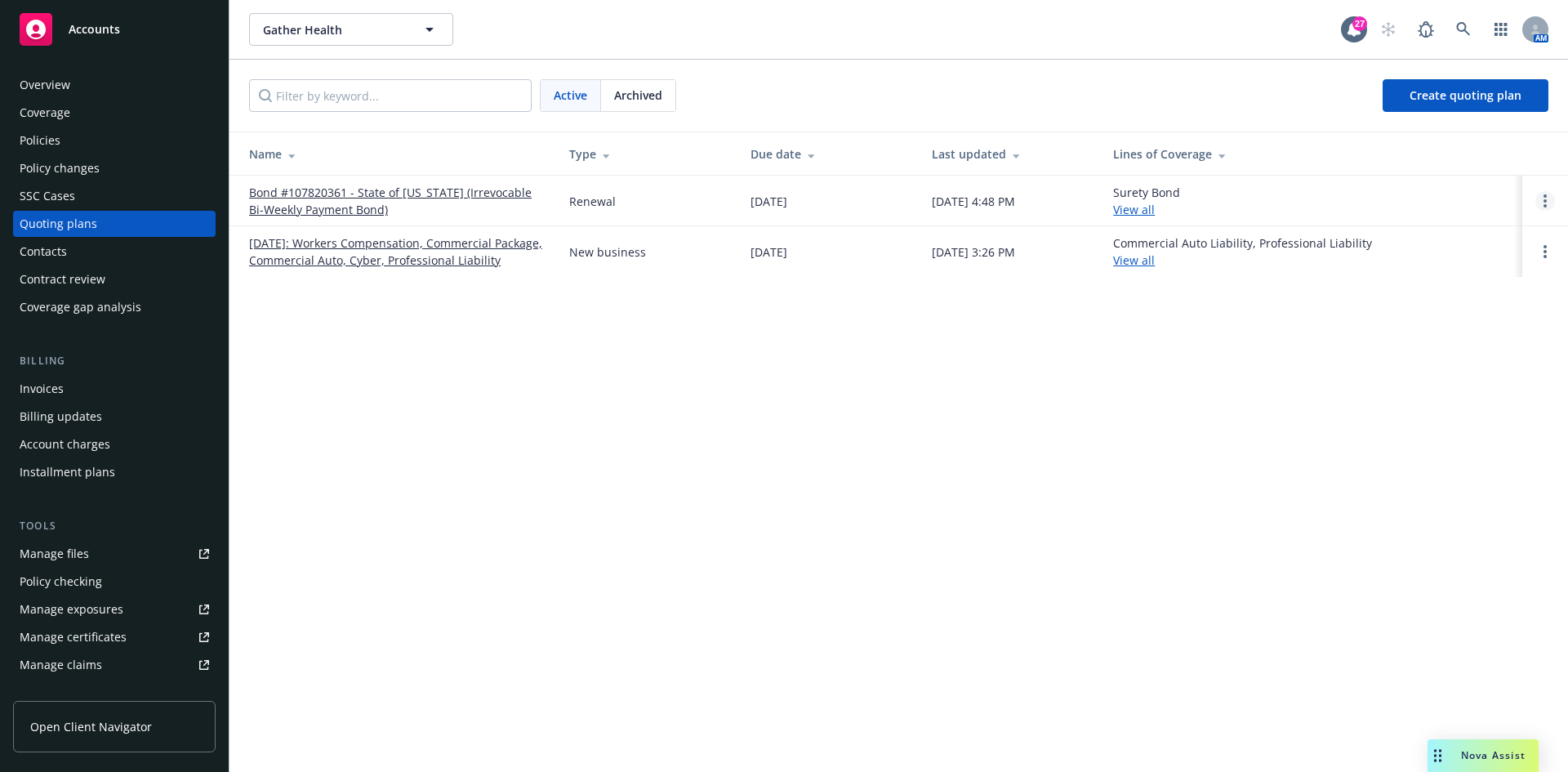
click at [1544, 199] on icon "Open options" at bounding box center [1546, 201] width 3 height 13
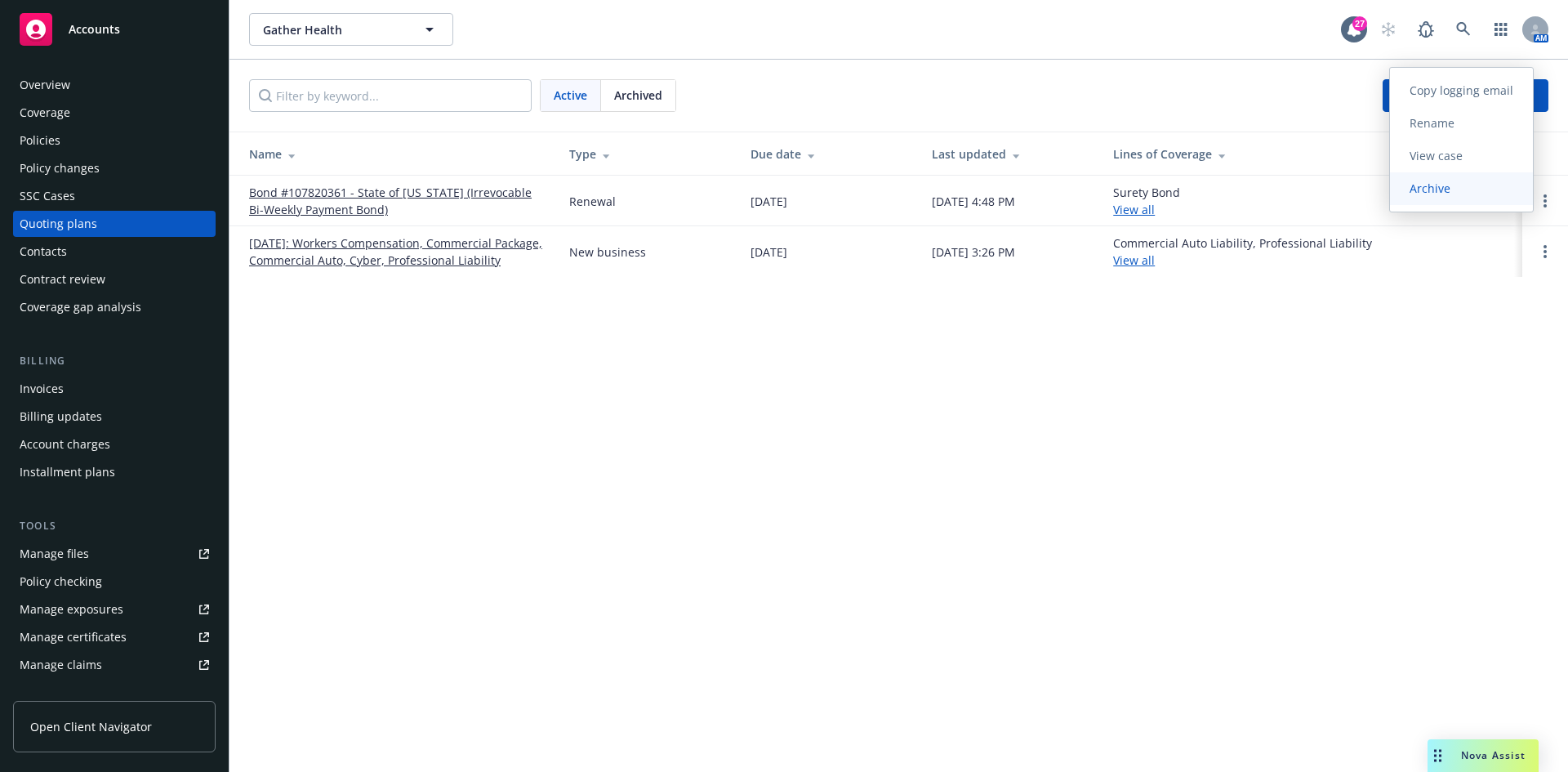
click at [1454, 193] on span "Archive" at bounding box center [1431, 188] width 80 height 15
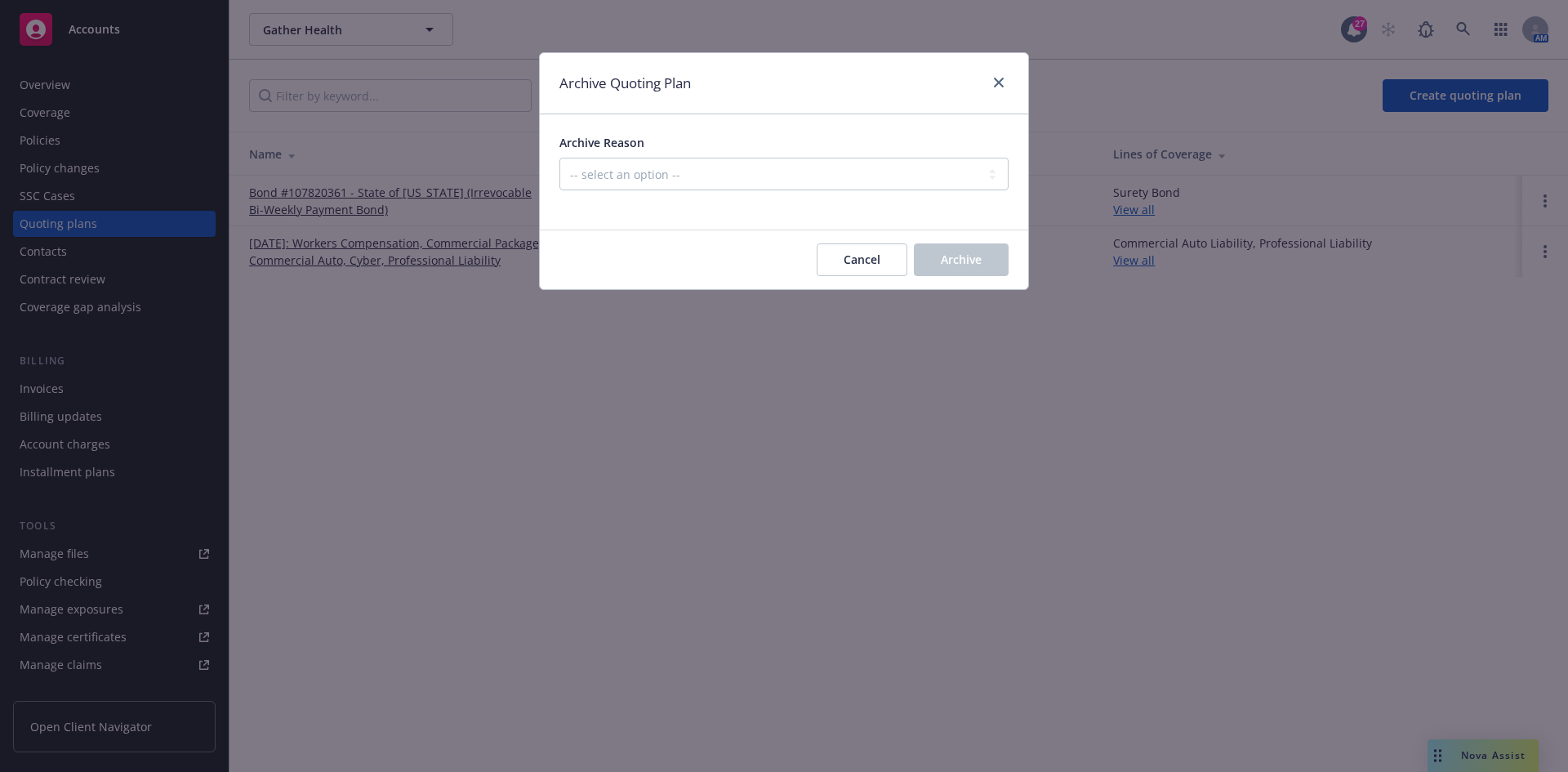
click at [694, 191] on div at bounding box center [784, 200] width 449 height 20
drag, startPoint x: 704, startPoint y: 174, endPoint x: 705, endPoint y: 183, distance: 9.1
click at [704, 174] on select "-- select an option -- All policies in this renewal plan are auto-renewed Creat…" at bounding box center [784, 174] width 449 height 32
select select "ARCHIVED_RENEWAL_POLICY_AUTO_RENEWED"
click at [559, 158] on select "-- select an option -- All policies in this renewal plan are auto-renewed Creat…" at bounding box center [784, 174] width 449 height 32
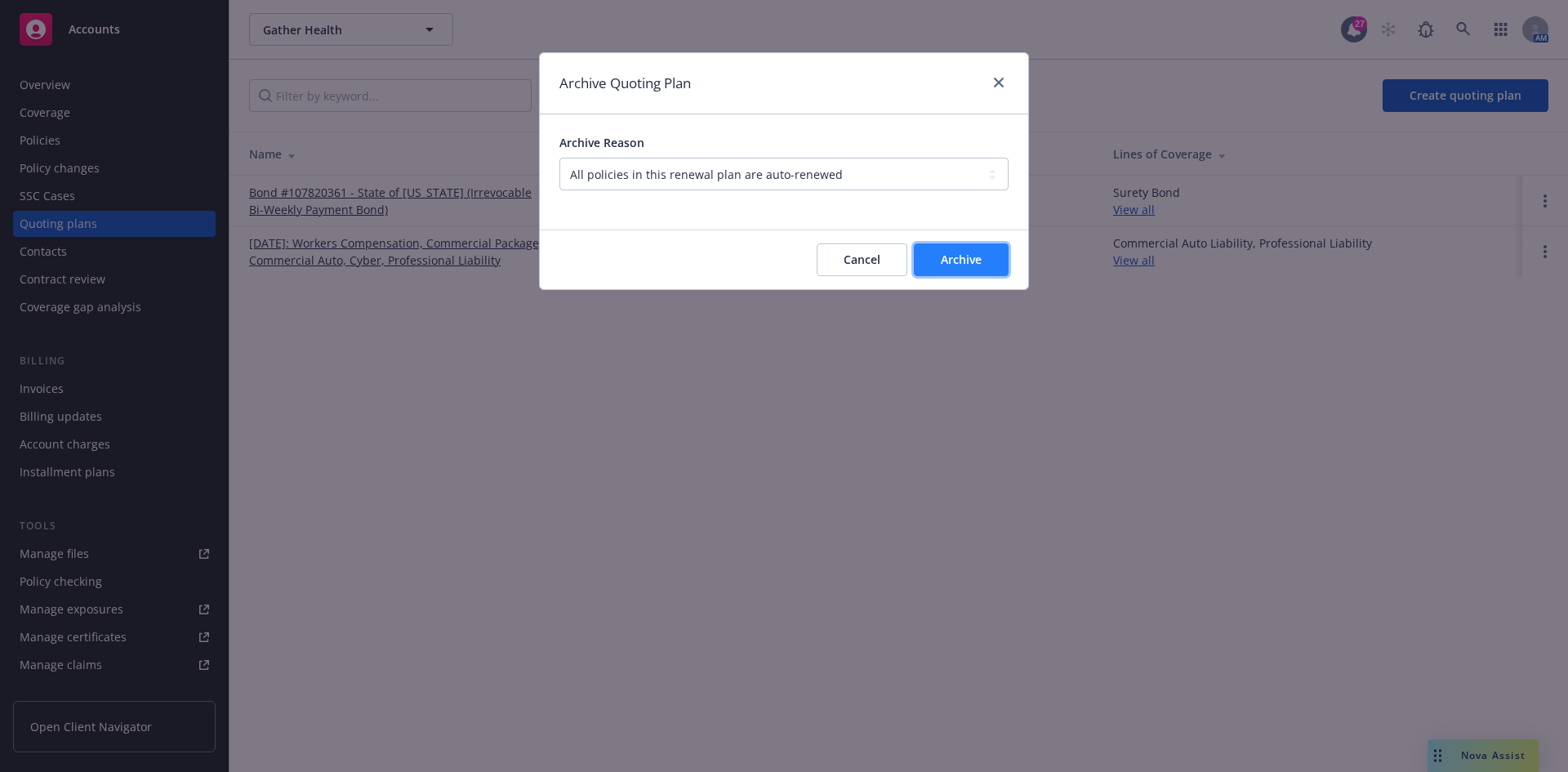
click at [960, 262] on span "Archive" at bounding box center [962, 260] width 41 height 15
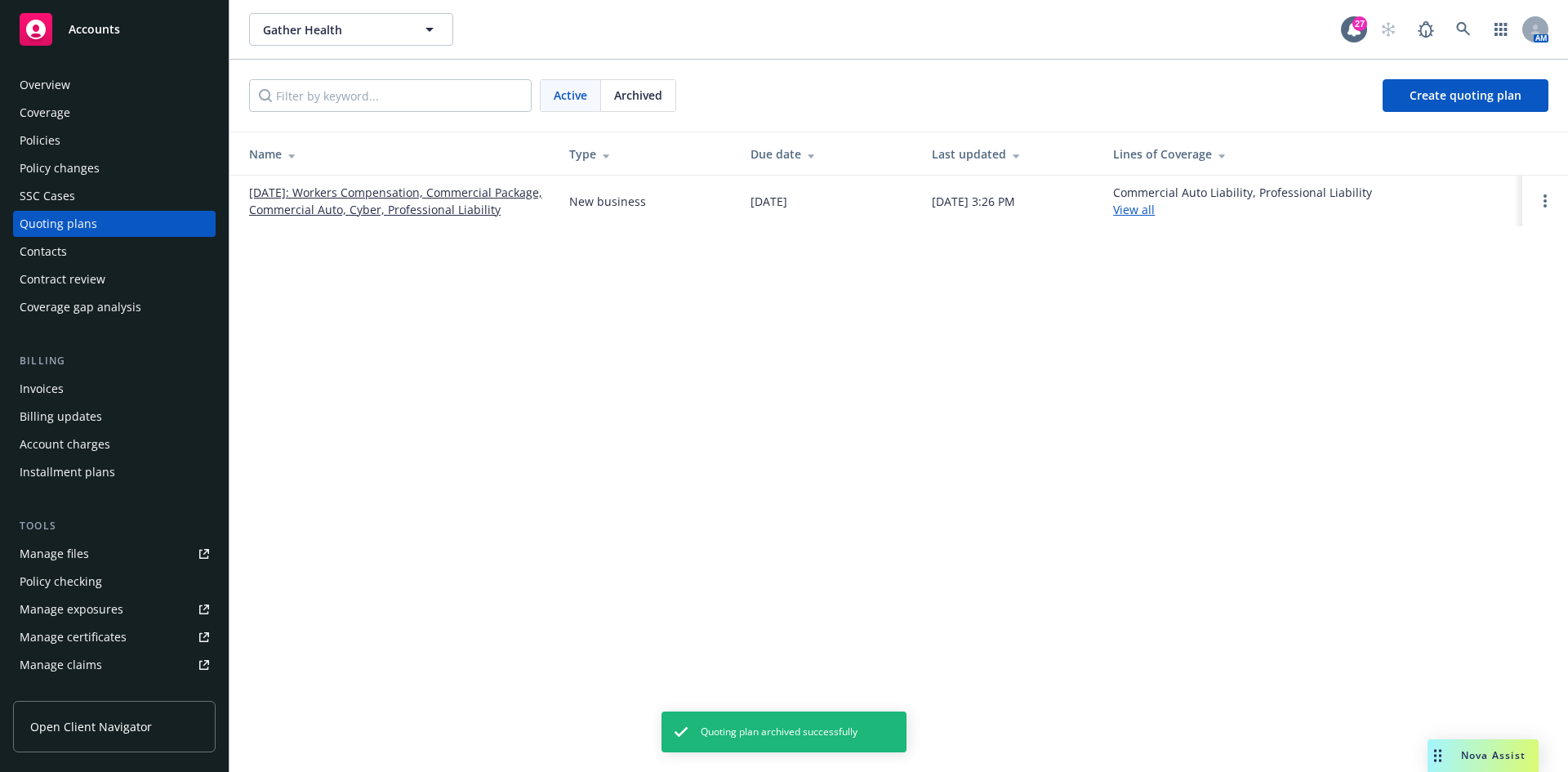
click at [107, 132] on div "Policies" at bounding box center [114, 140] width 190 height 26
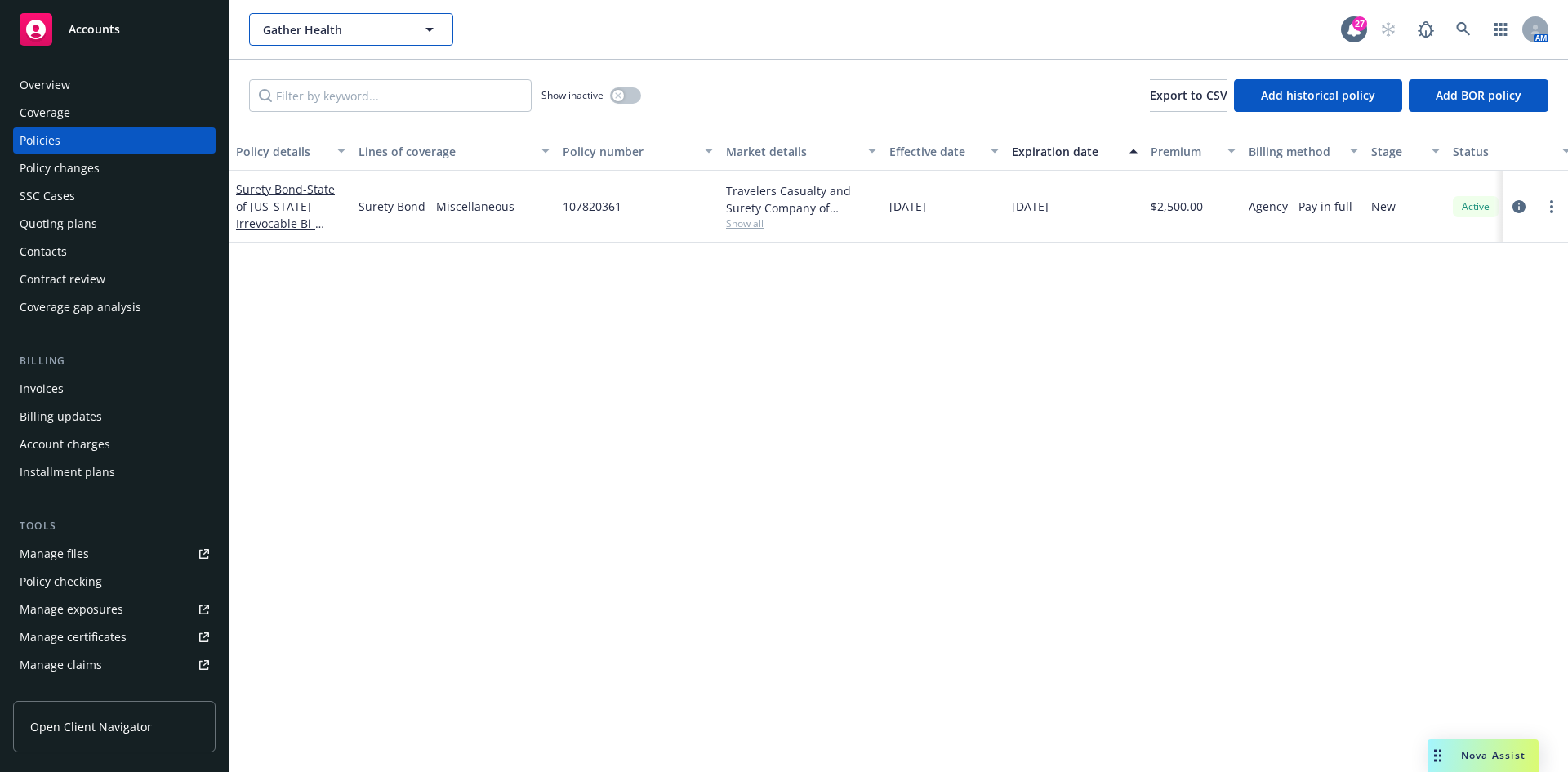
click at [332, 37] on span "Gather Health" at bounding box center [333, 30] width 141 height 17
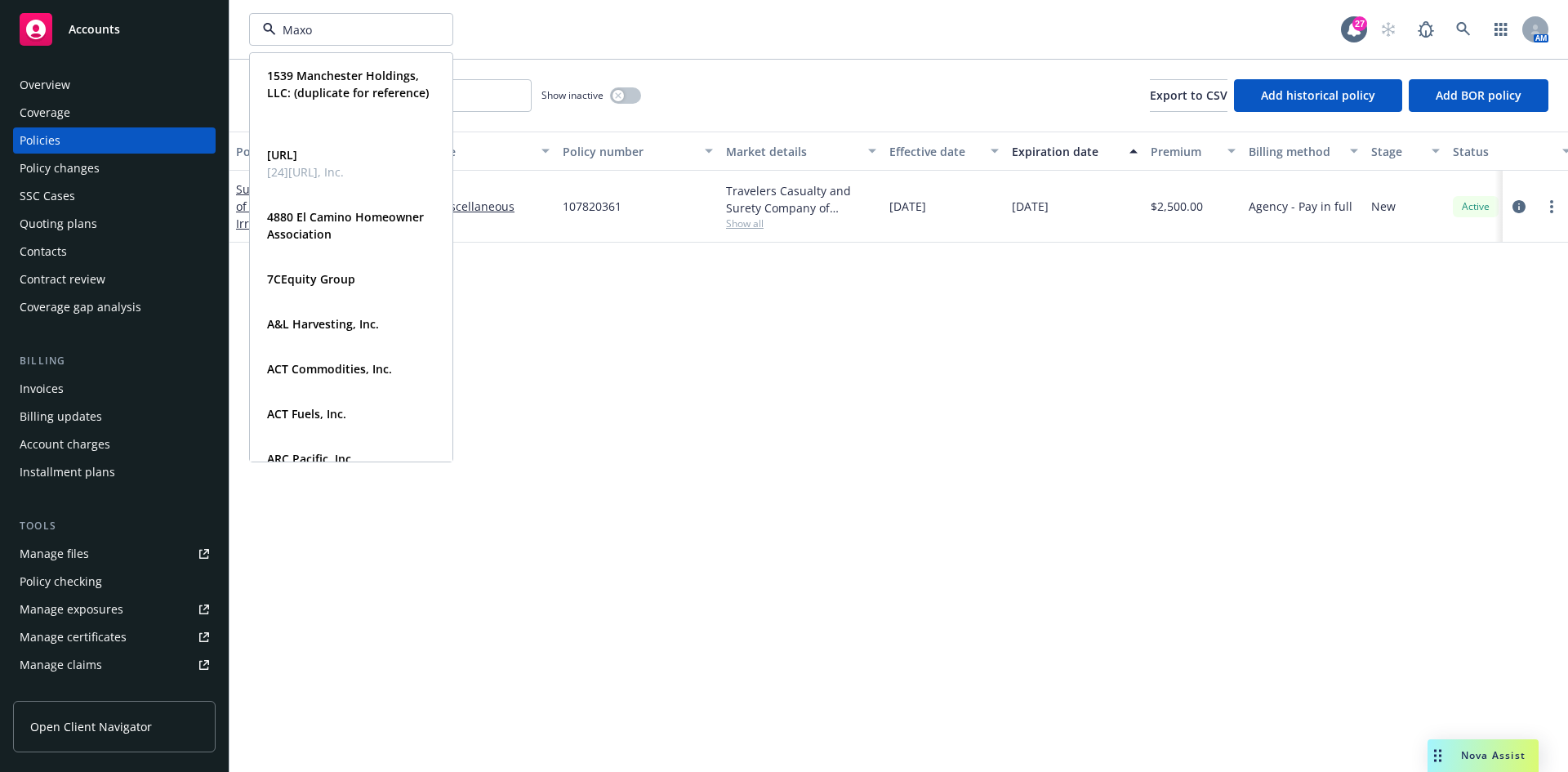
type input "Maxon"
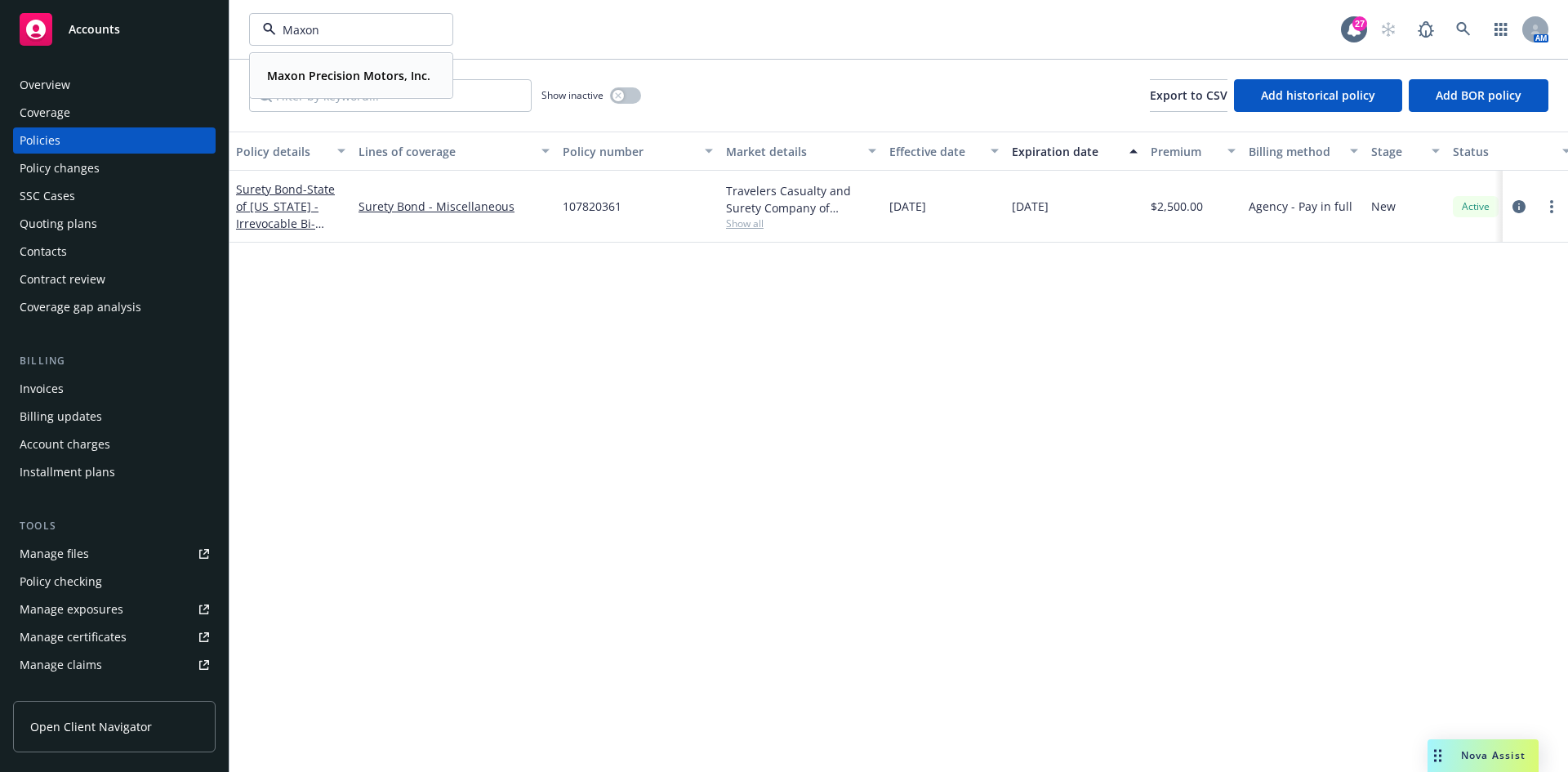
click at [301, 85] on div "Maxon Precision Motors, Inc." at bounding box center [347, 76] width 173 height 24
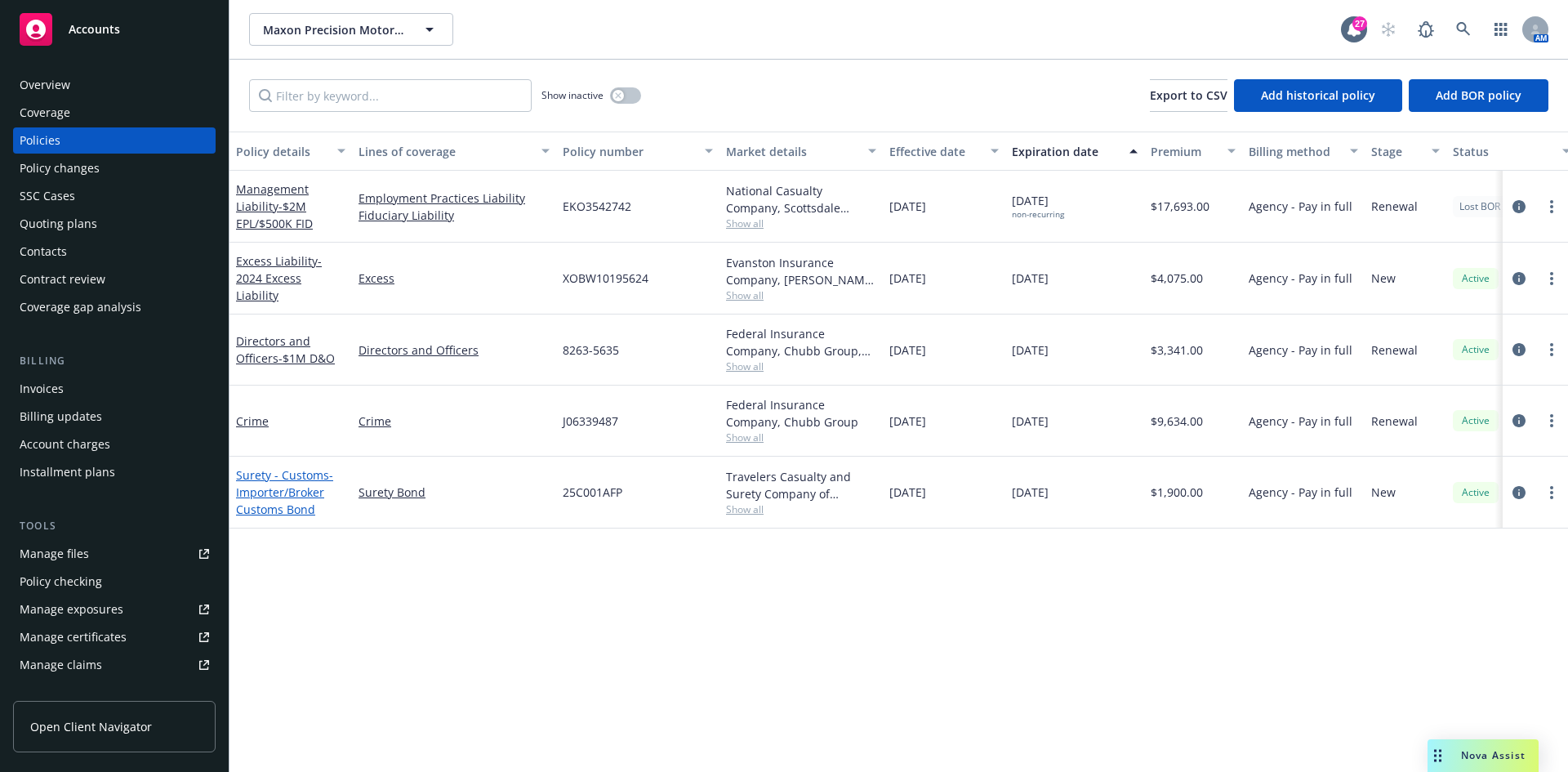
click at [269, 506] on span "- Importer/Broker Customs Bond" at bounding box center [284, 492] width 97 height 50
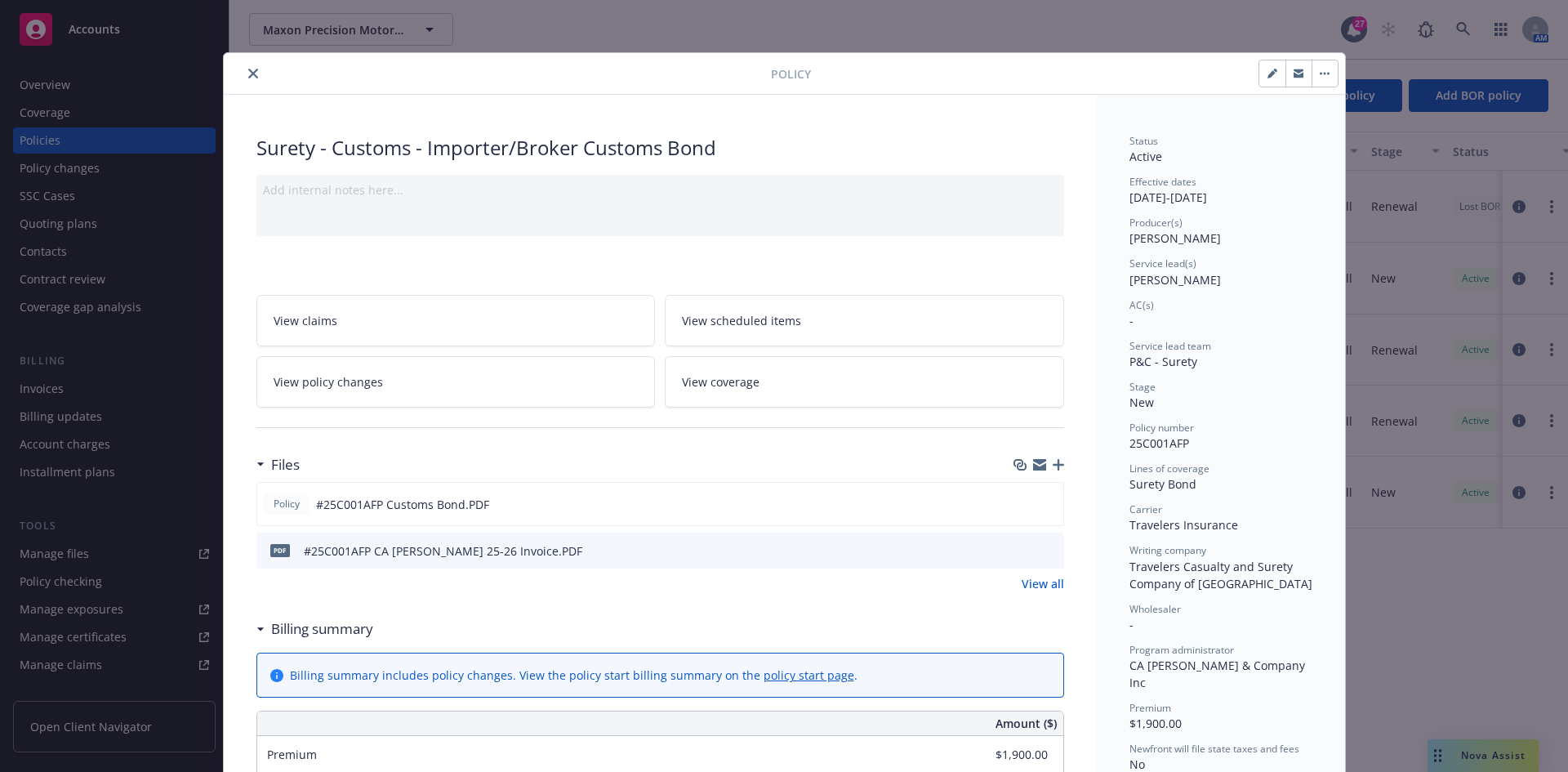
click at [1271, 74] on icon "button" at bounding box center [1272, 73] width 9 height 9
select select "NEW"
select select "other"
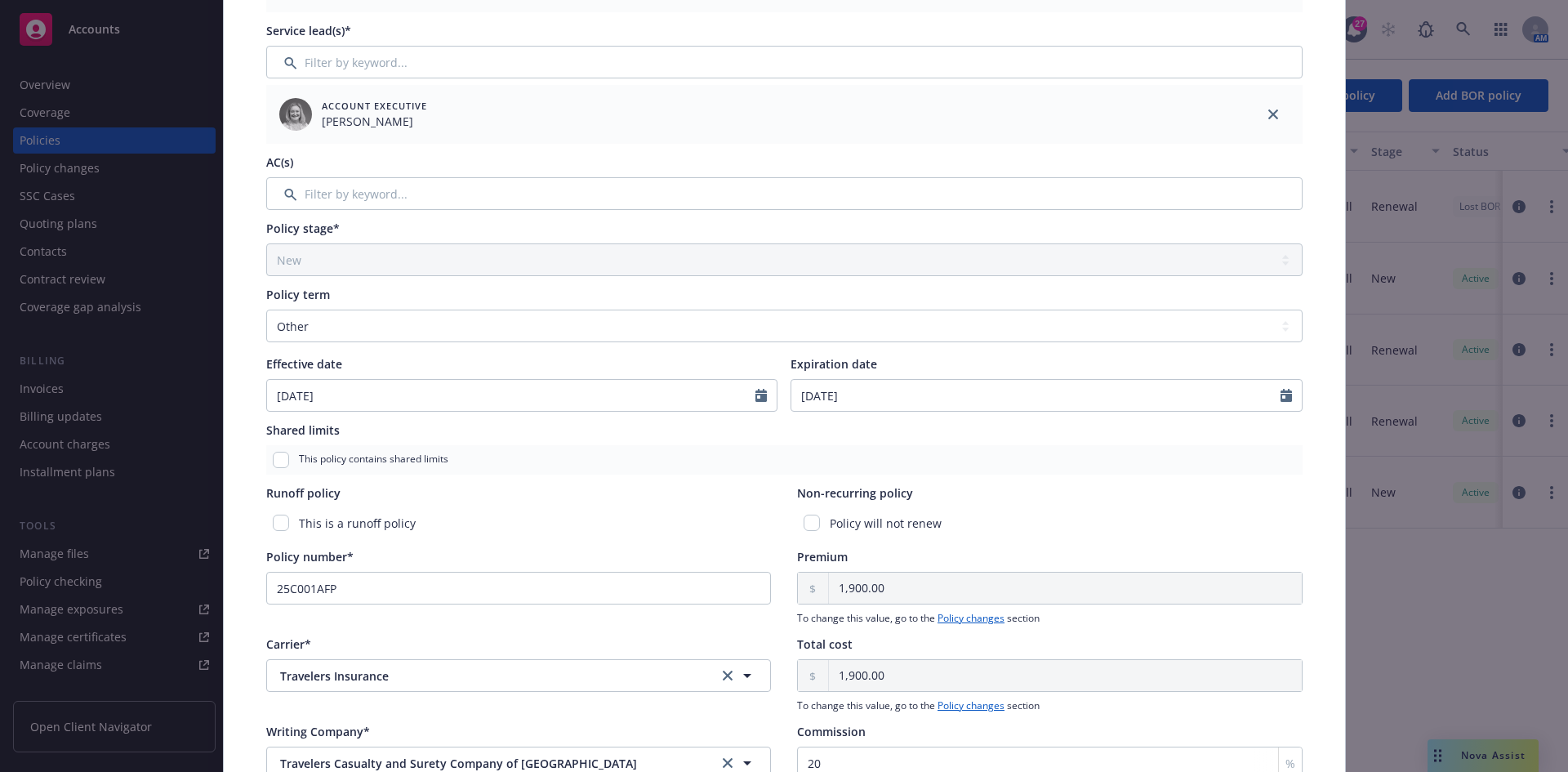
scroll to position [327, 0]
click at [811, 521] on input "checkbox" at bounding box center [811, 520] width 16 height 16
checkbox input "true"
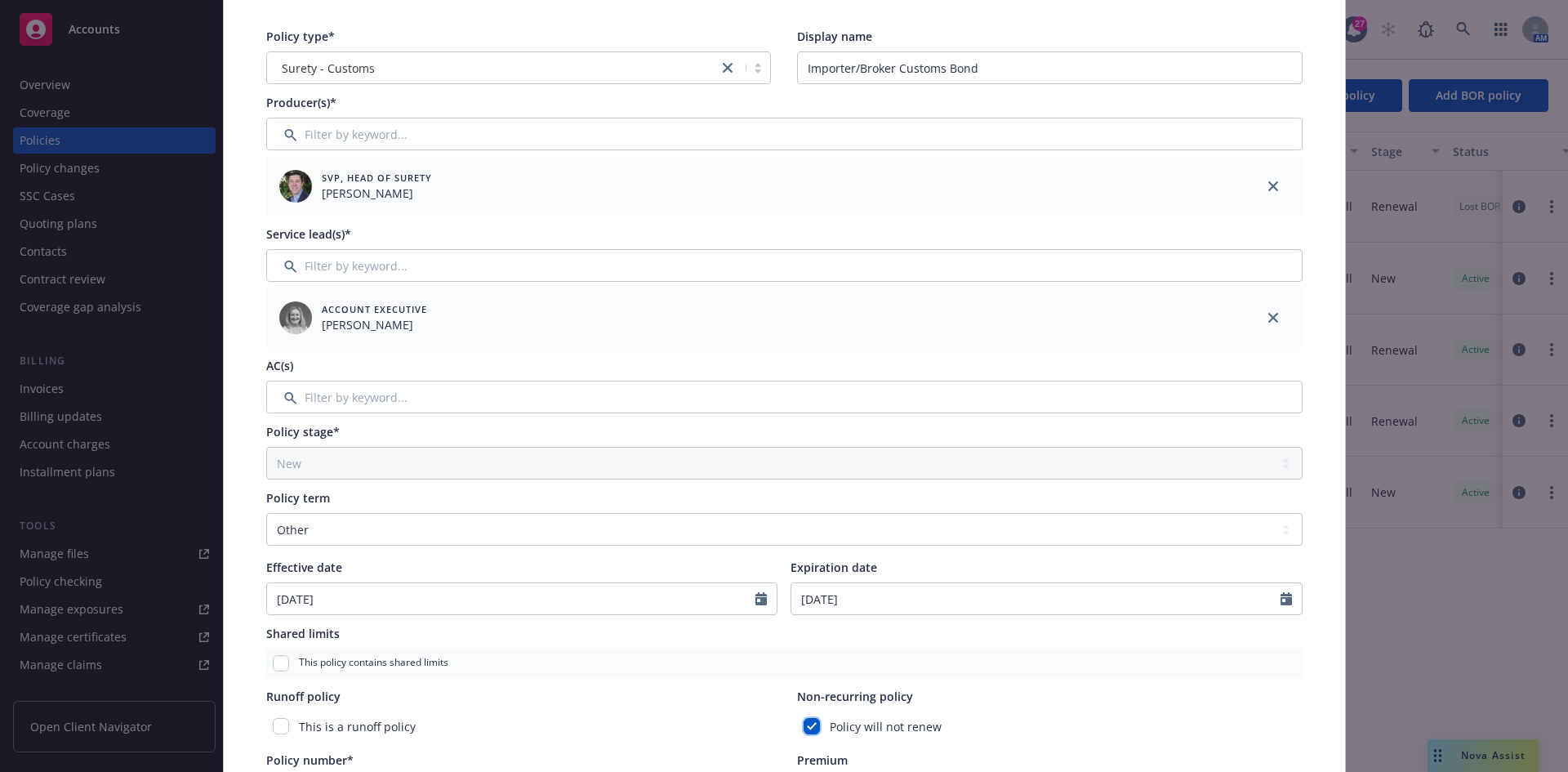
scroll to position [0, 0]
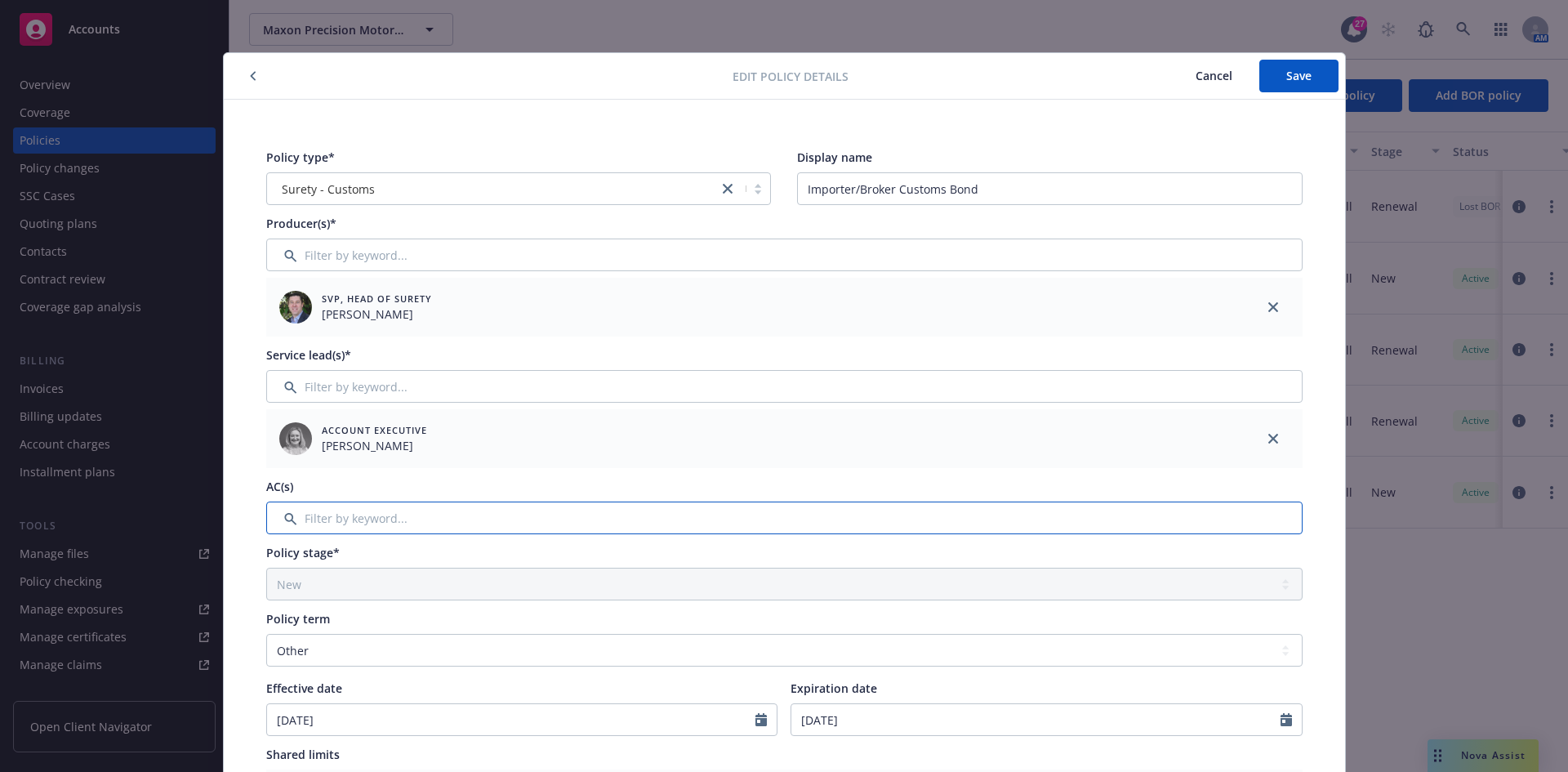
click at [423, 512] on input "Filter by keyword..." at bounding box center [785, 518] width 1037 height 32
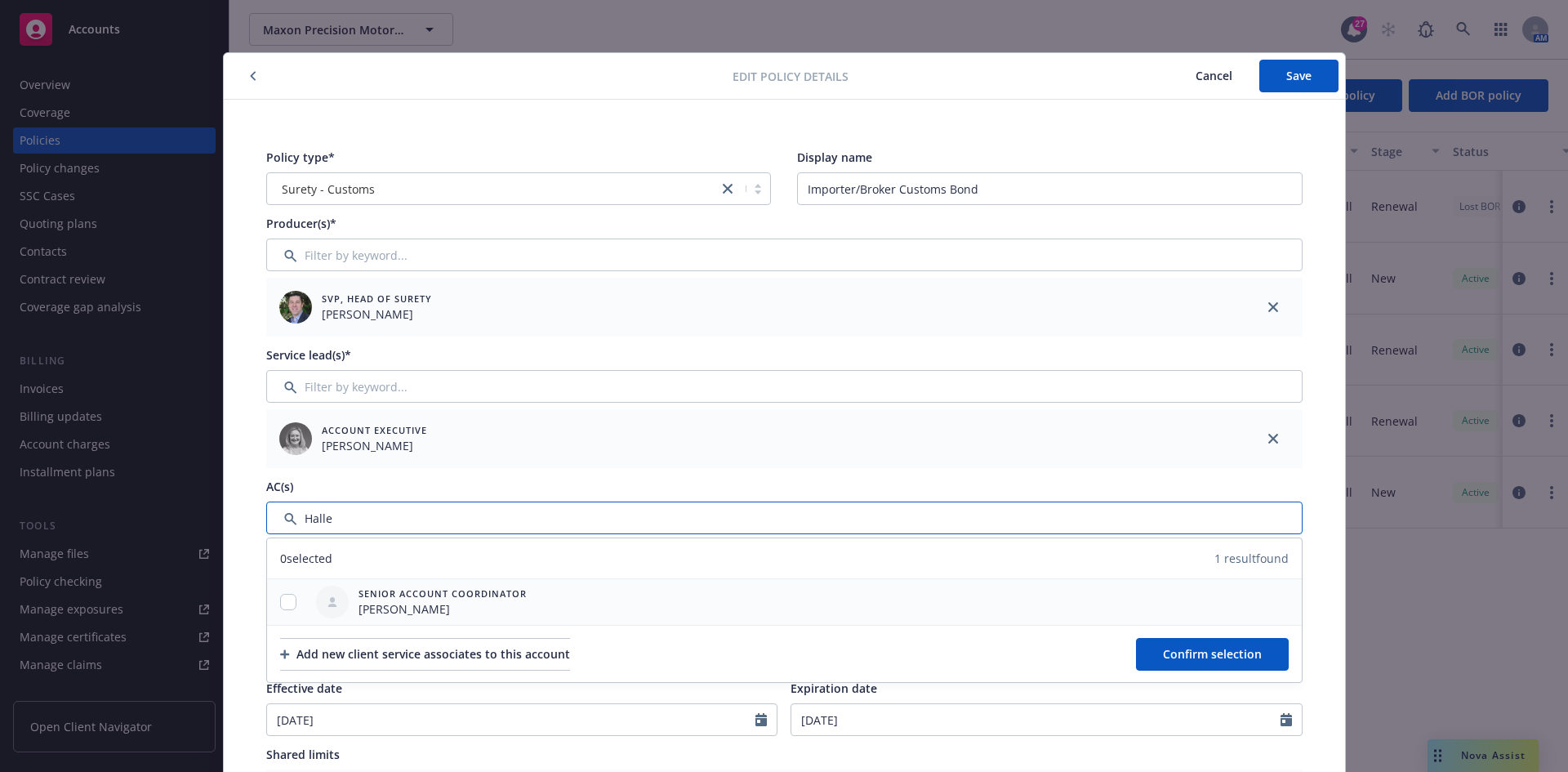
type input "Halle"
click at [272, 603] on div at bounding box center [289, 602] width 43 height 17
click at [280, 601] on input "checkbox" at bounding box center [288, 601] width 16 height 16
checkbox input "true"
click at [1204, 644] on button "Confirm selection" at bounding box center [1212, 654] width 153 height 32
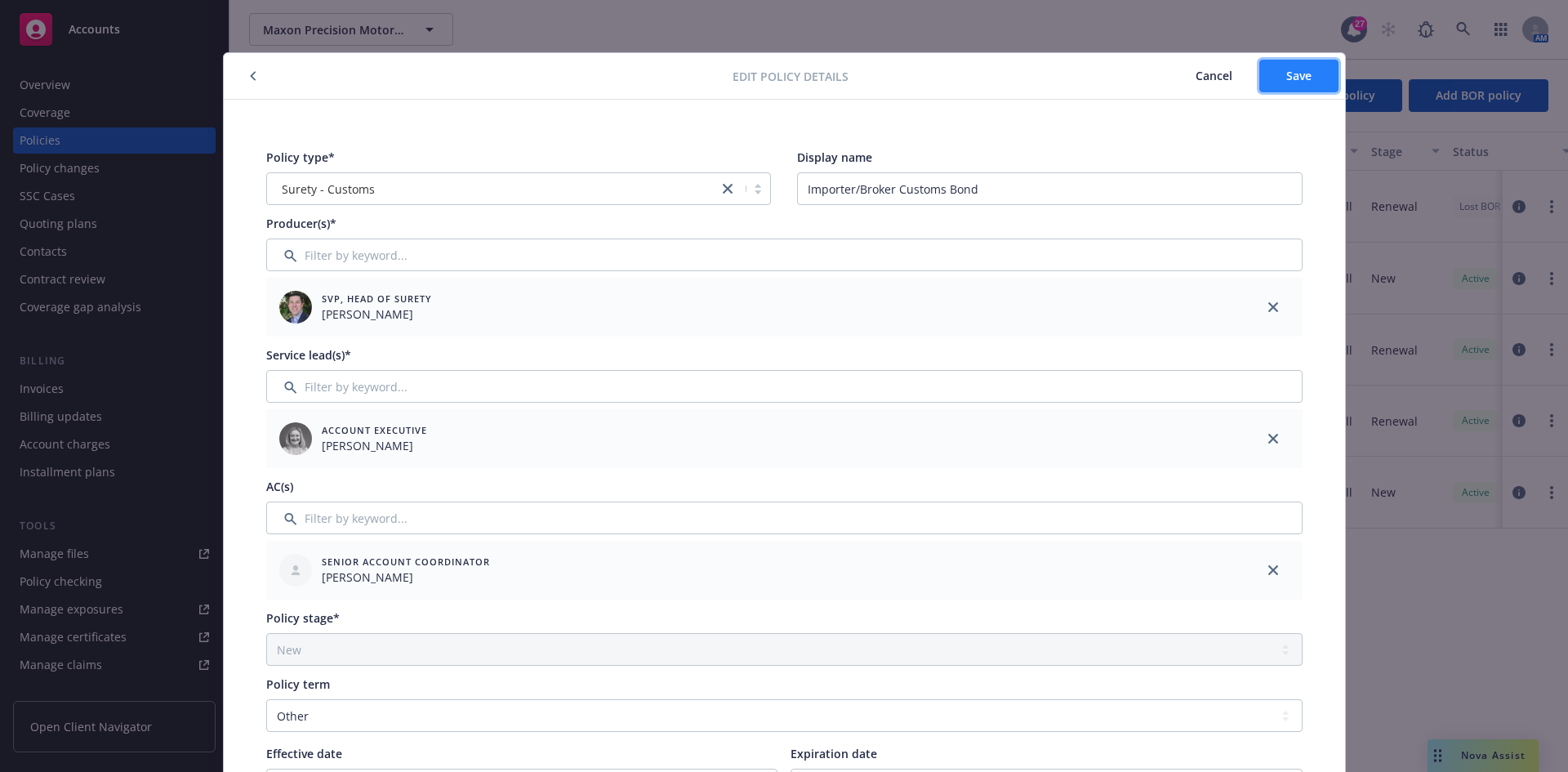
click at [1290, 81] on span "Save" at bounding box center [1299, 75] width 26 height 15
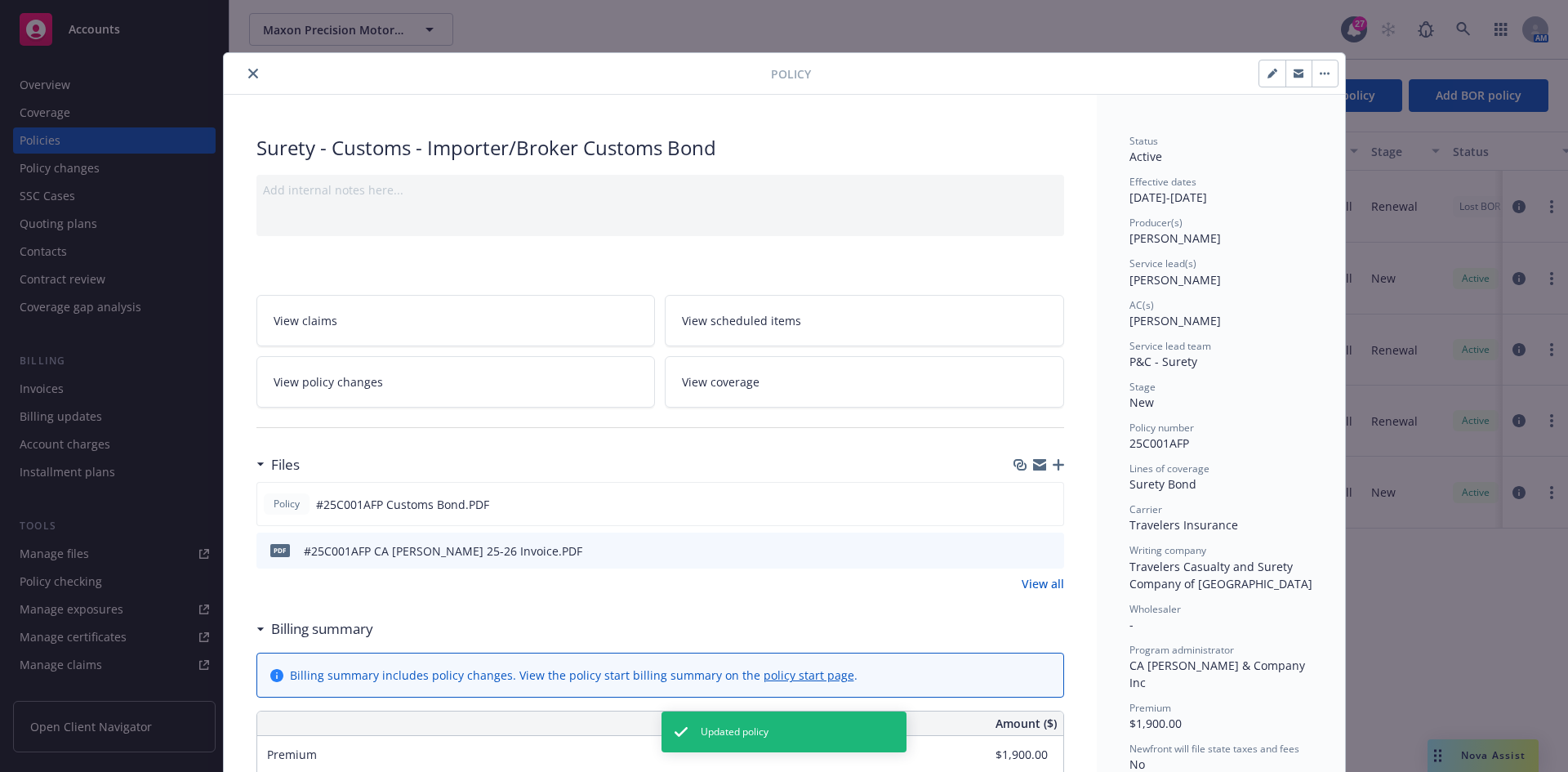
click at [249, 71] on icon "close" at bounding box center [253, 73] width 9 height 9
